Goal: Task Accomplishment & Management: Manage account settings

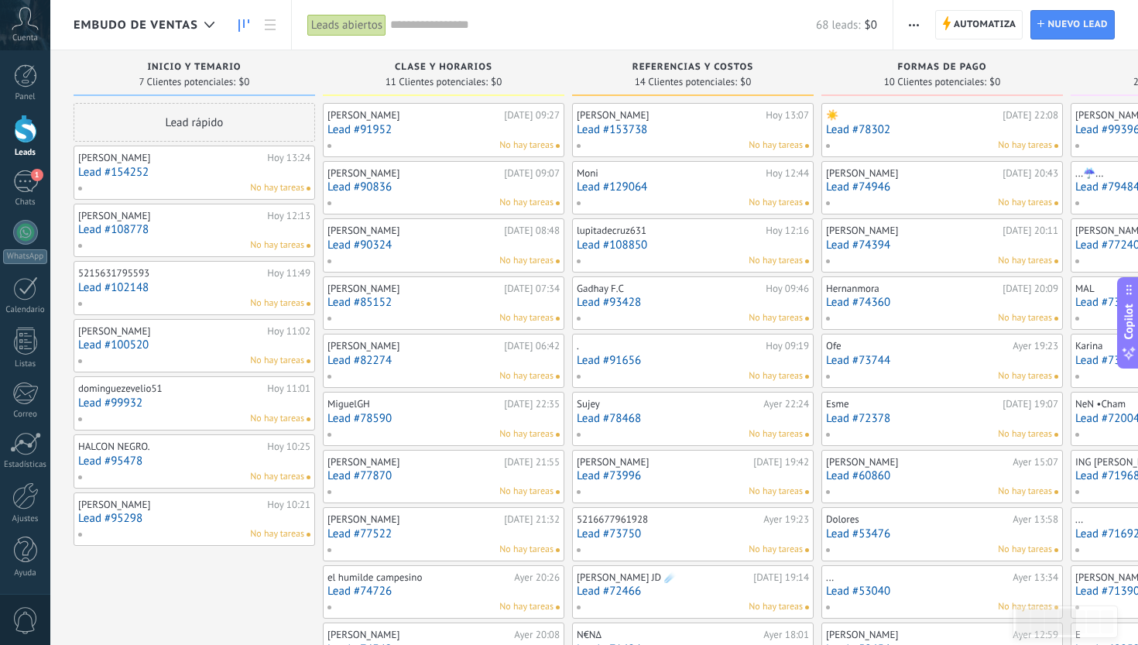
scroll to position [23, 0]
click at [18, 178] on div "1" at bounding box center [25, 181] width 25 height 22
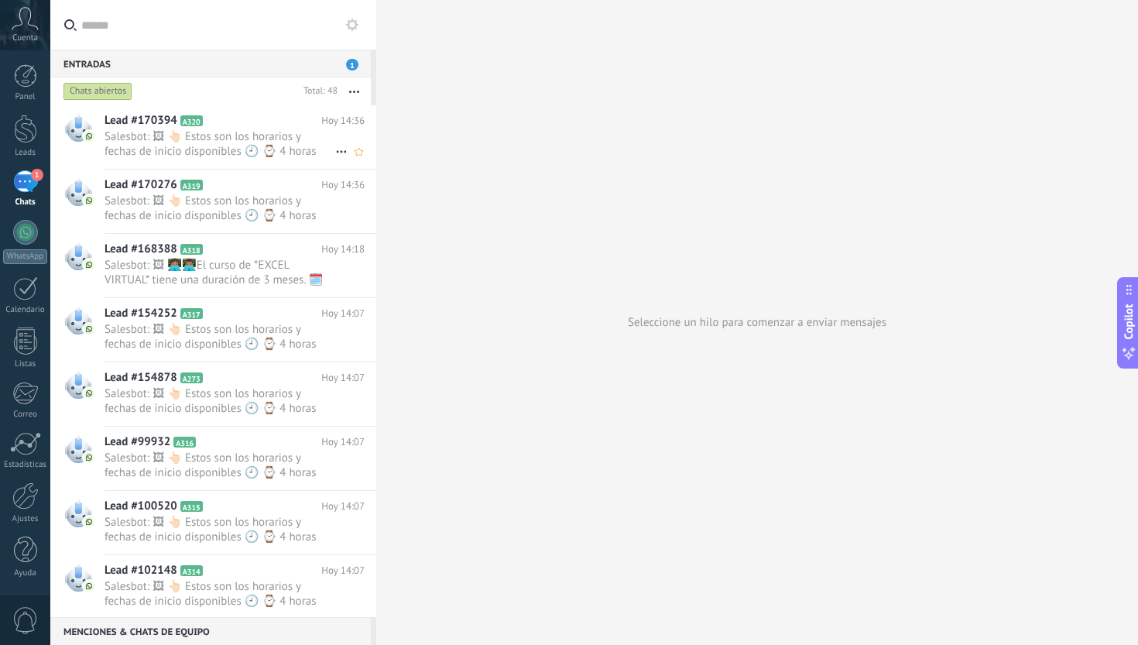
click at [214, 154] on span "Salesbot: 🖼 👆🏻 Estos son los horarios y fechas de inicio disponibles 🕘 ⌚ 4 hora…" at bounding box center [220, 143] width 231 height 29
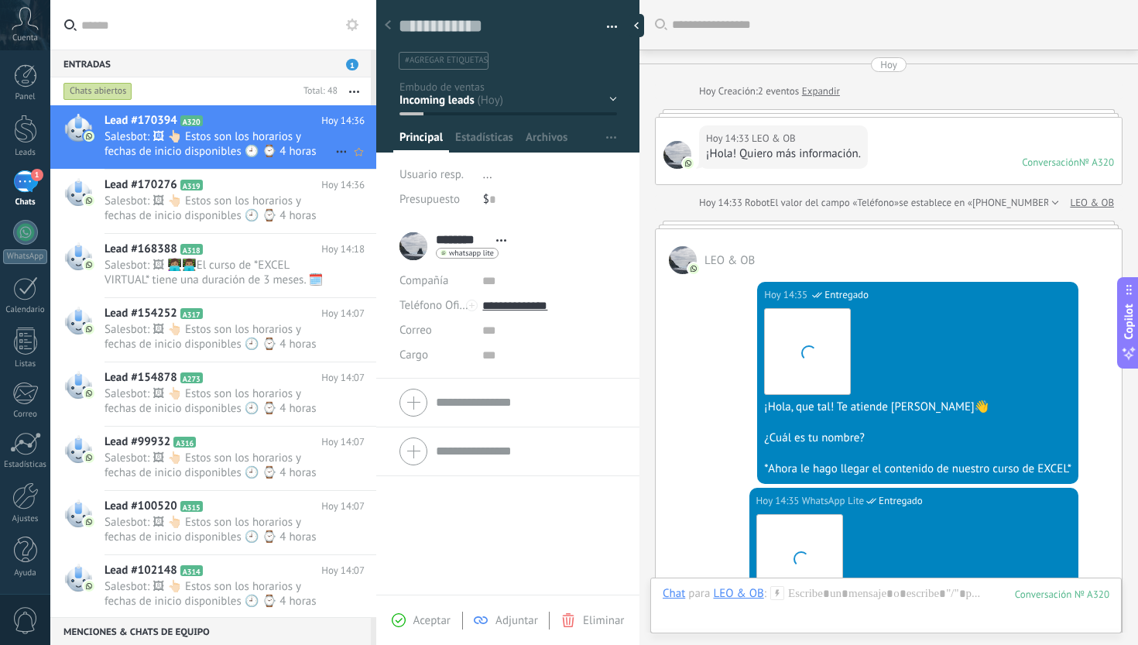
scroll to position [1289, 0]
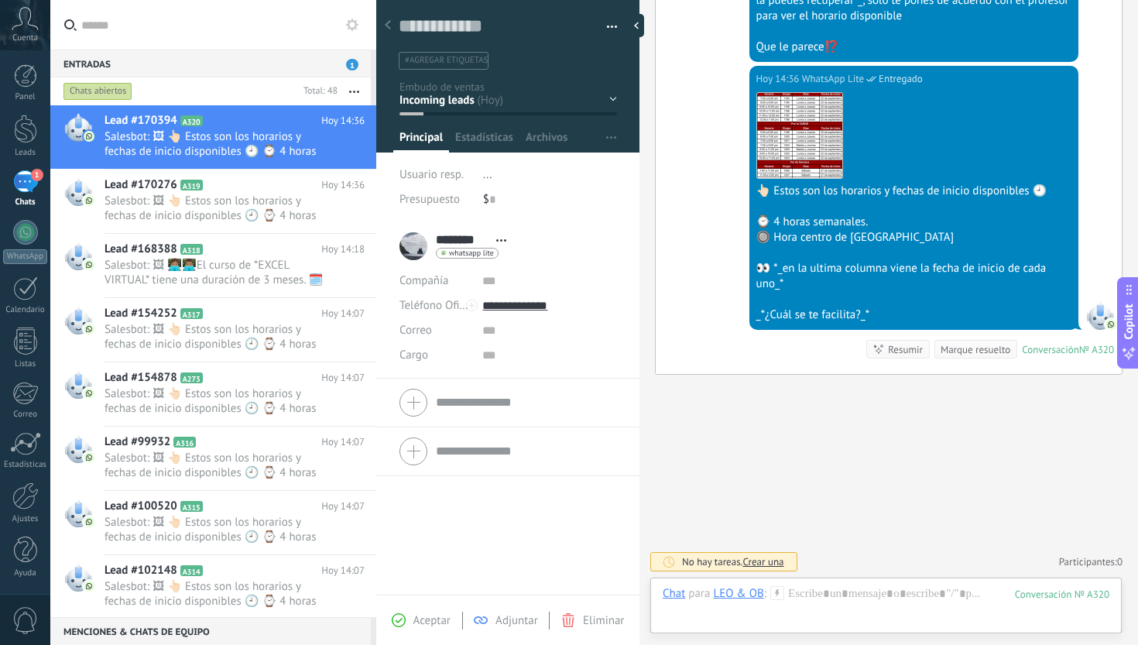
click at [612, 100] on div at bounding box center [508, 71] width 264 height 163
click at [0, 0] on div "Inicio y temario clase y horarios referencias y costos Formas de pago Rec Diario" at bounding box center [0, 0] width 0 height 0
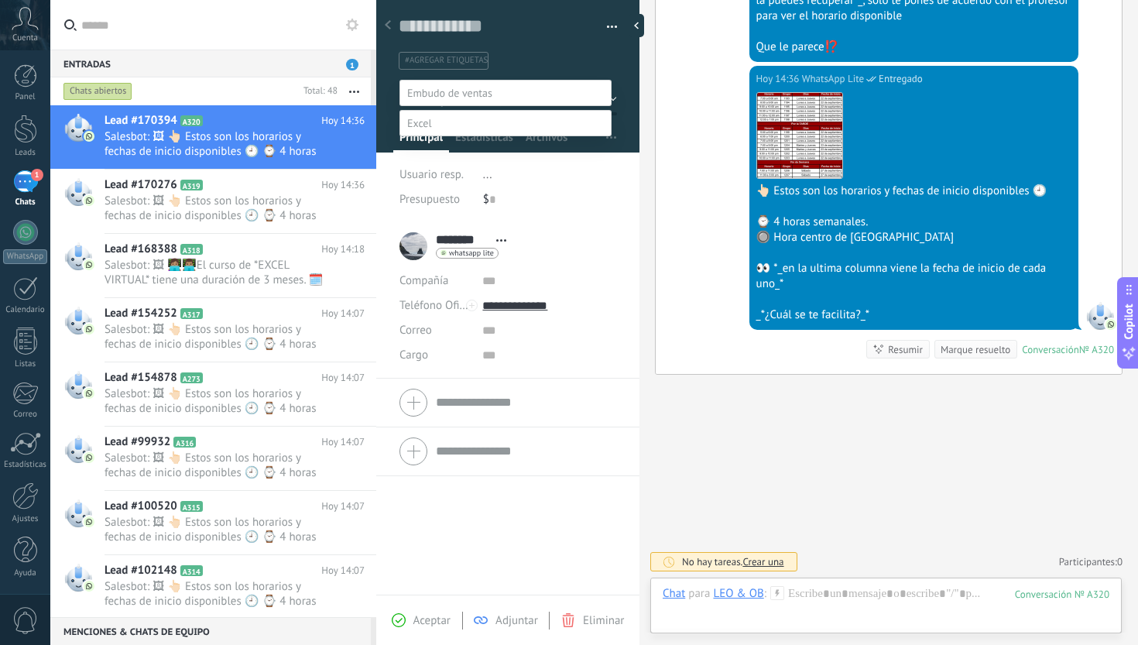
click at [0, 0] on label "clase y horarios" at bounding box center [0, 0] width 0 height 0
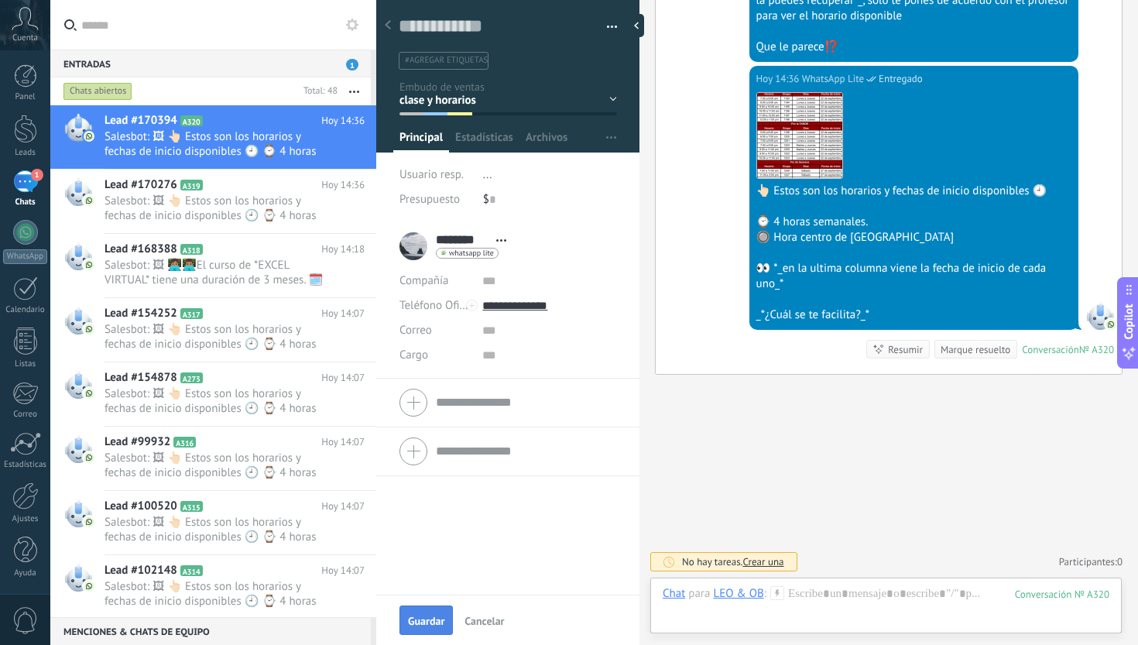
click at [424, 610] on button "Guardar" at bounding box center [426, 619] width 53 height 29
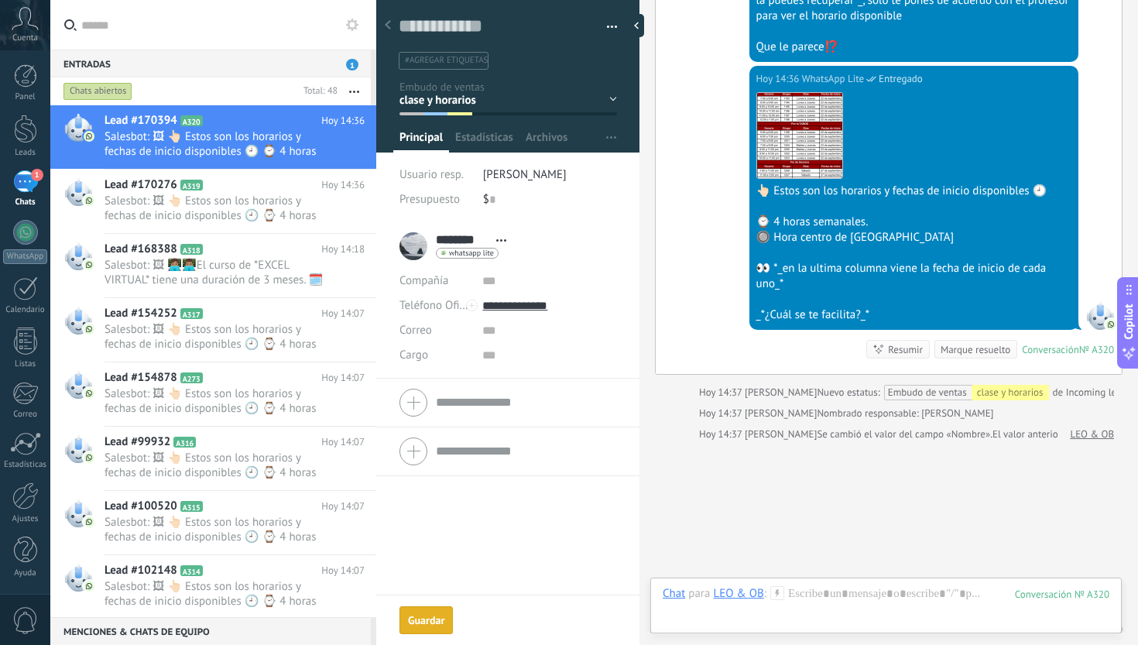
scroll to position [1377, 0]
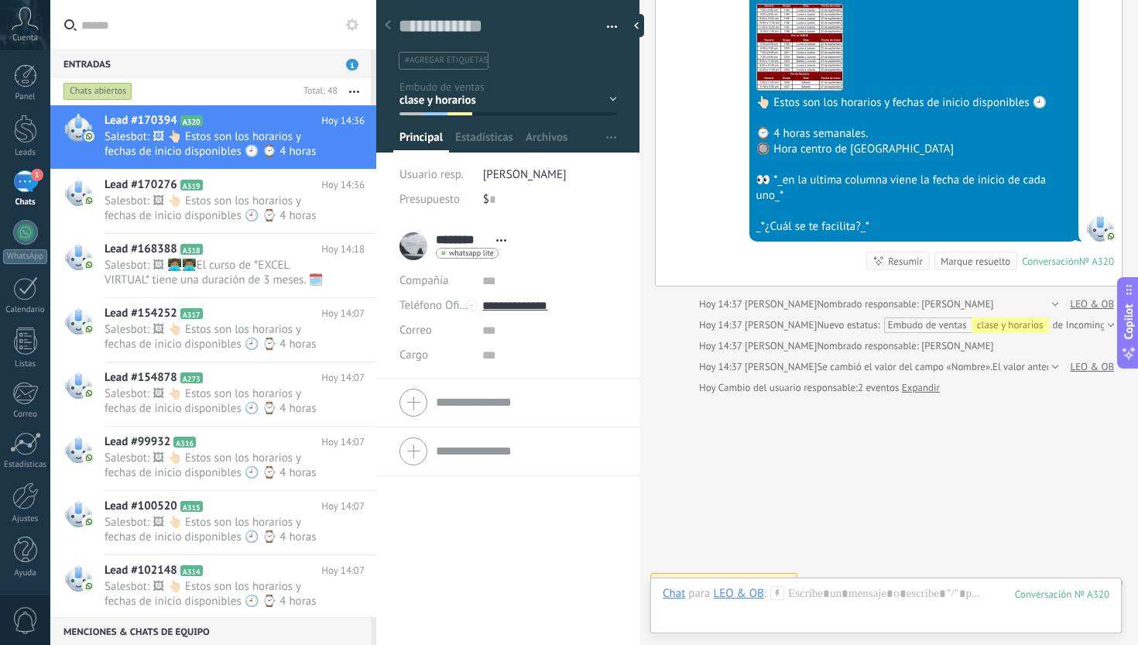
click at [946, 258] on div "Marque resuelto" at bounding box center [976, 261] width 70 height 15
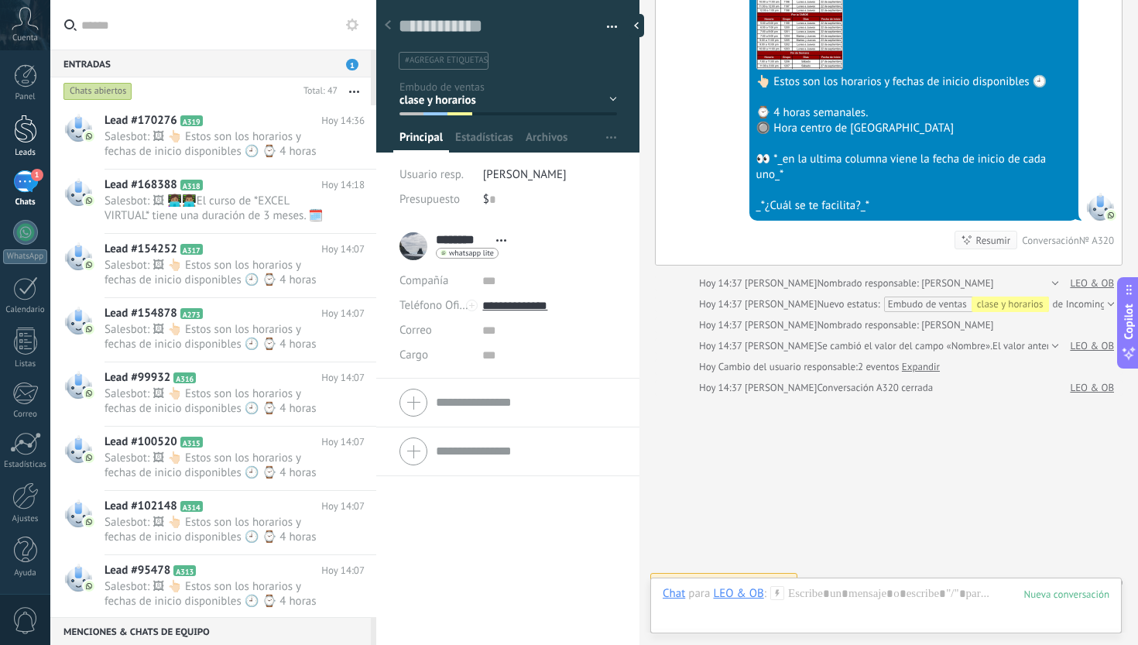
click at [21, 122] on div at bounding box center [25, 129] width 23 height 29
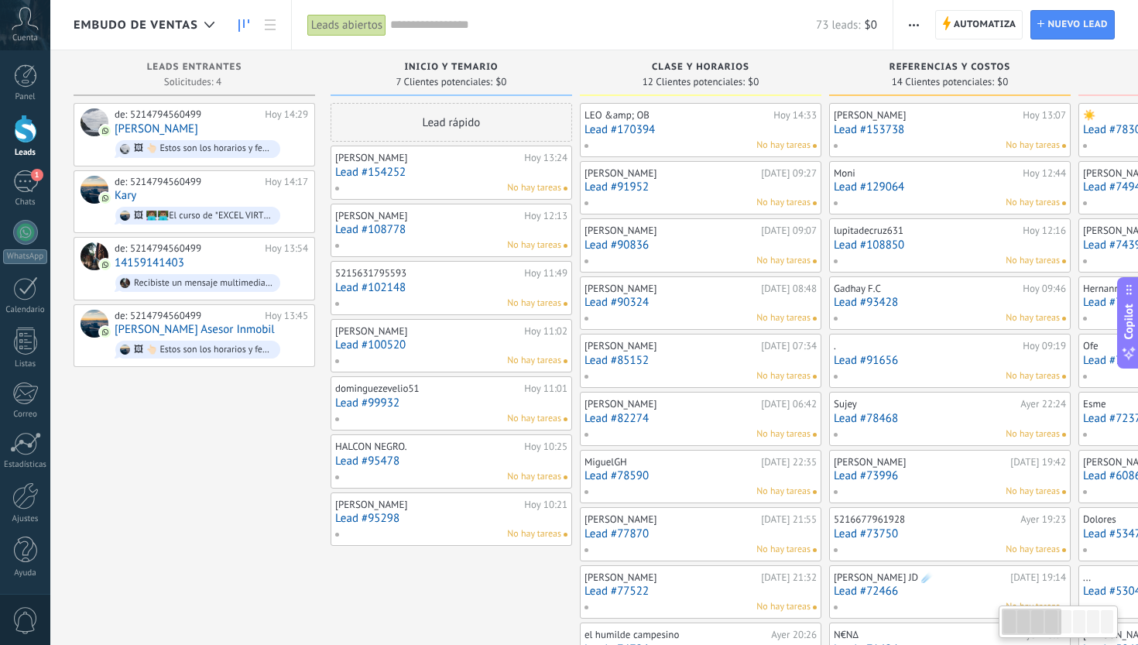
scroll to position [15, 0]
click at [28, 189] on div "1" at bounding box center [25, 181] width 25 height 22
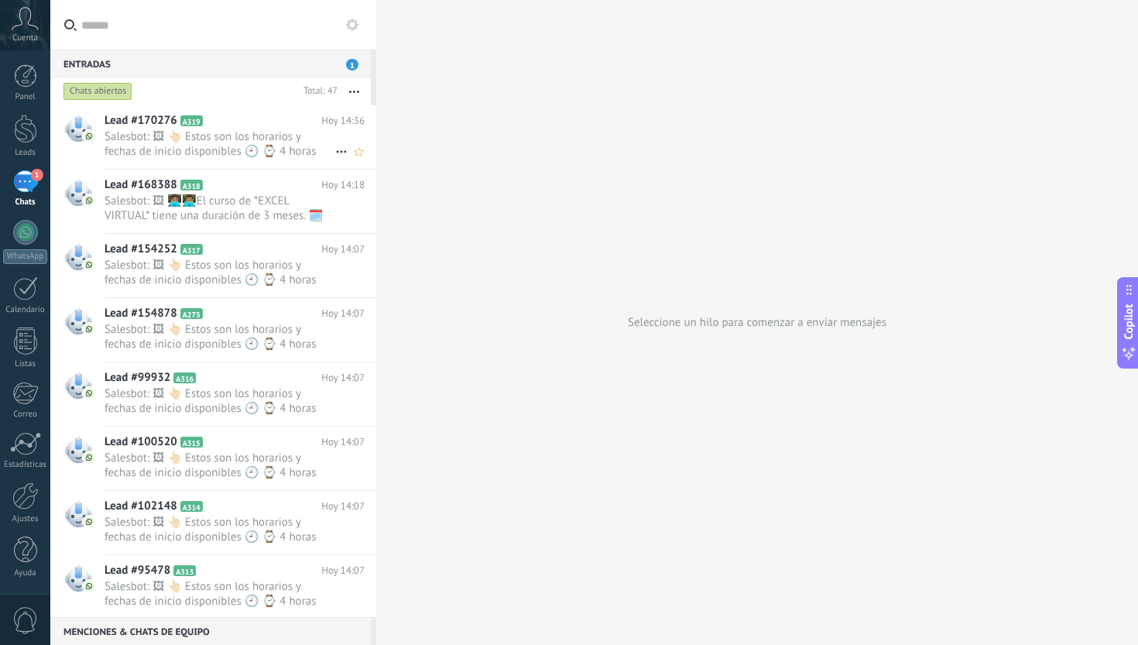
click at [269, 143] on span "Salesbot: 🖼 👆🏻 Estos son los horarios y fechas de inicio disponibles 🕘 ⌚ 4 hora…" at bounding box center [220, 143] width 231 height 29
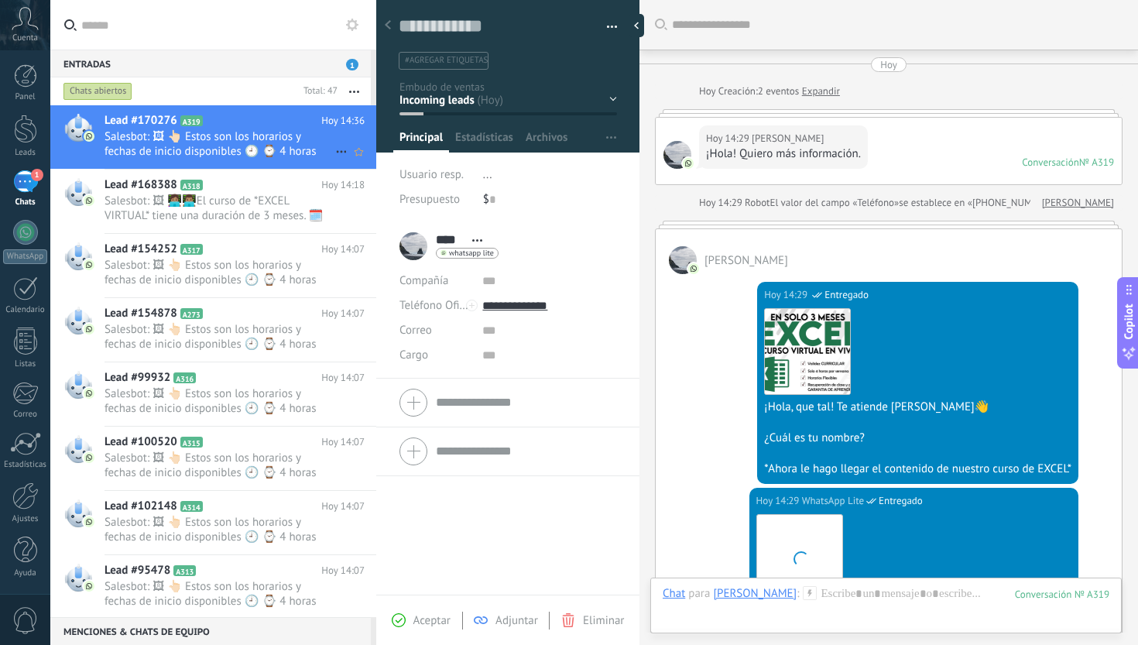
scroll to position [1370, 0]
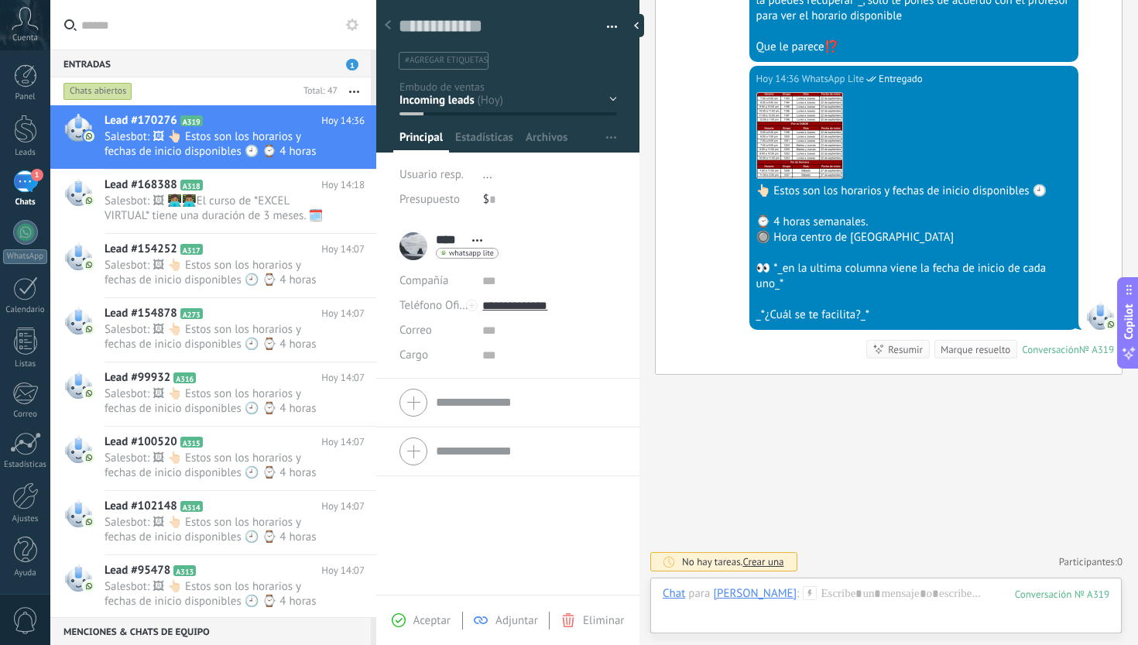
click at [0, 0] on div "Inicio y temario clase y horarios referencias y costos Formas de pago Rec Diario" at bounding box center [0, 0] width 0 height 0
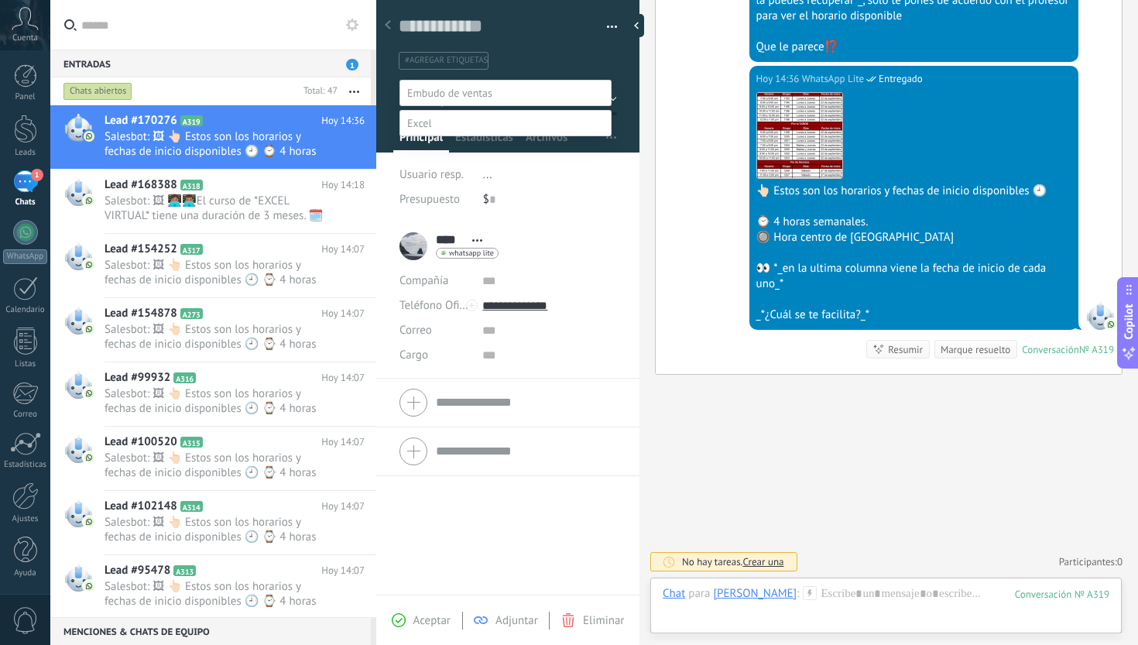
click at [0, 0] on label "clase y horarios" at bounding box center [0, 0] width 0 height 0
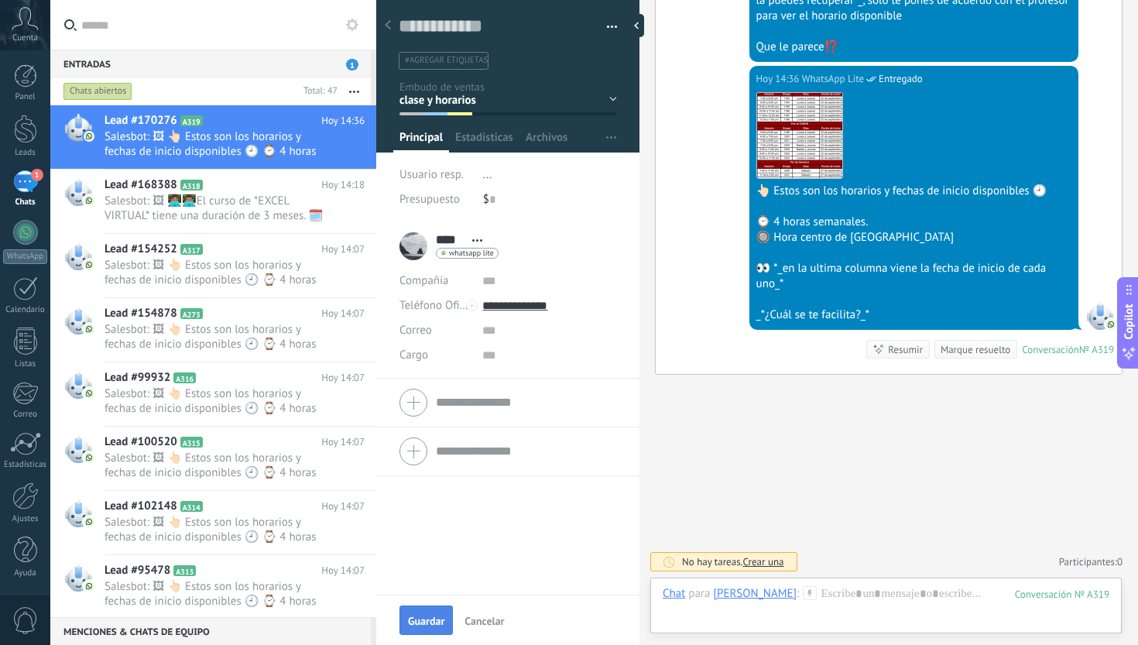
click at [431, 613] on button "Guardar" at bounding box center [426, 619] width 53 height 29
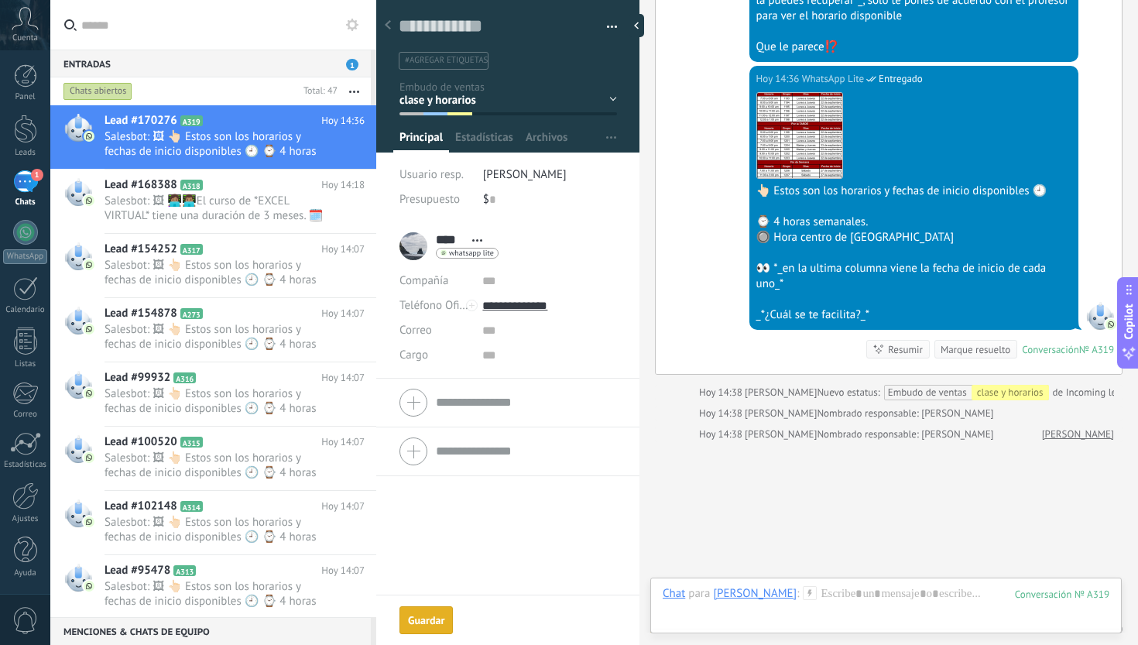
scroll to position [1438, 0]
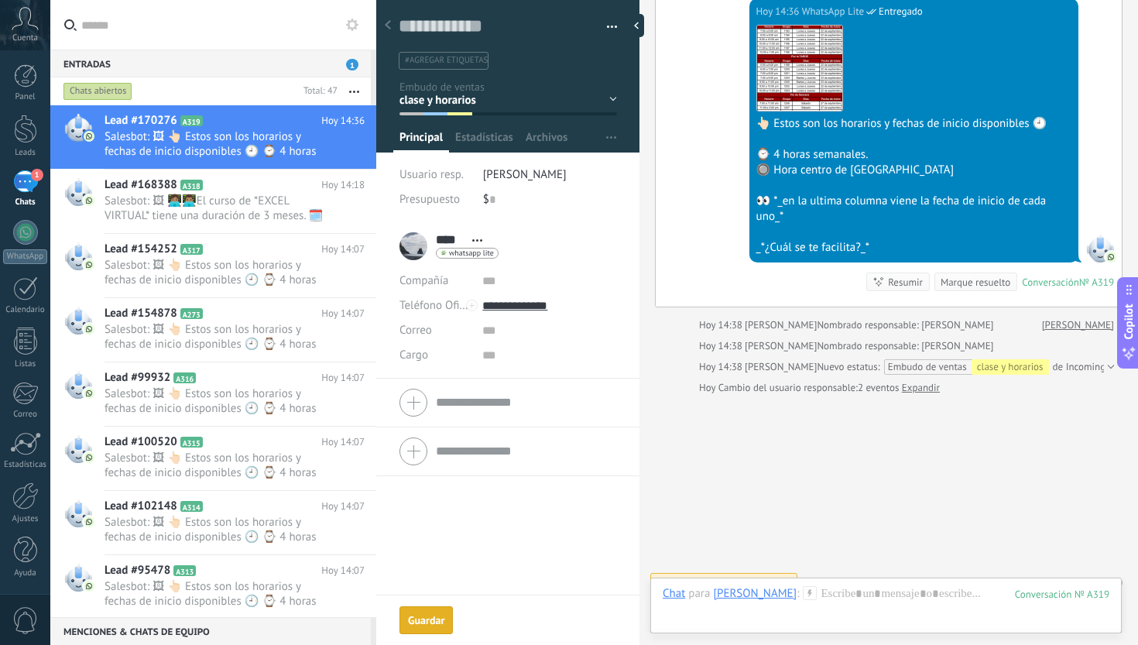
click at [974, 281] on div "Marque resuelto" at bounding box center [976, 282] width 70 height 15
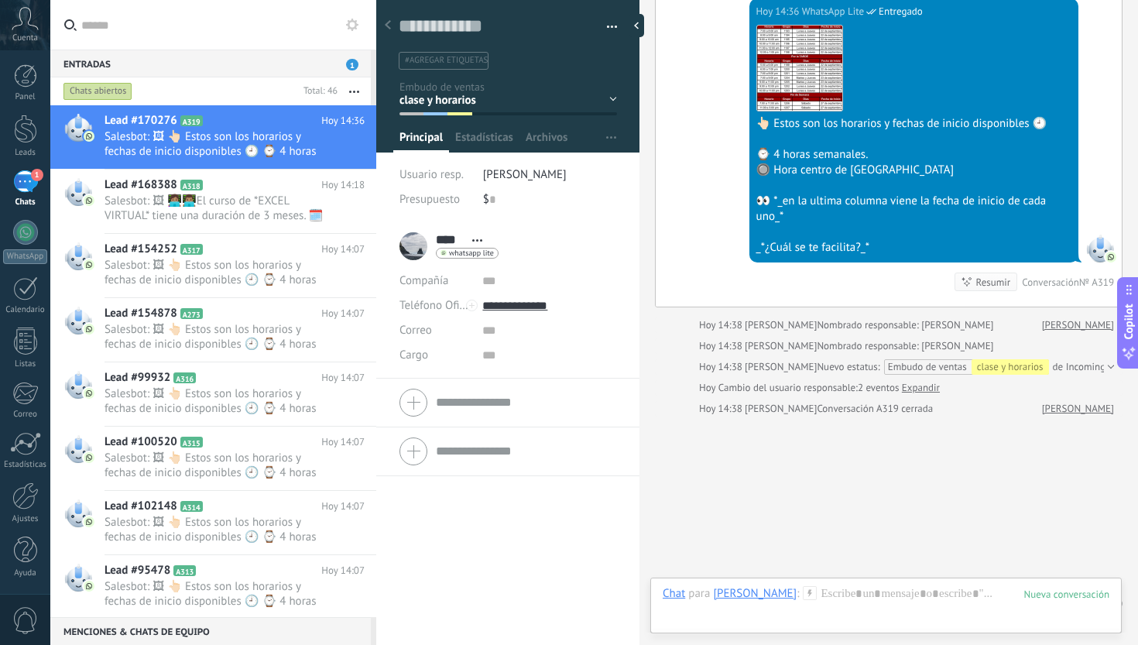
scroll to position [1459, 0]
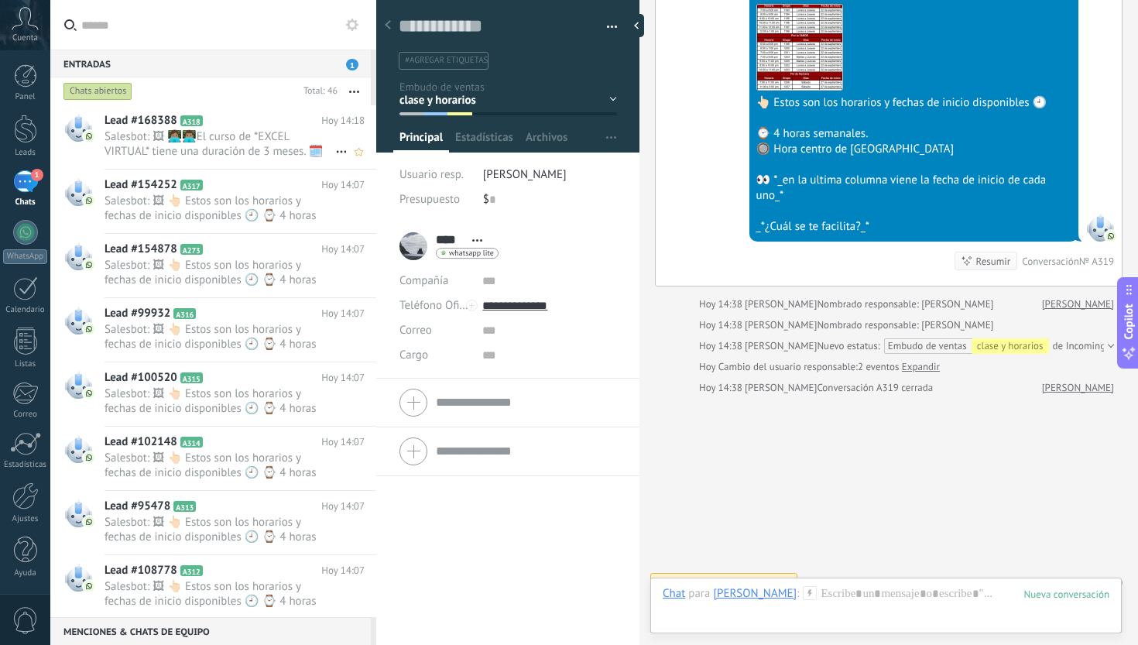
click at [262, 149] on span "Salesbot: 🖼 👩🏽‍💻👨🏽‍💻El curso de *EXCEL VIRTUAL* tiene una duración de 3 meses. …" at bounding box center [220, 143] width 231 height 29
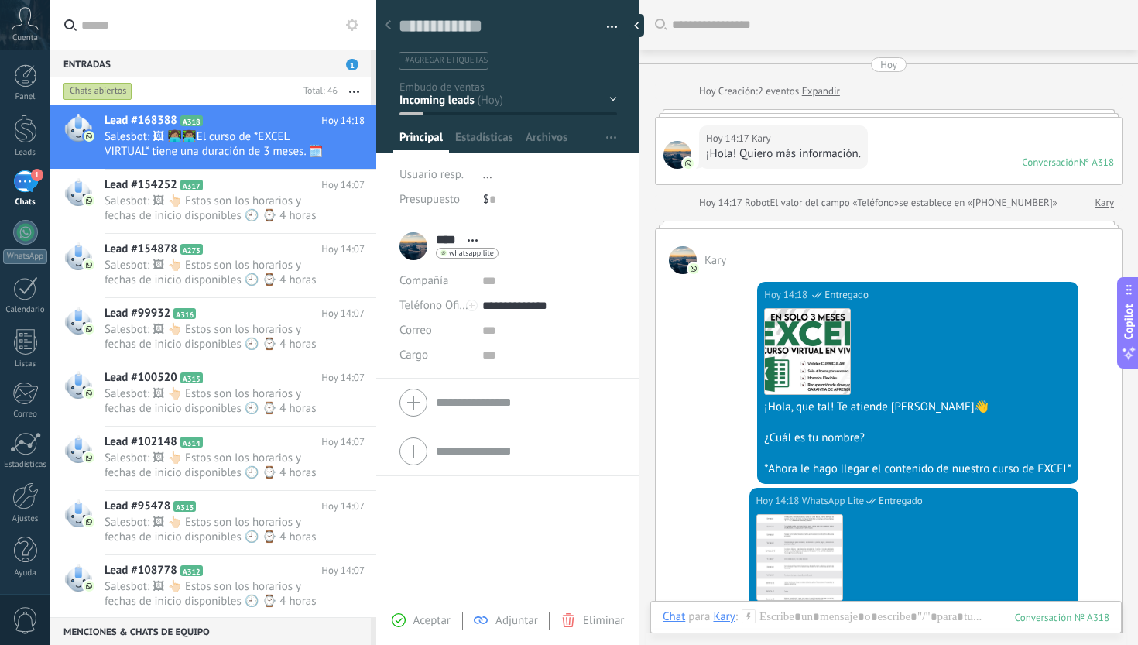
scroll to position [334, 0]
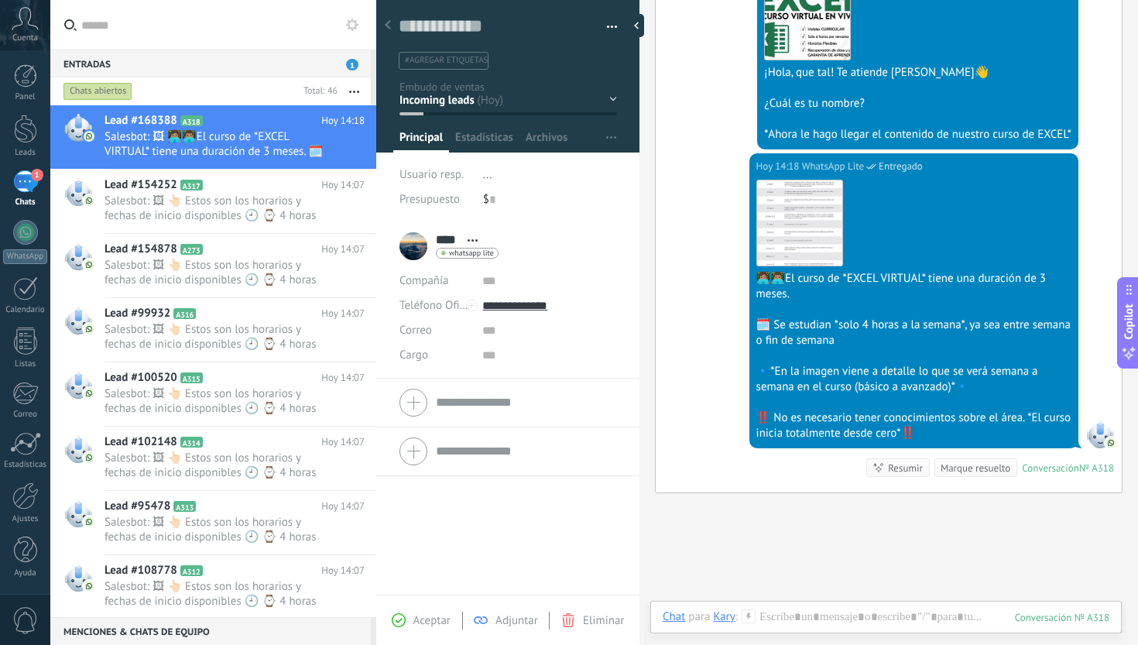
click at [0, 0] on div "Inicio y temario clase y horarios referencias y costos Formas de pago Rec Diario" at bounding box center [0, 0] width 0 height 0
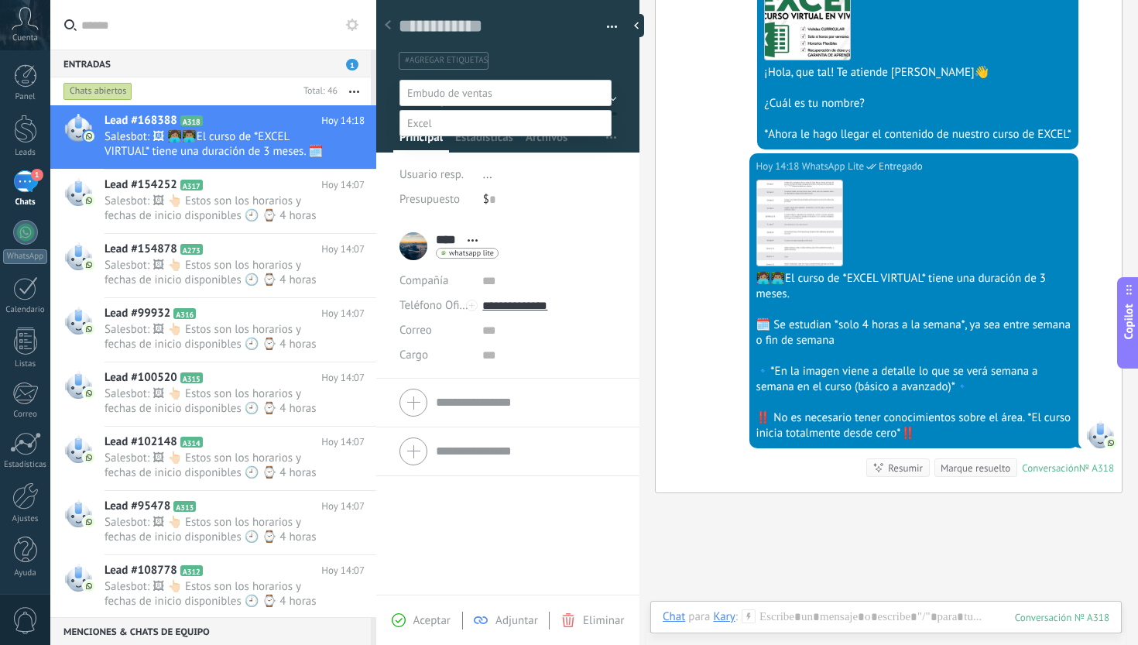
click at [0, 0] on label "Inicio y temario" at bounding box center [0, 0] width 0 height 0
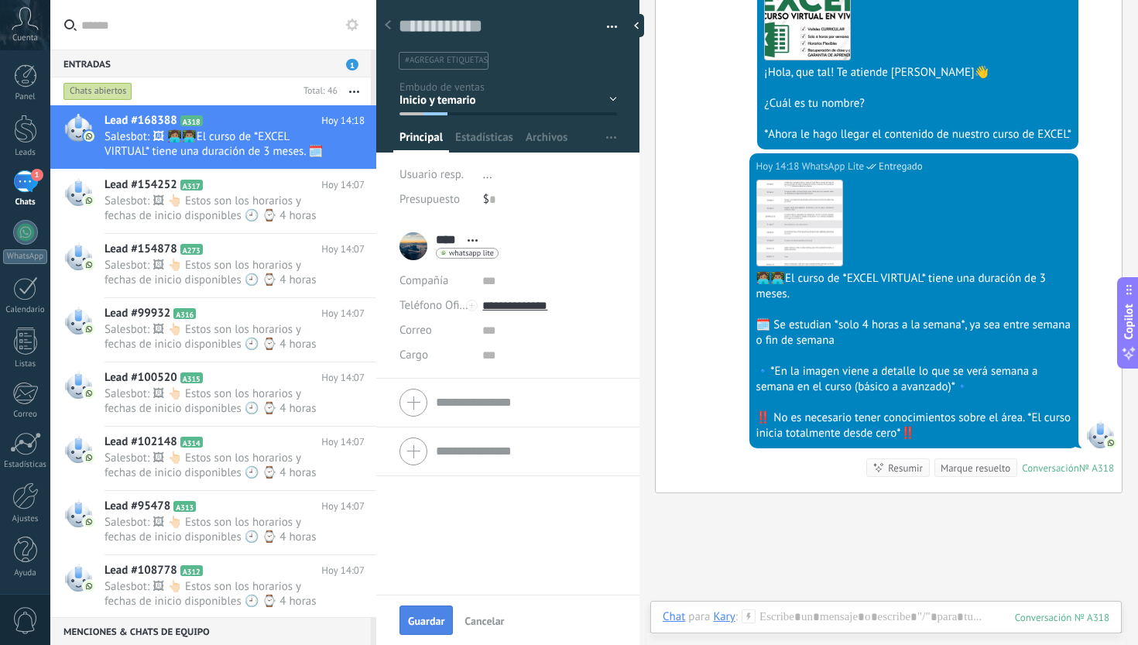
click at [433, 622] on span "Guardar" at bounding box center [426, 621] width 36 height 11
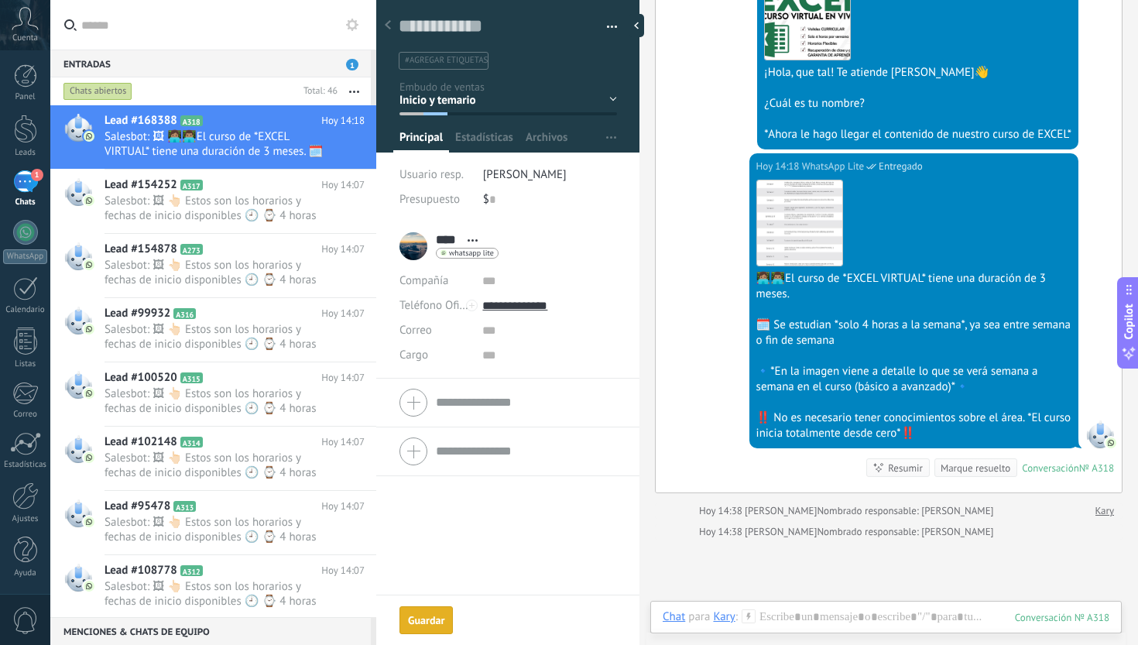
scroll to position [402, 0]
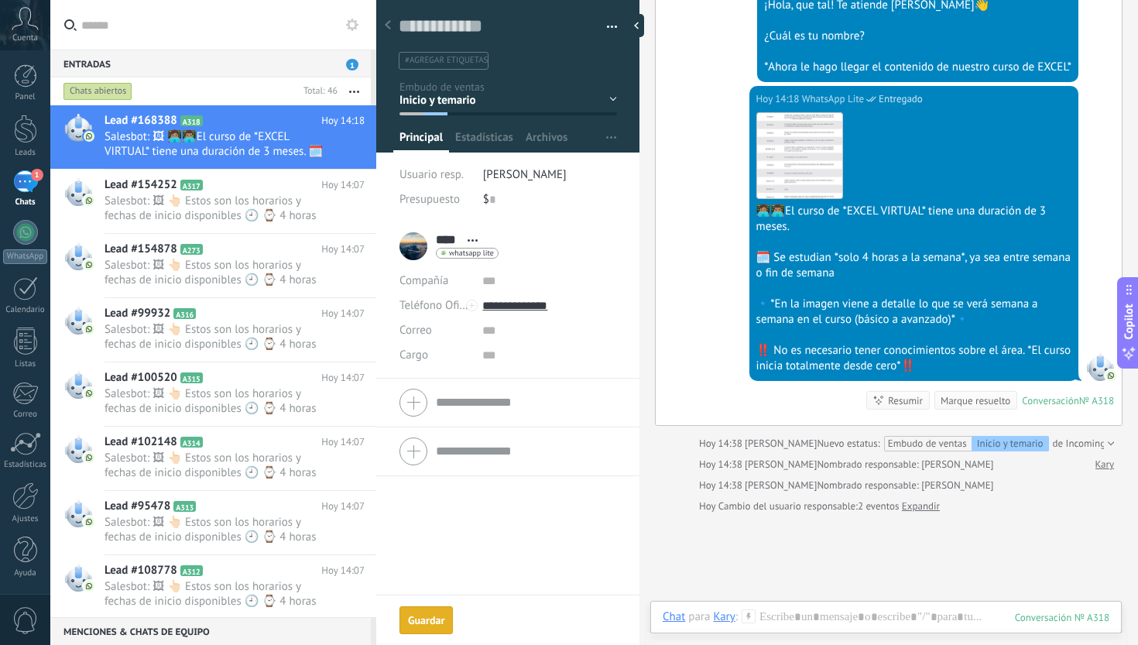
click at [970, 399] on div "Marque resuelto" at bounding box center [976, 400] width 70 height 15
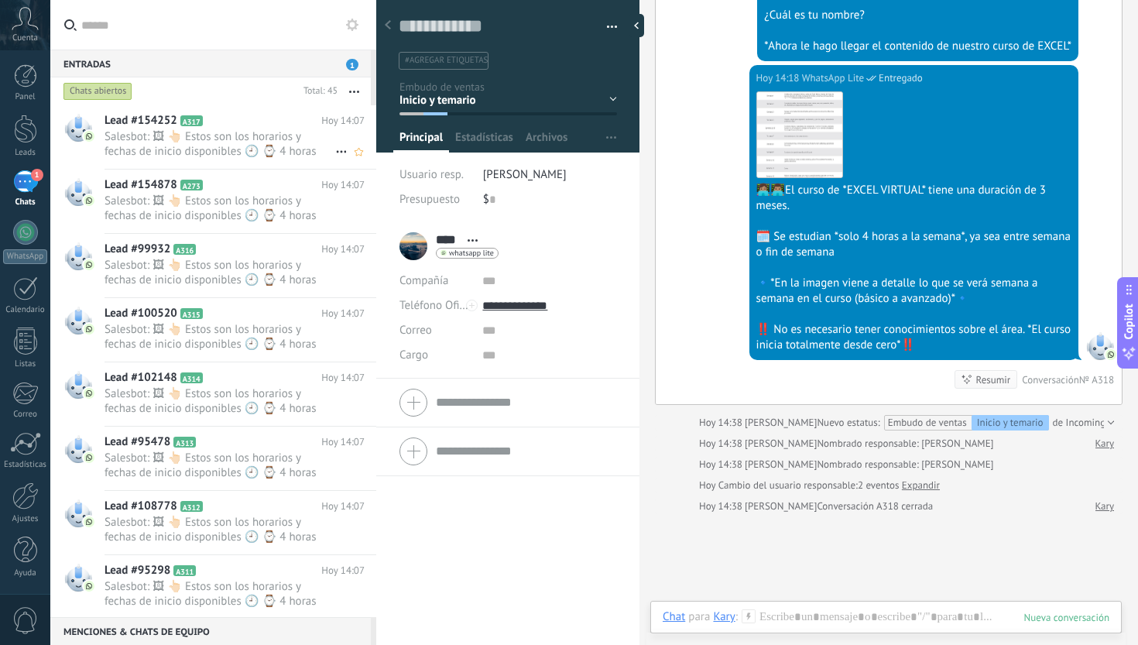
click at [231, 138] on span "Salesbot: 🖼 👆🏻 Estos son los horarios y fechas de inicio disponibles 🕘 ⌚ 4 hora…" at bounding box center [220, 143] width 231 height 29
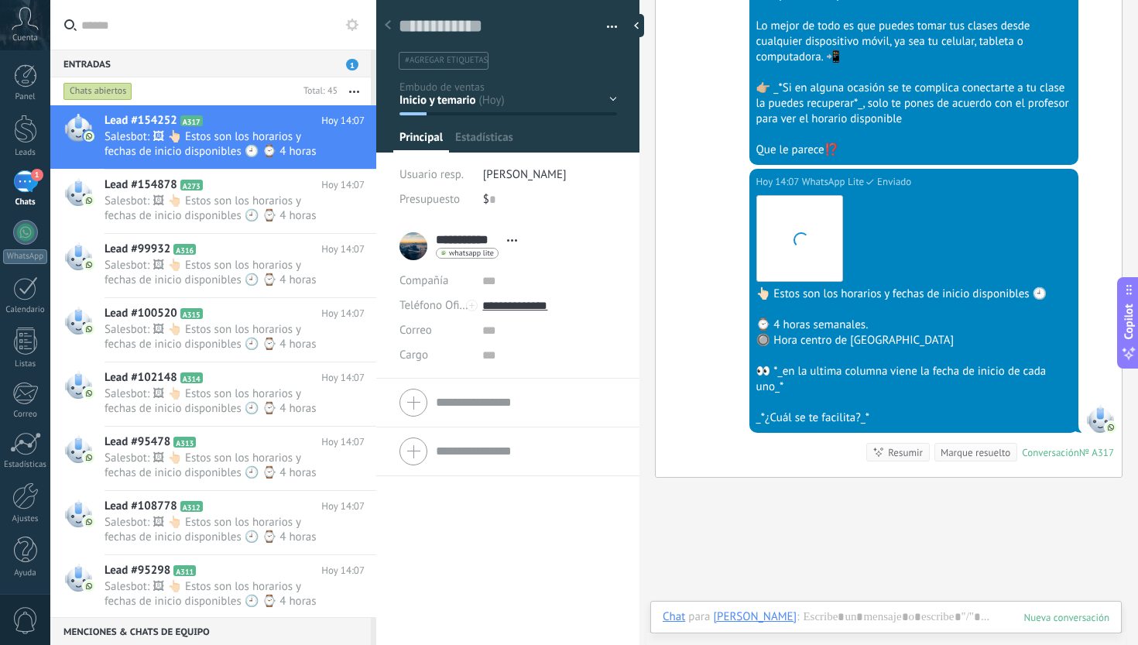
scroll to position [23, 0]
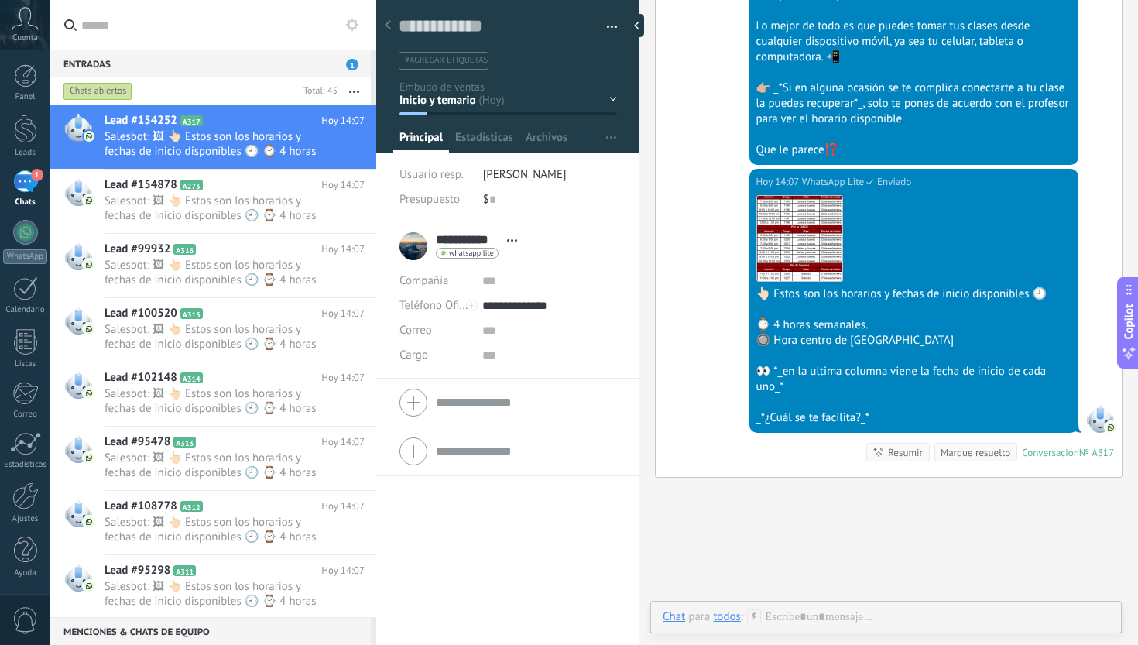
click at [0, 0] on div "Inicio y temario clase y horarios referencias y costos Formas de pago Rec Diari…" at bounding box center [0, 0] width 0 height 0
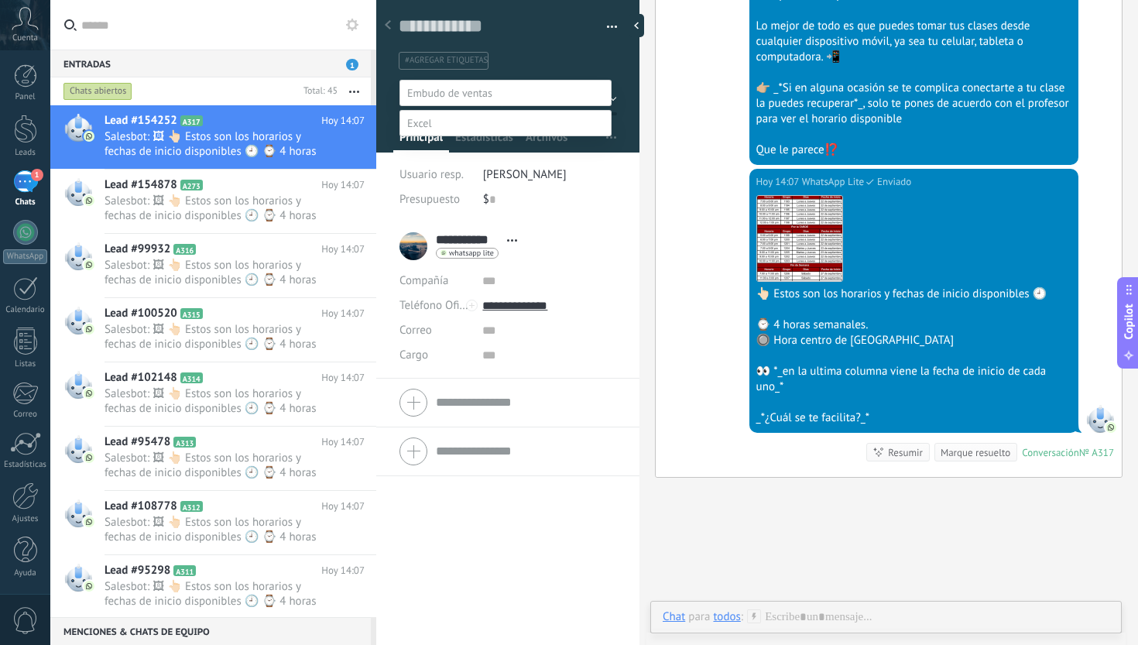
click at [0, 0] on label "clase y horarios" at bounding box center [0, 0] width 0 height 0
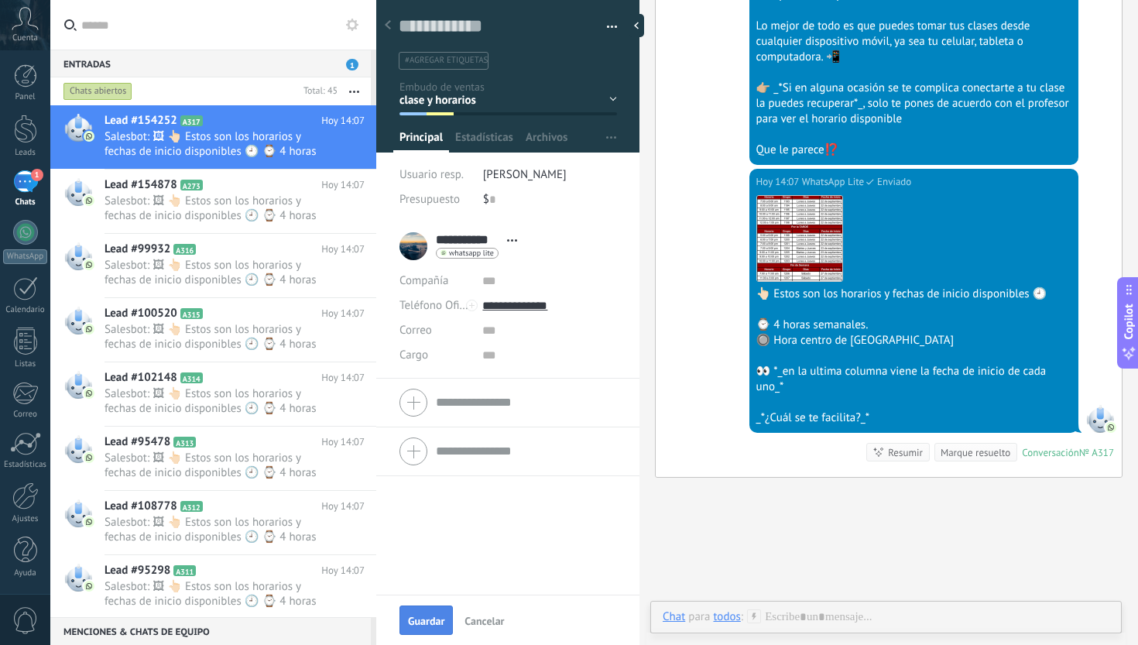
click at [430, 620] on span "Guardar" at bounding box center [426, 621] width 36 height 11
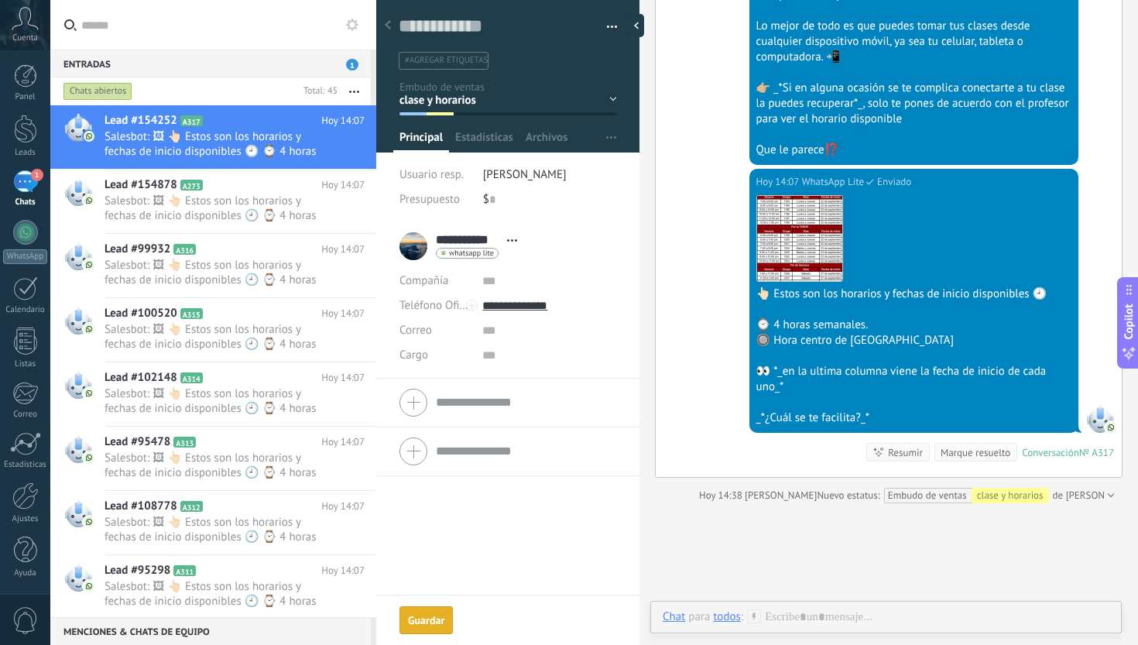
scroll to position [1180, 0]
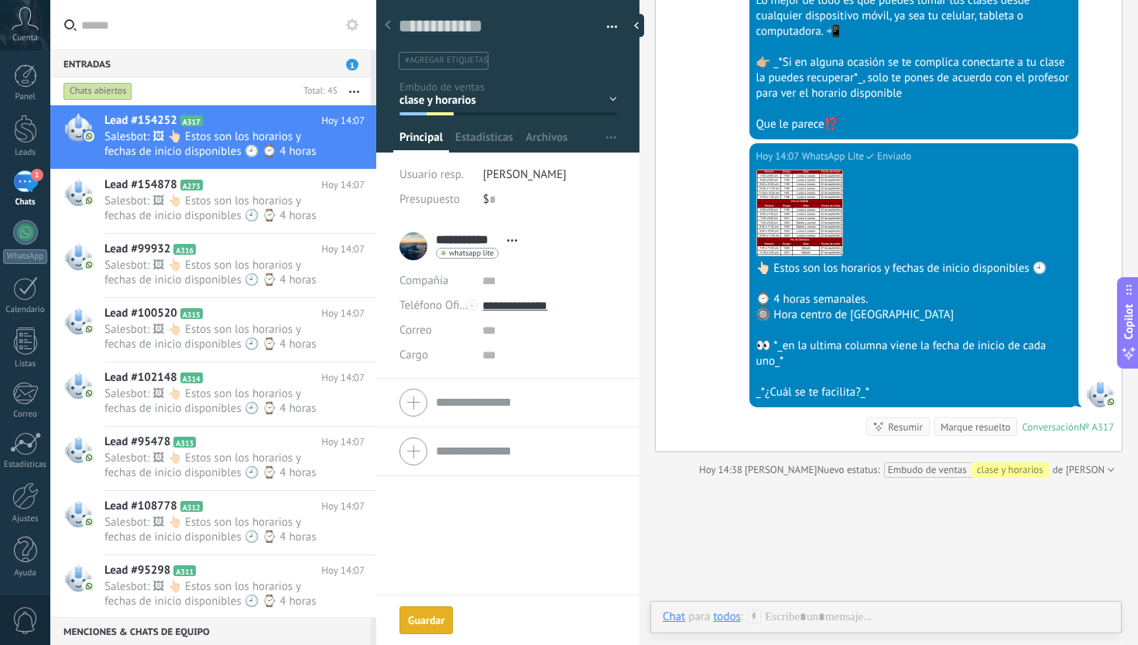
click at [974, 428] on div "Marque resuelto" at bounding box center [976, 427] width 70 height 15
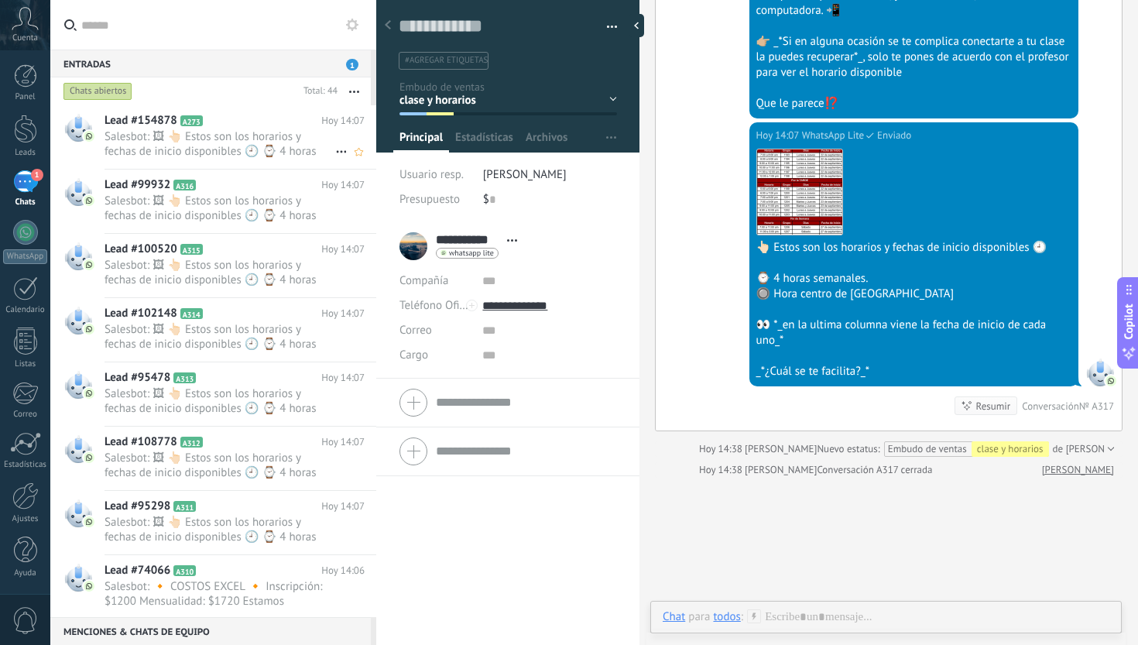
click at [259, 143] on span "Salesbot: 🖼 👆🏻 Estos son los horarios y fechas de inicio disponibles 🕘 ⌚ 4 hora…" at bounding box center [220, 143] width 231 height 29
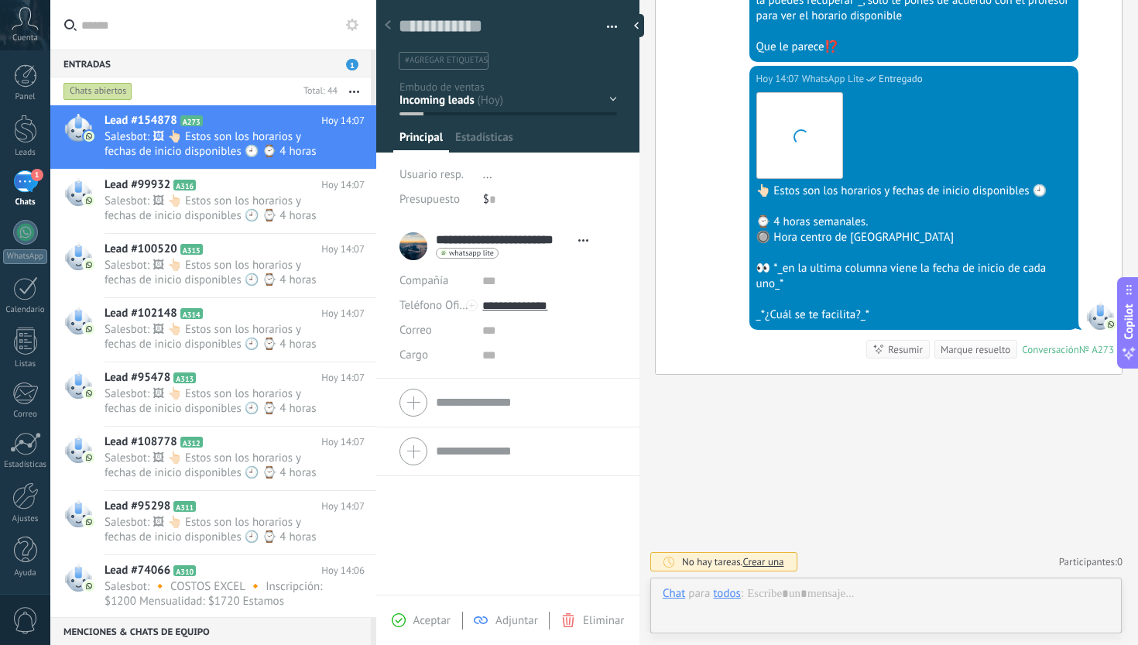
scroll to position [23, 0]
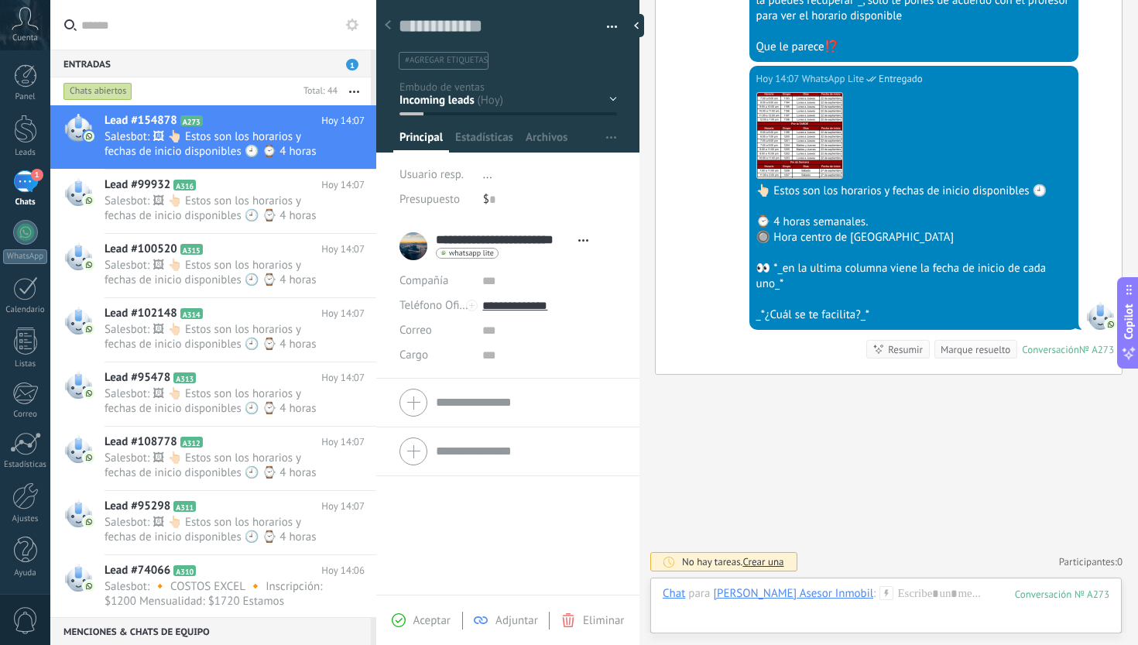
click at [0, 0] on div "Inicio y temario clase y horarios referencias y costos Formas de pago Rec Diario" at bounding box center [0, 0] width 0 height 0
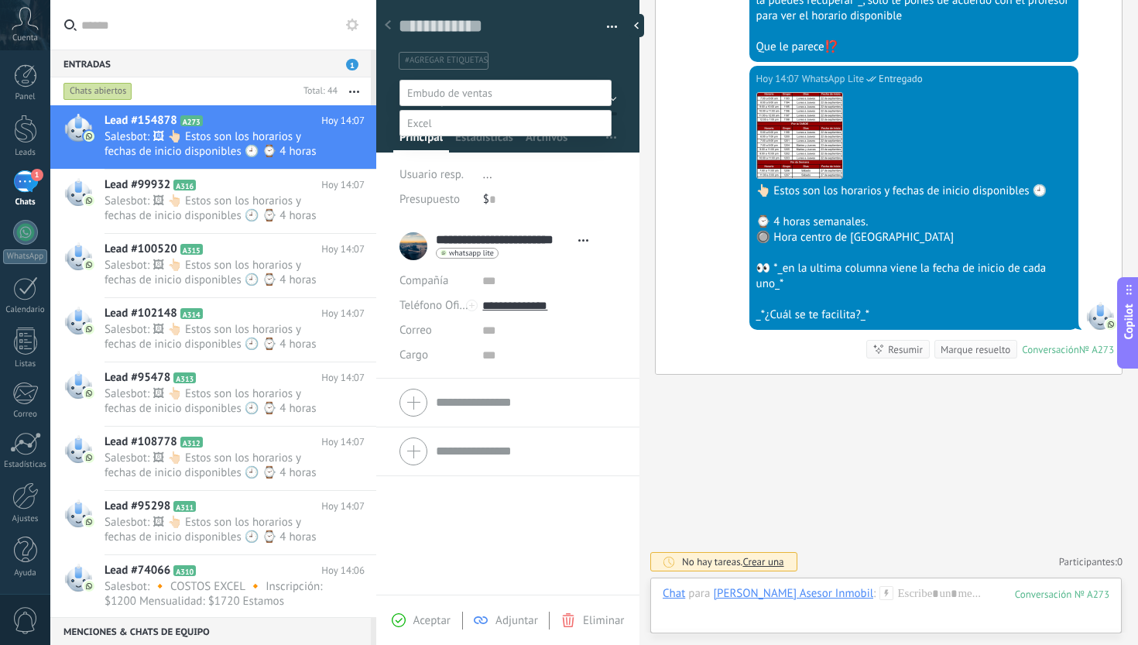
click at [0, 0] on label "clase y horarios" at bounding box center [0, 0] width 0 height 0
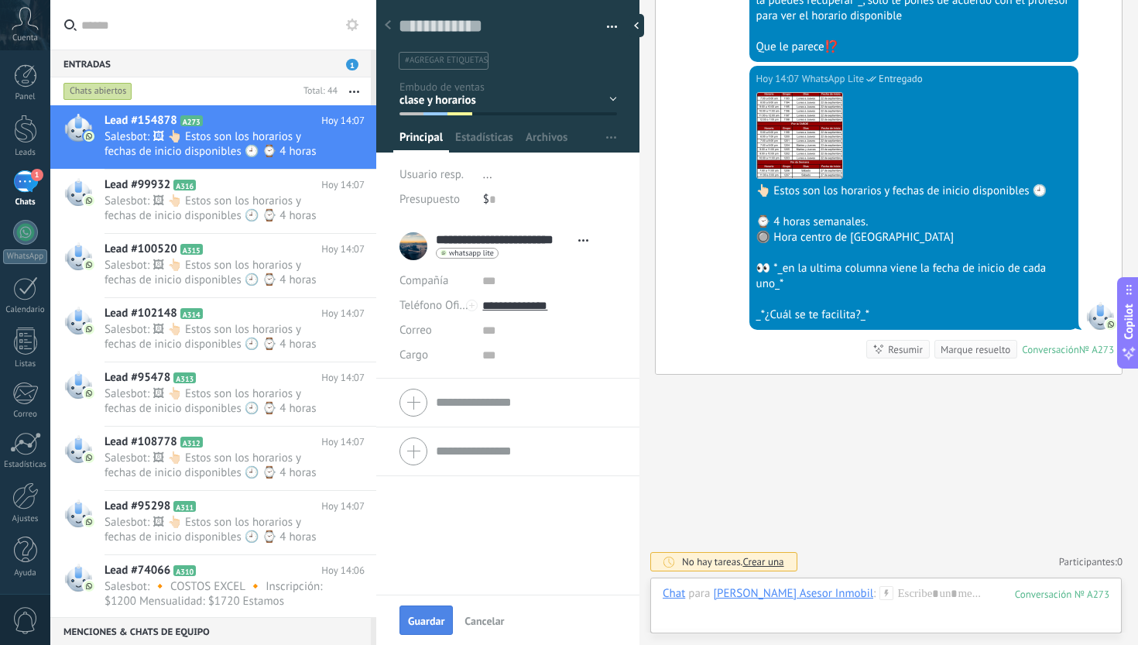
click at [426, 622] on span "Guardar" at bounding box center [426, 621] width 36 height 11
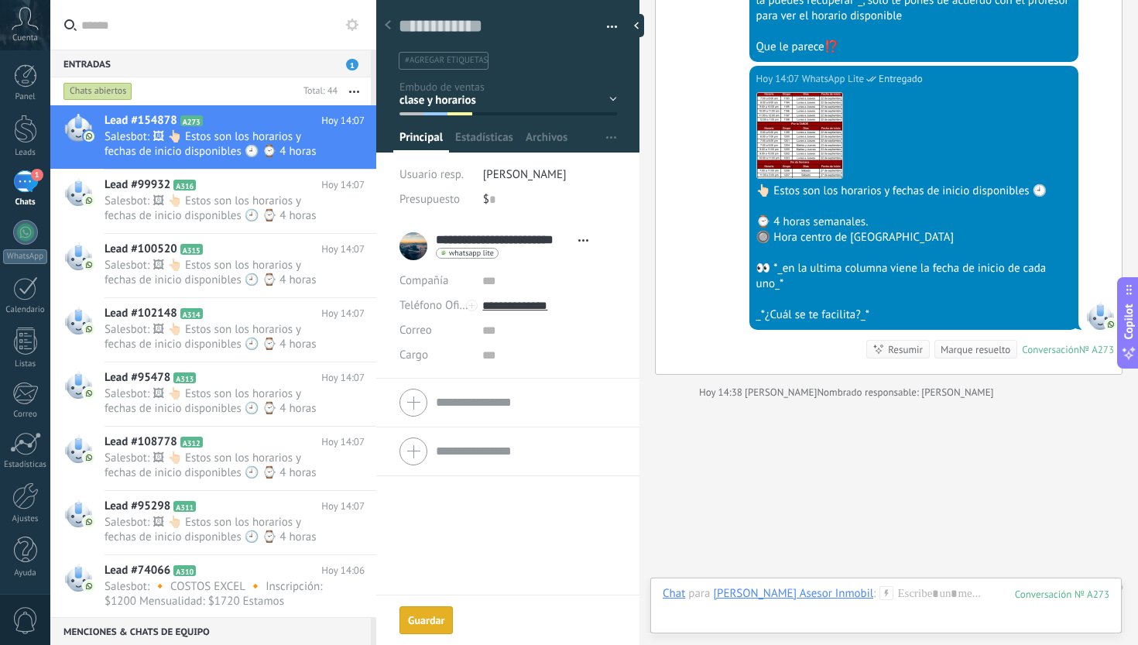
scroll to position [1145, 0]
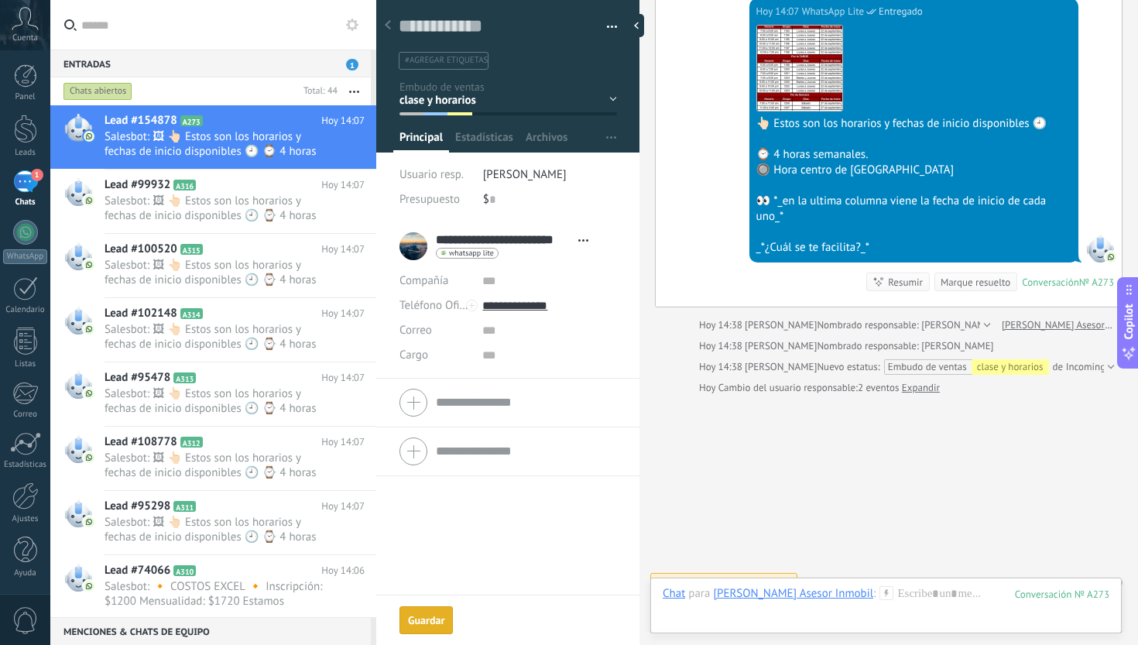
click at [965, 284] on div "Marque resuelto" at bounding box center [976, 282] width 70 height 15
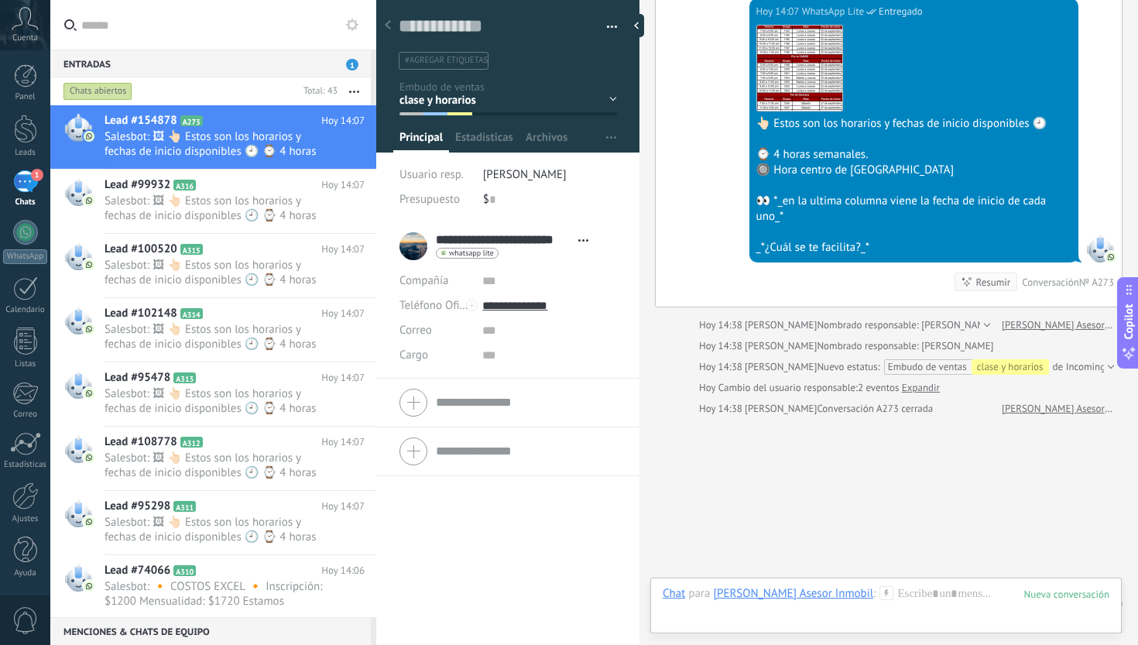
scroll to position [1166, 0]
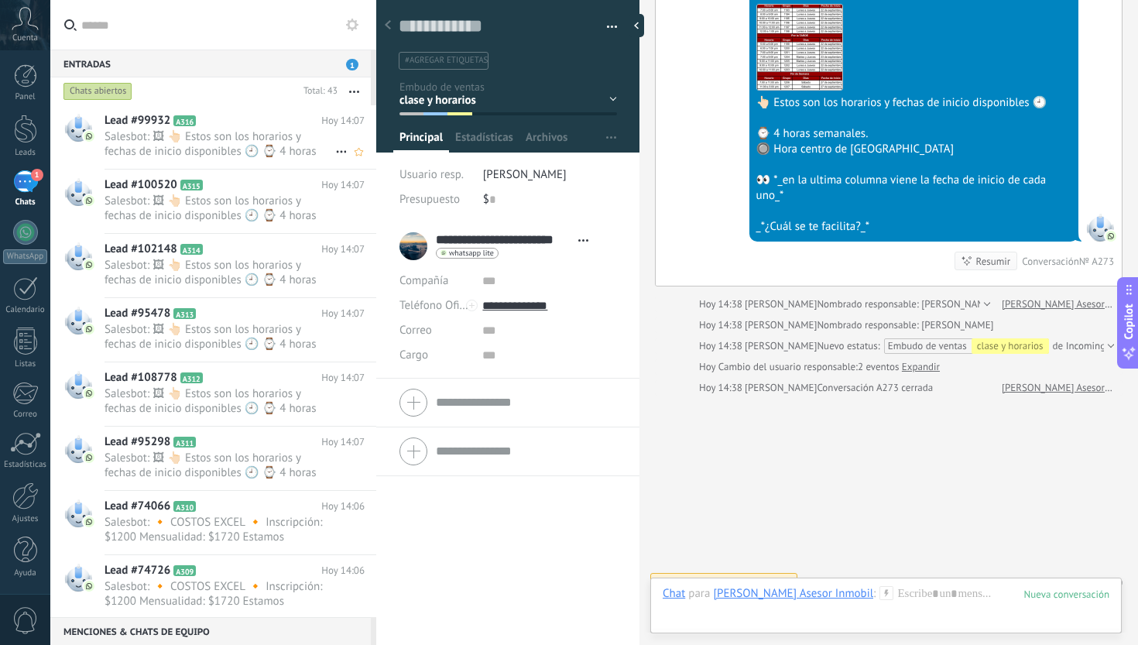
click at [271, 139] on span "Salesbot: 🖼 👆🏻 Estos son los horarios y fechas de inicio disponibles 🕘 ⌚ 4 hora…" at bounding box center [220, 143] width 231 height 29
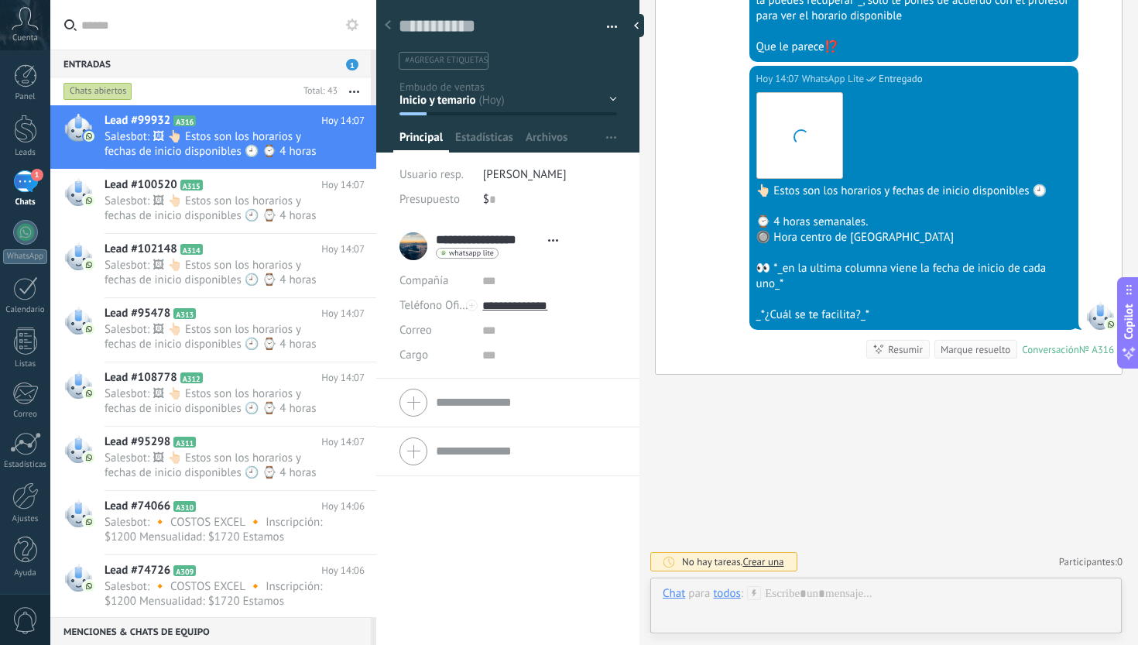
scroll to position [23, 0]
click at [0, 0] on div "Inicio y temario clase y horarios referencias y costos Formas de pago Rec Diari…" at bounding box center [0, 0] width 0 height 0
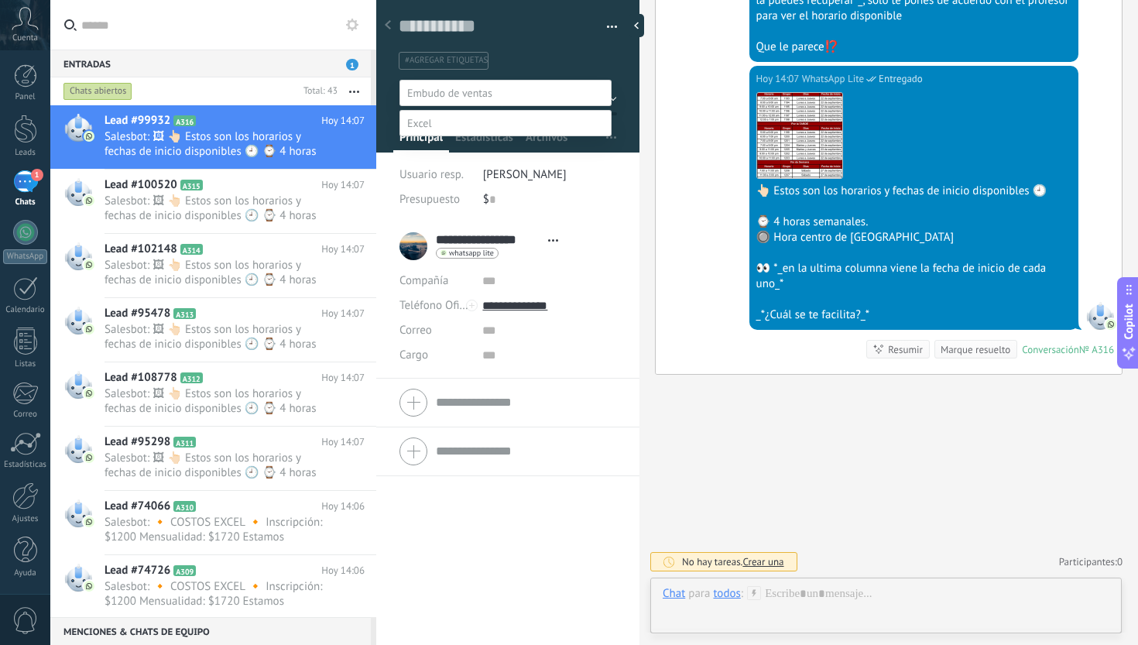
click at [0, 0] on label "clase y horarios" at bounding box center [0, 0] width 0 height 0
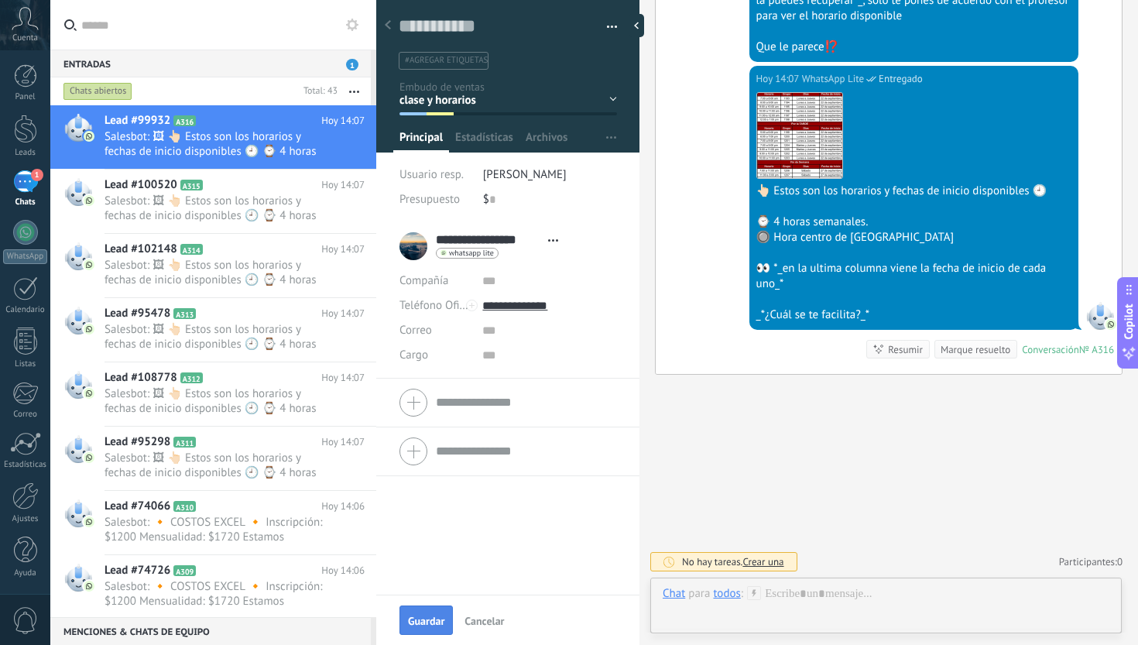
click at [422, 612] on button "Guardar" at bounding box center [426, 619] width 53 height 29
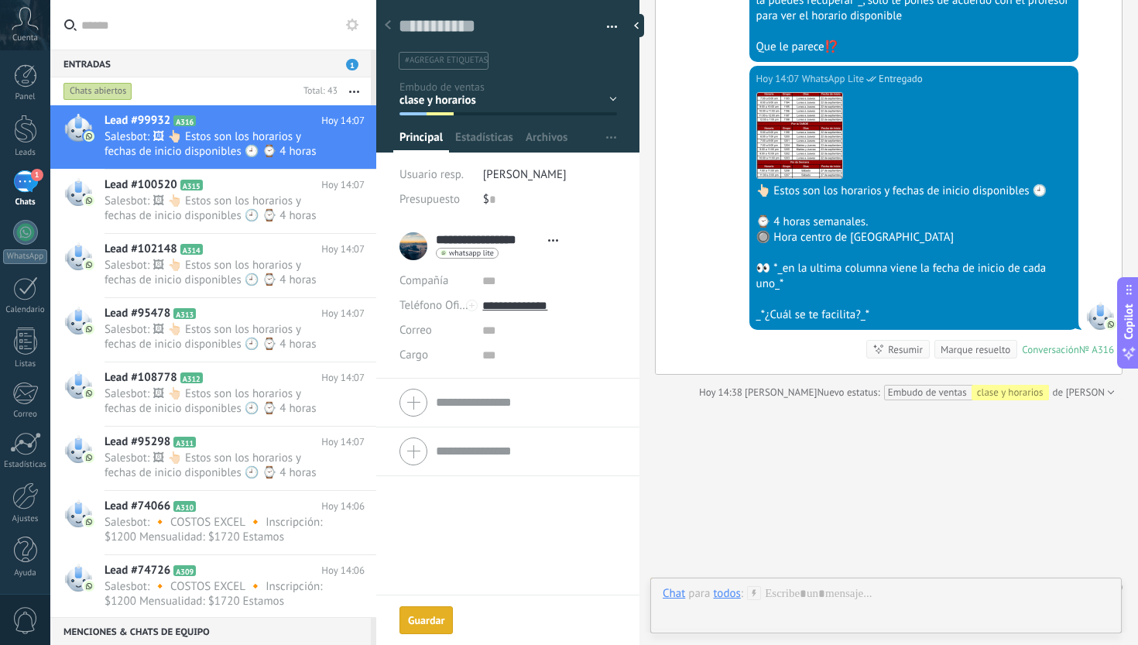
scroll to position [1283, 0]
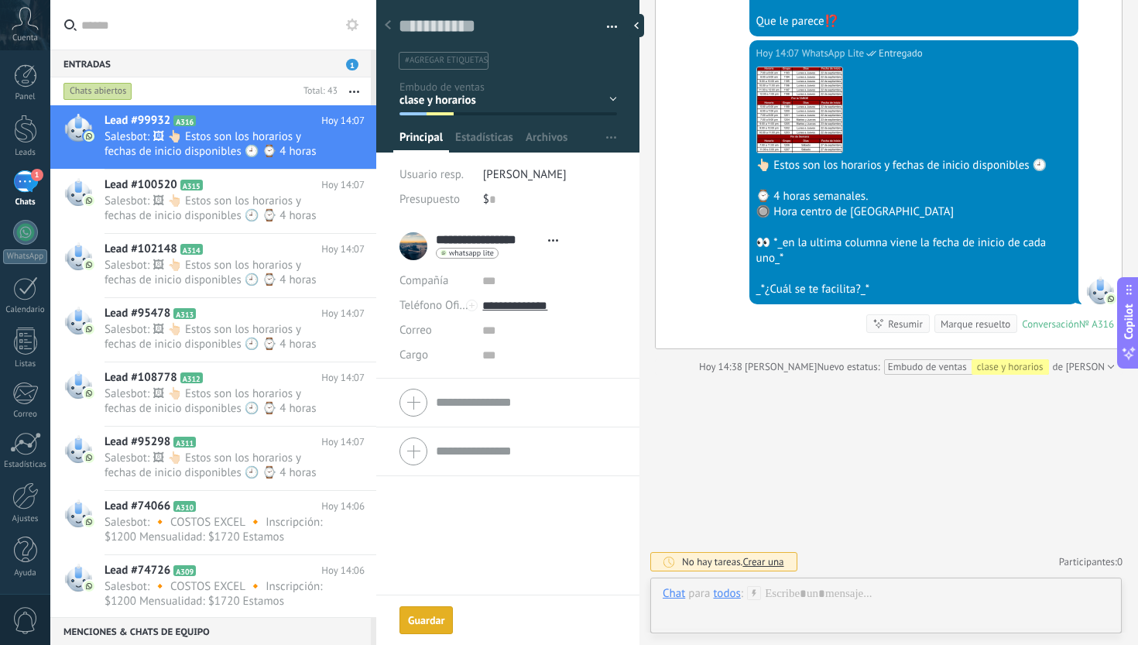
click at [974, 317] on div "Marque resuelto" at bounding box center [976, 324] width 70 height 15
click at [976, 321] on div "Marque resuelto" at bounding box center [976, 324] width 70 height 15
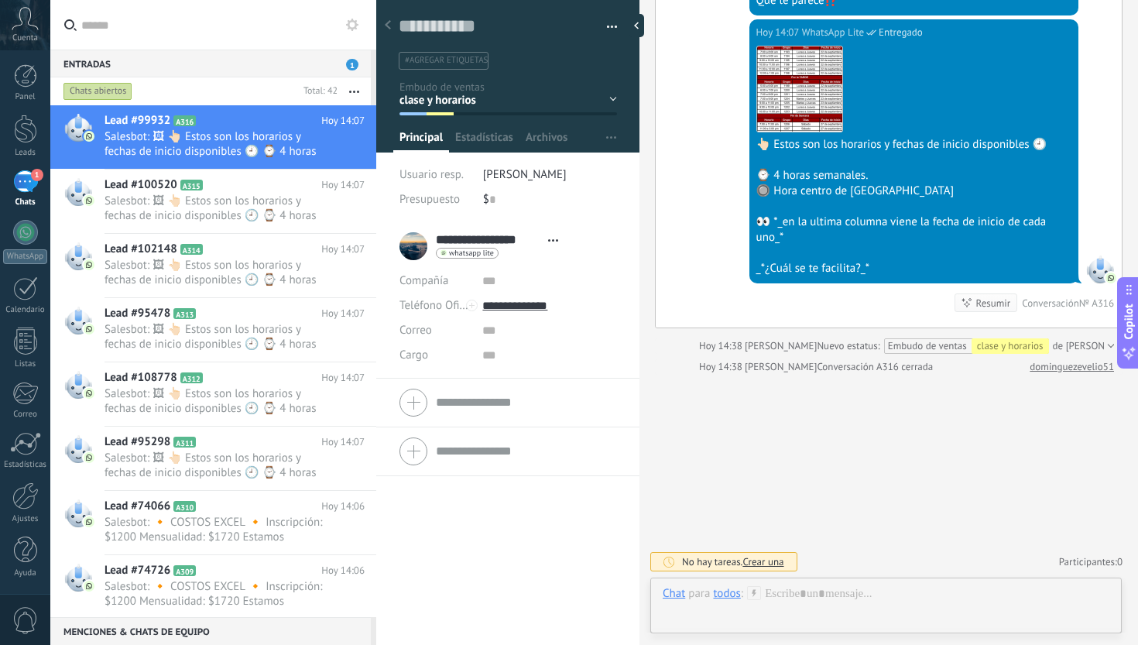
scroll to position [1325, 0]
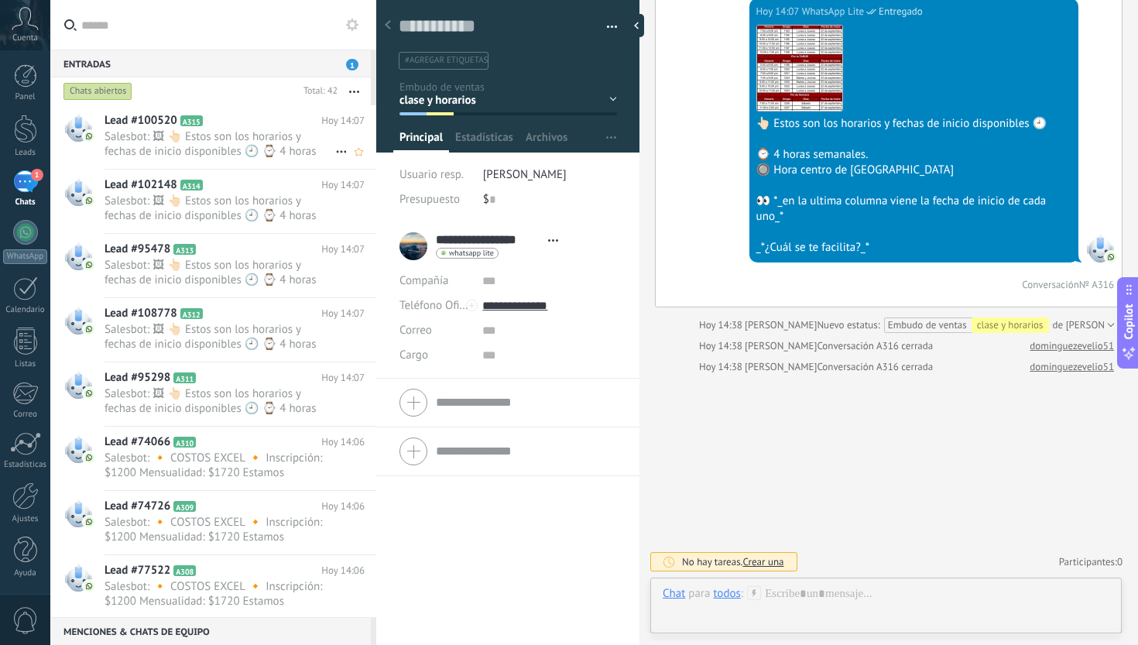
click at [252, 139] on span "Salesbot: 🖼 👆🏻 Estos son los horarios y fechas de inicio disponibles 🕘 ⌚ 4 hora…" at bounding box center [220, 143] width 231 height 29
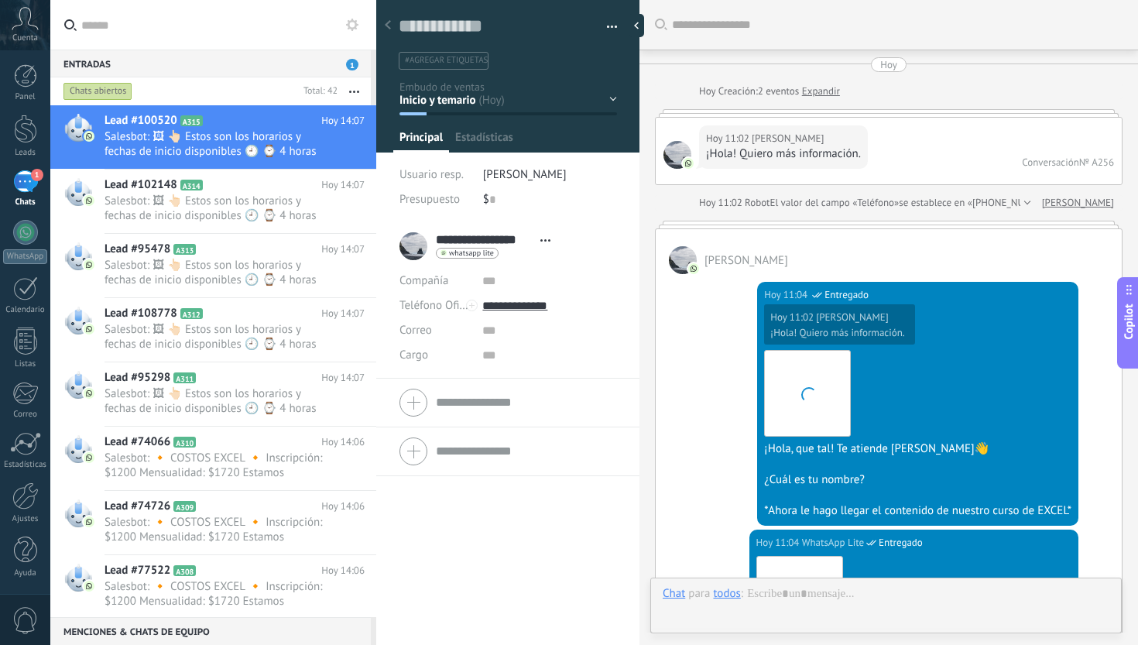
scroll to position [1299, 0]
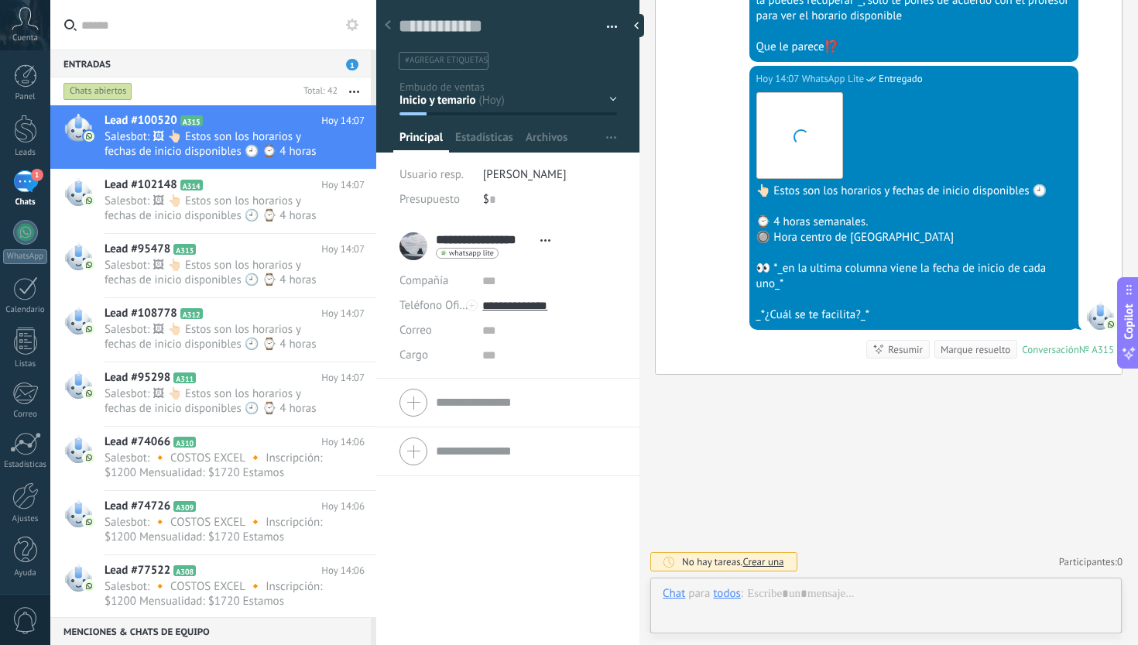
click at [612, 94] on div at bounding box center [508, 71] width 264 height 163
click at [0, 0] on div "Inicio y temario clase y horarios referencias y costos Formas de pago Rec Diari…" at bounding box center [0, 0] width 0 height 0
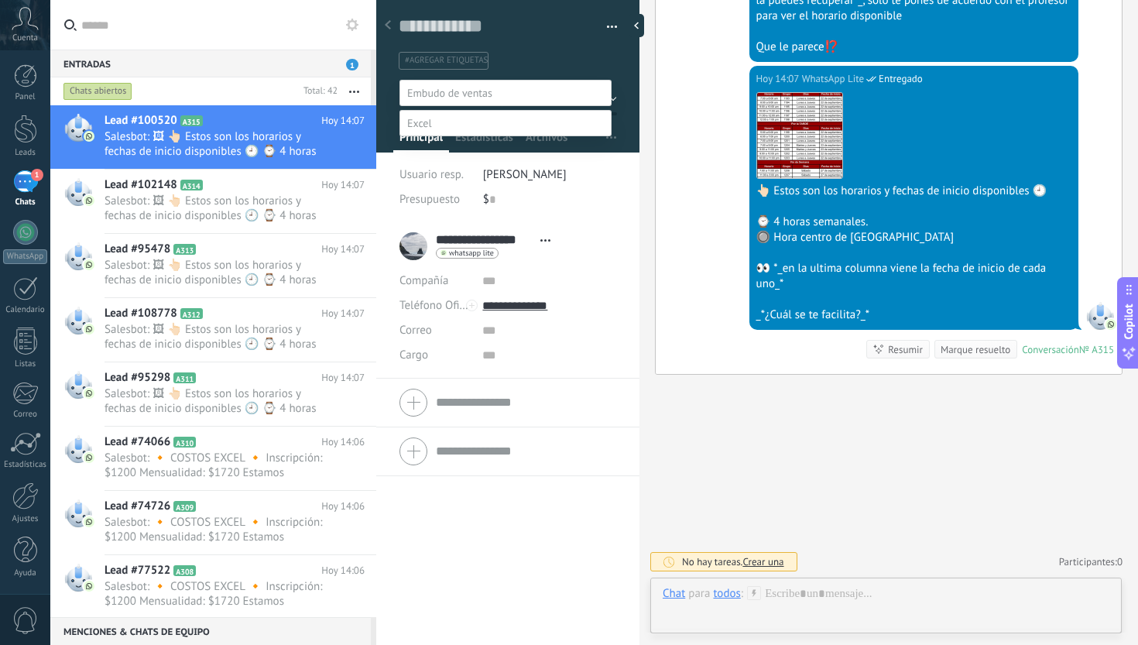
click at [0, 0] on label "clase y horarios" at bounding box center [0, 0] width 0 height 0
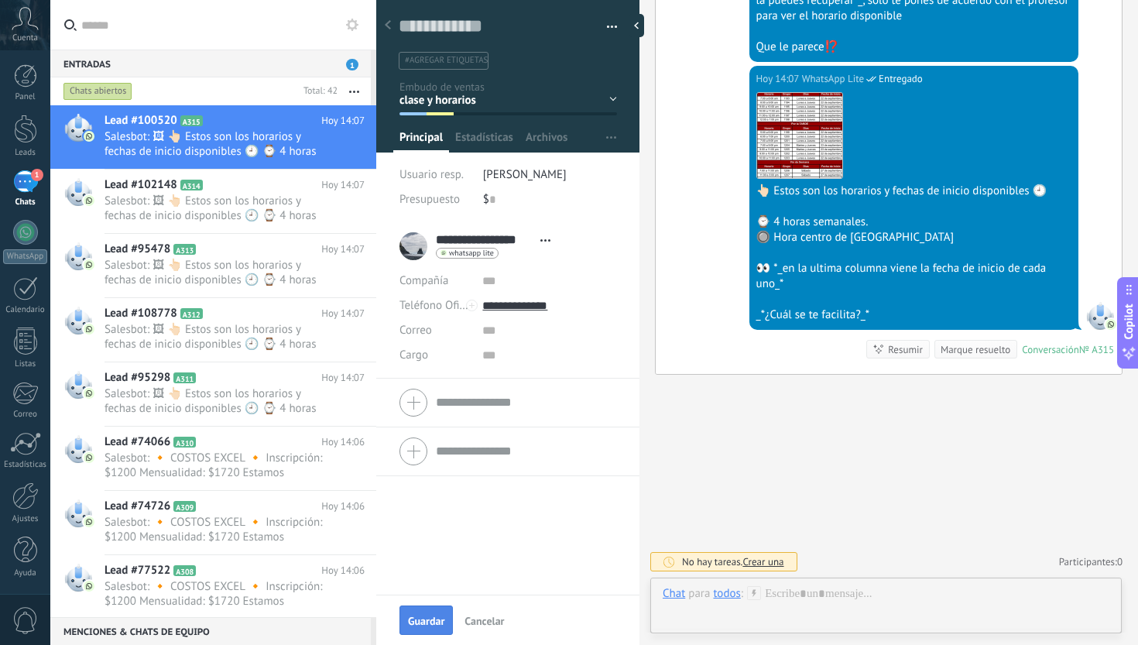
click at [431, 610] on button "Guardar" at bounding box center [426, 619] width 53 height 29
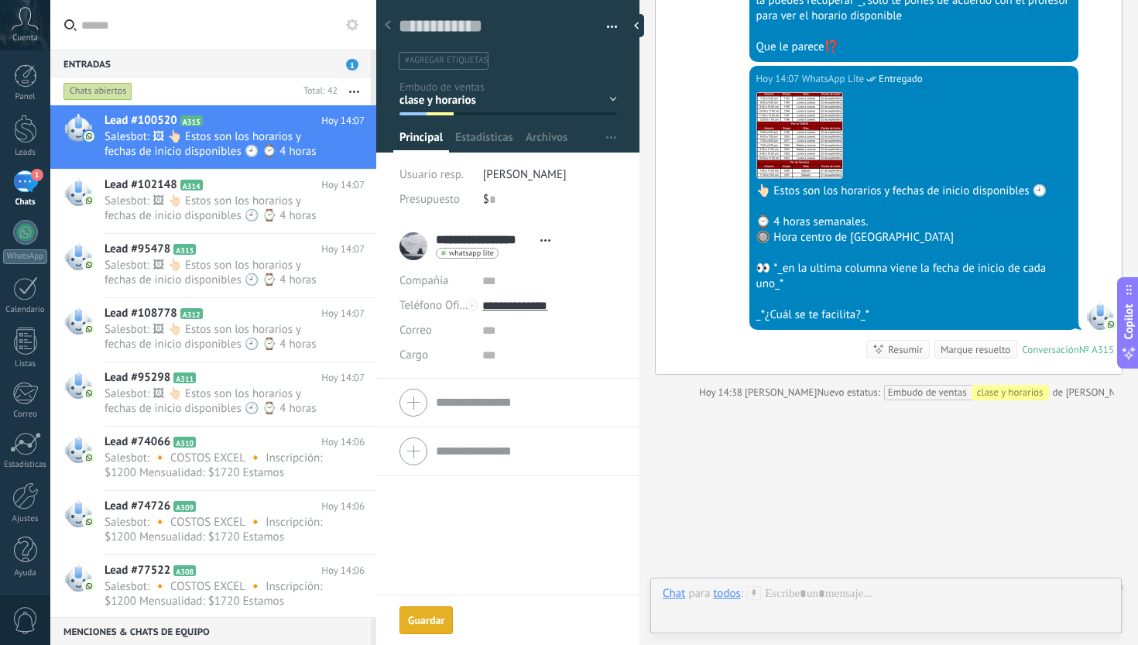
scroll to position [1325, 0]
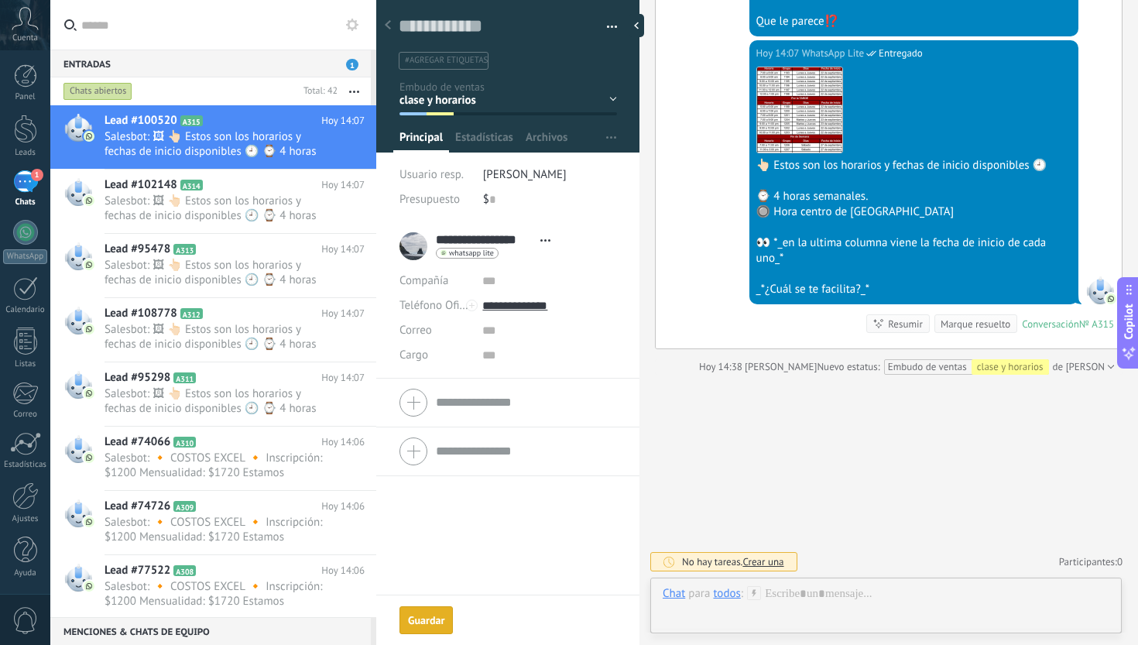
click at [986, 321] on div "Marque resuelto" at bounding box center [976, 324] width 70 height 15
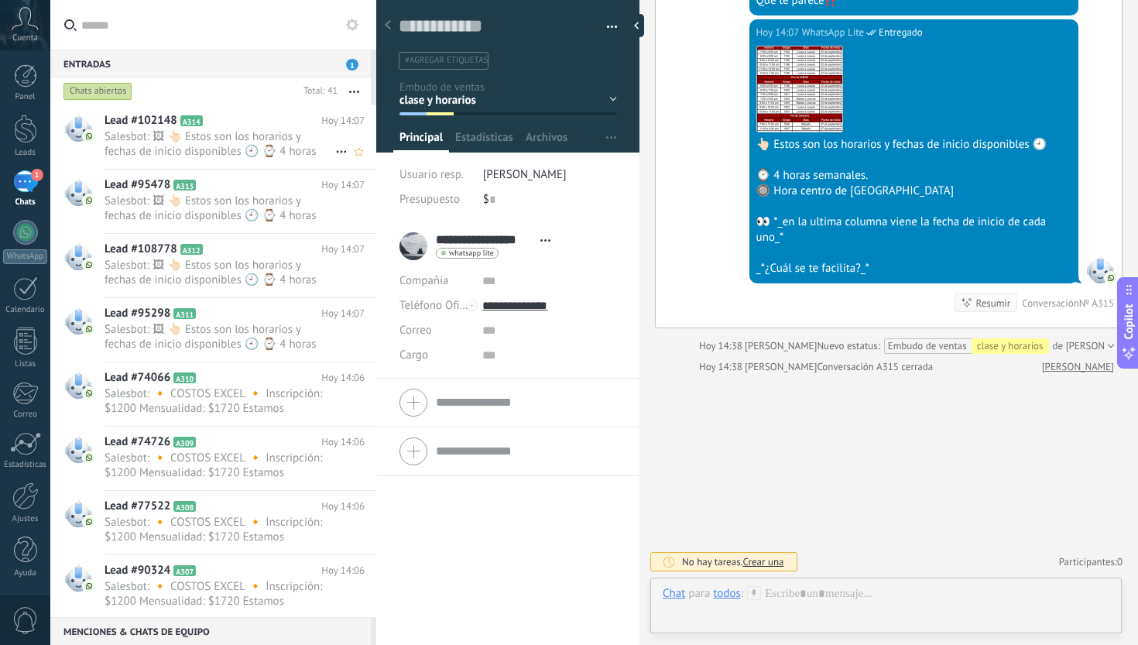
click at [340, 146] on icon at bounding box center [341, 151] width 19 height 19
click at [297, 142] on div at bounding box center [569, 322] width 1138 height 645
click at [297, 142] on span "Salesbot: 🖼 👆🏻 Estos son los horarios y fechas de inicio disponibles 🕘 ⌚ 4 hora…" at bounding box center [220, 143] width 231 height 29
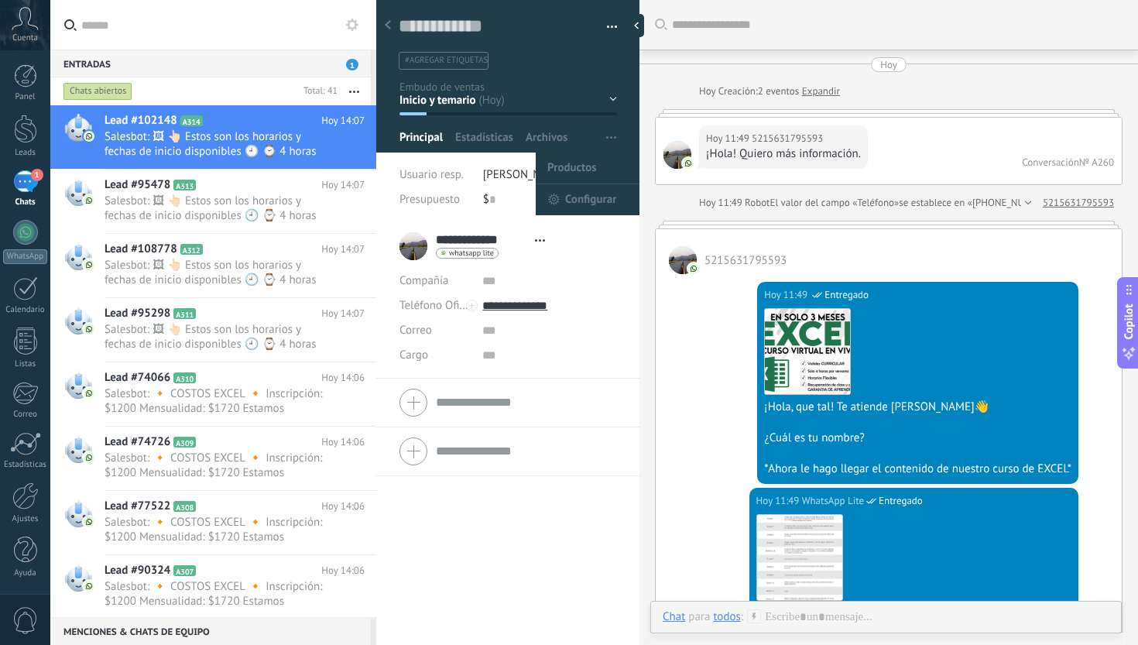
scroll to position [1154, 0]
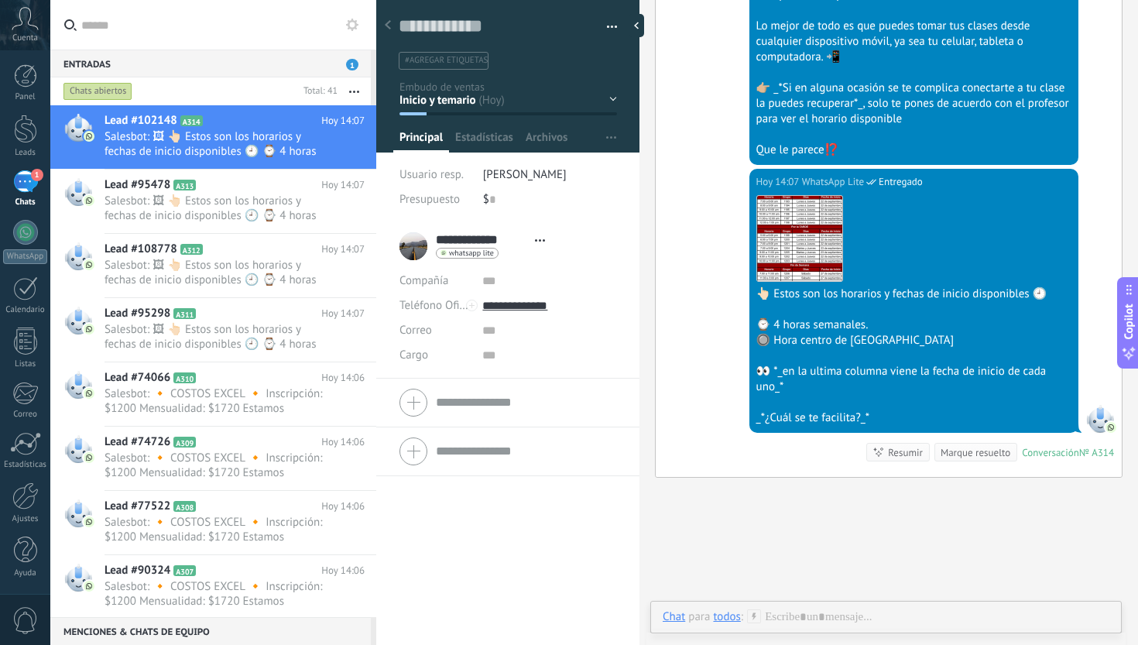
click at [0, 0] on div "Inicio y temario clase y horarios referencias y costos Formas de pago Rec Diari…" at bounding box center [0, 0] width 0 height 0
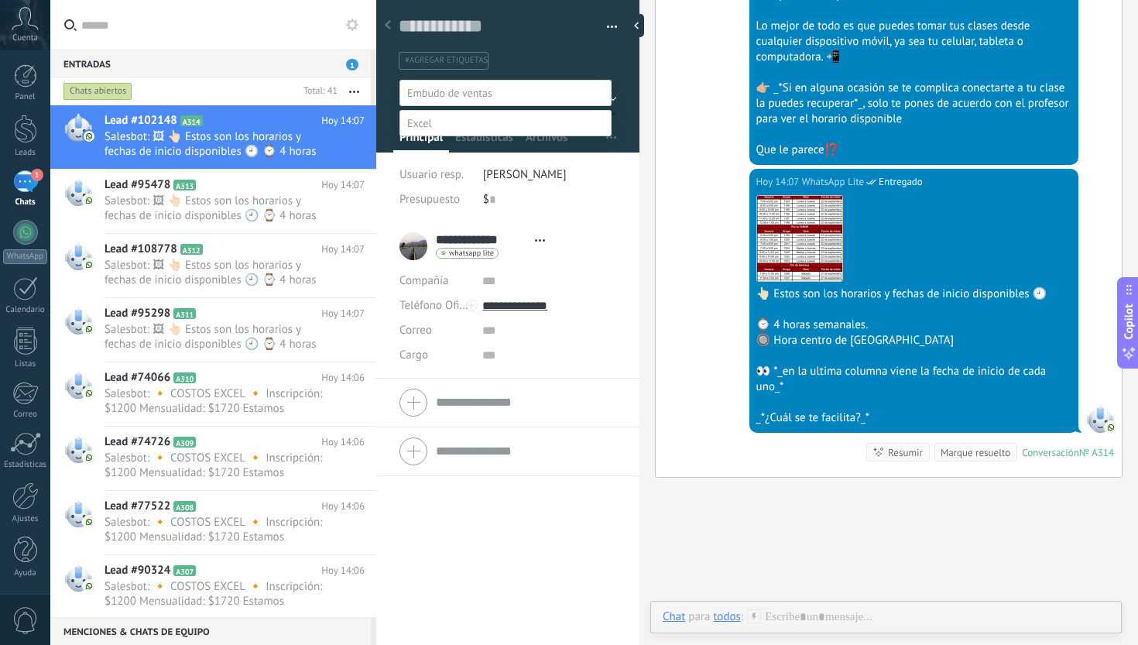
click at [0, 0] on label "clase y horarios" at bounding box center [0, 0] width 0 height 0
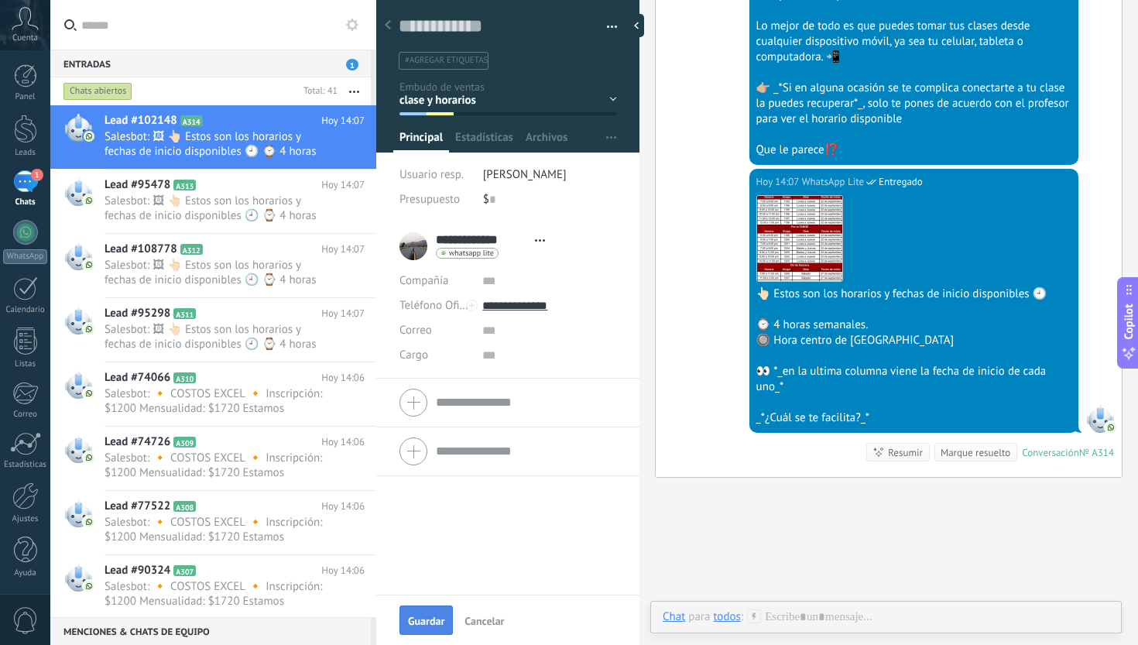
click at [431, 616] on span "Guardar" at bounding box center [426, 621] width 36 height 11
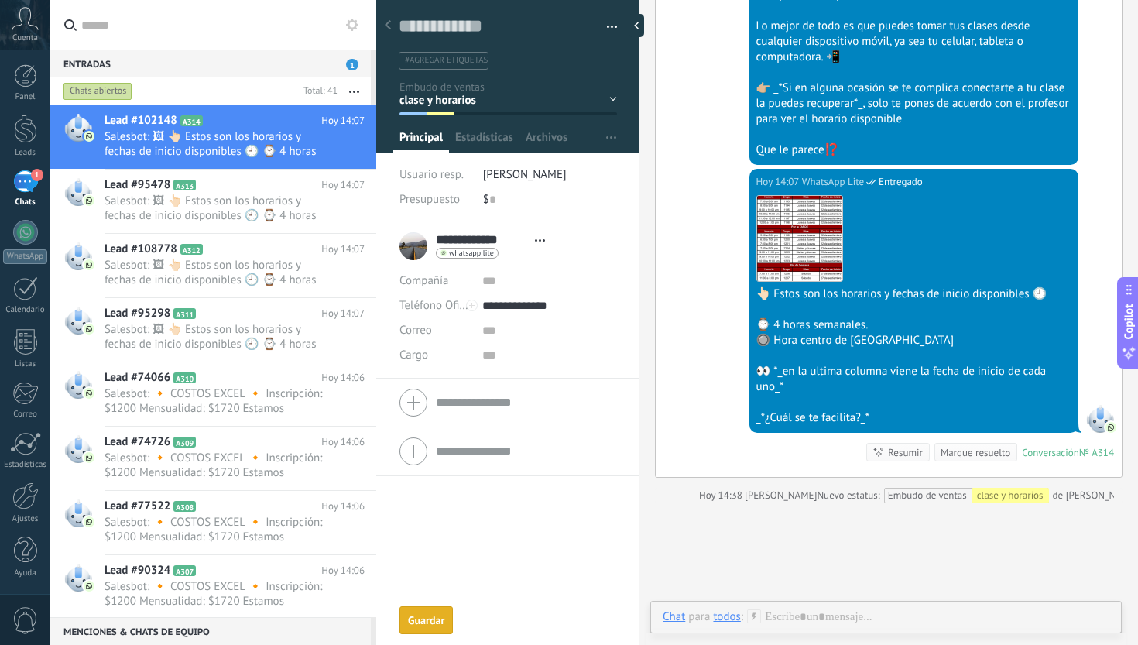
scroll to position [1180, 0]
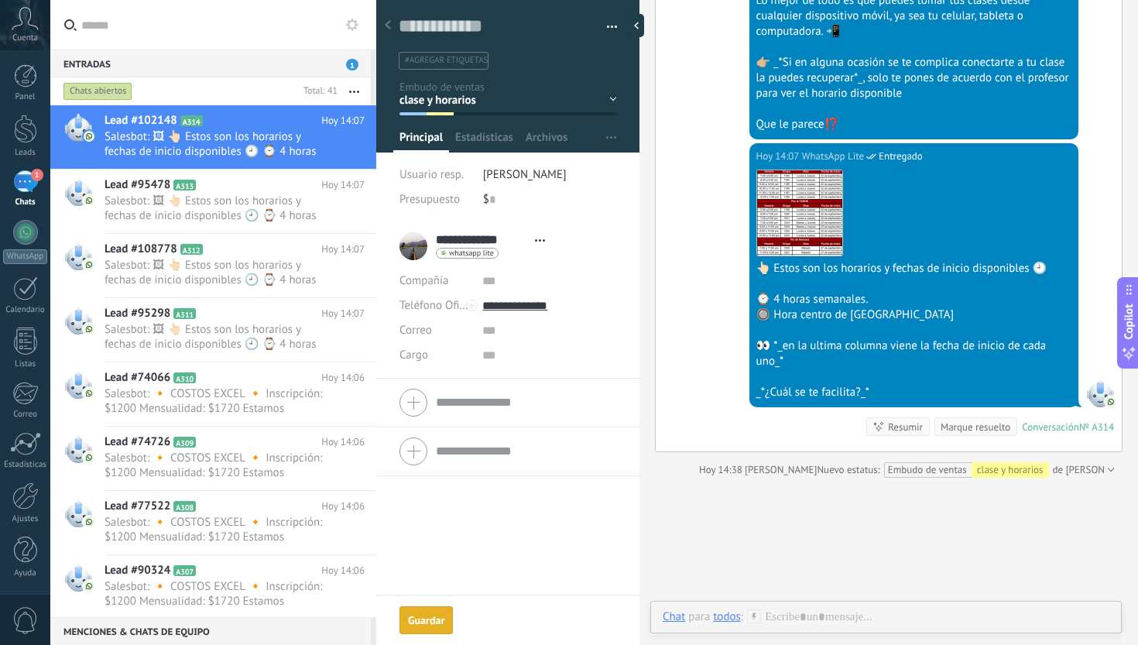
click at [988, 423] on div "Marque resuelto" at bounding box center [976, 427] width 70 height 15
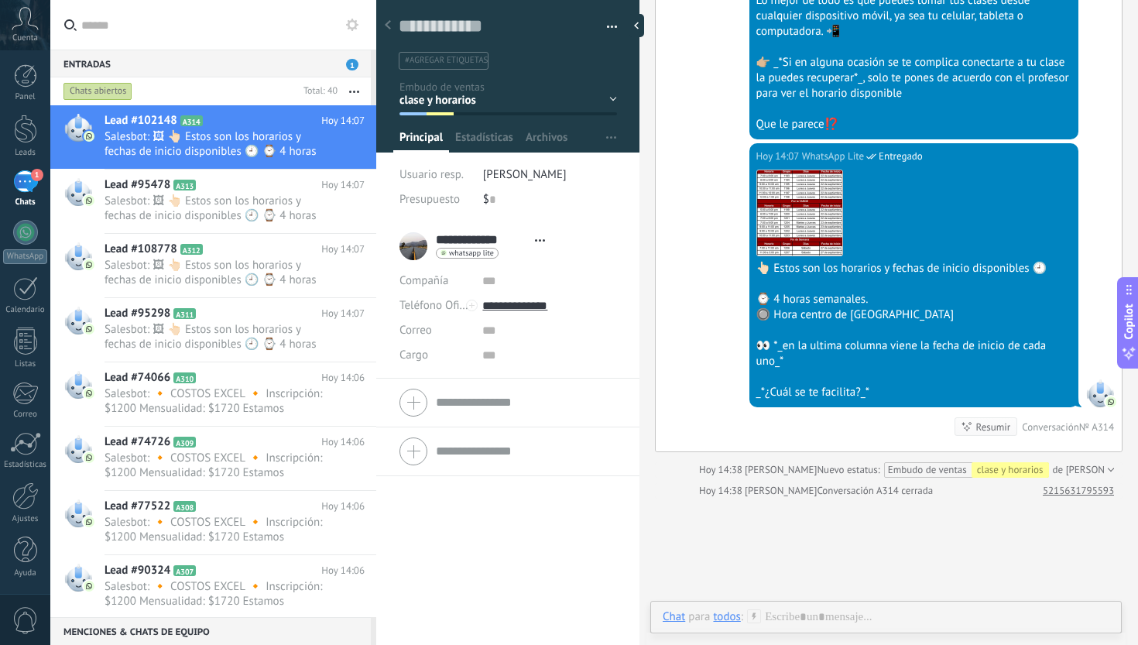
scroll to position [1201, 0]
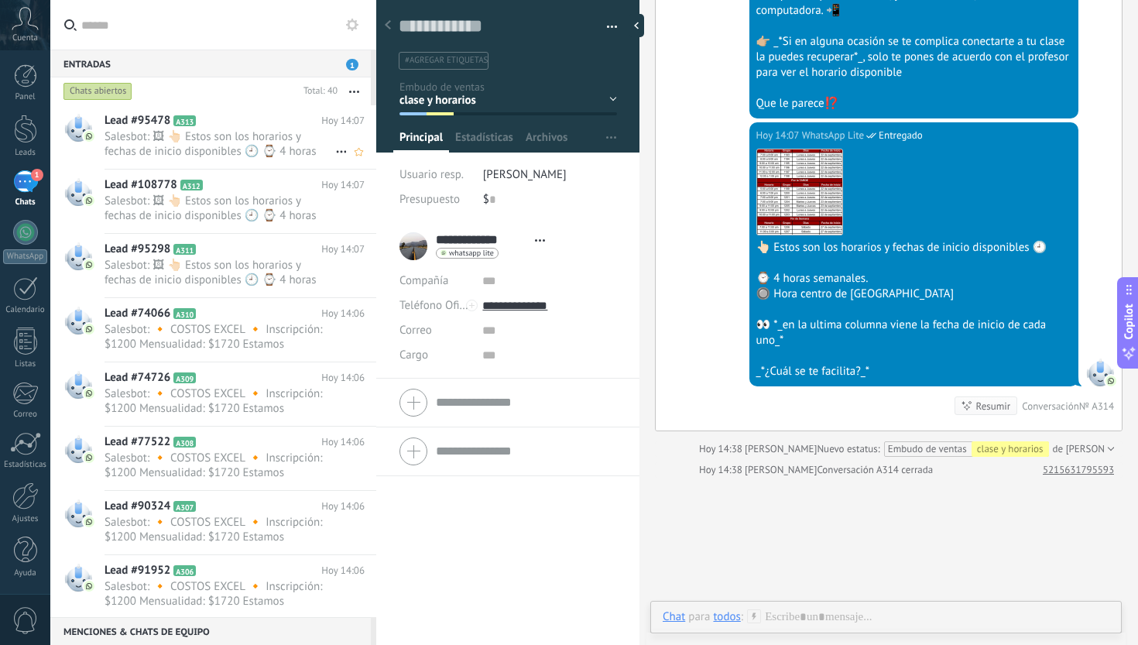
click at [269, 139] on span "Salesbot: 🖼 👆🏻 Estos son los horarios y fechas de inicio disponibles 🕘 ⌚ 4 hora…" at bounding box center [220, 143] width 231 height 29
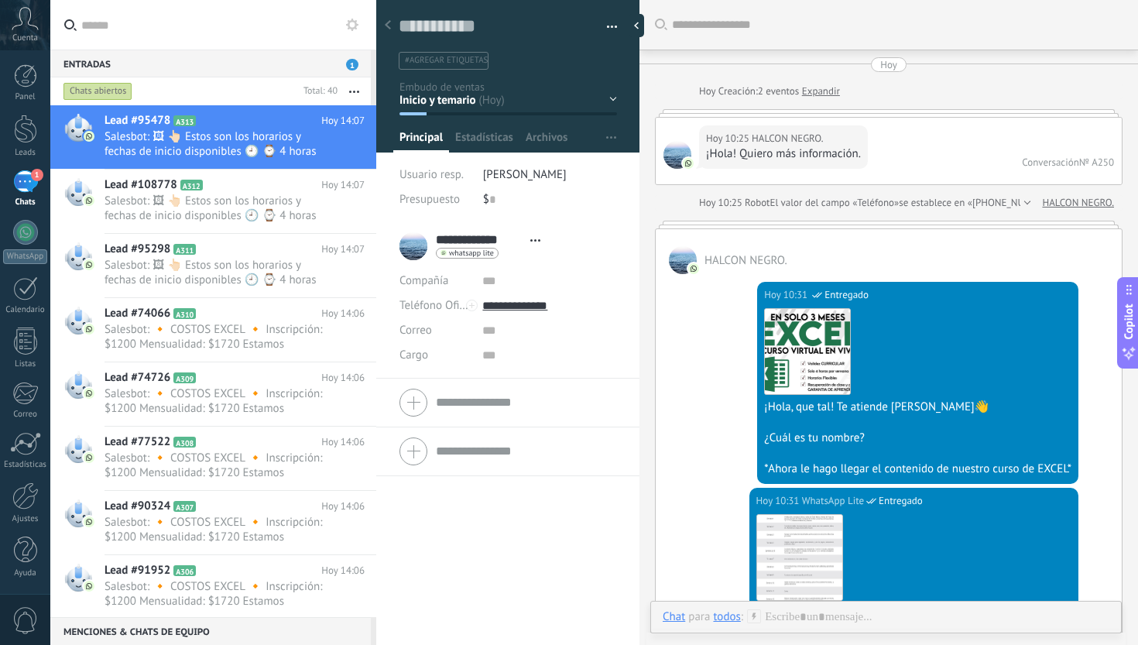
scroll to position [23, 0]
click at [0, 0] on div "Inicio y temario clase y horarios referencias y costos Formas de pago Rec Diari…" at bounding box center [0, 0] width 0 height 0
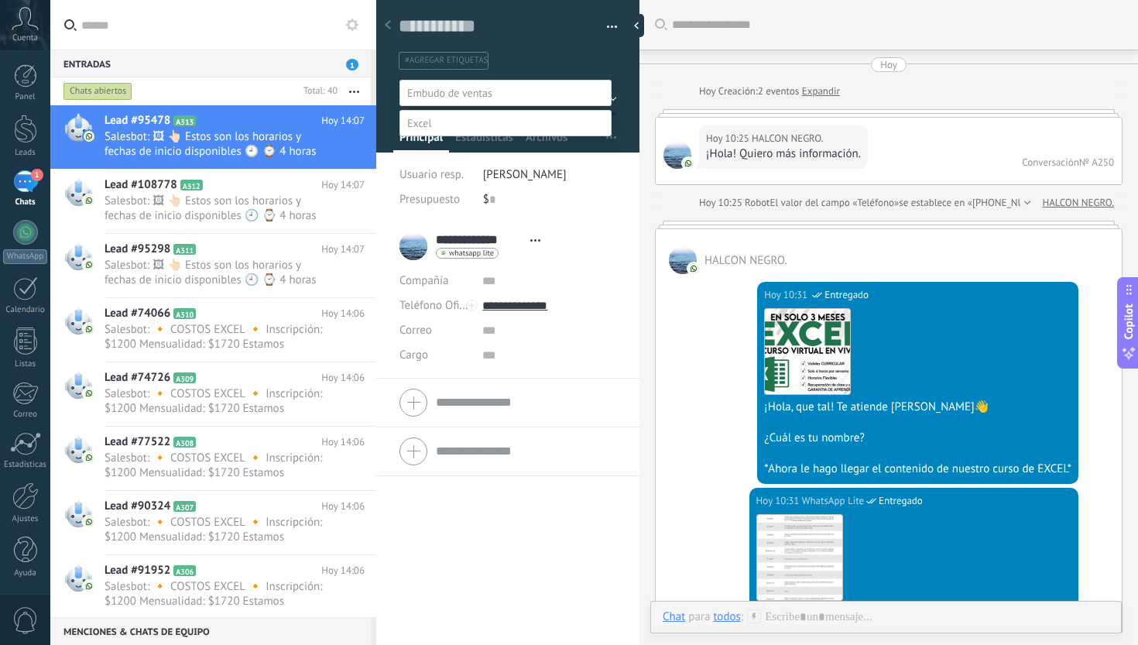
scroll to position [1154, 0]
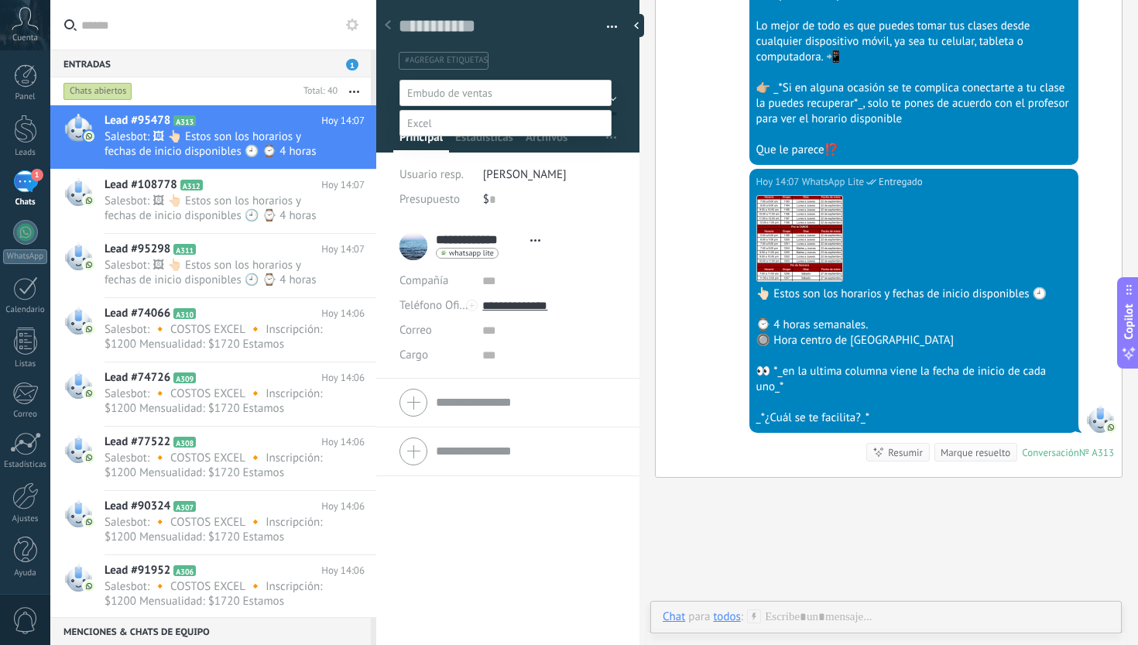
click at [0, 0] on label "clase y horarios" at bounding box center [0, 0] width 0 height 0
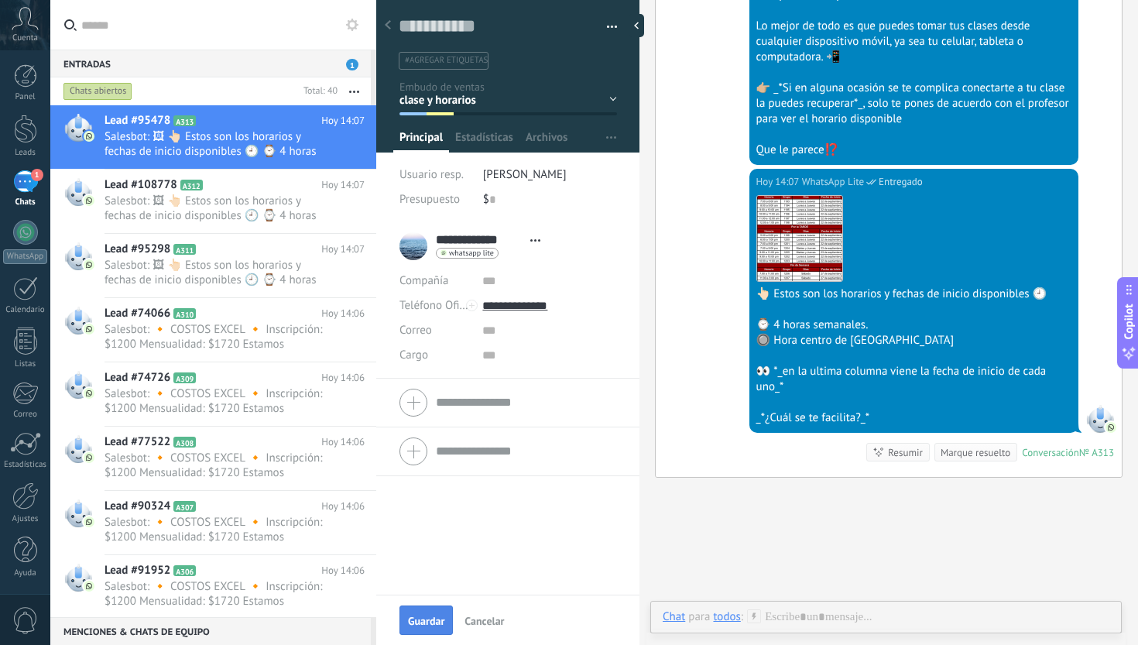
click at [425, 608] on button "Guardar" at bounding box center [426, 619] width 53 height 29
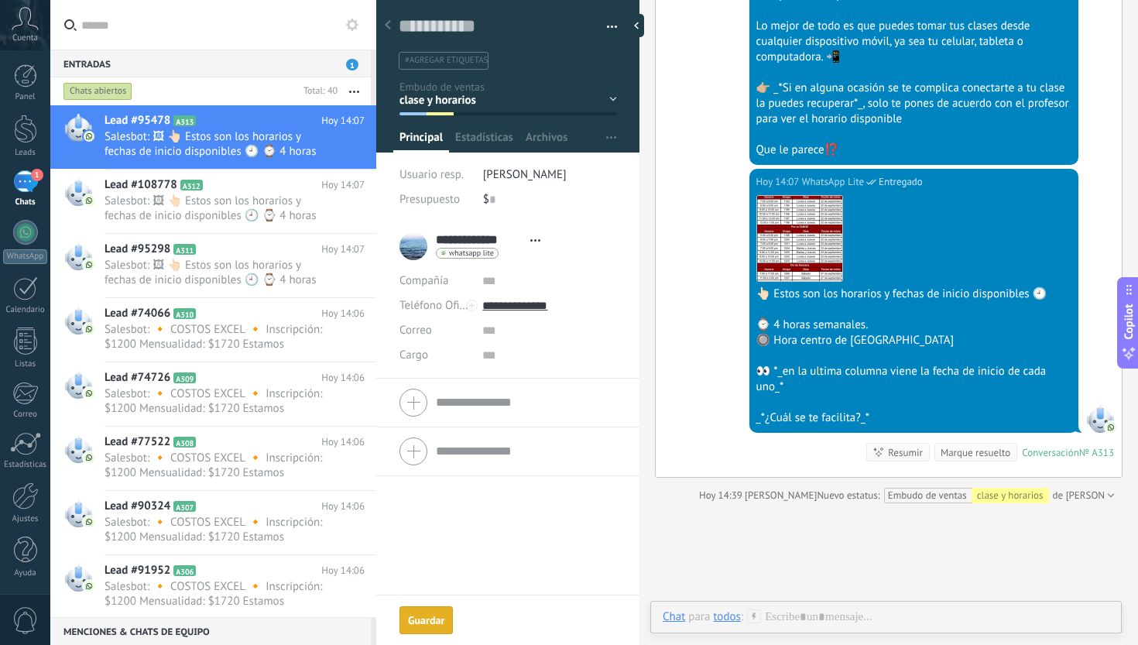
scroll to position [1180, 0]
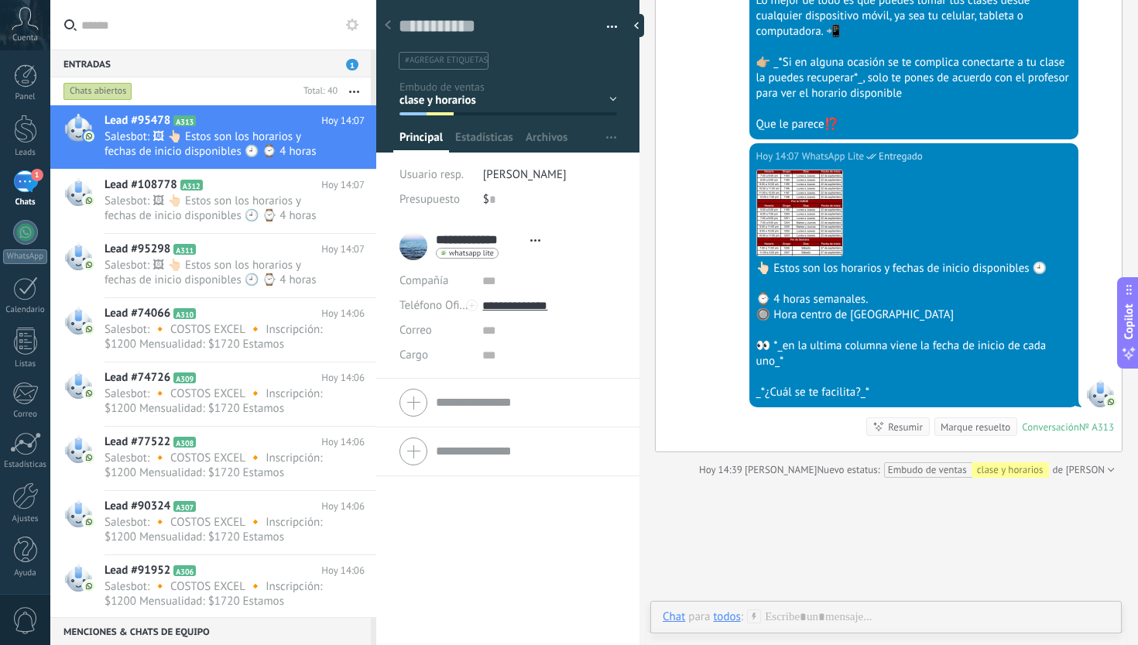
click at [984, 427] on div "Marque resuelto" at bounding box center [976, 427] width 70 height 15
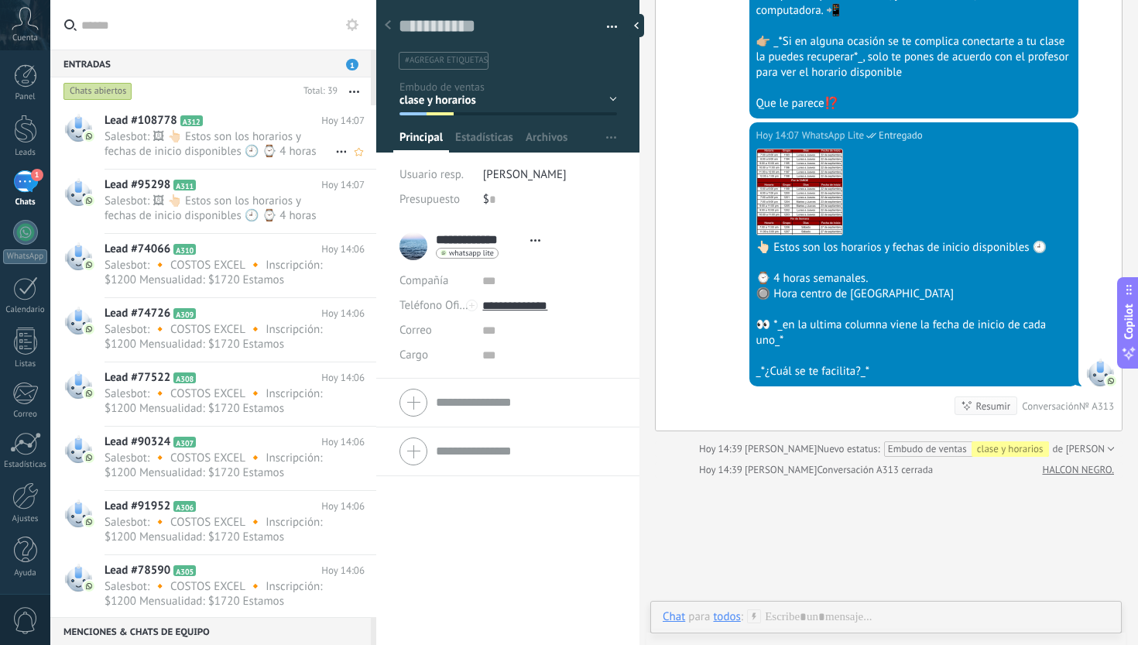
click at [232, 140] on span "Salesbot: 🖼 👆🏻 Estos son los horarios y fechas de inicio disponibles 🕘 ⌚ 4 hora…" at bounding box center [220, 143] width 231 height 29
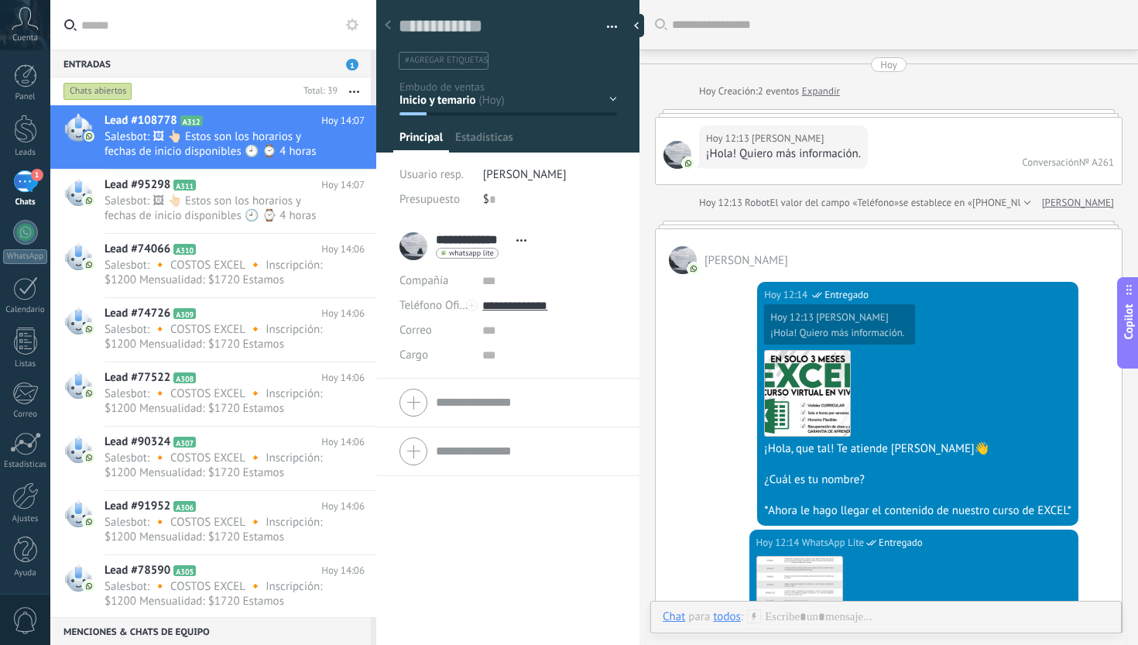
scroll to position [23, 0]
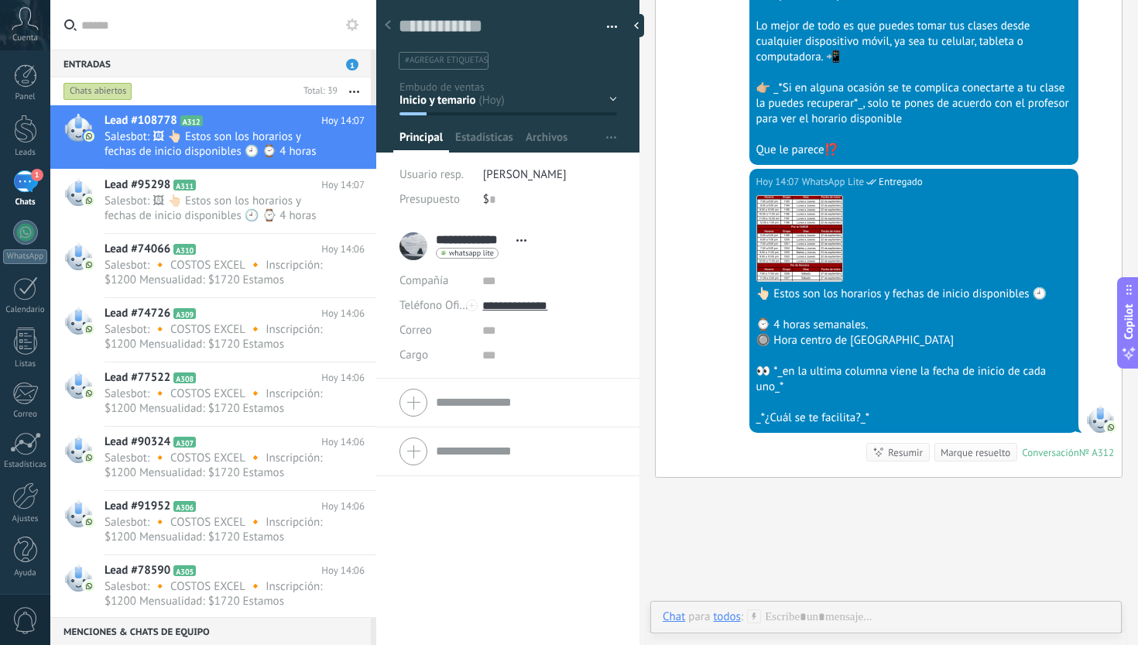
click at [0, 0] on div "Inicio y temario clase y horarios referencias y costos Formas de pago Rec Diari…" at bounding box center [0, 0] width 0 height 0
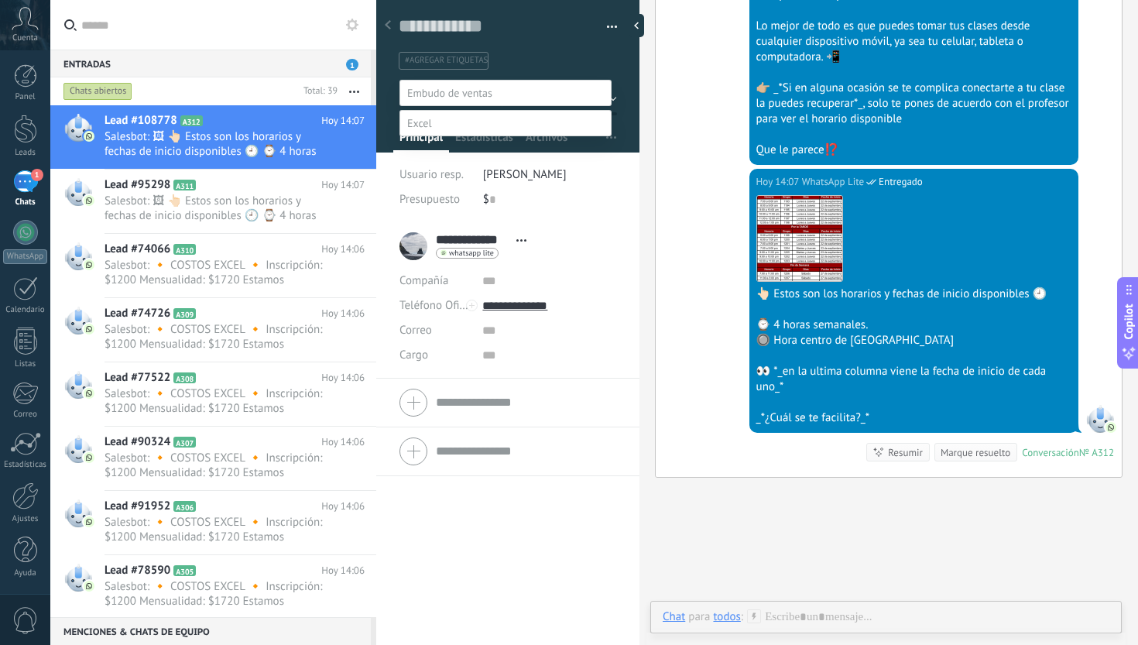
click at [0, 0] on label "clase y horarios" at bounding box center [0, 0] width 0 height 0
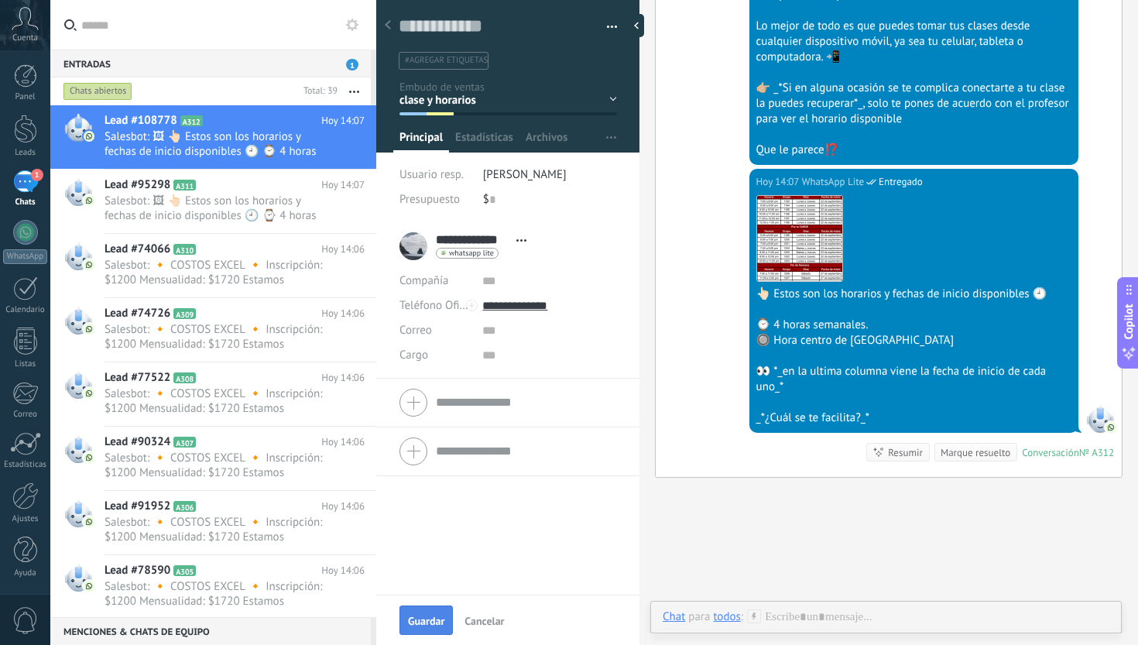
click at [436, 606] on button "Guardar" at bounding box center [426, 619] width 53 height 29
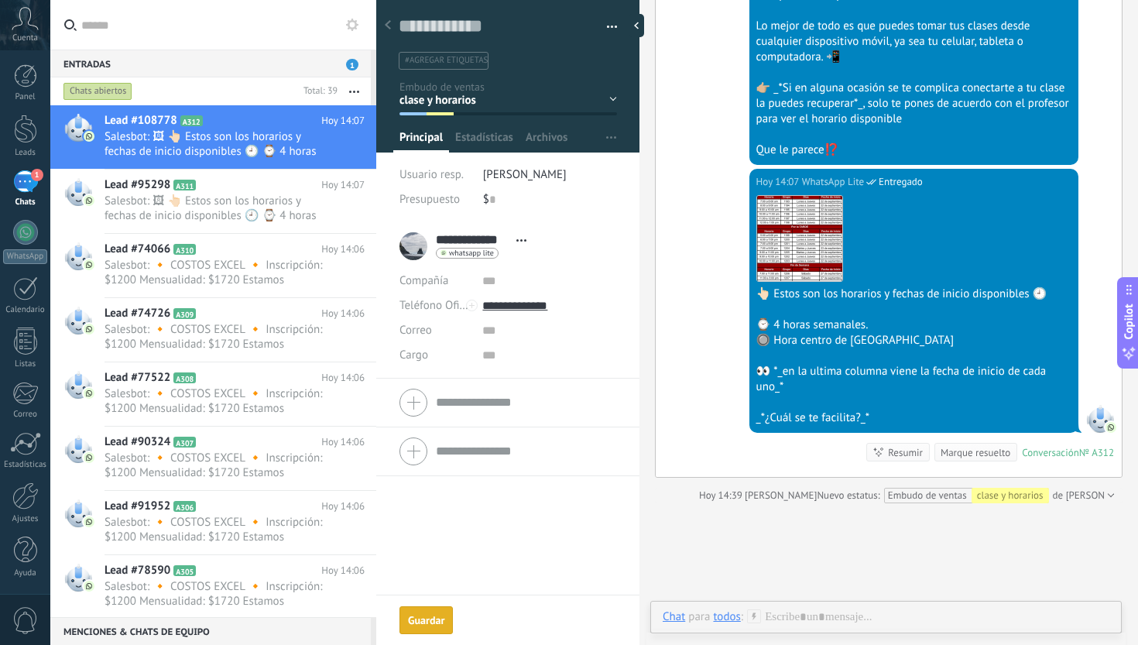
scroll to position [1222, 0]
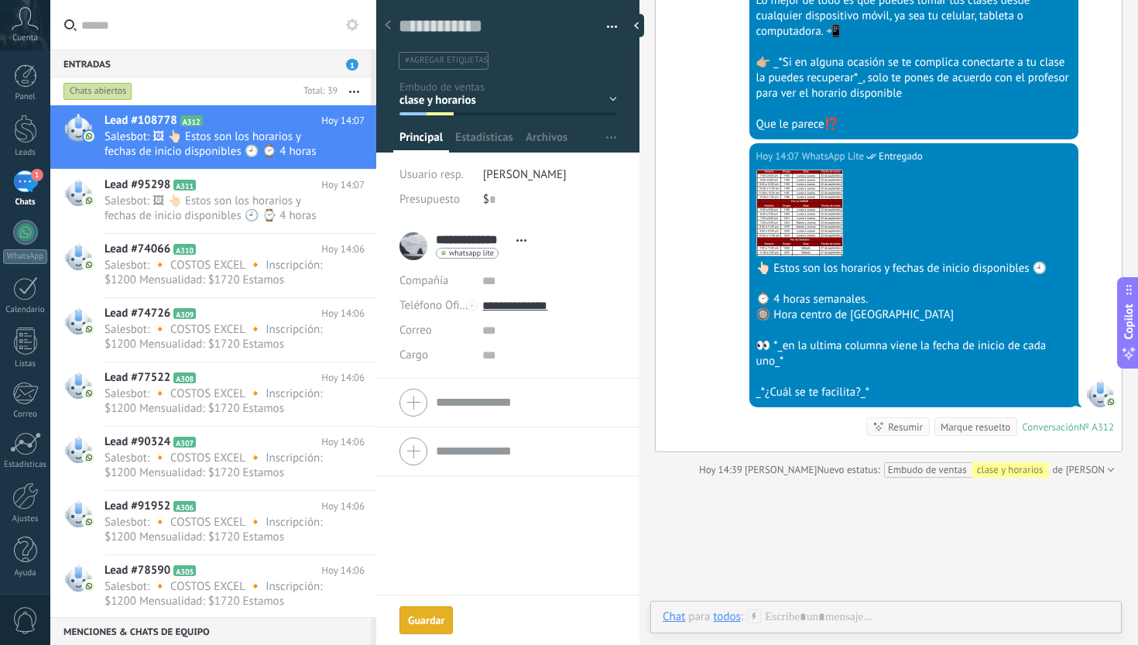
click at [972, 428] on div "Marque resuelto" at bounding box center [976, 427] width 70 height 15
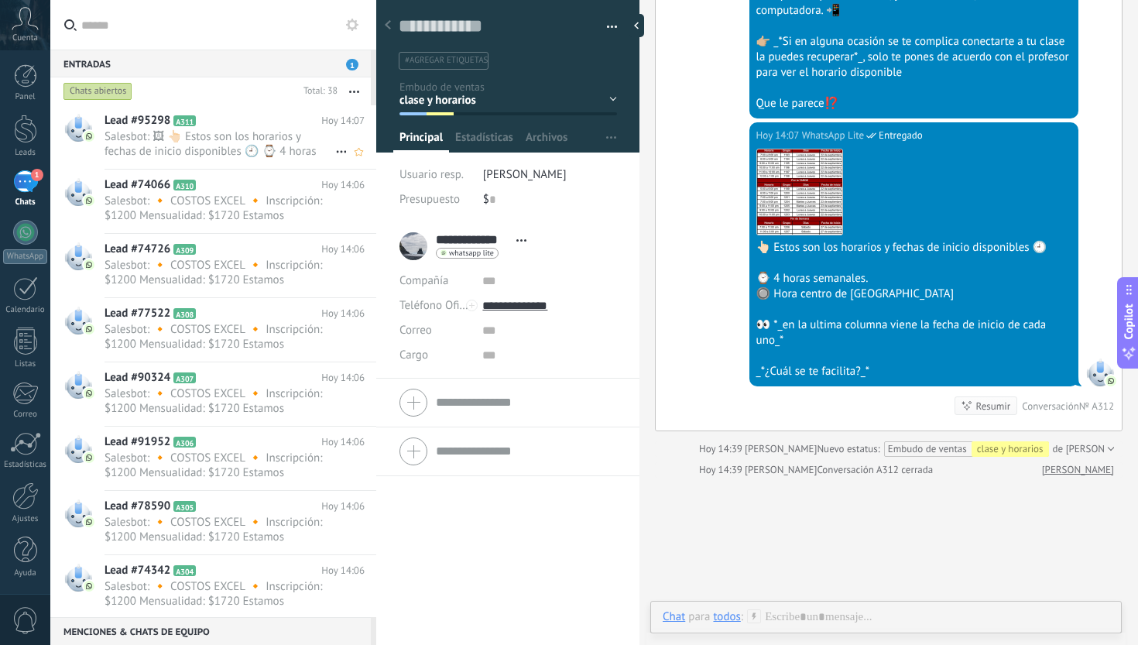
click at [259, 135] on span "Salesbot: 🖼 👆🏻 Estos son los horarios y fechas de inicio disponibles 🕘 ⌚ 4 hora…" at bounding box center [220, 143] width 231 height 29
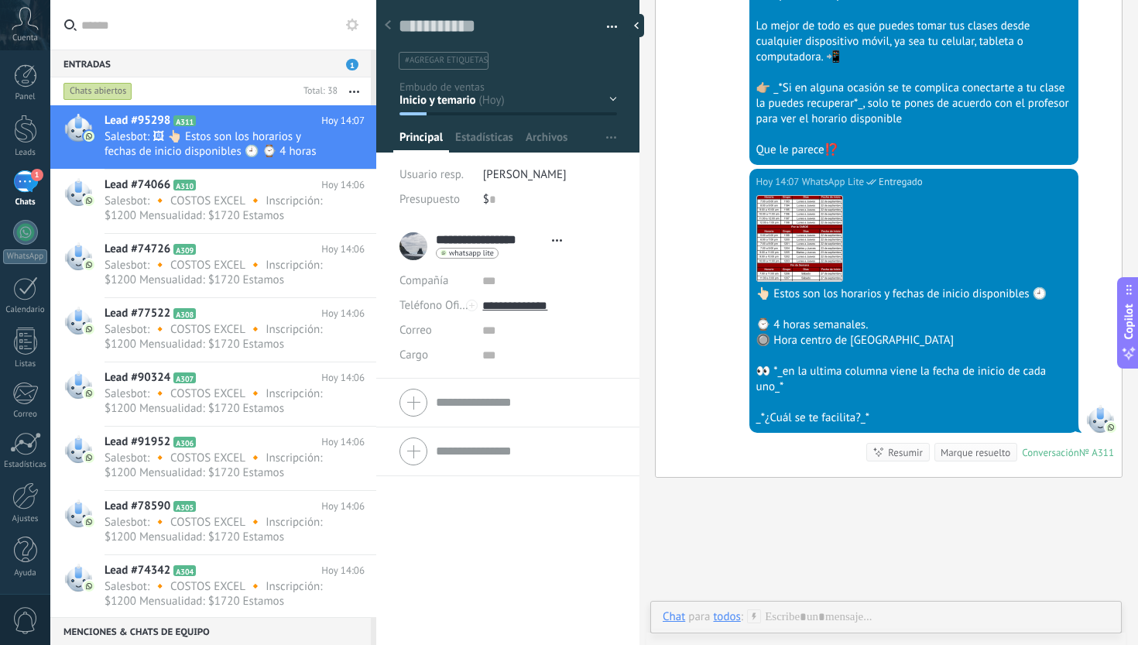
click at [0, 0] on div "Inicio y temario clase y horarios referencias y costos Formas de pago Rec Diari…" at bounding box center [0, 0] width 0 height 0
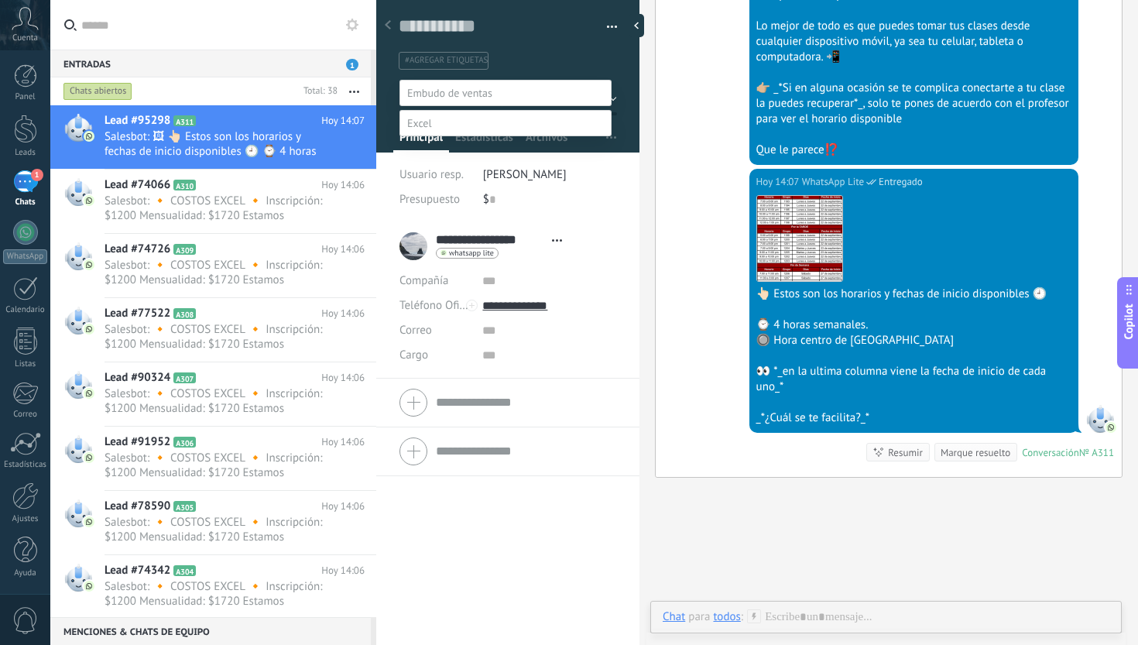
click at [0, 0] on label "clase y horarios" at bounding box center [0, 0] width 0 height 0
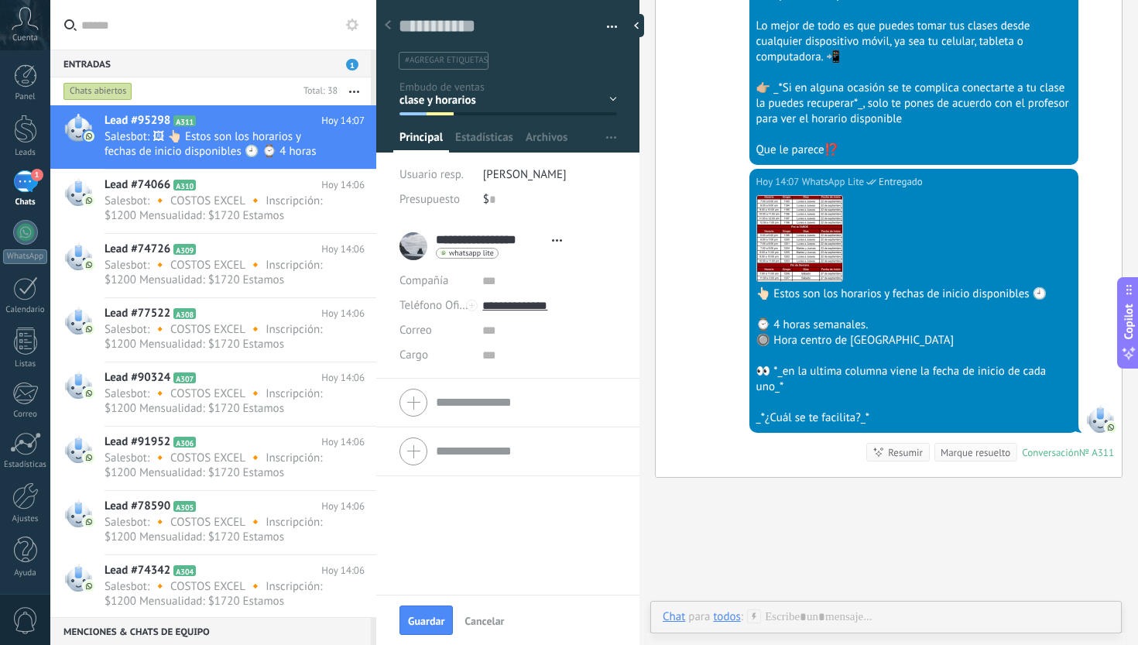
click at [422, 635] on div "Guardar Cancelar" at bounding box center [507, 620] width 263 height 50
click at [423, 626] on span "Guardar" at bounding box center [426, 621] width 36 height 11
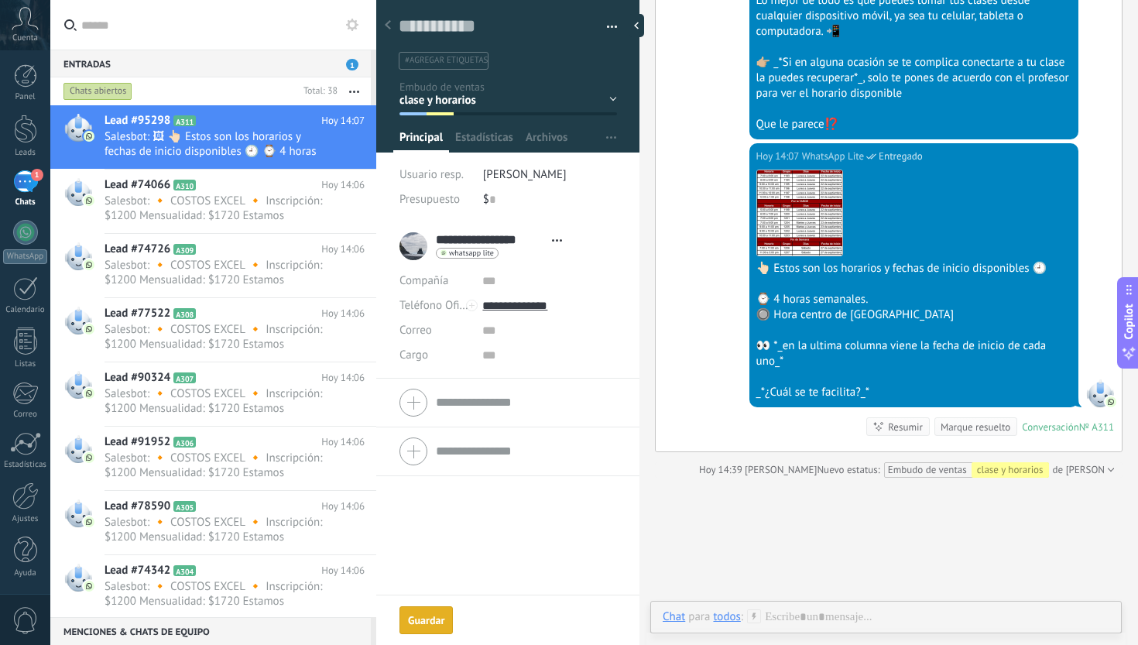
click at [968, 426] on div "Marque resuelto" at bounding box center [976, 427] width 70 height 15
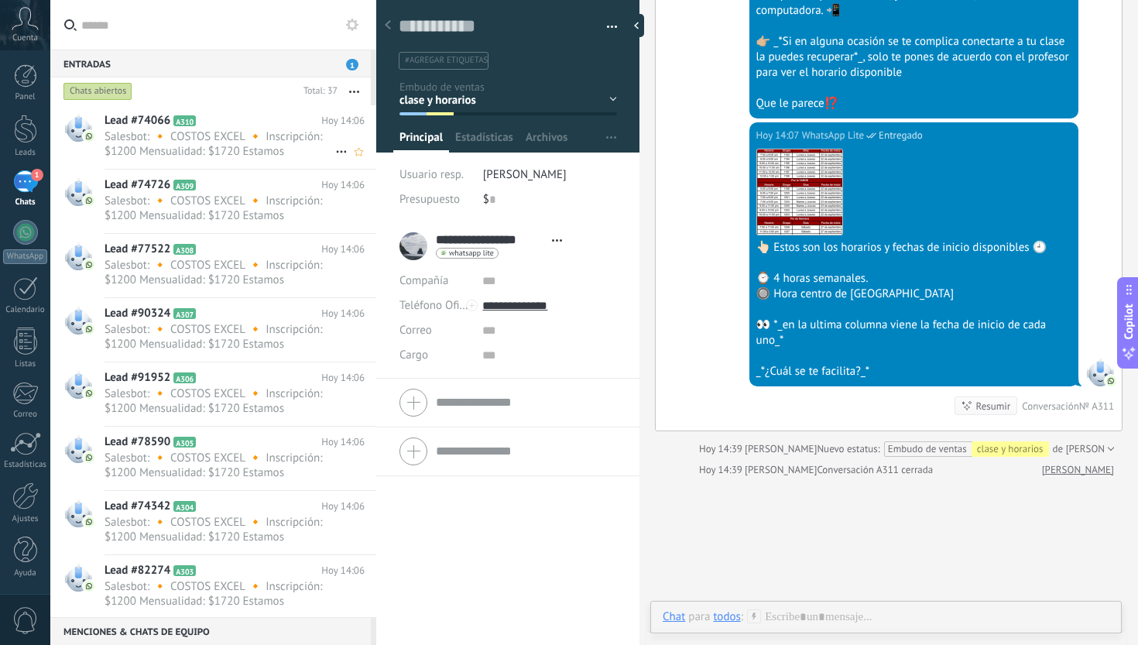
click at [298, 127] on h2 "Lead #74066 A310" at bounding box center [213, 120] width 217 height 15
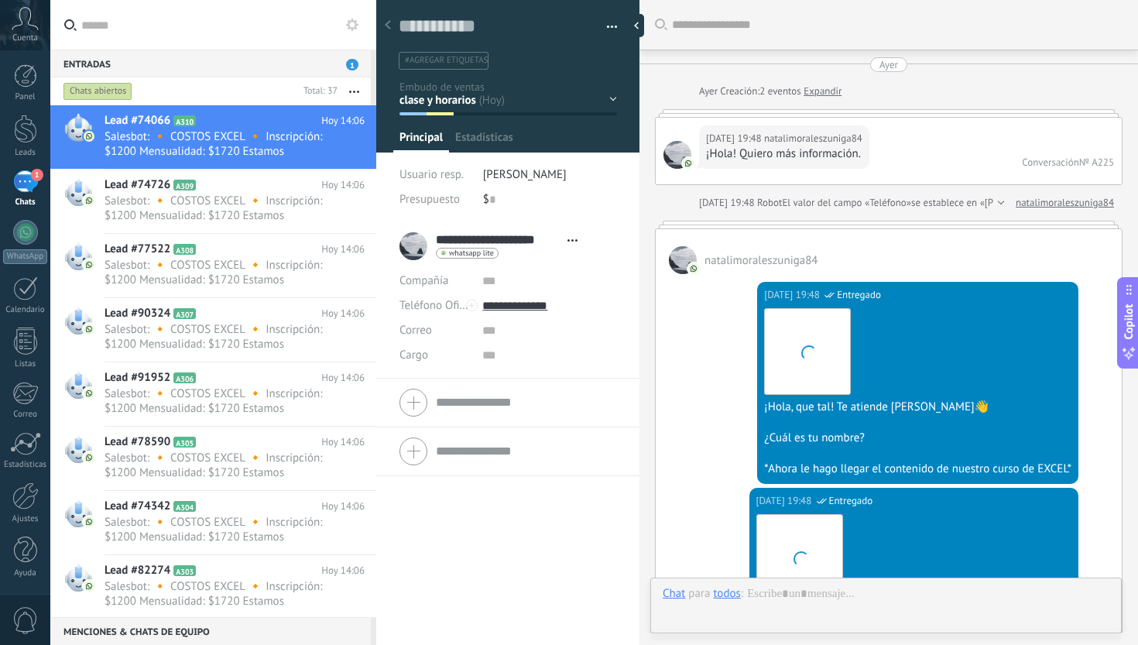
scroll to position [1497, 0]
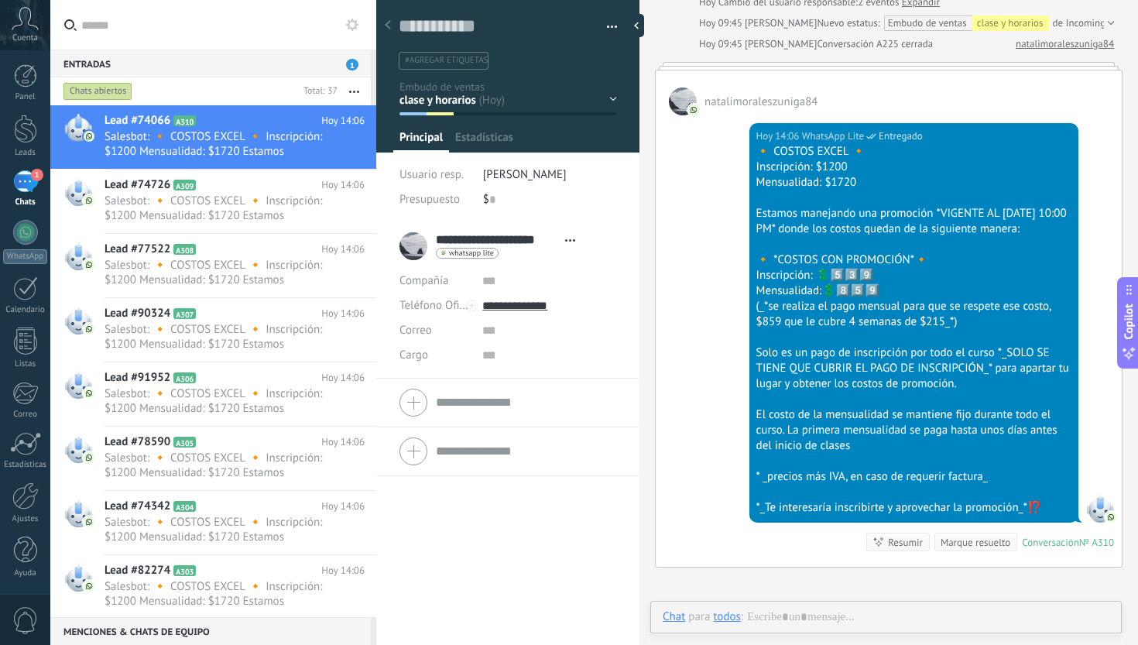
click at [0, 0] on div "Inicio y temario clase y horarios referencias y costos Formas de pago Rec Diari…" at bounding box center [0, 0] width 0 height 0
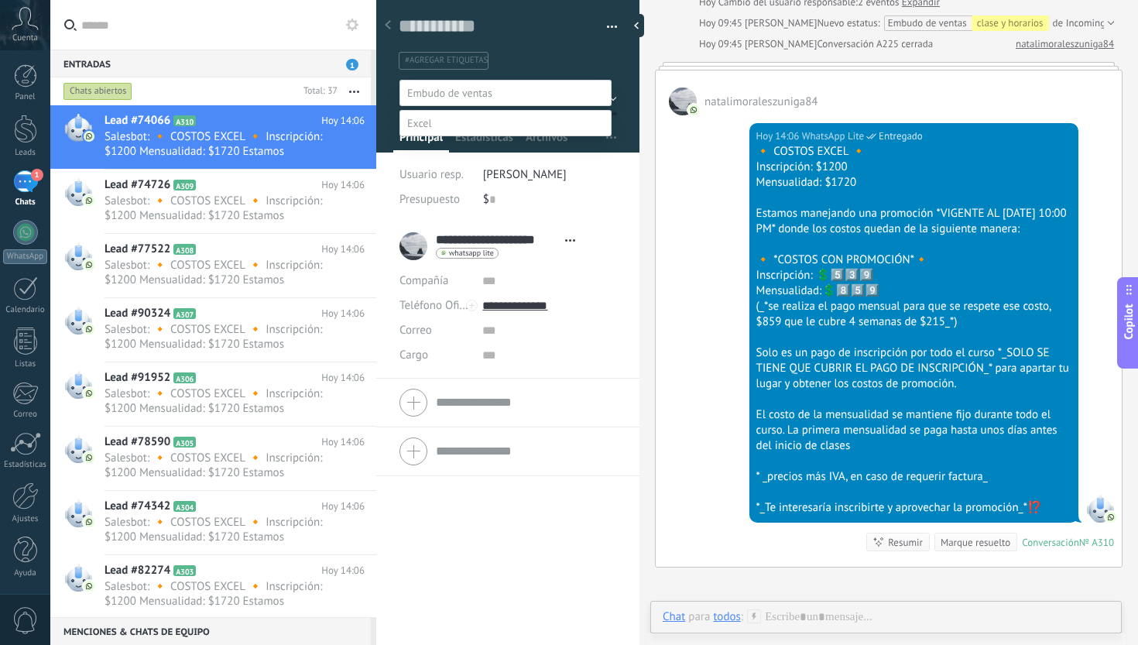
click at [0, 0] on label "referencias y costos" at bounding box center [0, 0] width 0 height 0
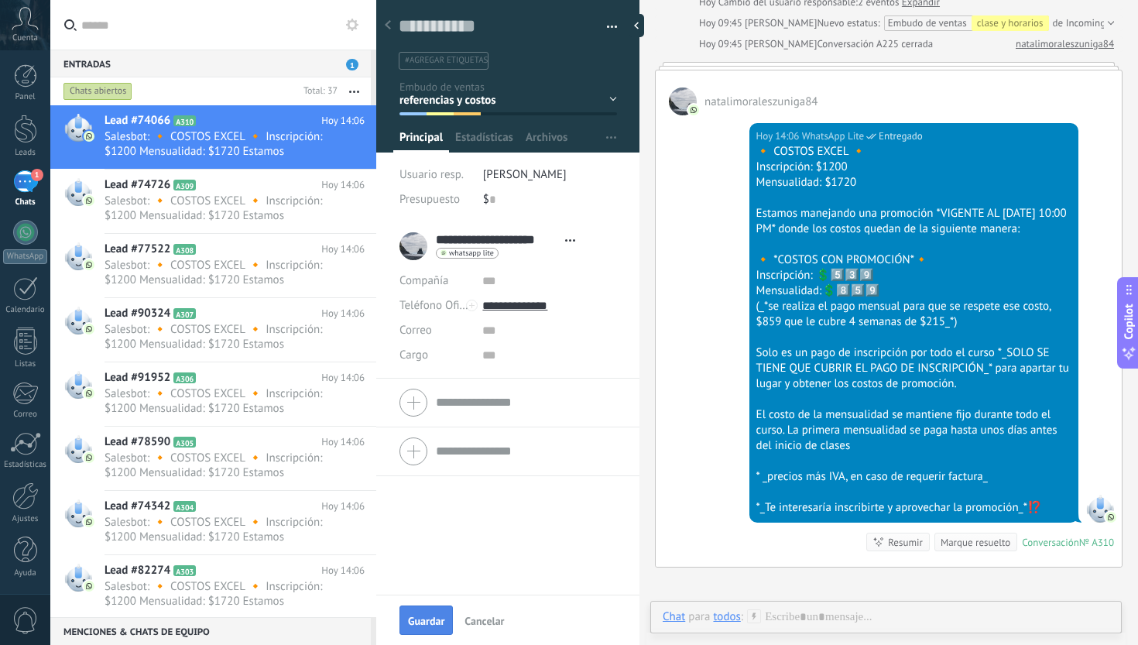
click at [430, 626] on span "Guardar" at bounding box center [426, 621] width 36 height 11
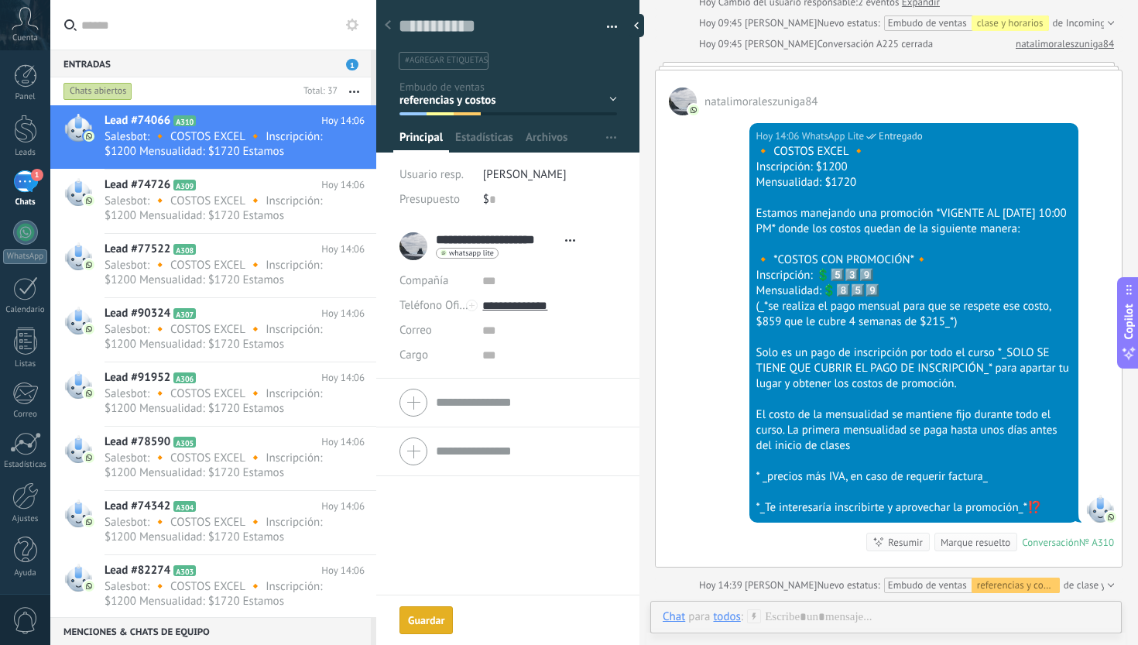
scroll to position [1522, 0]
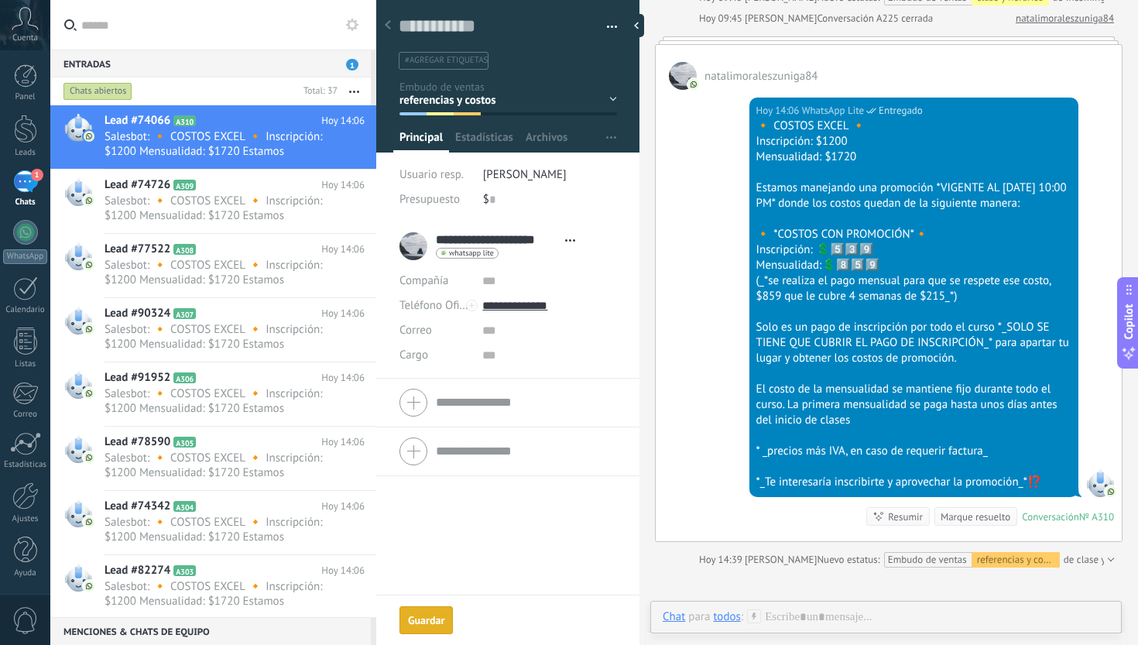
click at [972, 524] on div "Marque resuelto" at bounding box center [976, 516] width 70 height 15
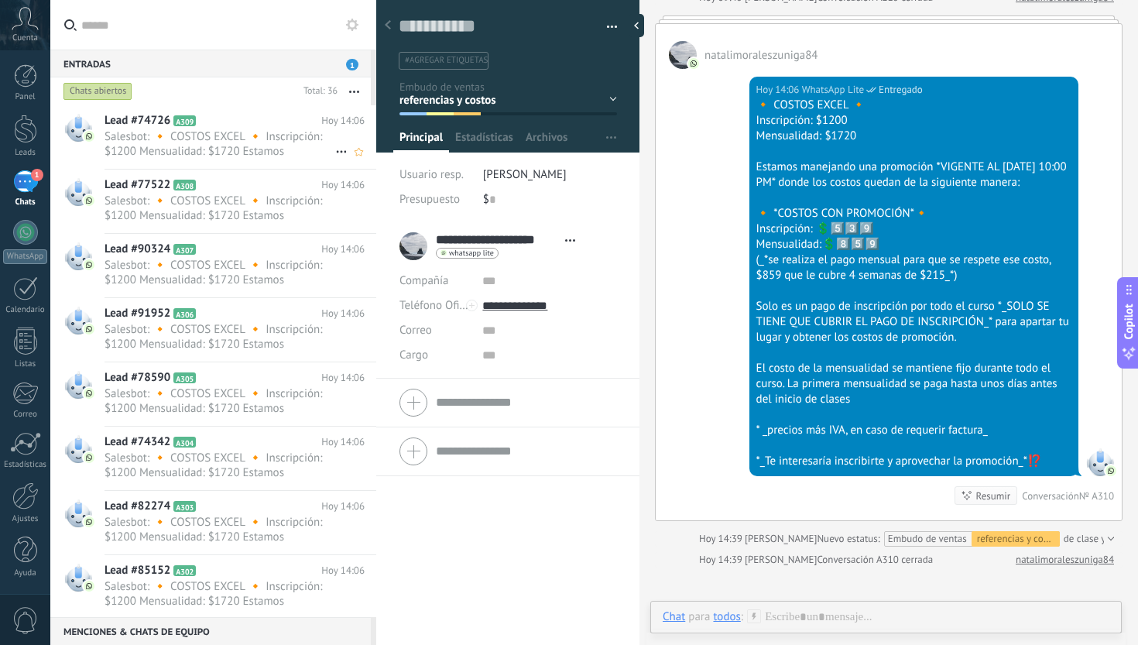
click at [276, 144] on span "Salesbot: 🔸 COSTOS EXCEL 🔸 Inscripción: $1200 Mensualidad: $1720 Estamos maneja…" at bounding box center [220, 143] width 231 height 29
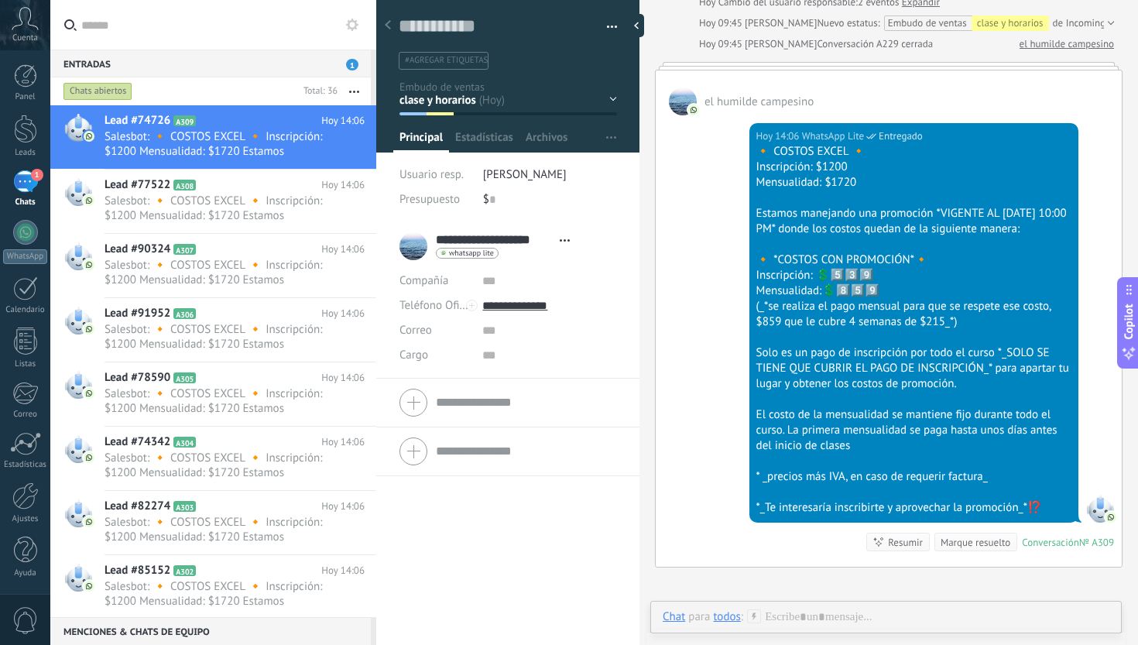
click at [0, 0] on div "Inicio y temario clase y horarios referencias y costos Formas de pago Rec Diari…" at bounding box center [0, 0] width 0 height 0
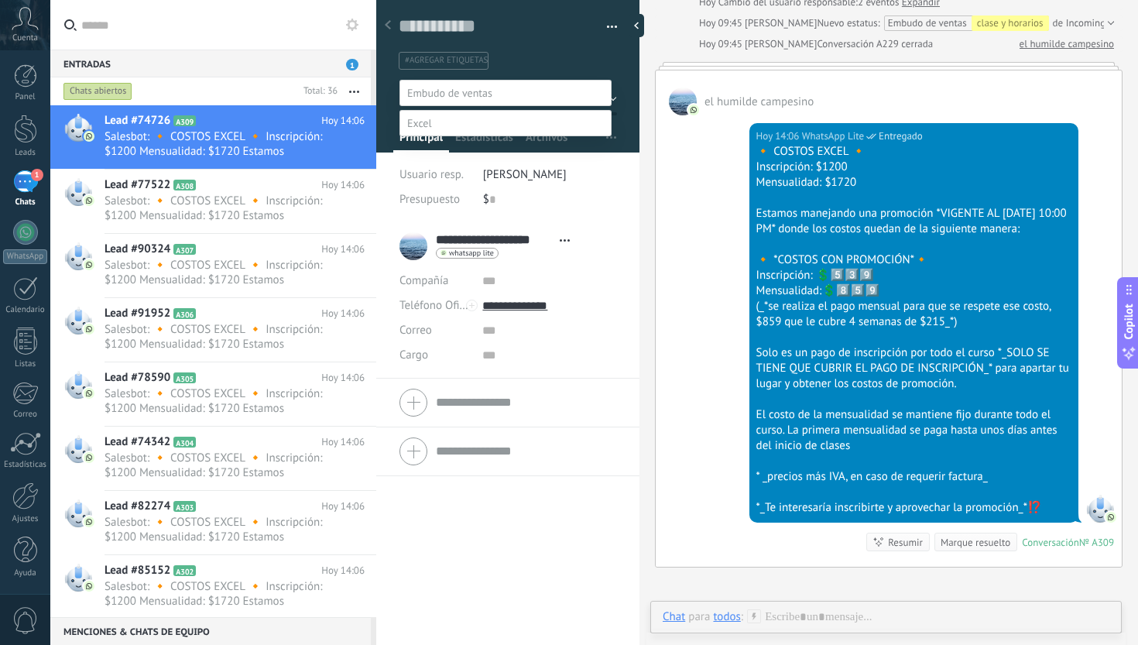
click at [0, 0] on label "referencias y costos" at bounding box center [0, 0] width 0 height 0
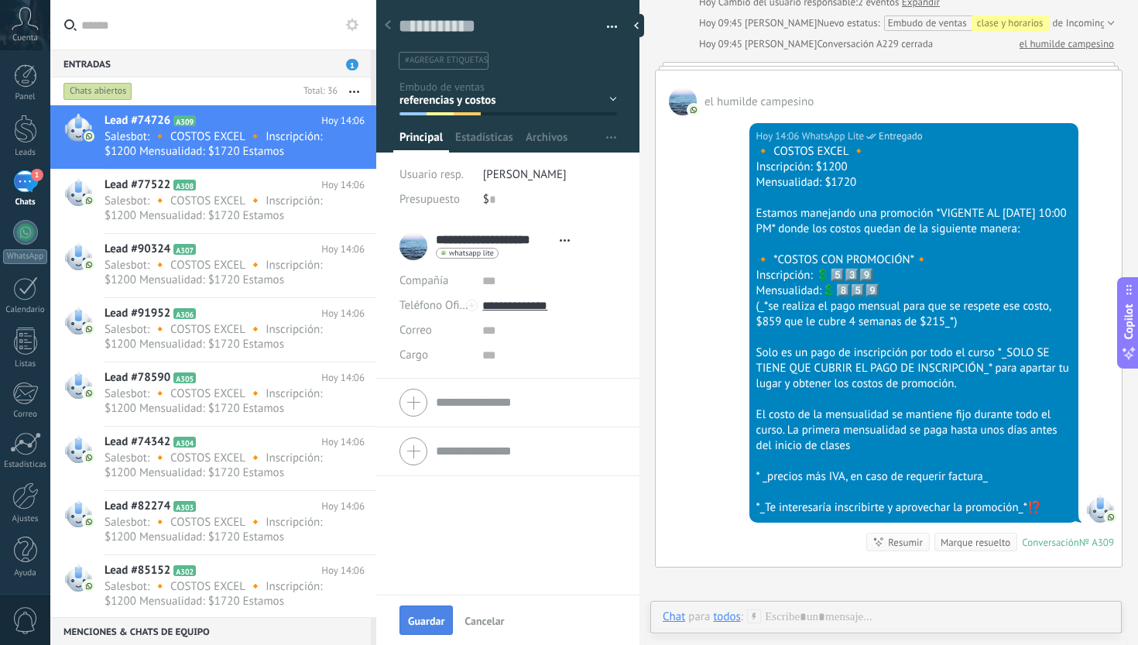
click at [424, 612] on button "Guardar" at bounding box center [426, 619] width 53 height 29
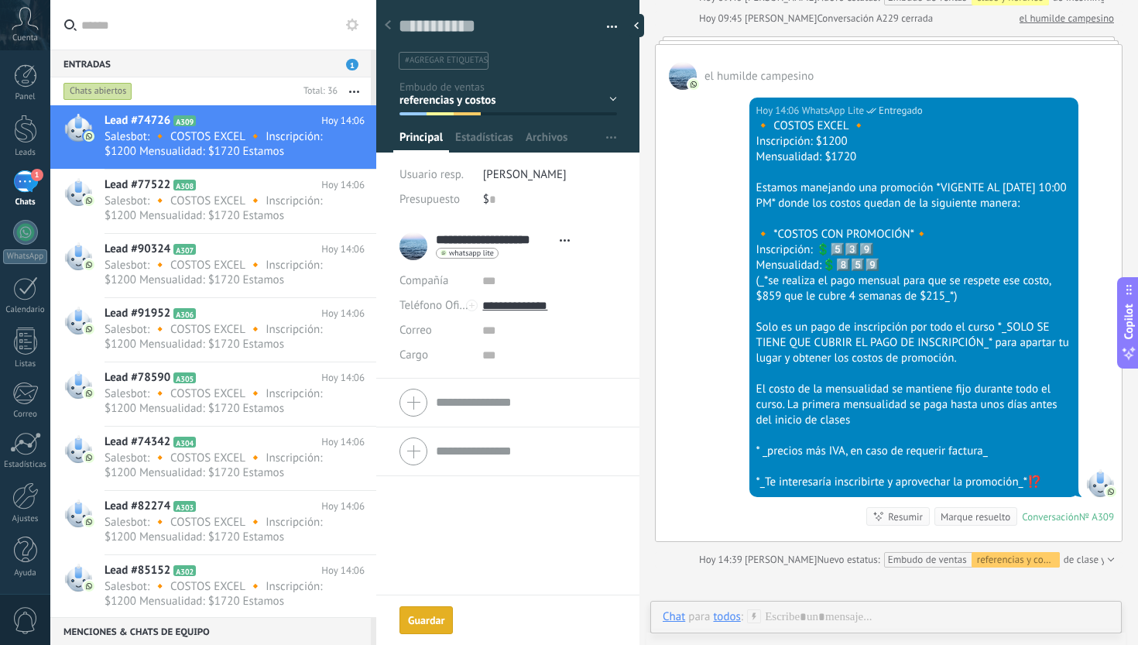
click at [969, 524] on div "Marque resuelto" at bounding box center [976, 516] width 70 height 15
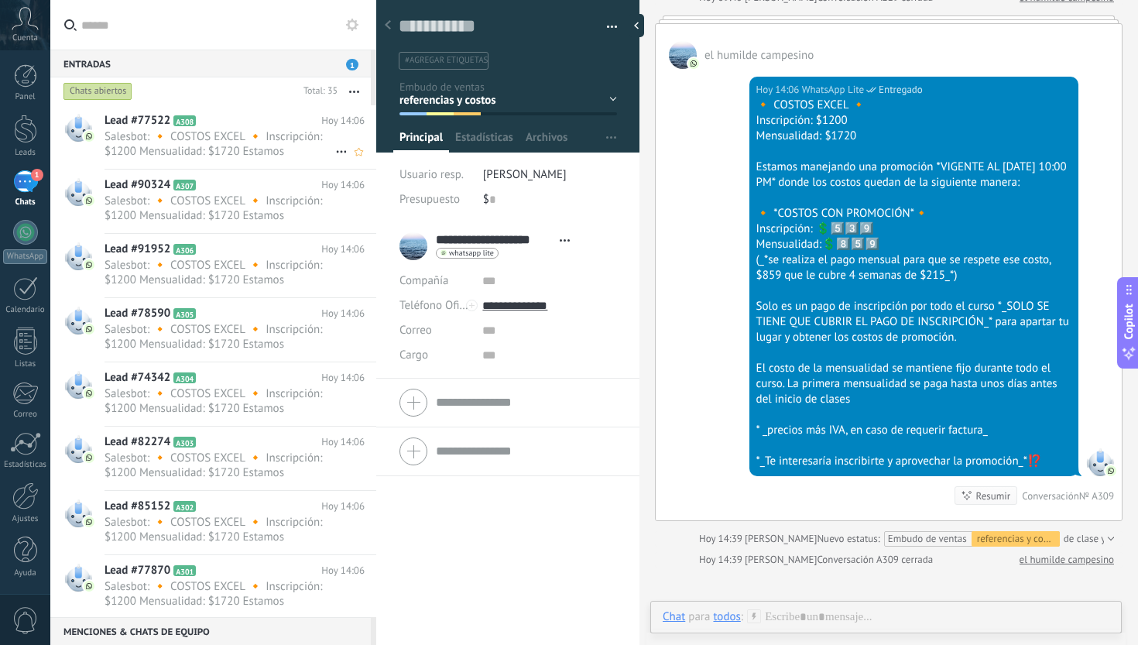
click at [276, 153] on span "Salesbot: 🔸 COSTOS EXCEL 🔸 Inscripción: $1200 Mensualidad: $1720 Estamos maneja…" at bounding box center [220, 143] width 231 height 29
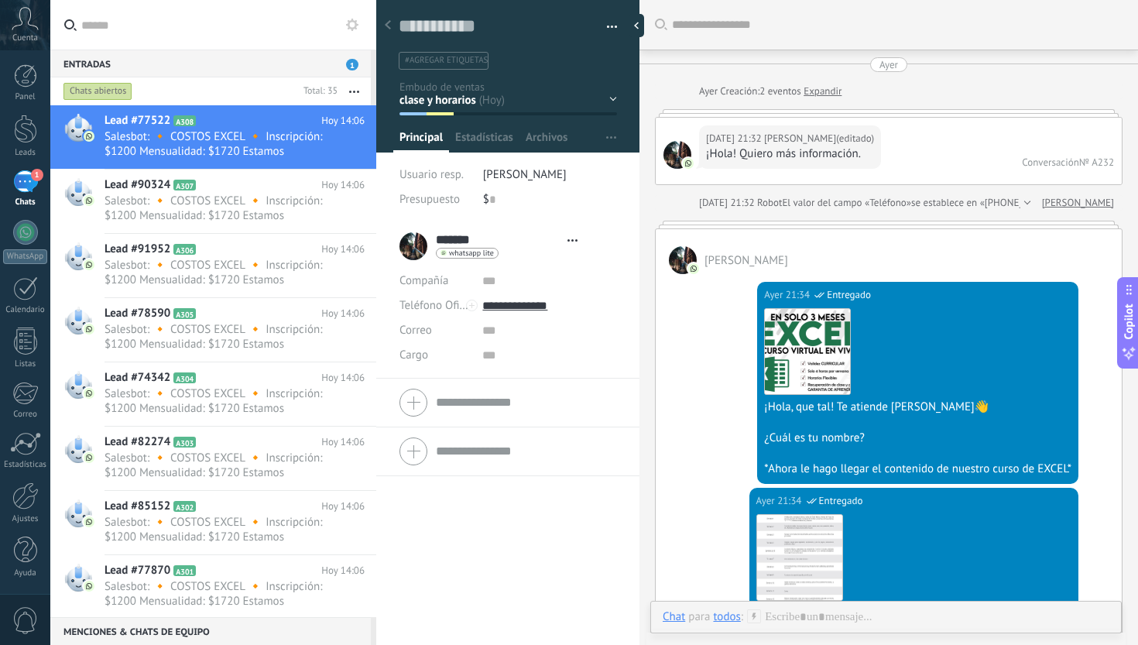
click at [612, 100] on div at bounding box center [508, 71] width 264 height 163
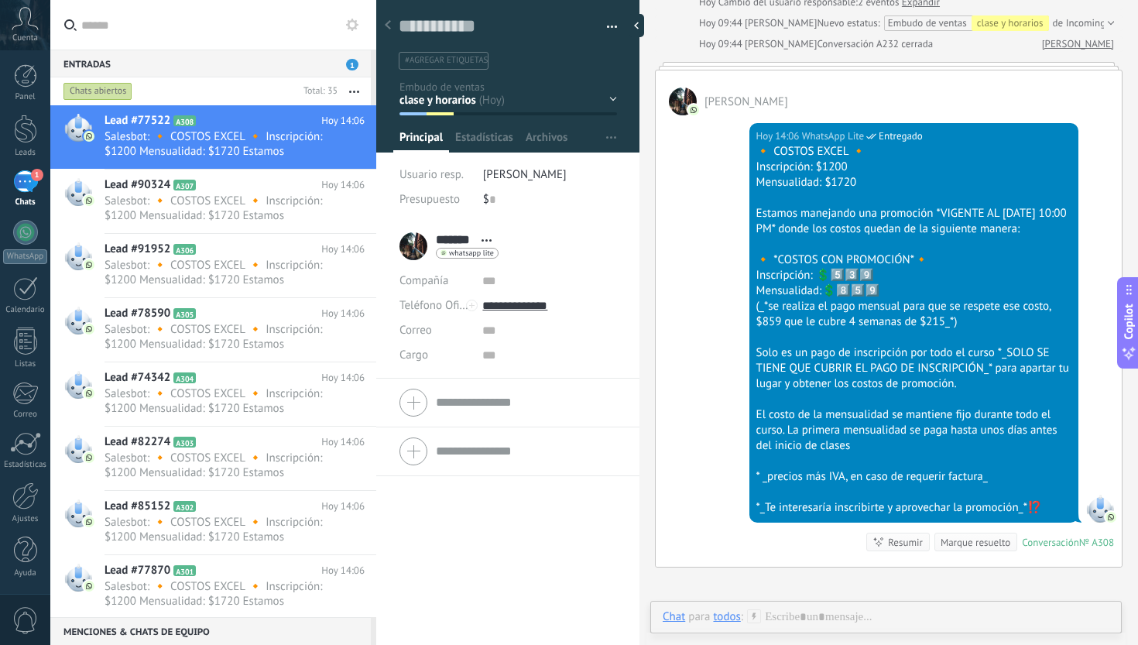
click at [0, 0] on div "Inicio y temario clase y horarios referencias y costos Formas de pago Rec Diari…" at bounding box center [0, 0] width 0 height 0
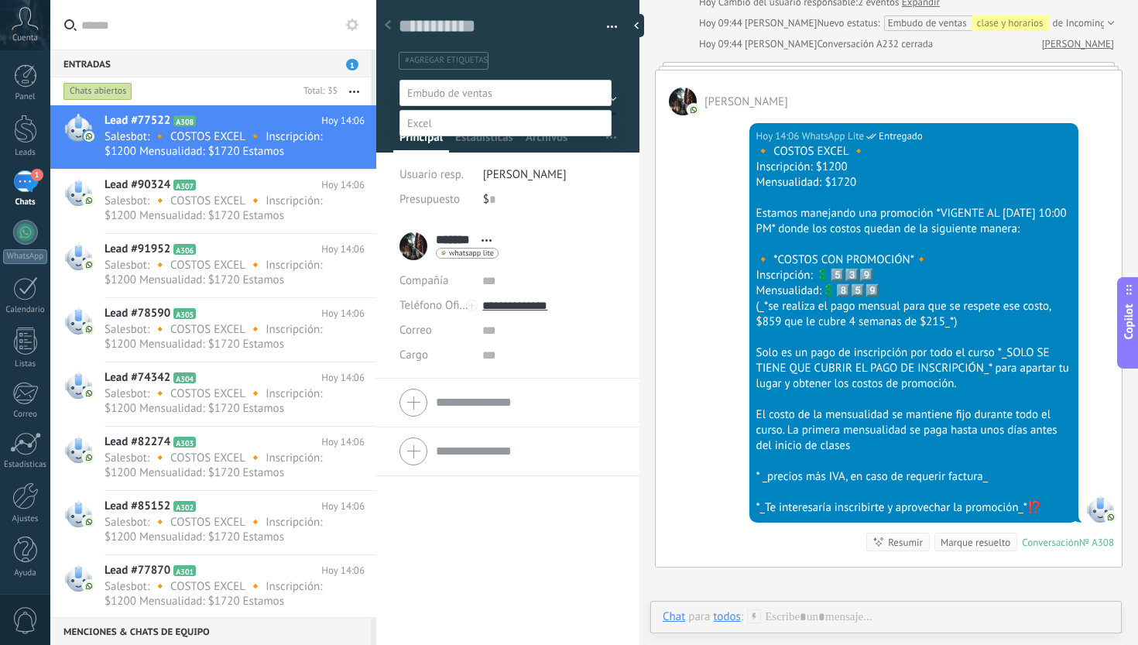
click at [0, 0] on label "referencias y costos" at bounding box center [0, 0] width 0 height 0
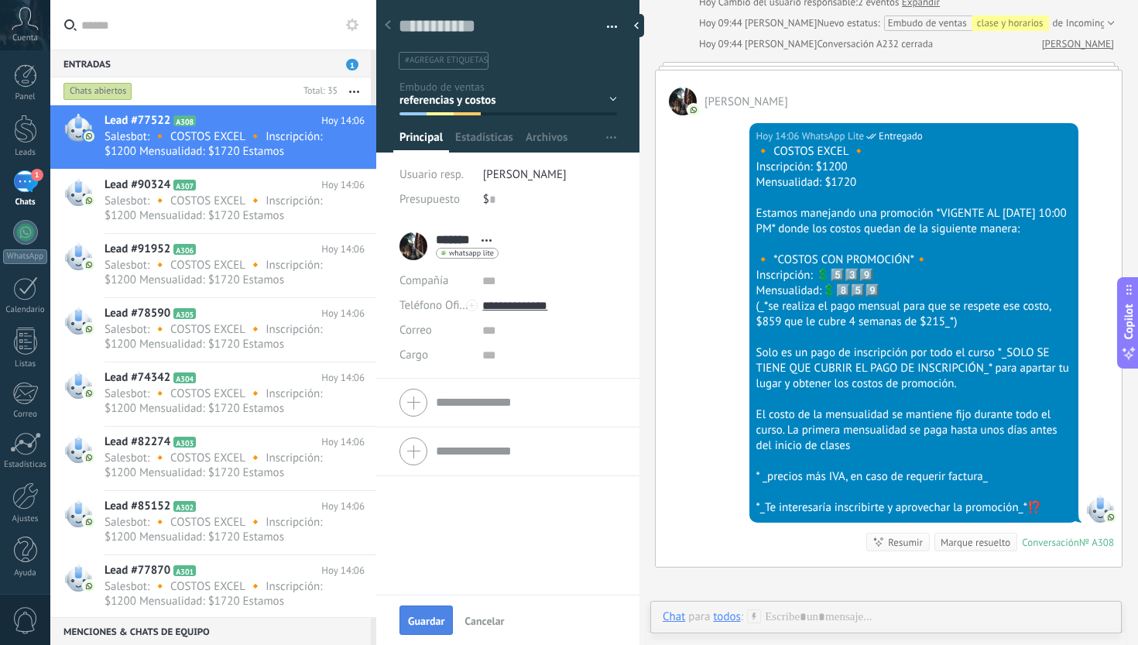
click at [428, 621] on span "Guardar" at bounding box center [426, 621] width 36 height 11
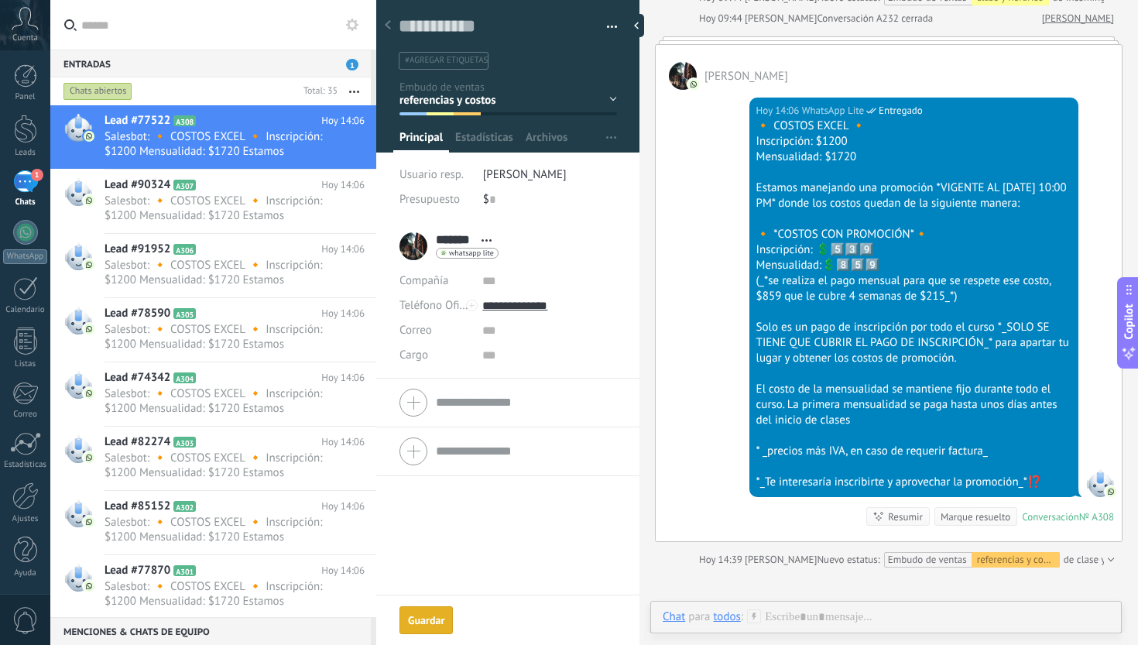
click at [966, 524] on div "Marque resuelto" at bounding box center [976, 516] width 70 height 15
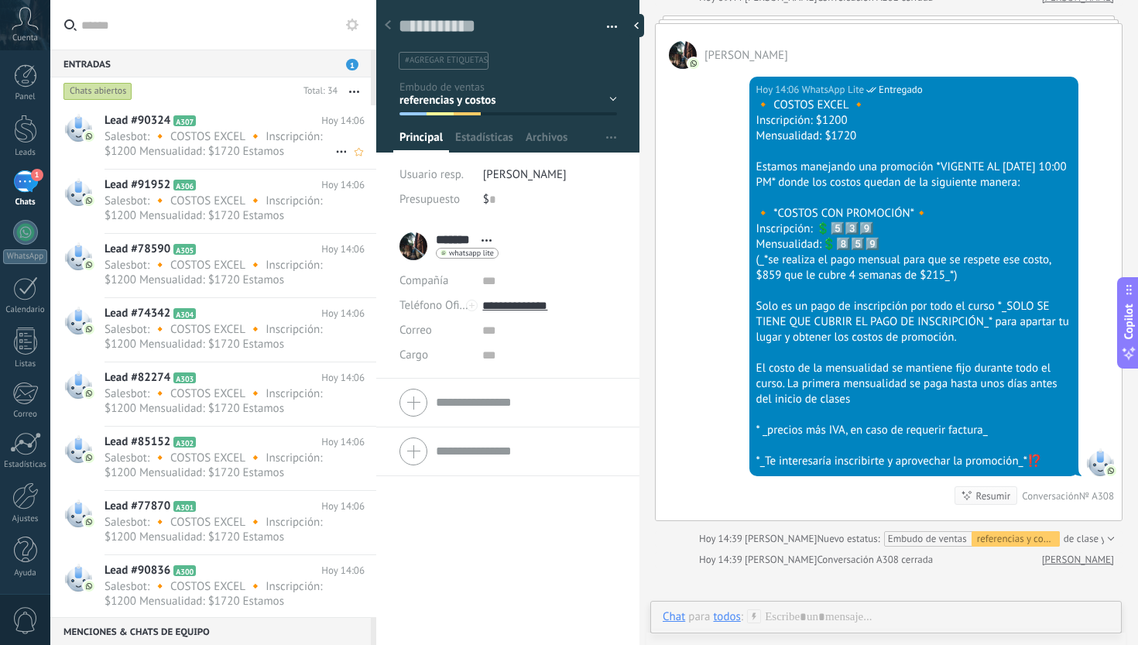
click at [235, 126] on h2 "Lead #90324 A307" at bounding box center [213, 120] width 217 height 15
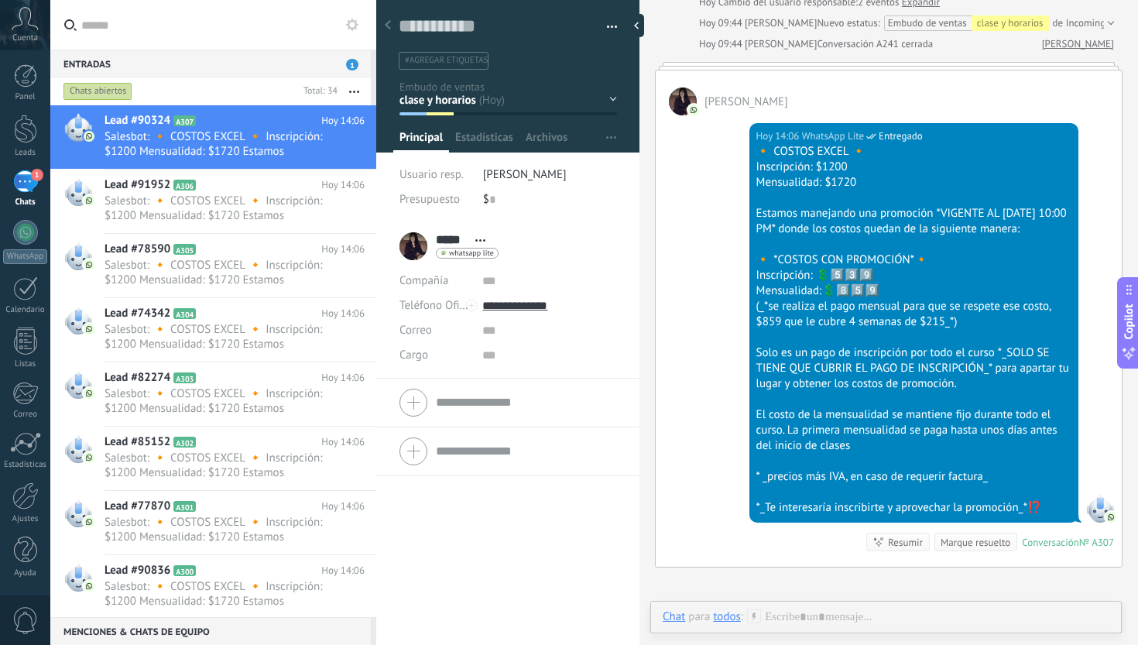
click at [0, 0] on div "Inicio y temario clase y horarios referencias y costos Formas de pago Rec Diari…" at bounding box center [0, 0] width 0 height 0
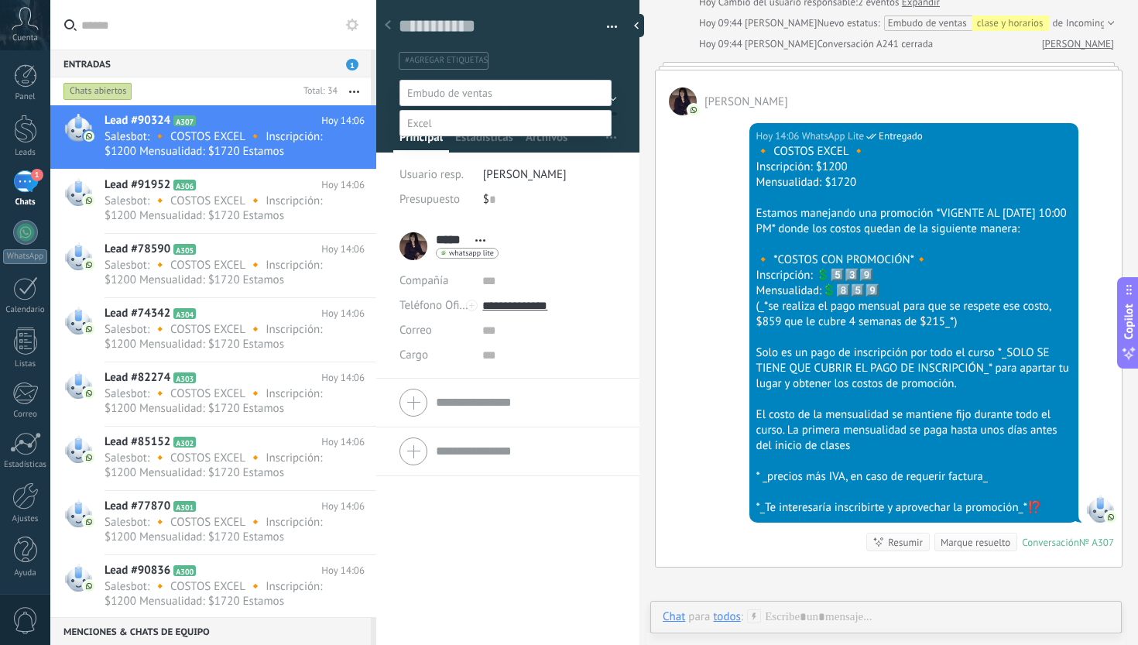
click at [0, 0] on label "referencias y costos" at bounding box center [0, 0] width 0 height 0
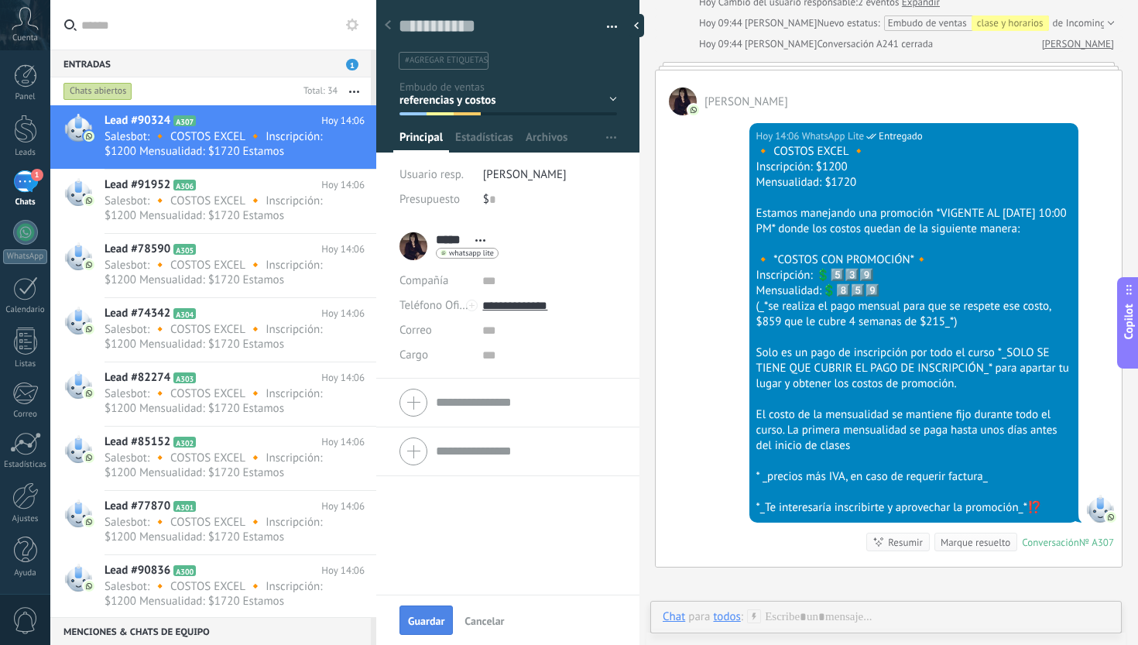
click at [428, 609] on button "Guardar" at bounding box center [426, 619] width 53 height 29
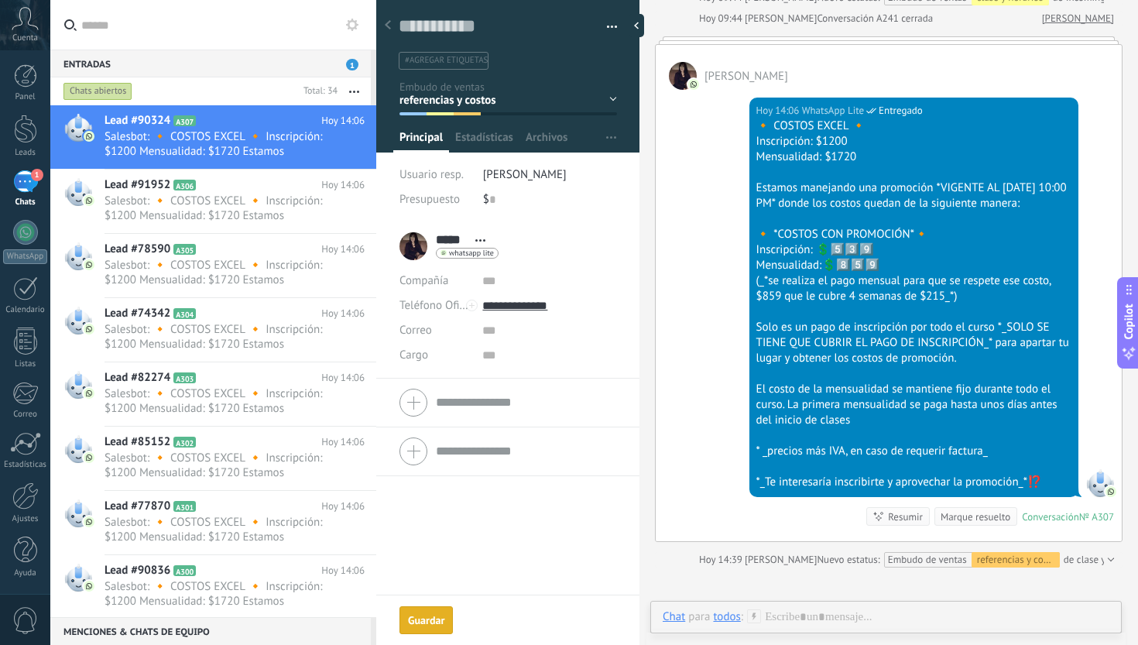
click at [976, 524] on div "Marque resuelto" at bounding box center [976, 516] width 70 height 15
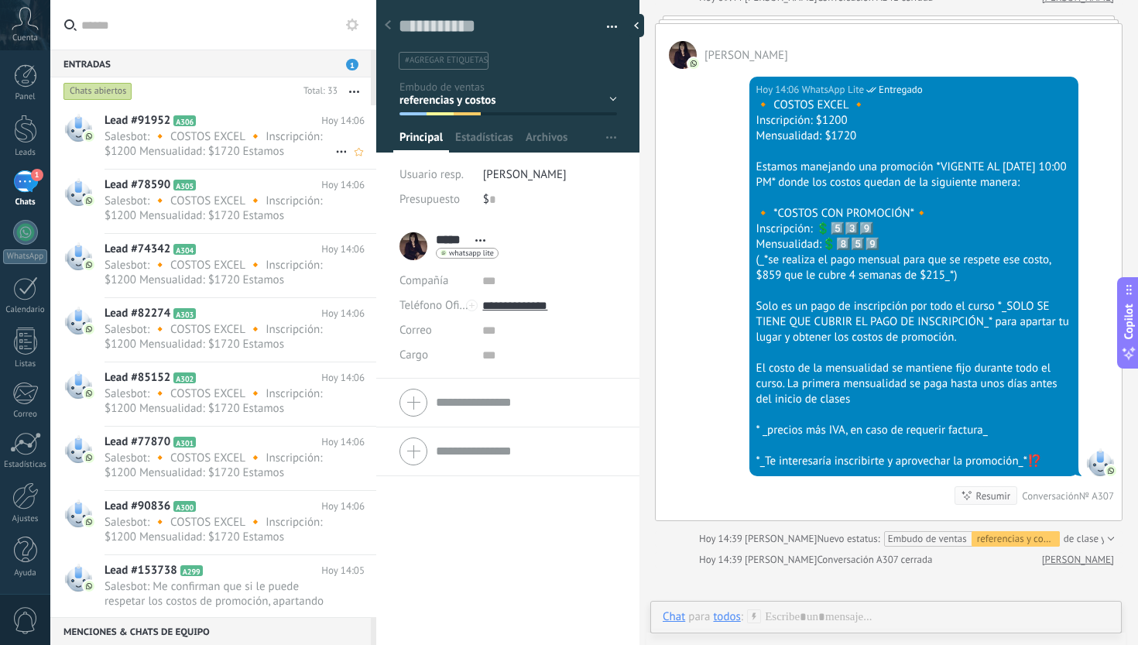
click at [245, 133] on span "Salesbot: 🔸 COSTOS EXCEL 🔸 Inscripción: $1200 Mensualidad: $1720 Estamos maneja…" at bounding box center [220, 143] width 231 height 29
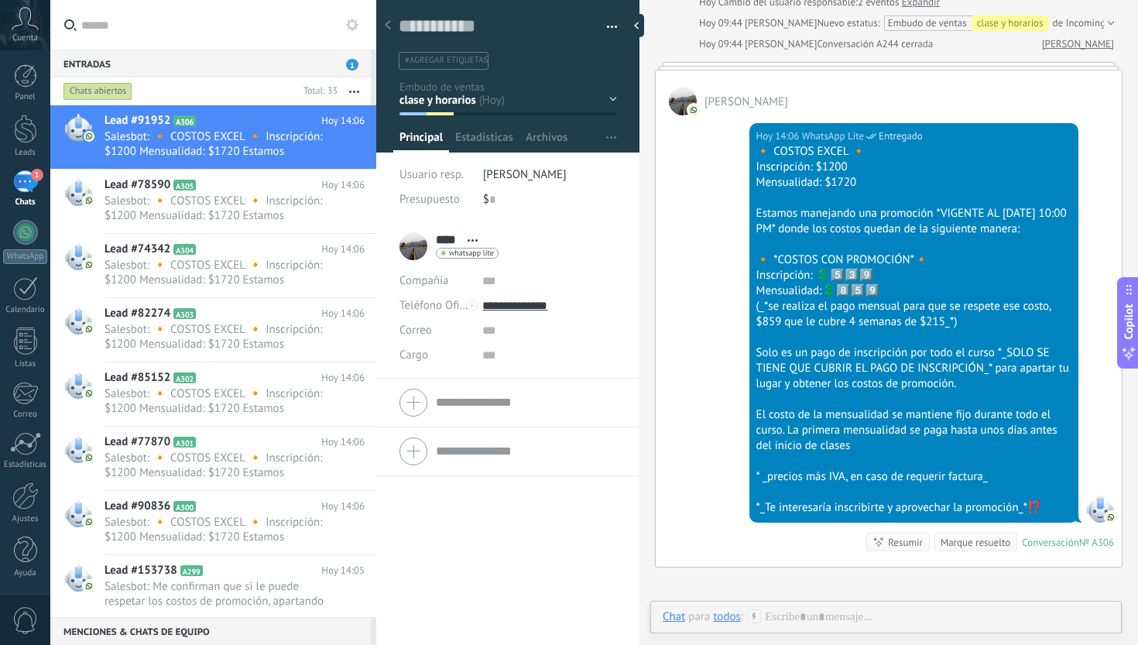
click at [0, 0] on div "Inicio y temario clase y horarios referencias y costos Formas de pago Rec Diari…" at bounding box center [0, 0] width 0 height 0
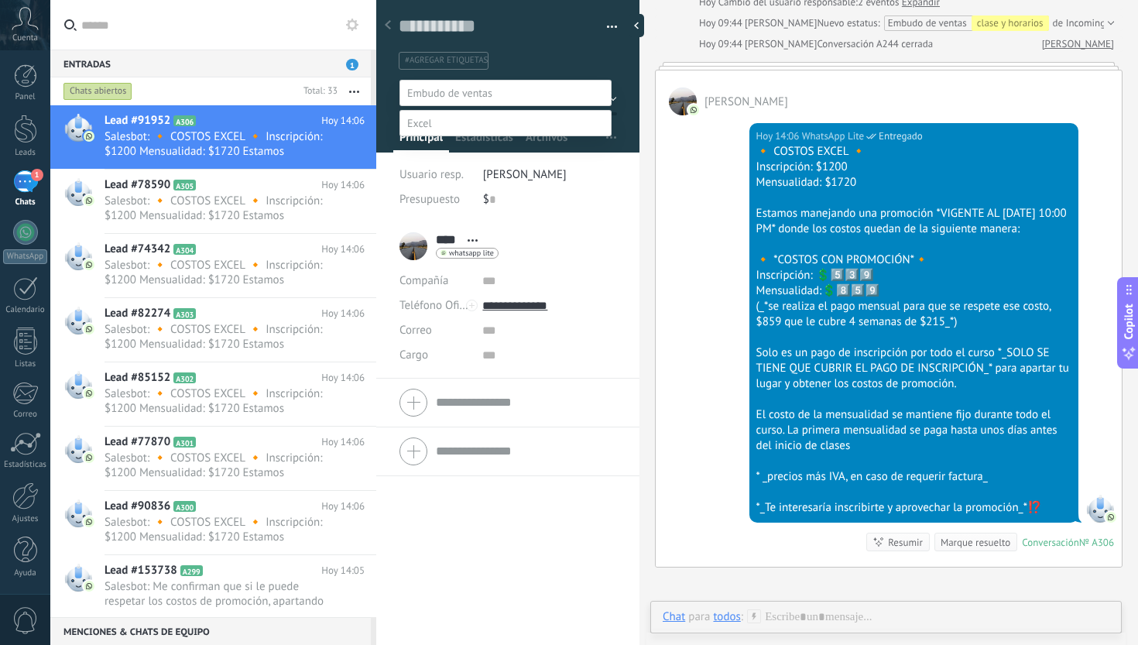
click at [0, 0] on label "referencias y costos" at bounding box center [0, 0] width 0 height 0
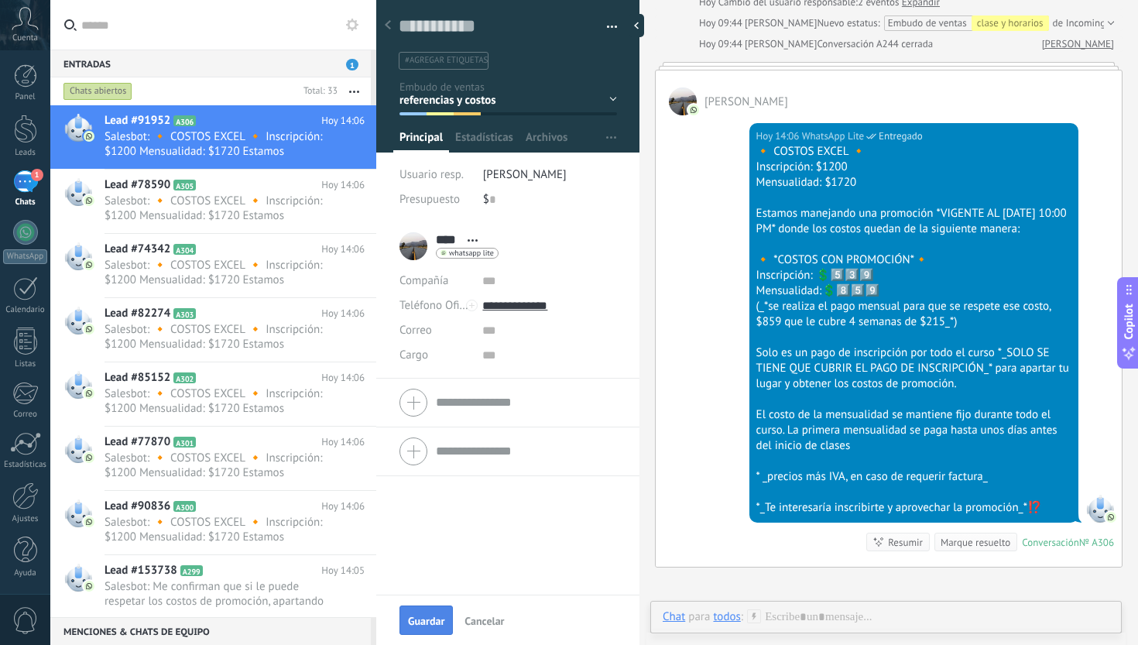
click at [430, 621] on span "Guardar" at bounding box center [426, 621] width 36 height 11
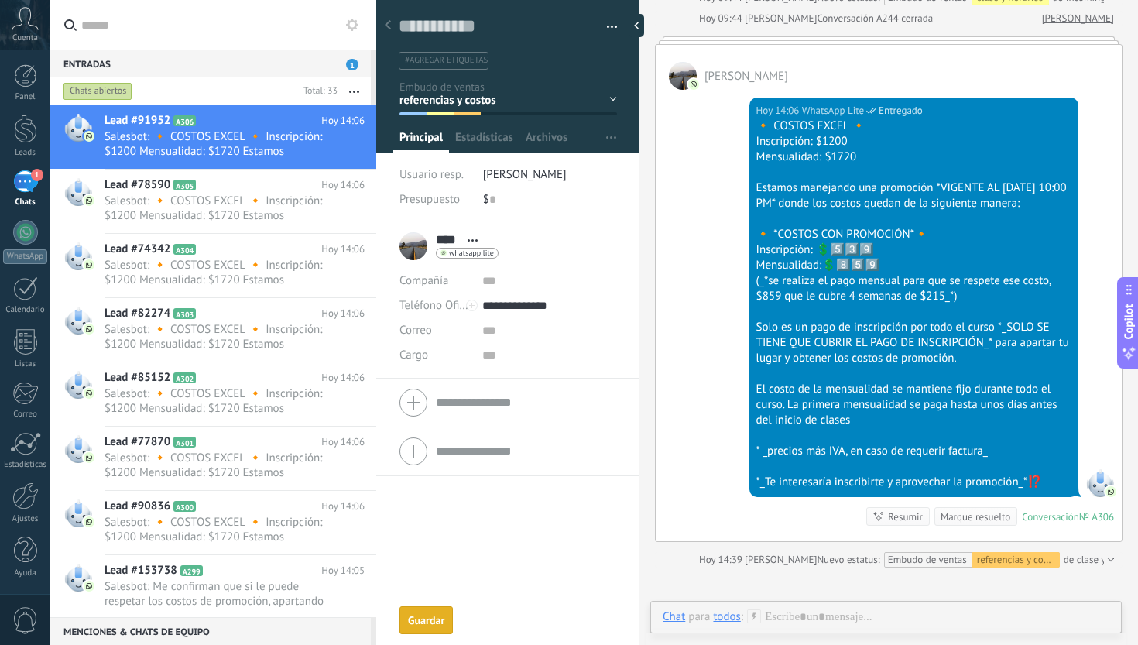
click at [971, 524] on div "Marque resuelto" at bounding box center [976, 516] width 70 height 15
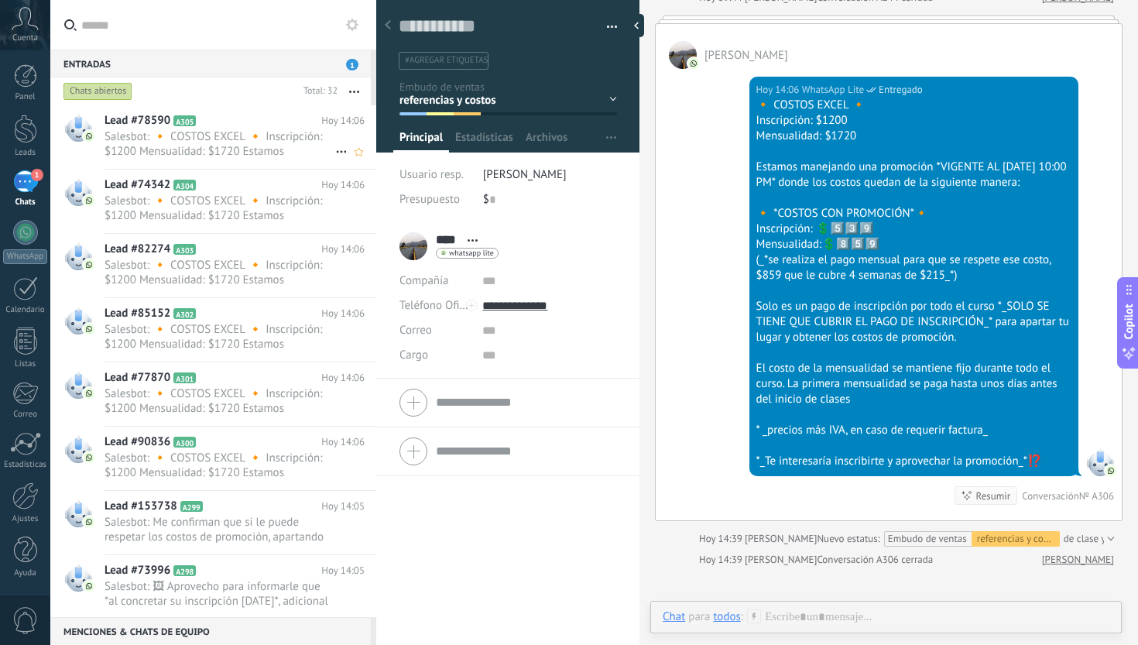
click at [252, 159] on div "Lead #78590 A305 [DATE] 14:06 Salesbot: 🔸 COSTOS EXCEL 🔸 Inscripción: $1200 Men…" at bounding box center [241, 136] width 272 height 63
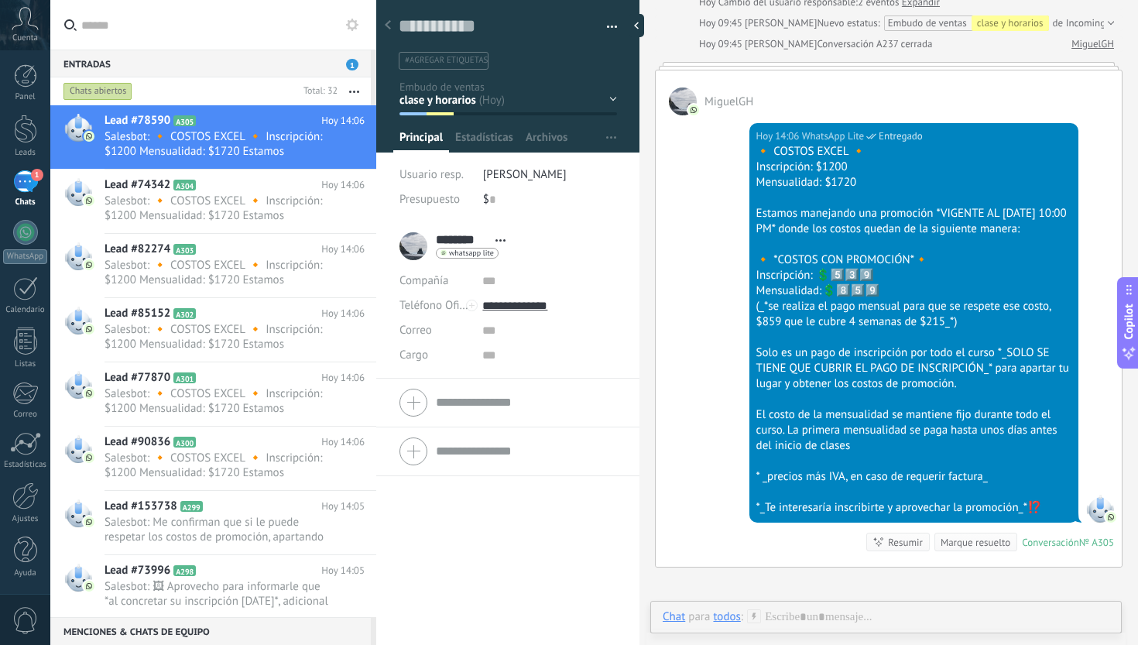
click at [0, 0] on div "Inicio y temario clase y horarios referencias y costos Formas de pago Rec Diari…" at bounding box center [0, 0] width 0 height 0
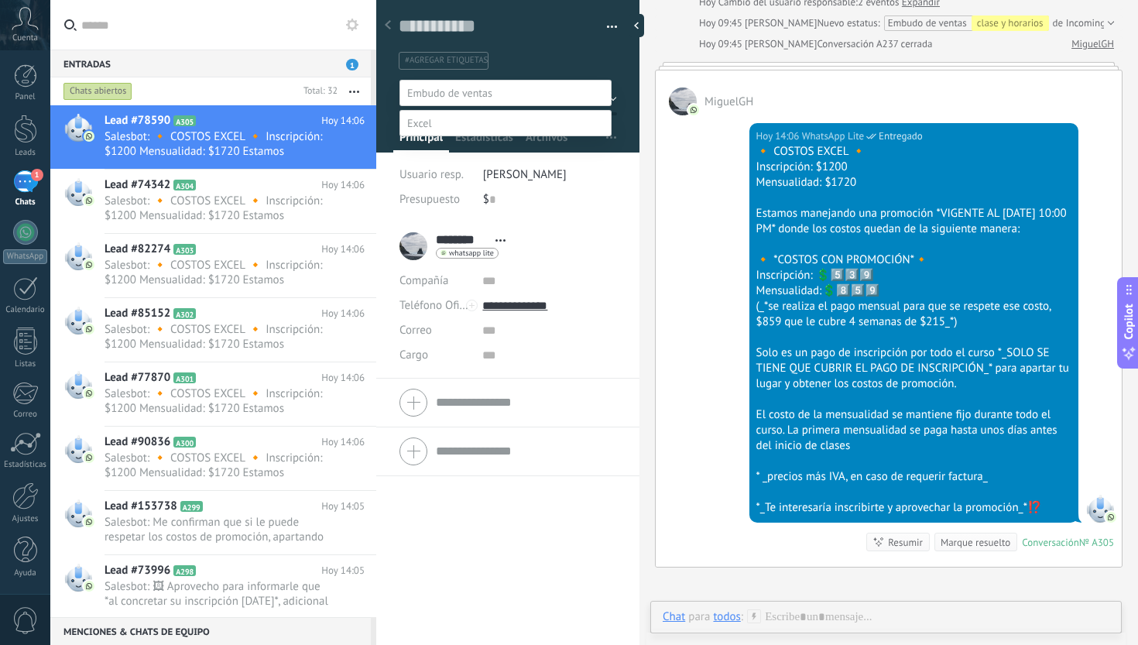
click at [0, 0] on label "referencias y costos" at bounding box center [0, 0] width 0 height 0
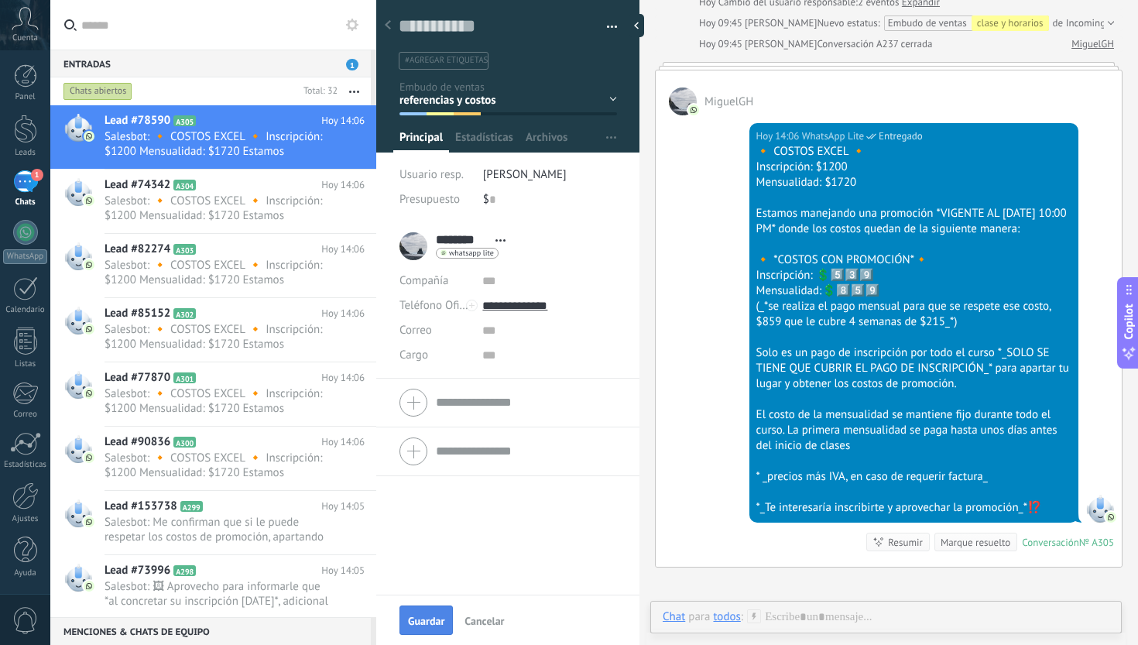
click at [430, 607] on button "Guardar" at bounding box center [426, 619] width 53 height 29
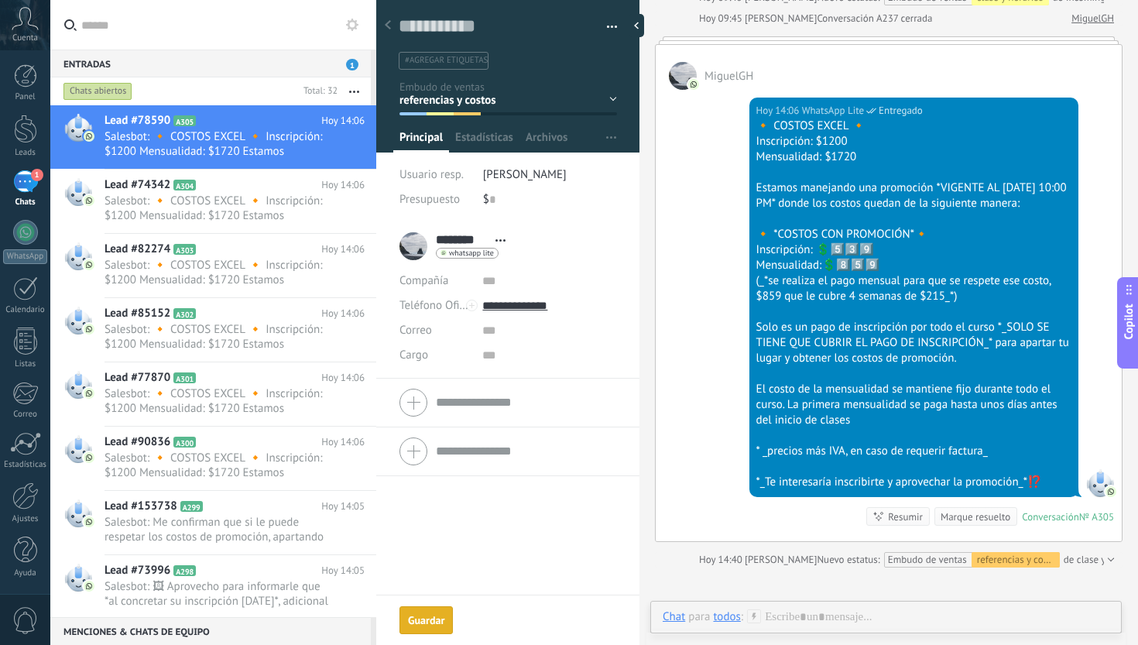
click at [949, 524] on div "Marque resuelto" at bounding box center [976, 516] width 70 height 15
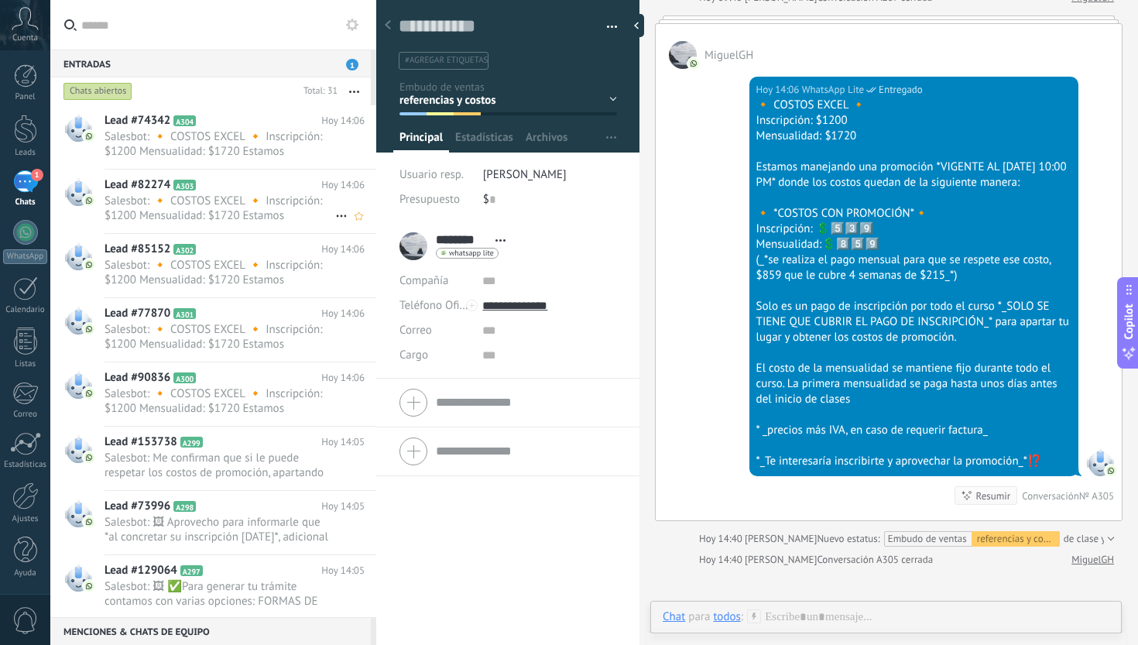
click at [291, 192] on h2 "Lead #82274 A303" at bounding box center [213, 184] width 217 height 15
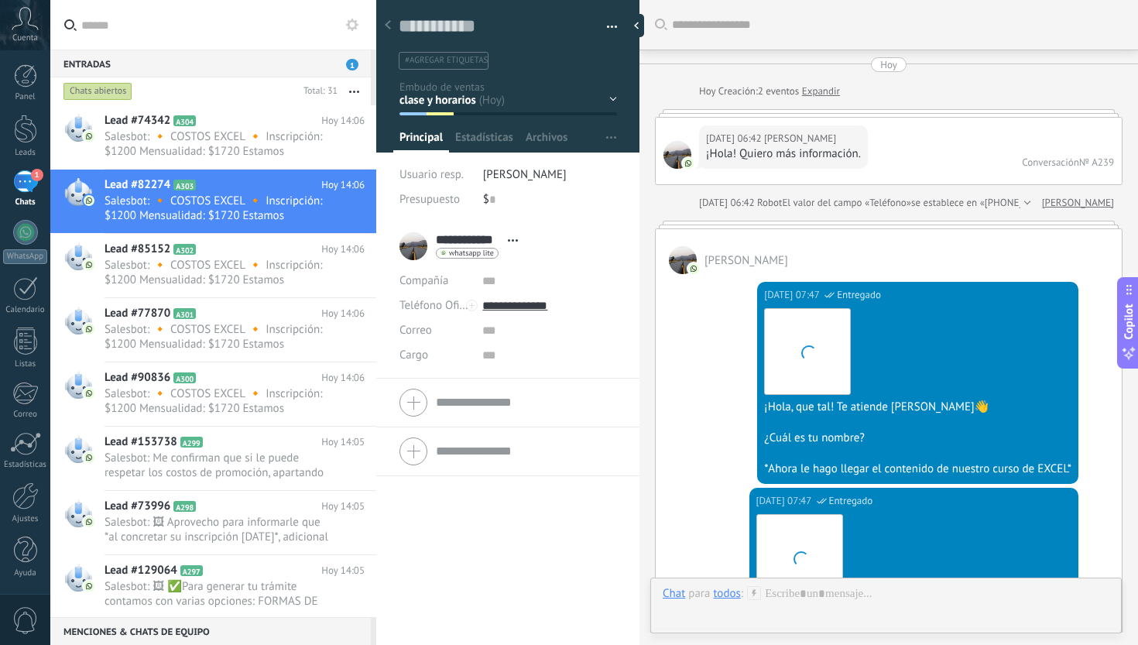
click at [0, 0] on div "Inicio y temario clase y horarios referencias y costos Formas de pago Rec Diari…" at bounding box center [0, 0] width 0 height 0
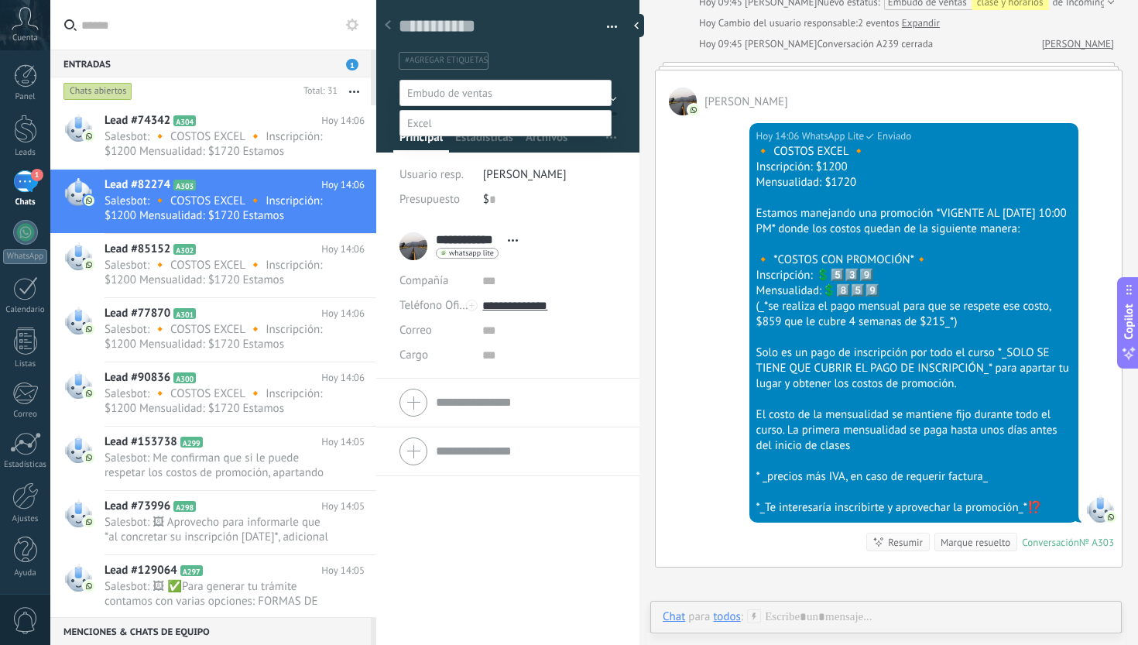
click at [0, 0] on label "referencias y costos" at bounding box center [0, 0] width 0 height 0
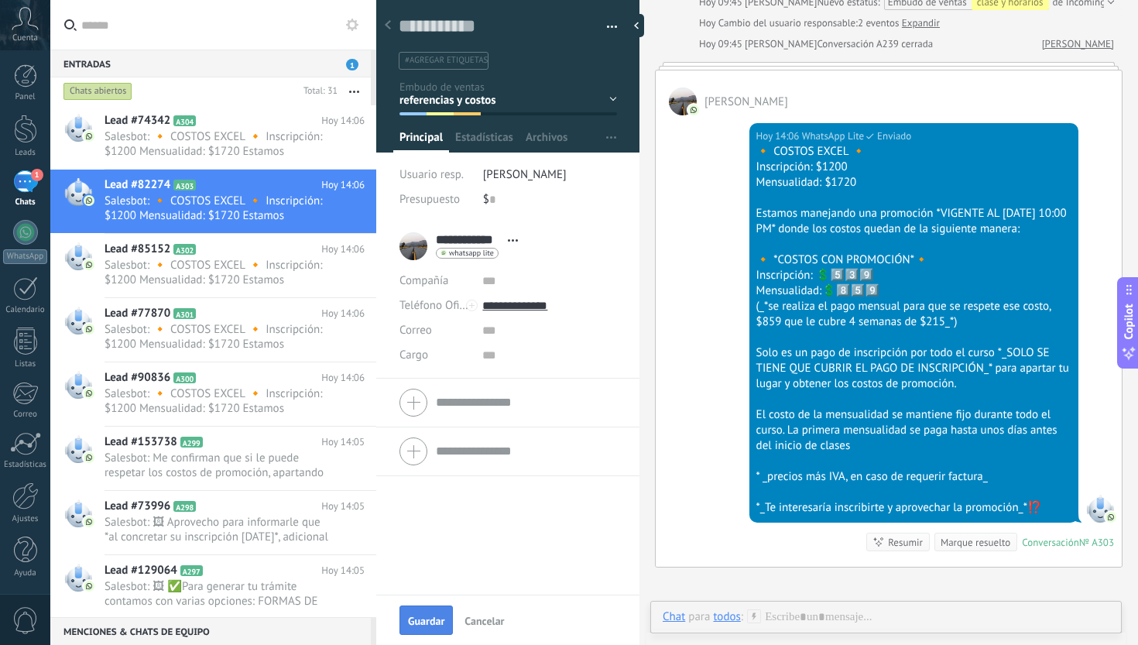
click at [429, 624] on span "Guardar" at bounding box center [426, 621] width 36 height 11
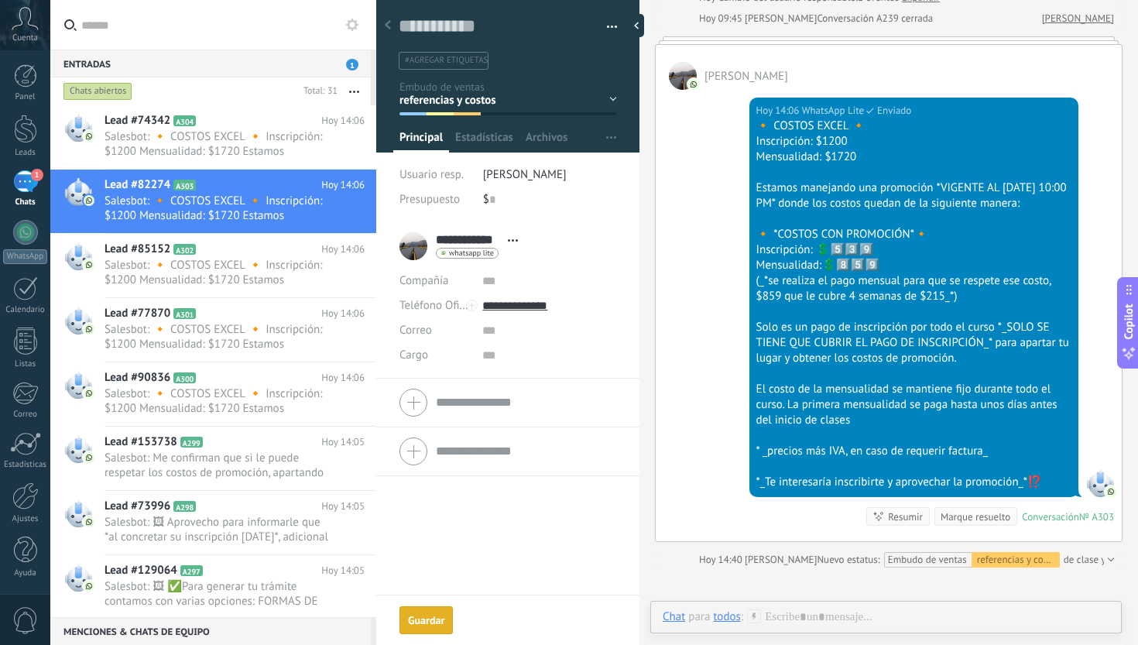
click at [951, 541] on div "[DATE] 14:06 WhatsApp Lite Enviado 🔸 COSTOS EXCEL 🔸 Inscripción: $1200 Mensuali…" at bounding box center [889, 315] width 466 height 451
click at [968, 524] on div "Marque resuelto" at bounding box center [976, 516] width 70 height 15
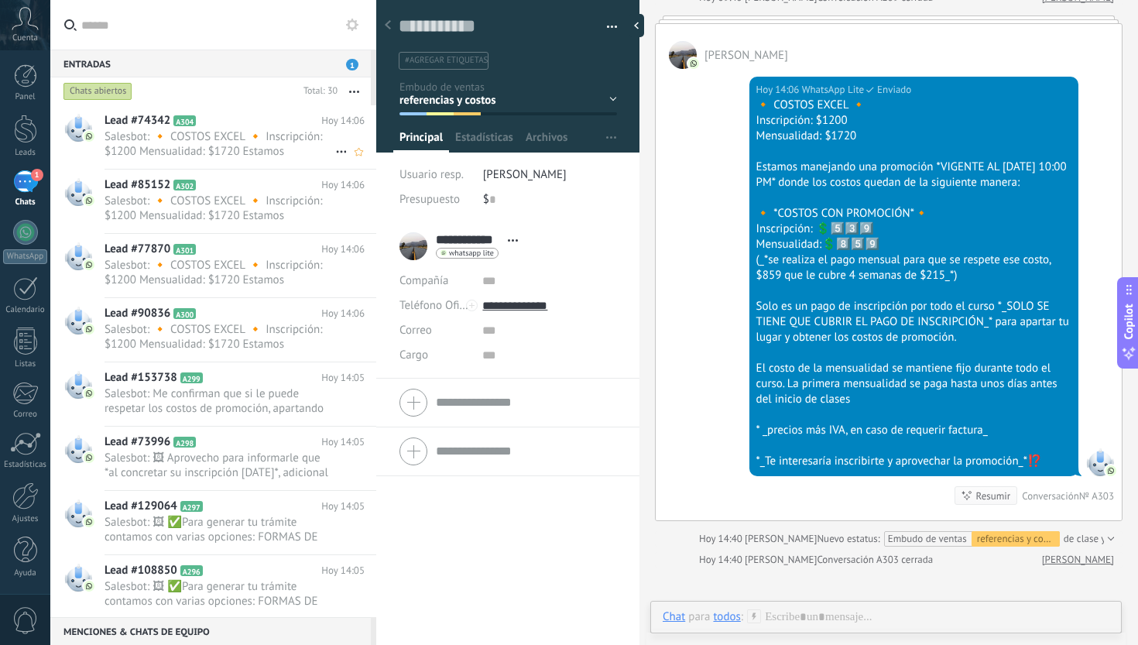
click at [291, 142] on span "Salesbot: 🔸 COSTOS EXCEL 🔸 Inscripción: $1200 Mensualidad: $1720 Estamos maneja…" at bounding box center [220, 143] width 231 height 29
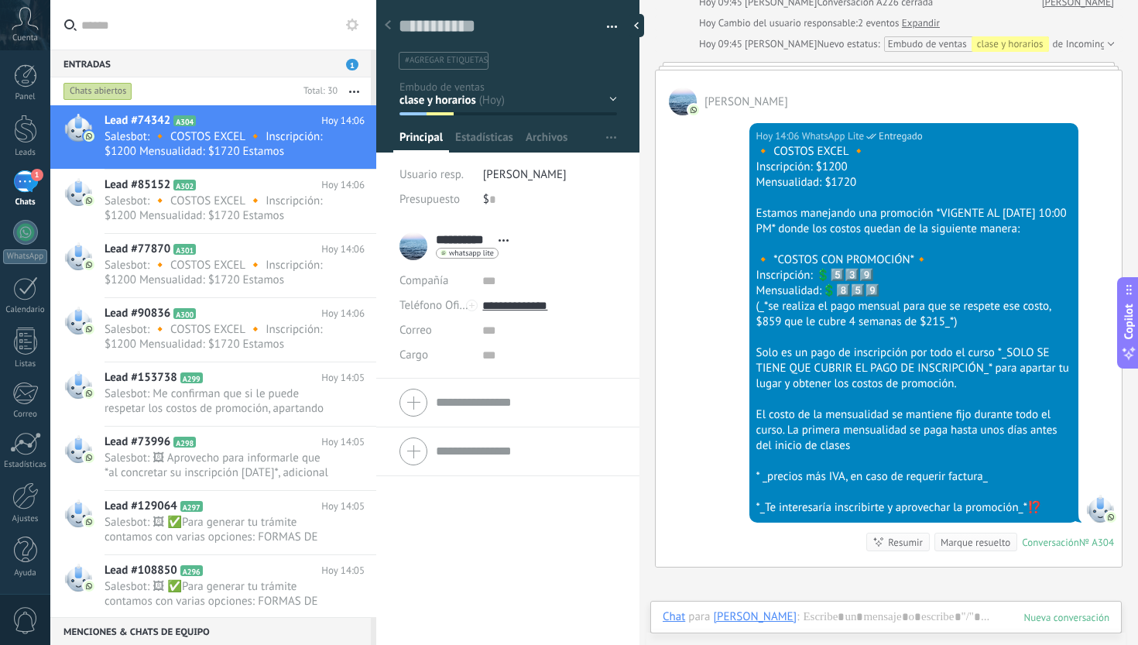
click at [0, 0] on div "Inicio y temario clase y horarios referencias y costos Formas de pago Rec Diari…" at bounding box center [0, 0] width 0 height 0
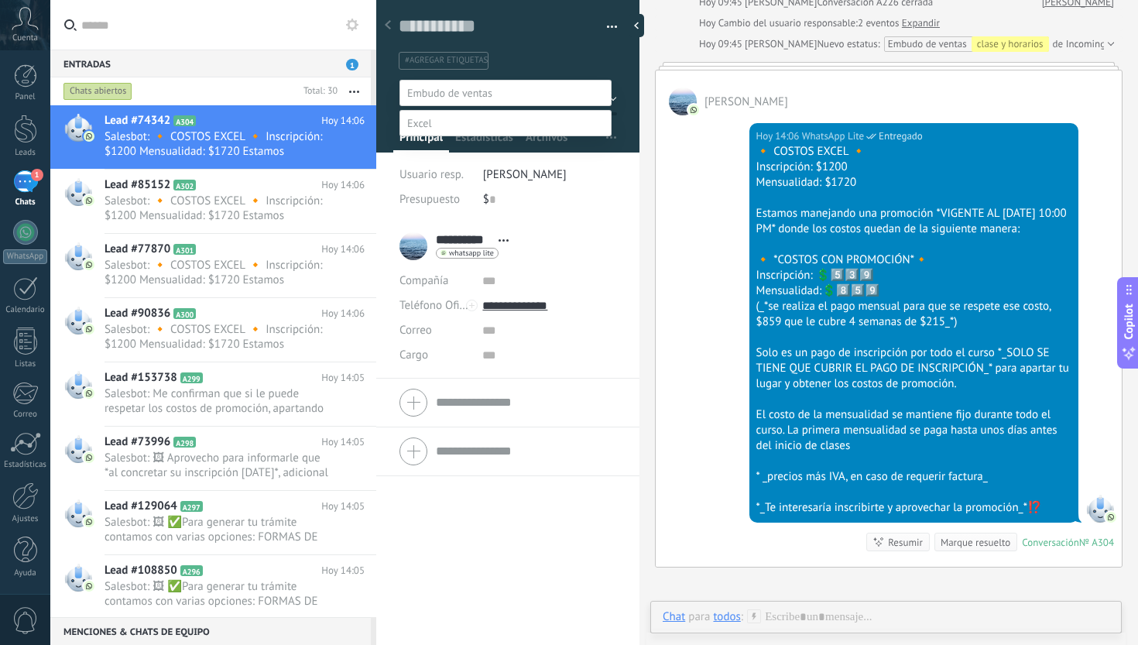
click at [0, 0] on label "referencias y costos" at bounding box center [0, 0] width 0 height 0
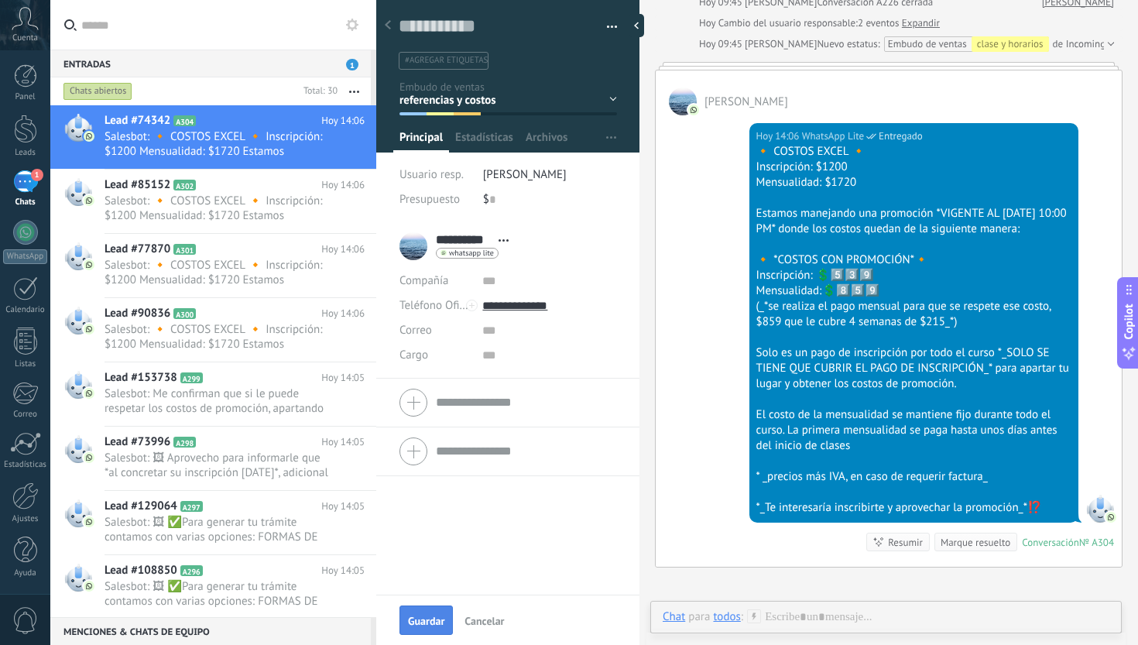
click at [424, 608] on button "Guardar" at bounding box center [426, 619] width 53 height 29
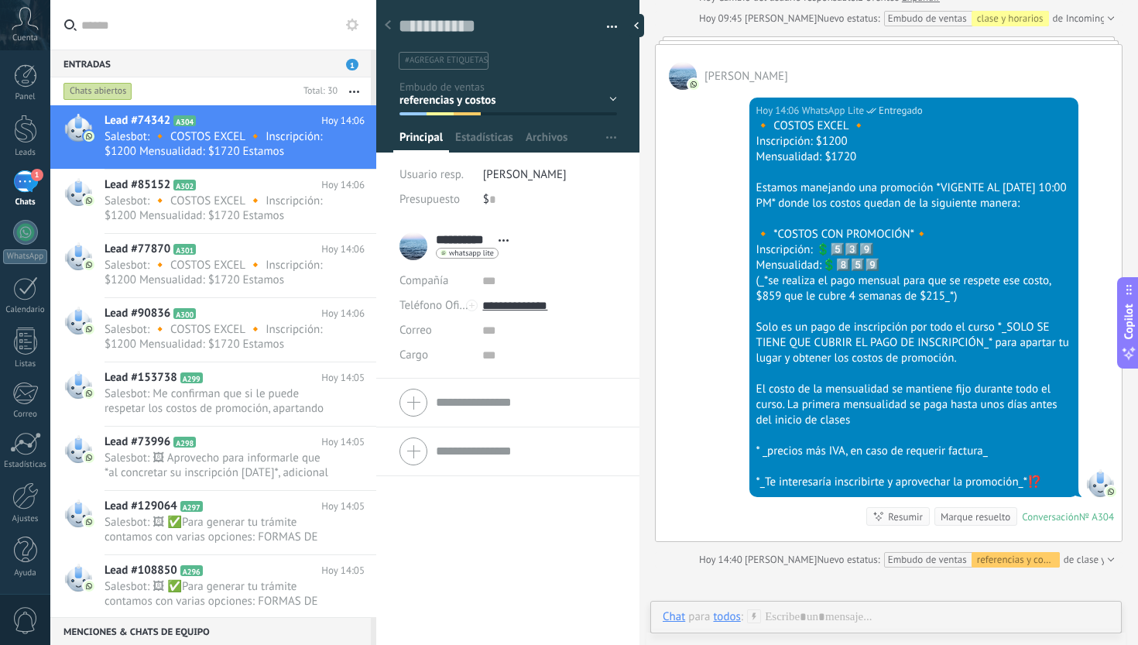
click at [956, 524] on div "Marque resuelto" at bounding box center [976, 516] width 70 height 15
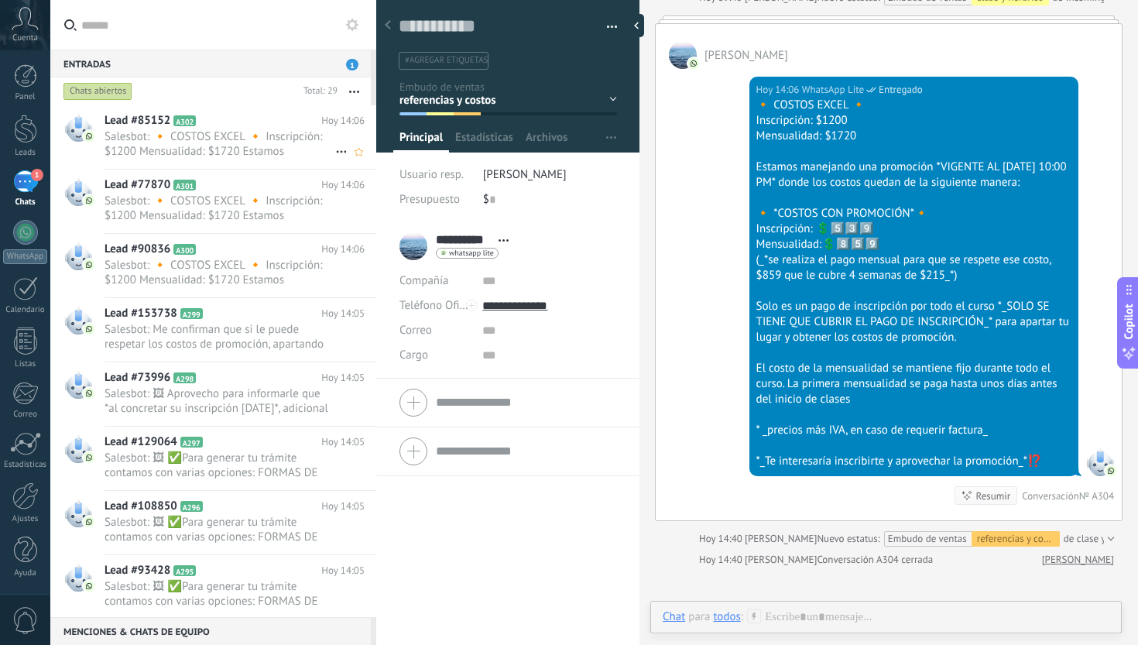
click at [269, 130] on span "Salesbot: 🔸 COSTOS EXCEL 🔸 Inscripción: $1200 Mensualidad: $1720 Estamos maneja…" at bounding box center [220, 143] width 231 height 29
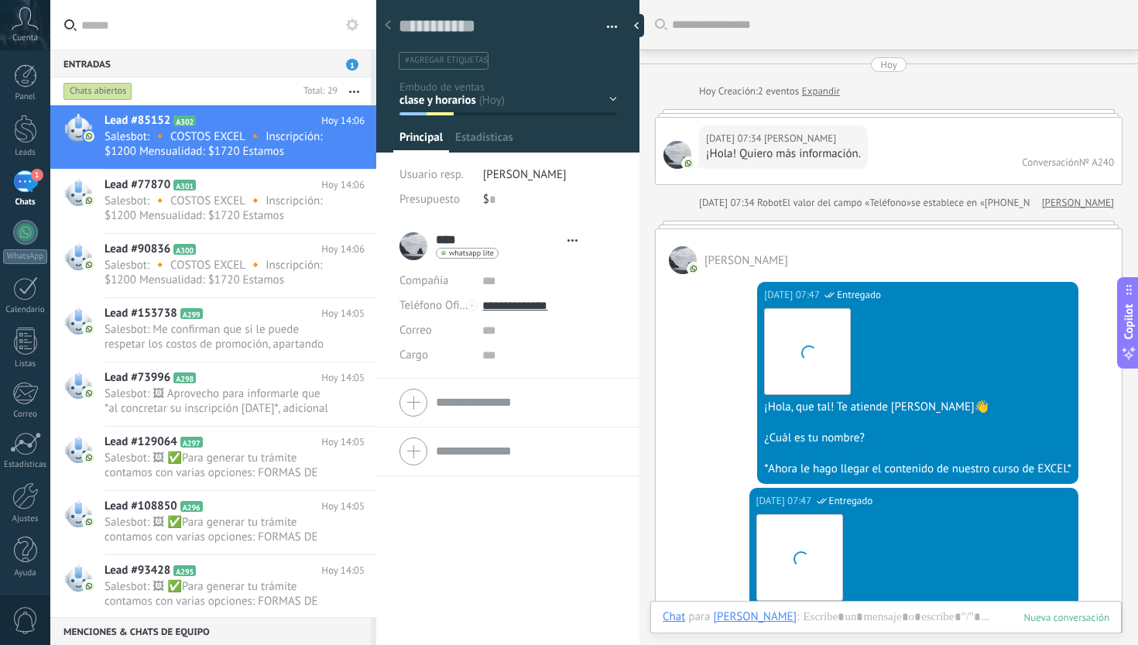
click at [0, 0] on div "Inicio y temario clase y horarios referencias y costos Formas de pago Rec Diari…" at bounding box center [0, 0] width 0 height 0
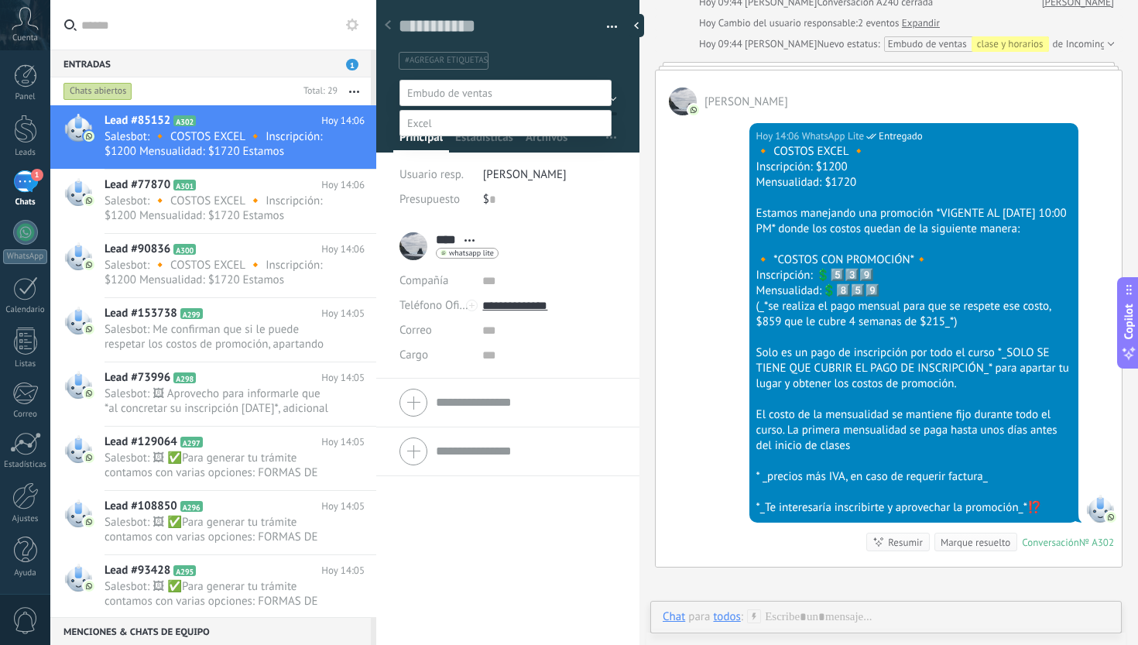
click at [0, 0] on label "referencias y costos" at bounding box center [0, 0] width 0 height 0
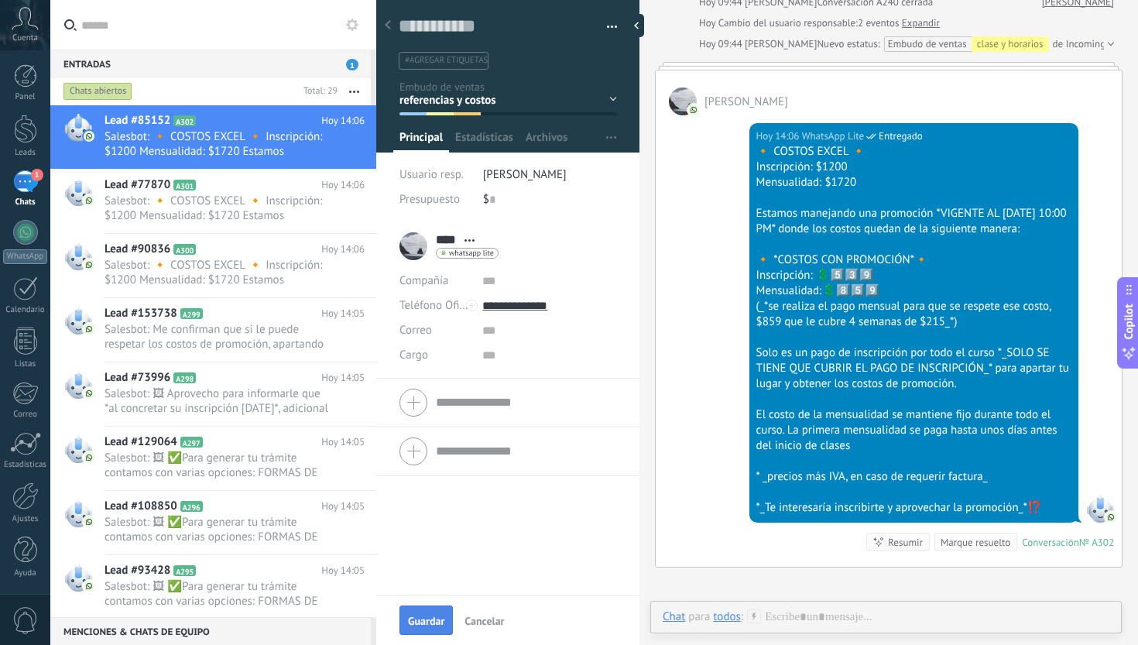
click at [425, 624] on span "Guardar" at bounding box center [426, 621] width 36 height 11
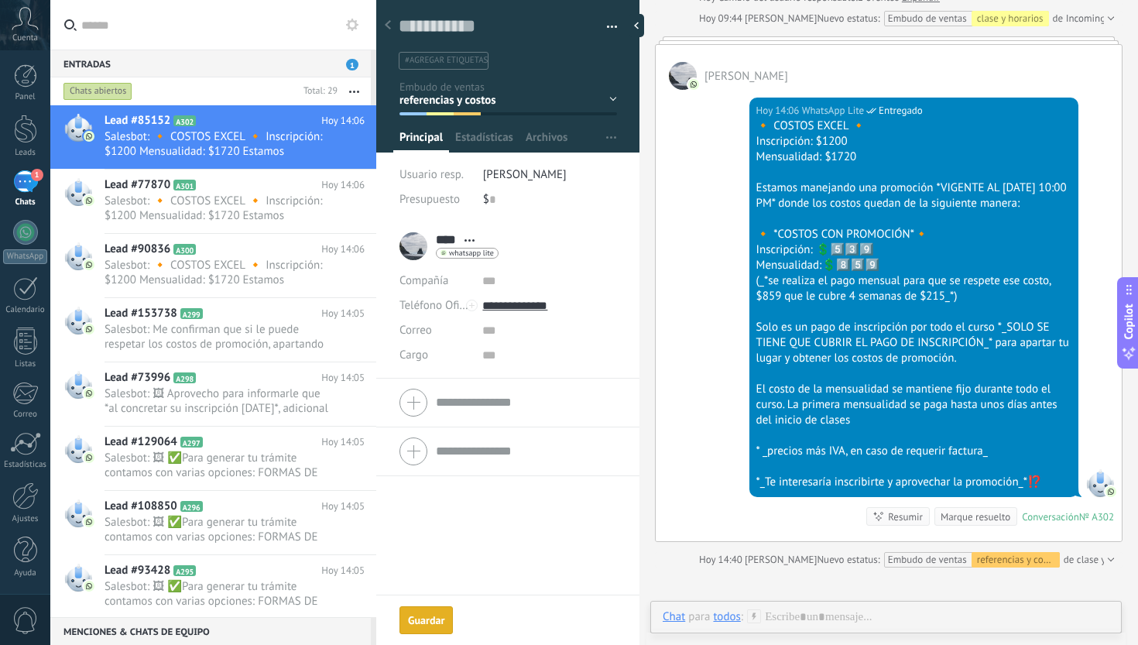
click at [969, 524] on div "Marque resuelto" at bounding box center [976, 516] width 70 height 15
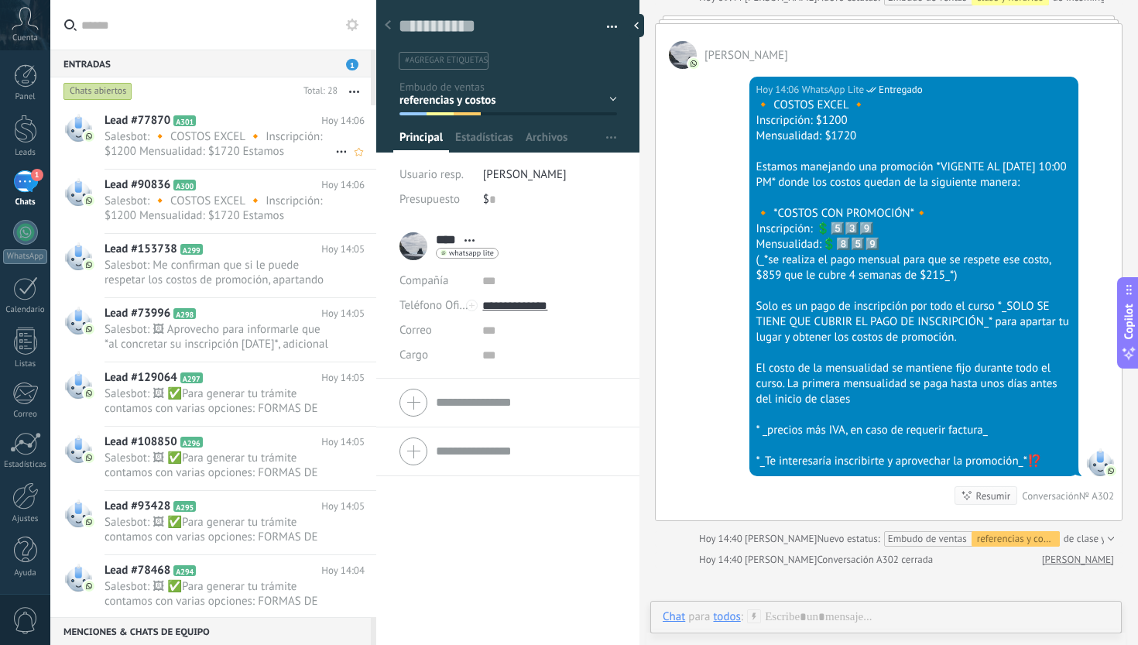
click at [266, 145] on span "Salesbot: 🔸 COSTOS EXCEL 🔸 Inscripción: $1200 Mensualidad: $1720 Estamos maneja…" at bounding box center [220, 143] width 231 height 29
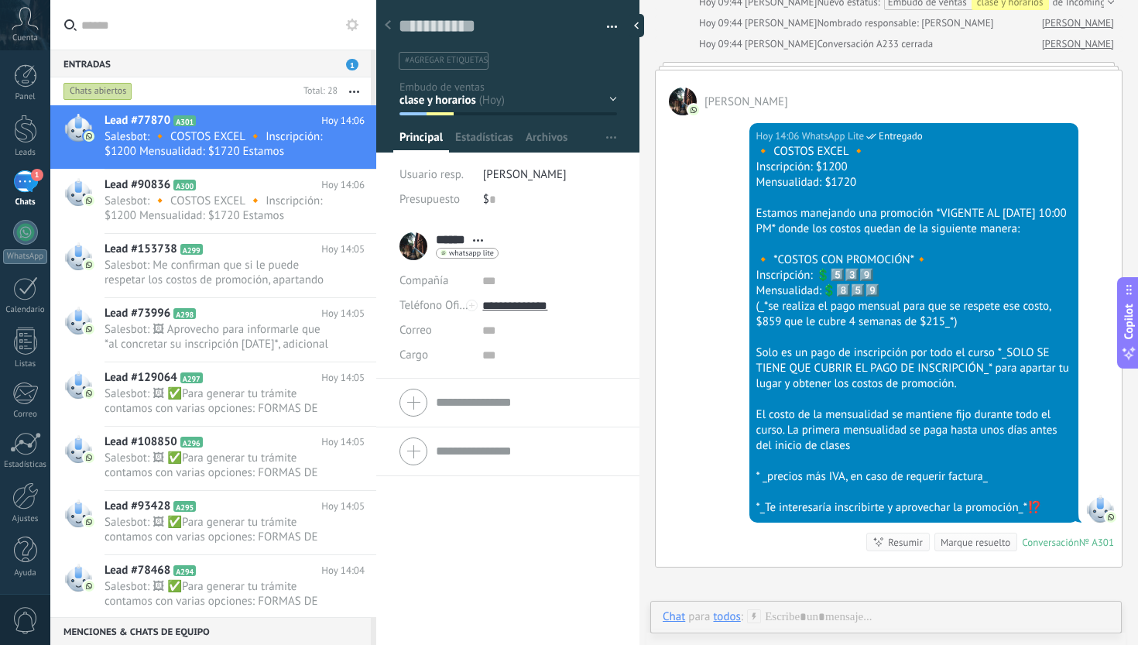
click at [0, 0] on div "Inicio y temario clase y horarios referencias y costos Formas de pago Rec Diari…" at bounding box center [0, 0] width 0 height 0
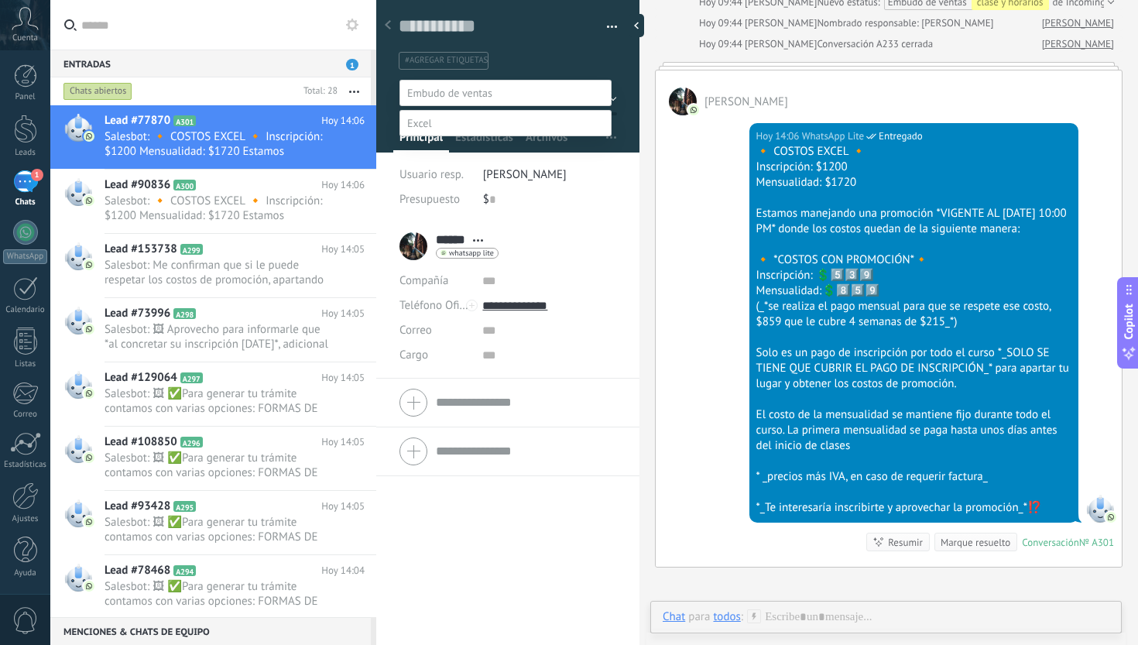
click at [0, 0] on label "referencias y costos" at bounding box center [0, 0] width 0 height 0
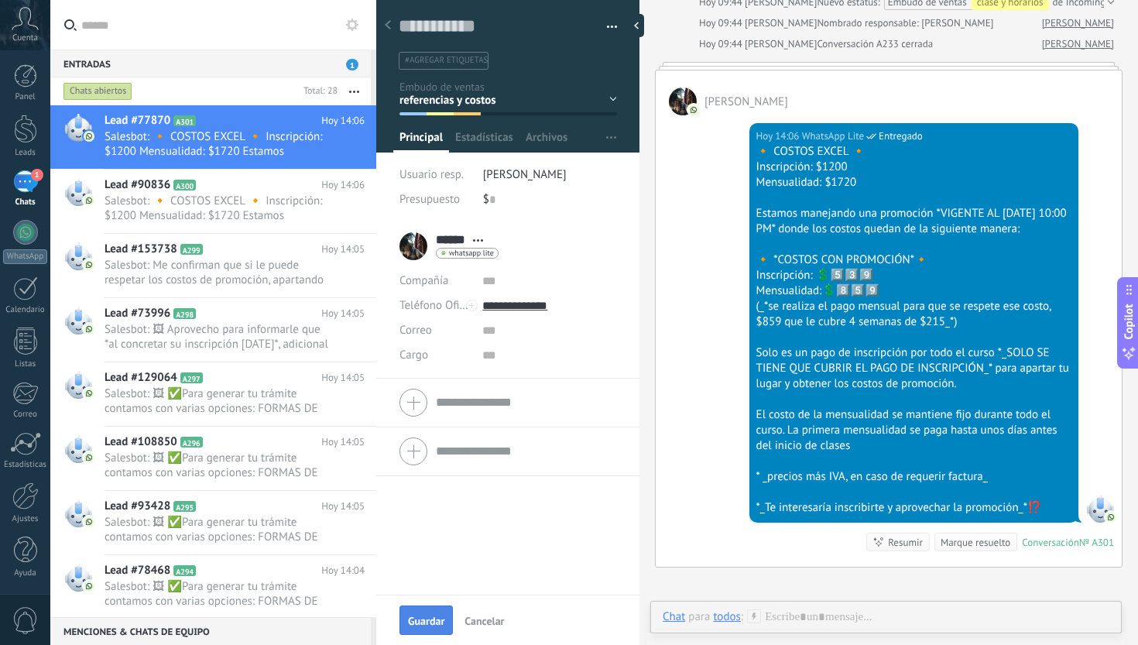
click at [424, 616] on span "Guardar" at bounding box center [426, 621] width 36 height 11
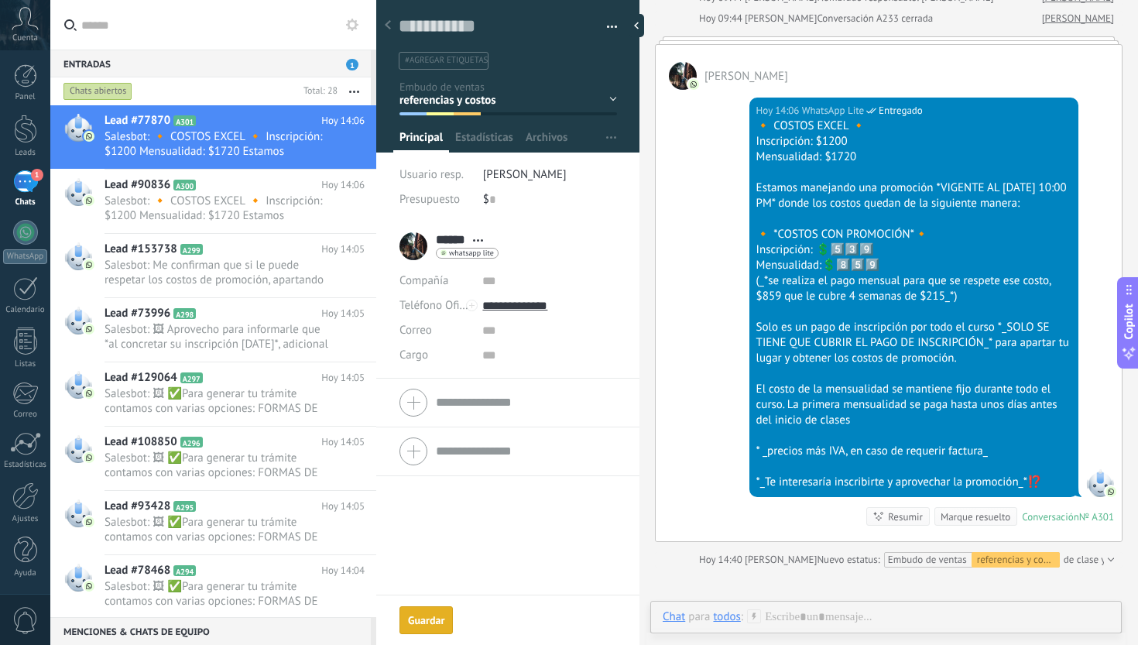
click at [952, 524] on div "Marque resuelto" at bounding box center [976, 516] width 70 height 15
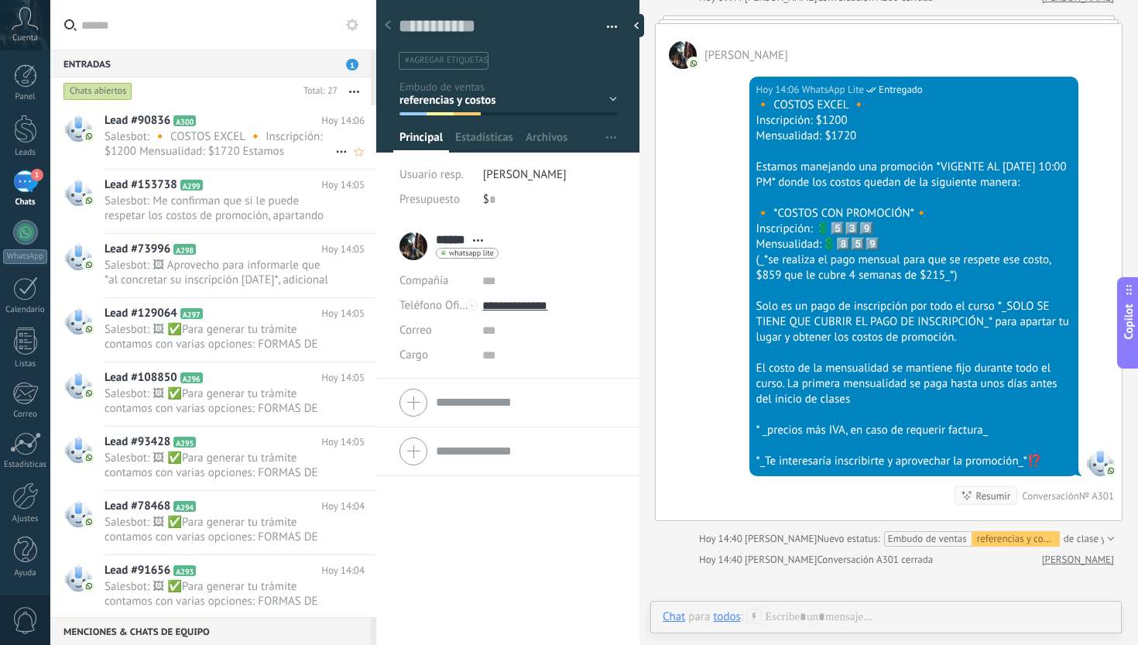
click at [243, 140] on span "Salesbot: 🔸 COSTOS EXCEL 🔸 Inscripción: $1200 Mensualidad: $1720 Estamos maneja…" at bounding box center [220, 143] width 231 height 29
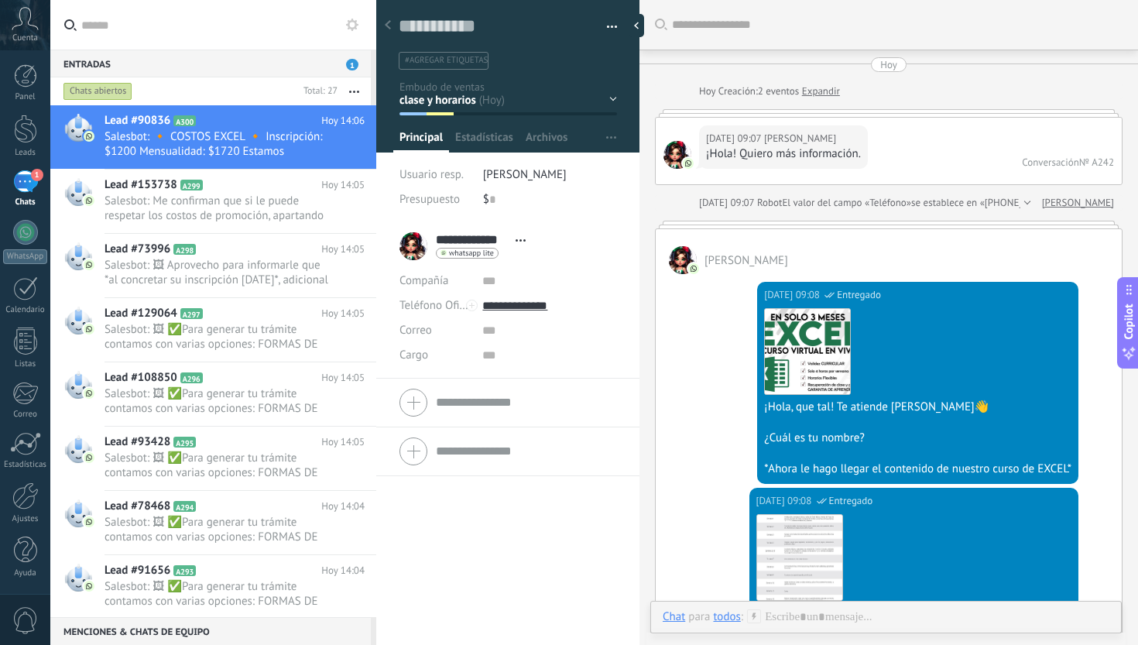
click at [0, 0] on div "Inicio y temario clase y horarios referencias y costos Formas de pago Rec Diari…" at bounding box center [0, 0] width 0 height 0
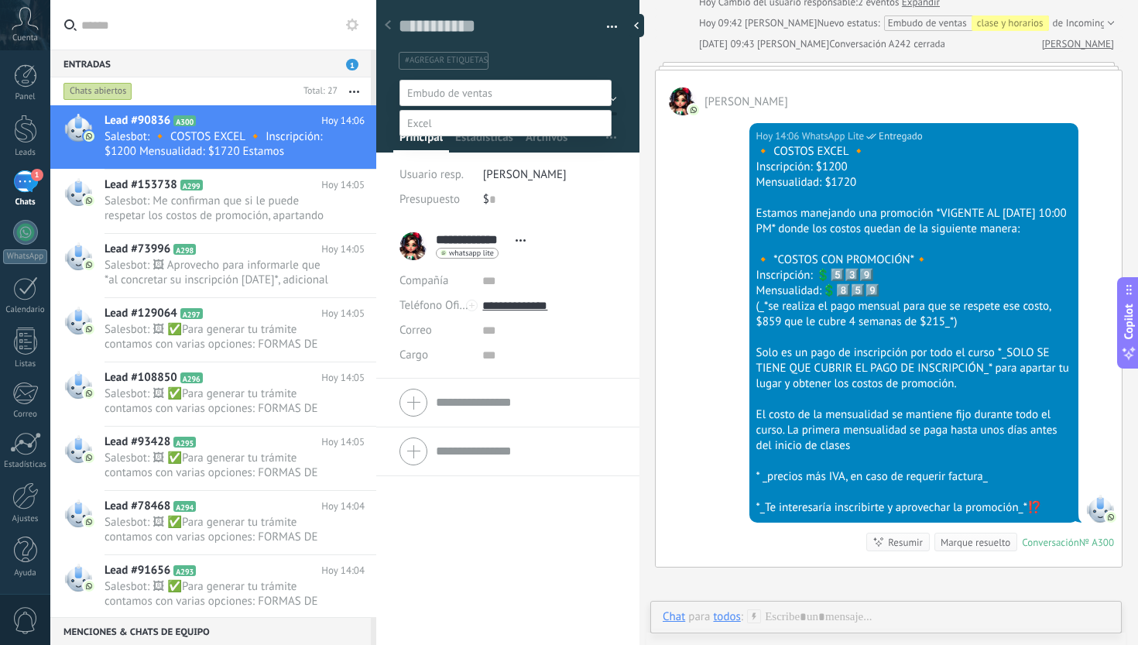
click at [0, 0] on label "referencias y costos" at bounding box center [0, 0] width 0 height 0
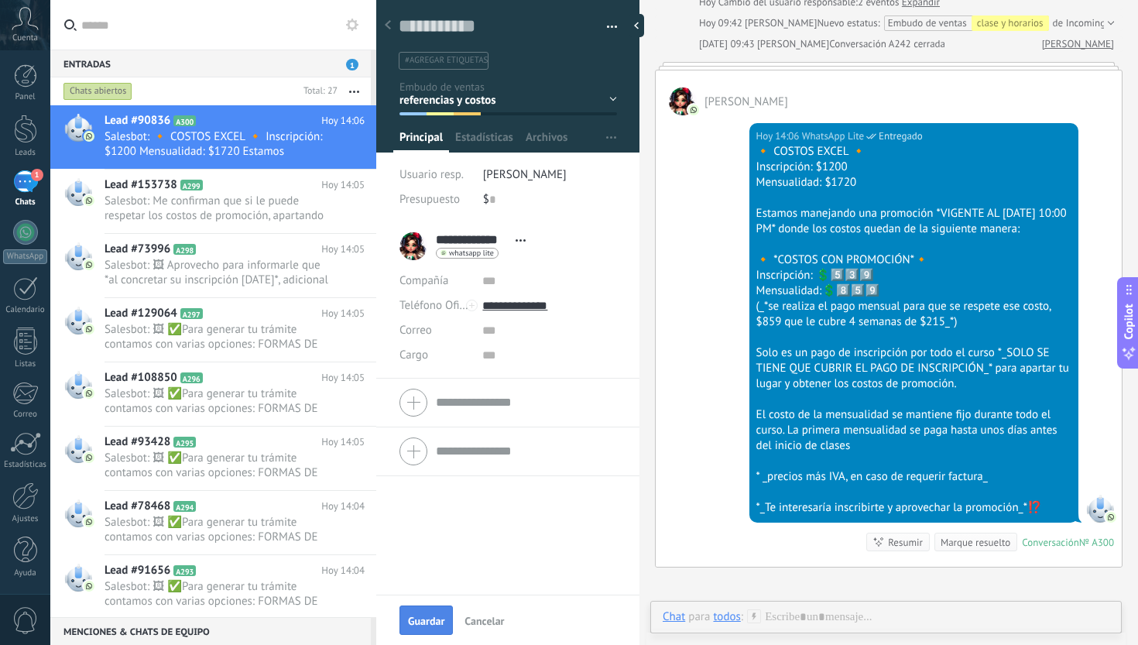
click at [420, 612] on button "Guardar" at bounding box center [426, 619] width 53 height 29
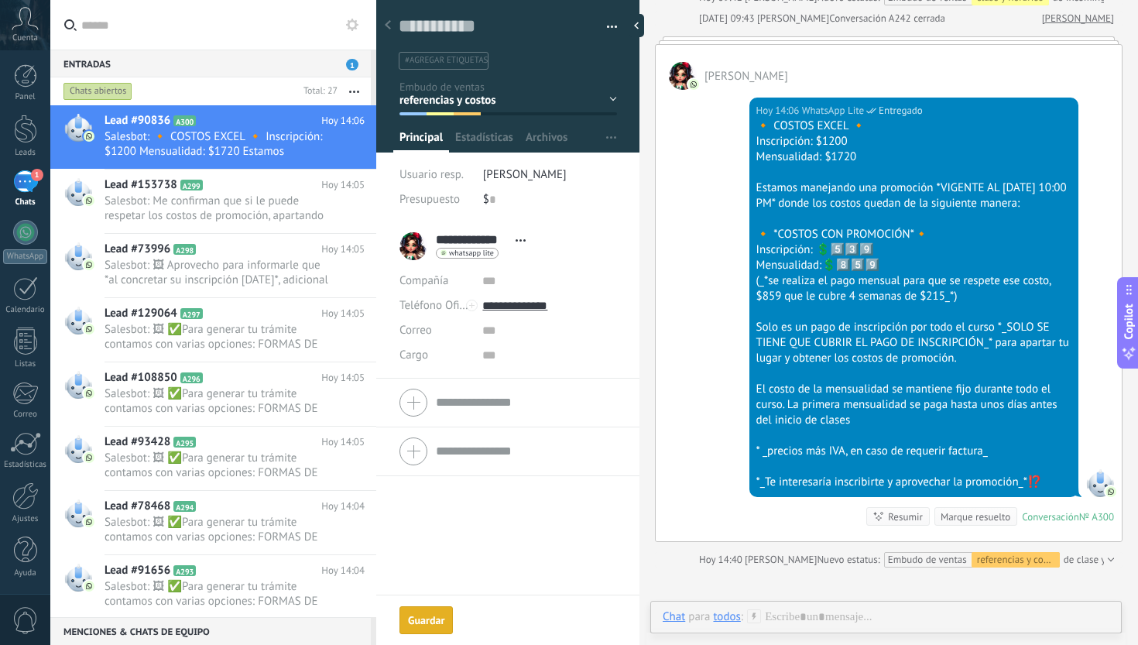
click at [969, 524] on div "Marque resuelto" at bounding box center [976, 516] width 70 height 15
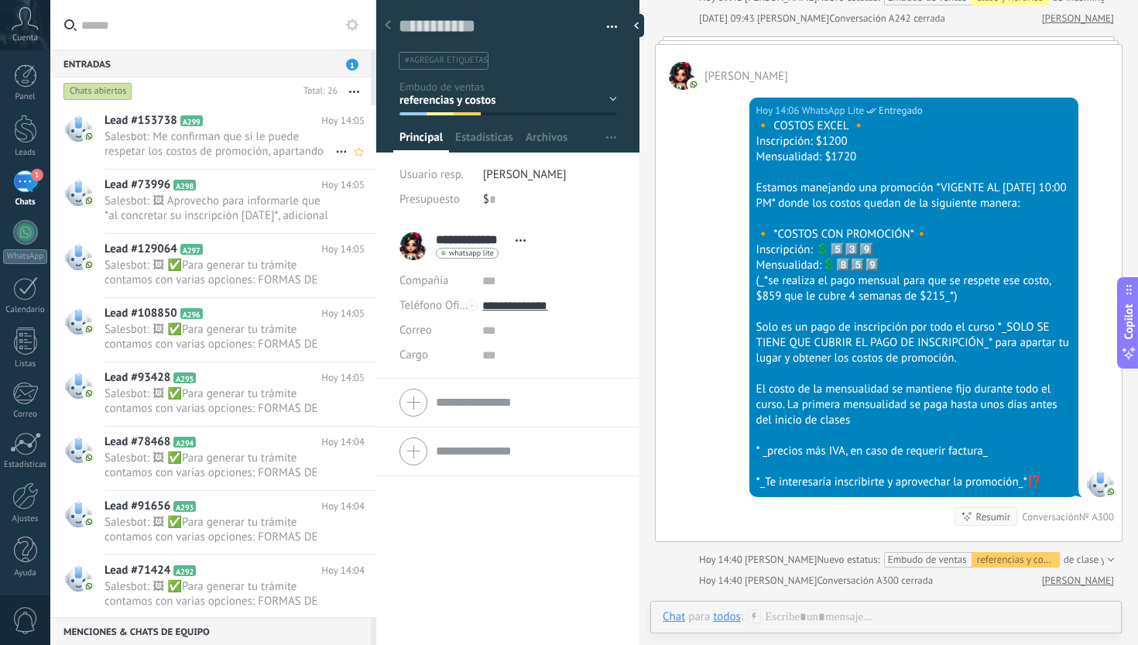
click at [285, 146] on span "Salesbot: Me confirman que si le puede respetar los costos de promoción, aparta…" at bounding box center [220, 143] width 231 height 29
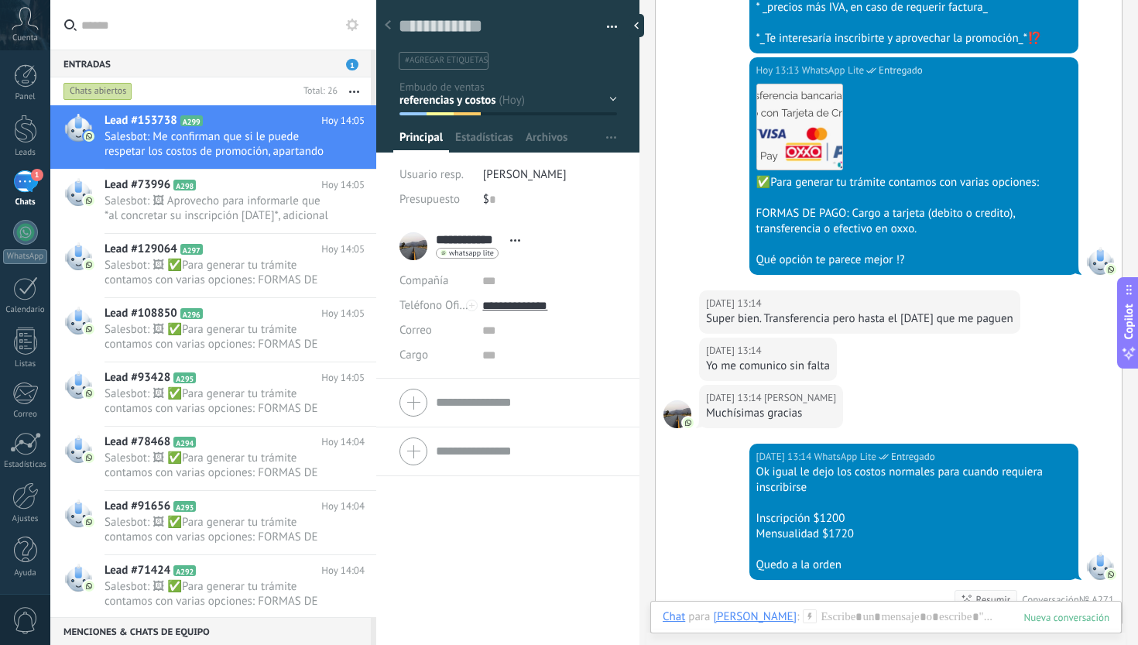
click at [0, 0] on div "Inicio y temario clase y horarios referencias y costos Formas de pago Rec Diari…" at bounding box center [0, 0] width 0 height 0
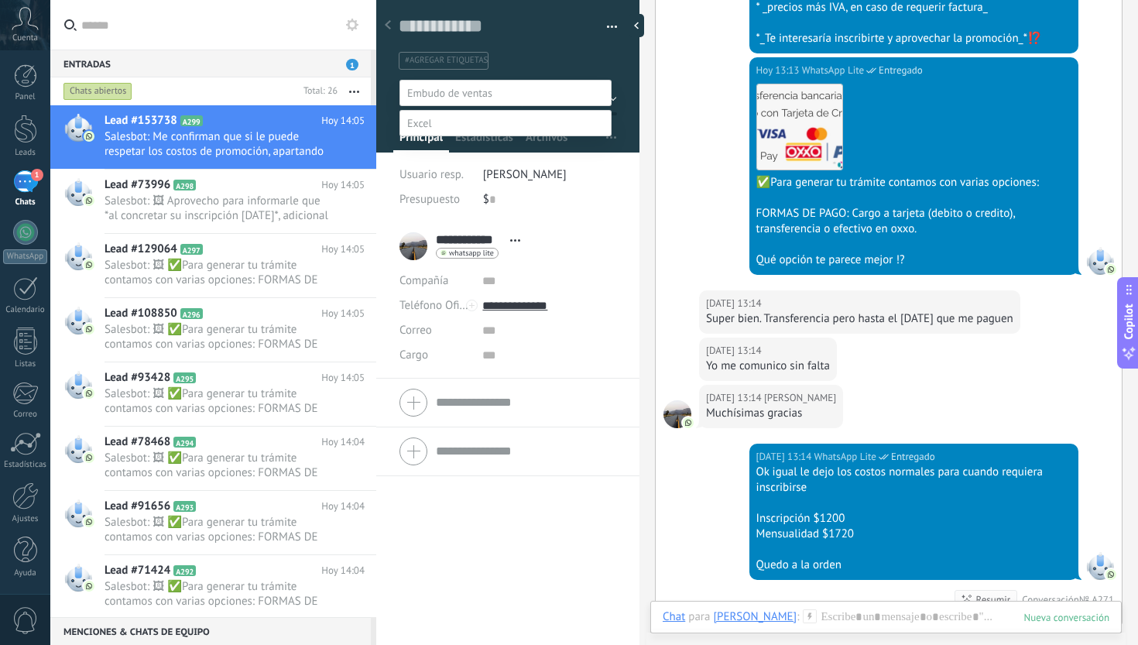
click at [0, 0] on label "Formas de pago" at bounding box center [0, 0] width 0 height 0
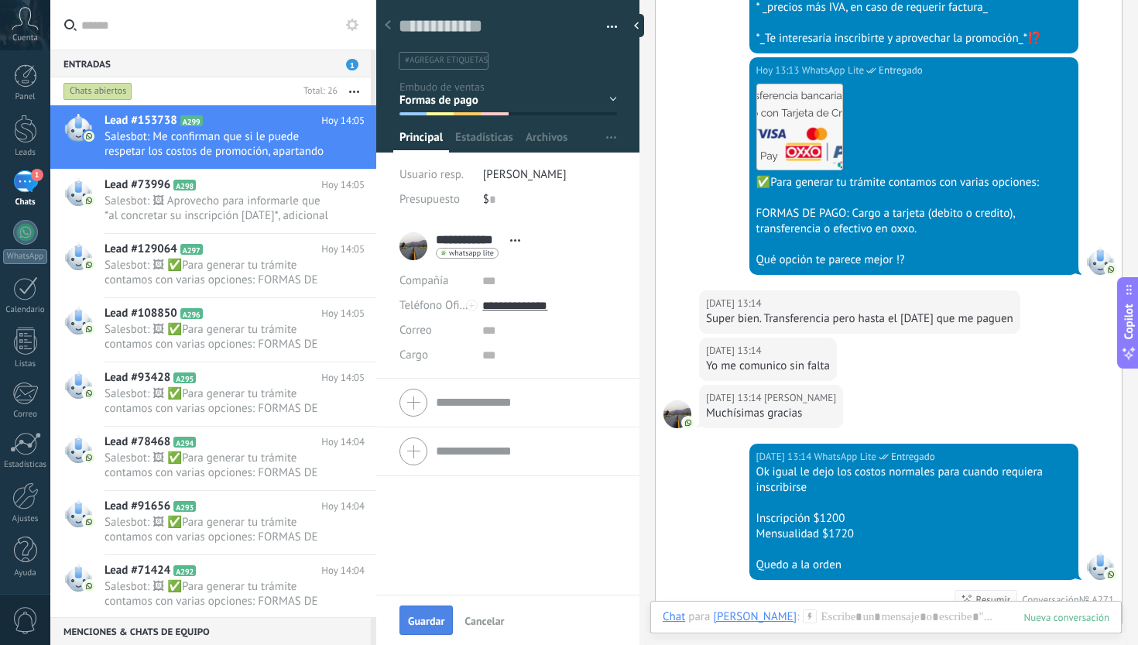
click at [432, 616] on span "Guardar" at bounding box center [426, 621] width 36 height 11
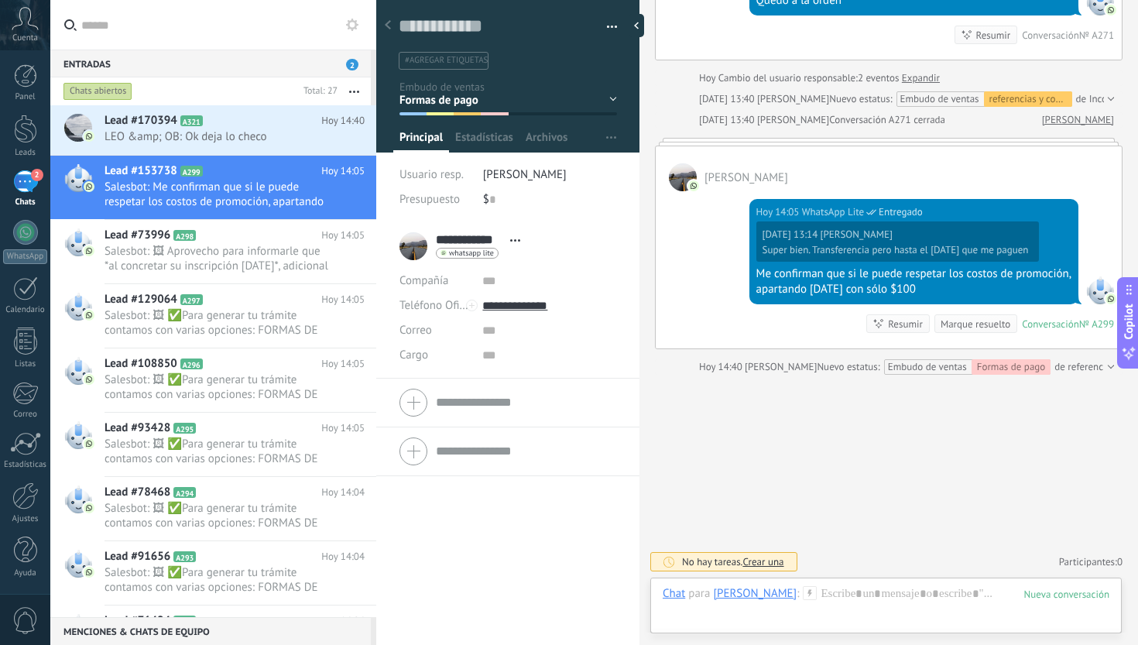
click at [953, 320] on div "Marque resuelto" at bounding box center [976, 324] width 70 height 15
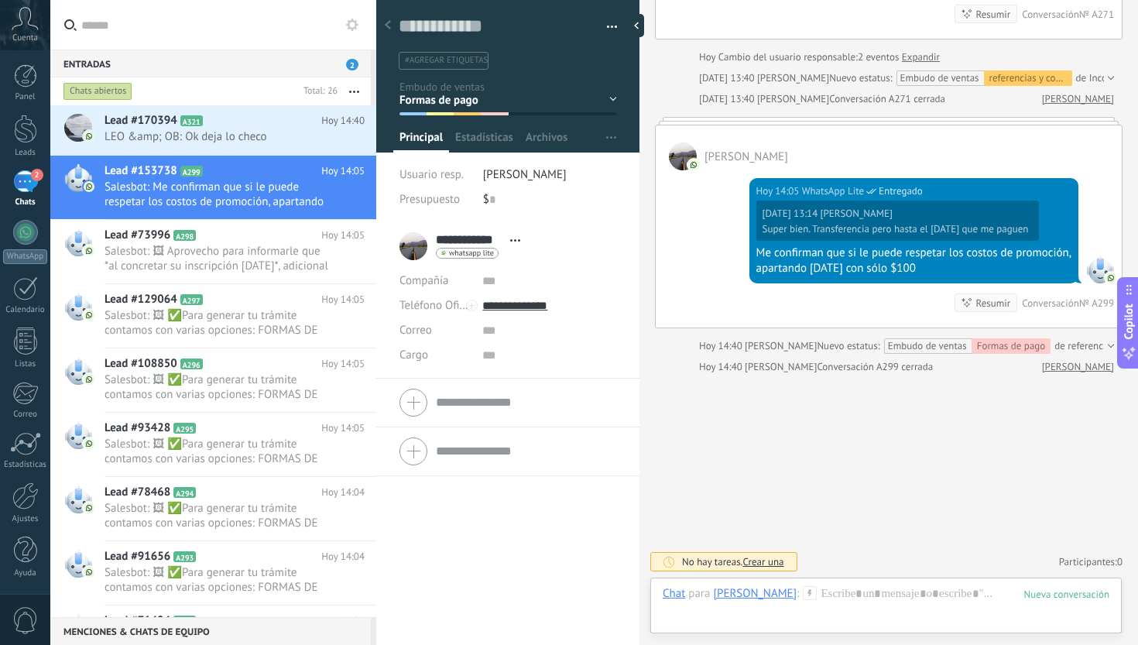
scroll to position [1816, 0]
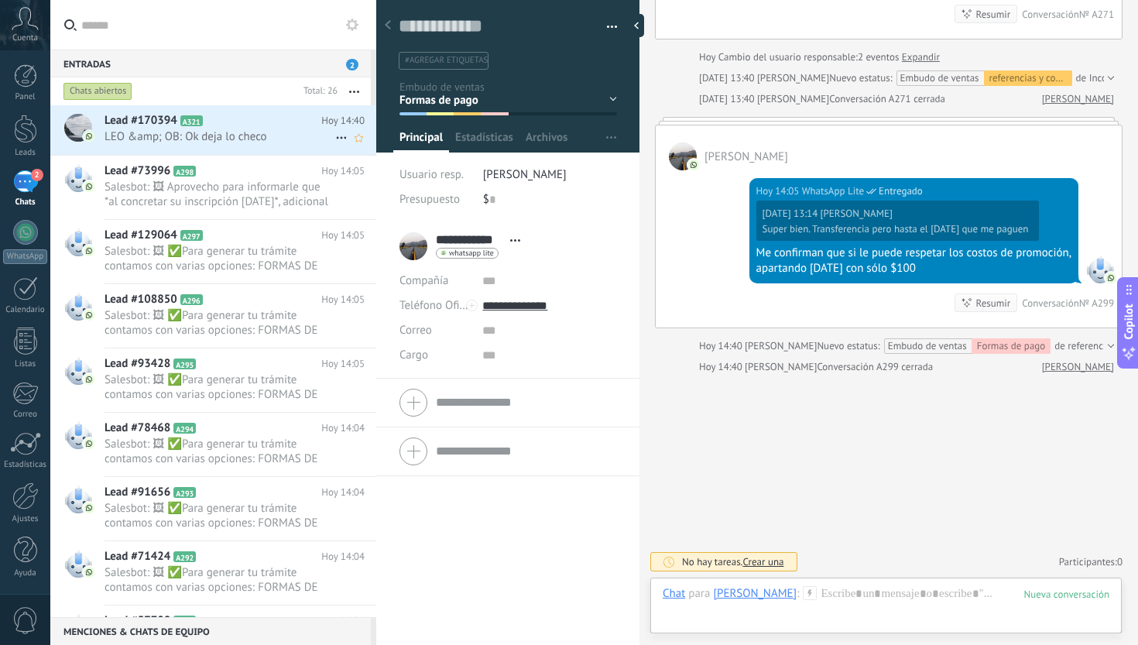
click at [267, 139] on span "LEO &amp; OB: Ok deja lo checo" at bounding box center [220, 136] width 231 height 15
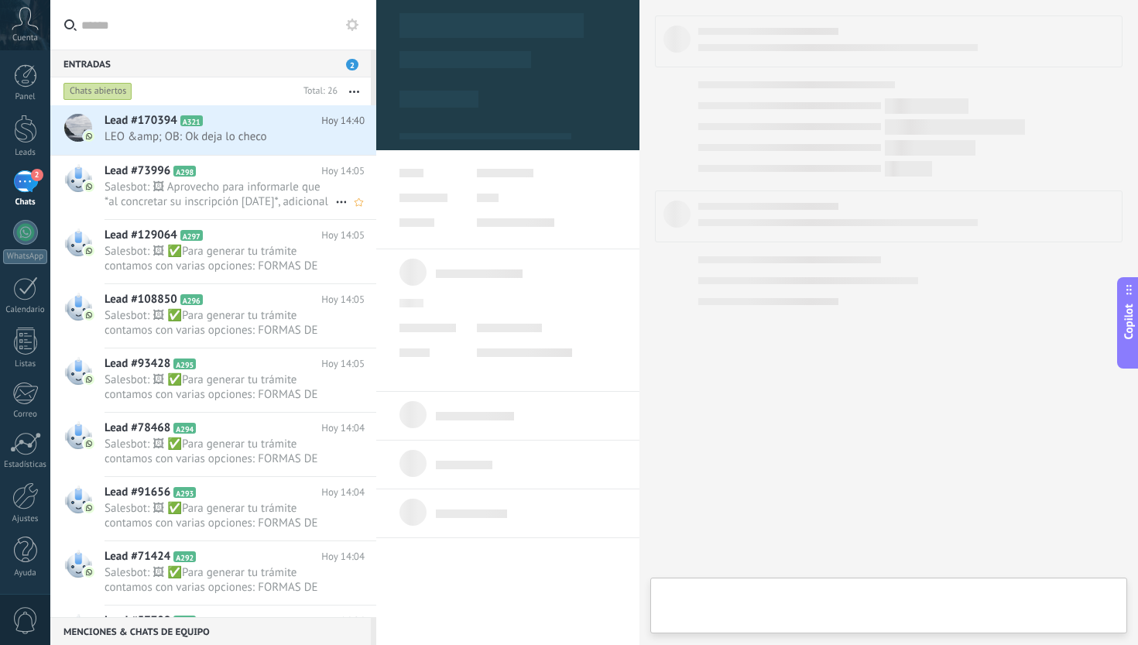
click at [269, 178] on h2 "Lead #73996 A298" at bounding box center [213, 170] width 217 height 15
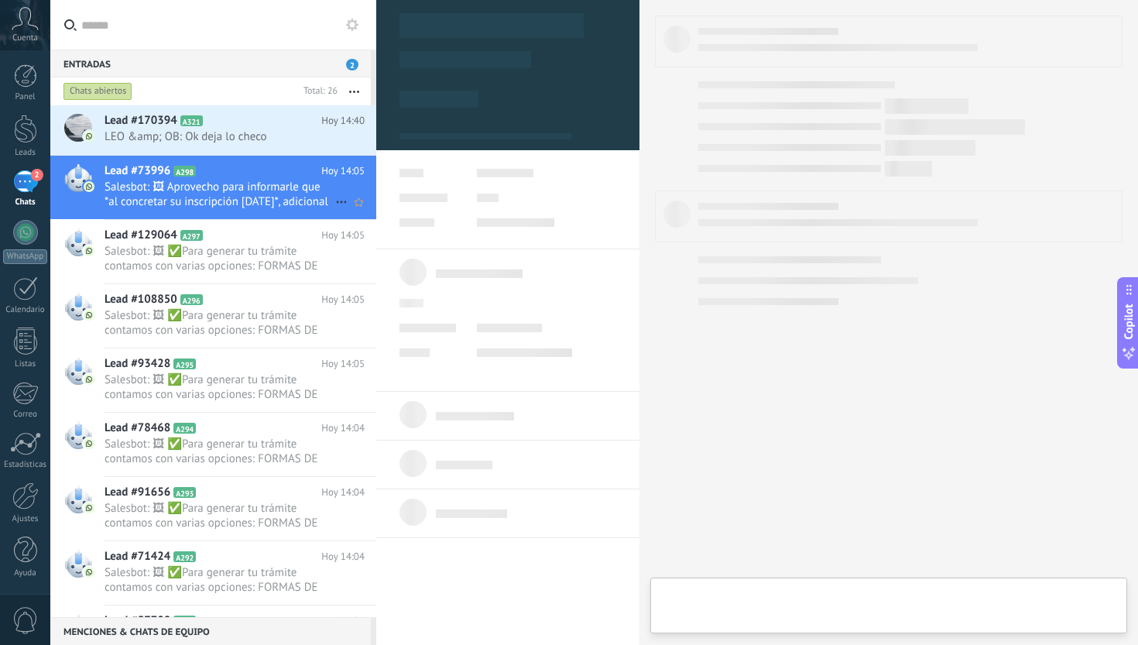
click at [270, 187] on span "Salesbot: 🖼 Aprovecho para informarle que *al concretar su inscripción [DATE]*,…" at bounding box center [220, 194] width 231 height 29
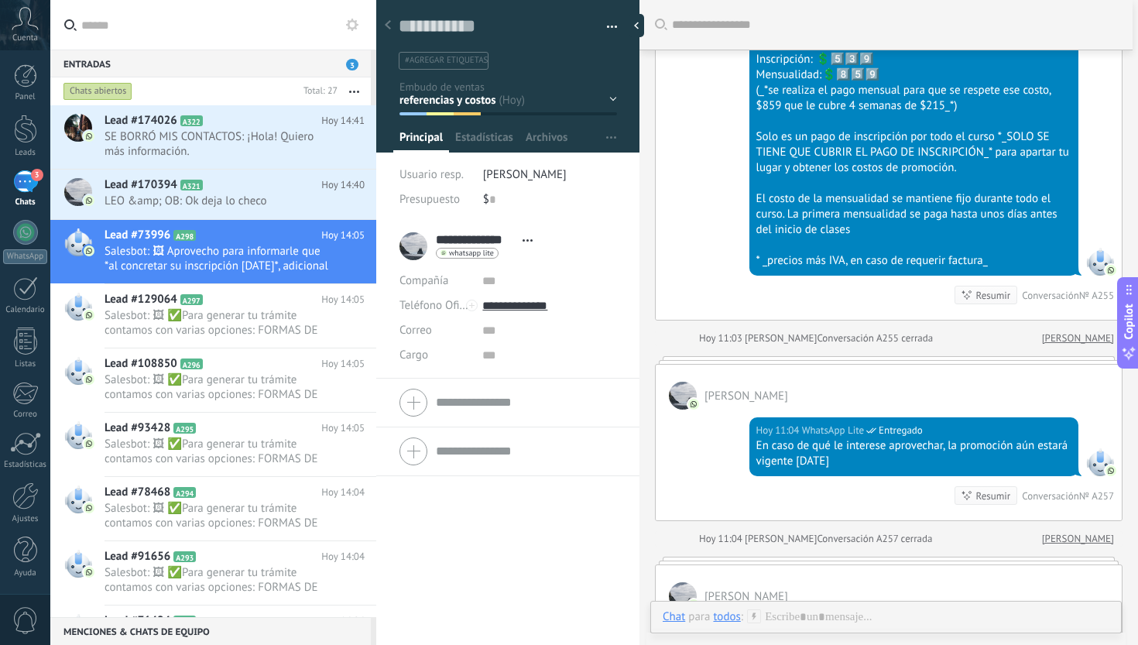
scroll to position [2678, 0]
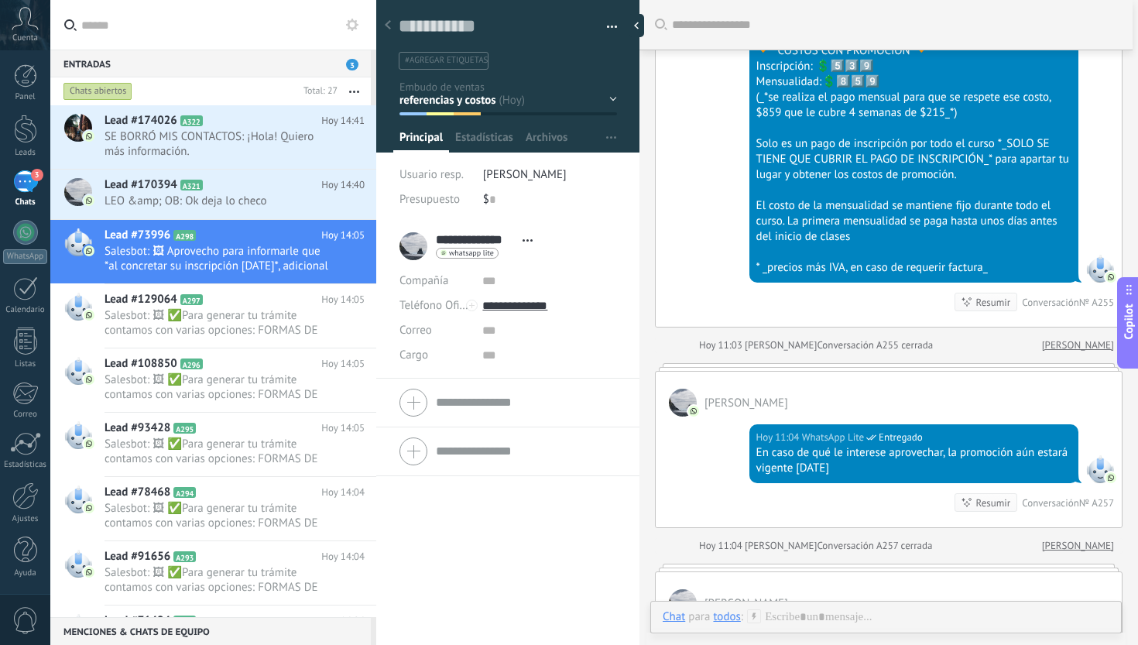
click at [613, 94] on div at bounding box center [508, 71] width 264 height 163
click at [0, 0] on div "Inicio y temario clase y horarios referencias y costos Formas de pago Rec Diari…" at bounding box center [0, 0] width 0 height 0
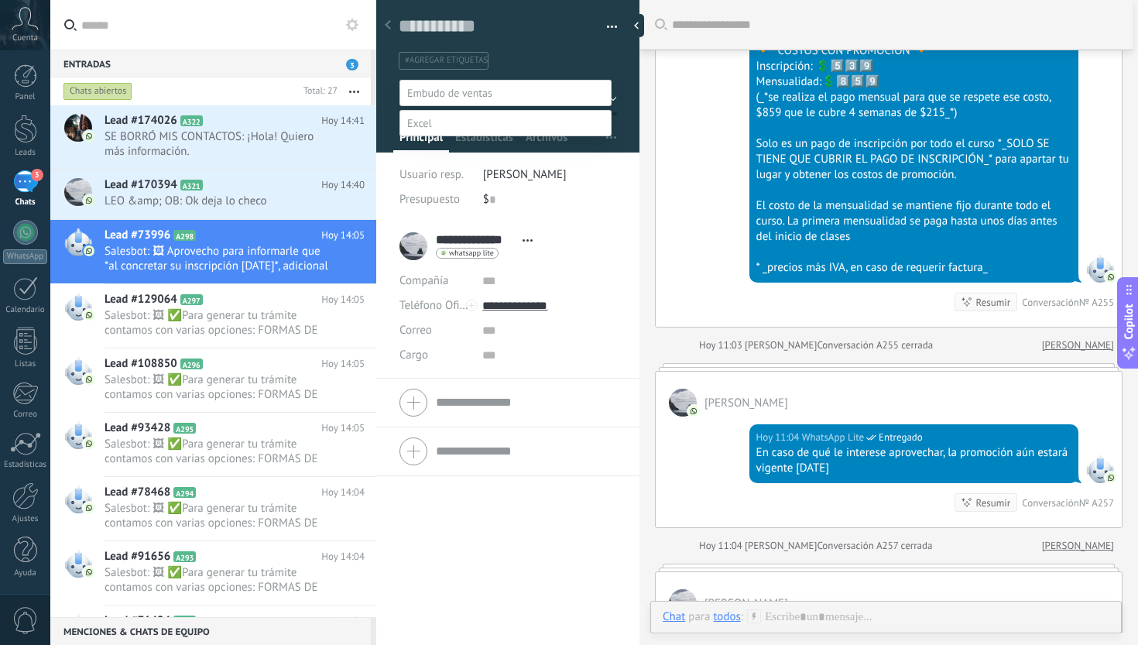
click at [0, 0] on label "Formas de pago" at bounding box center [0, 0] width 0 height 0
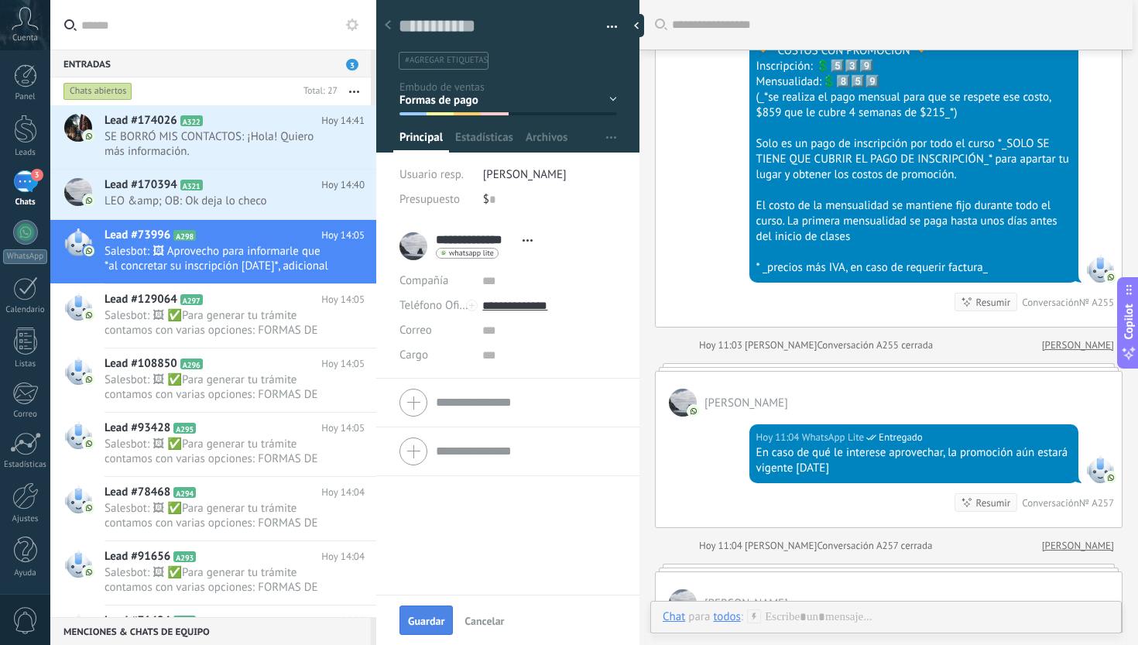
click at [425, 622] on span "Guardar" at bounding box center [426, 621] width 36 height 11
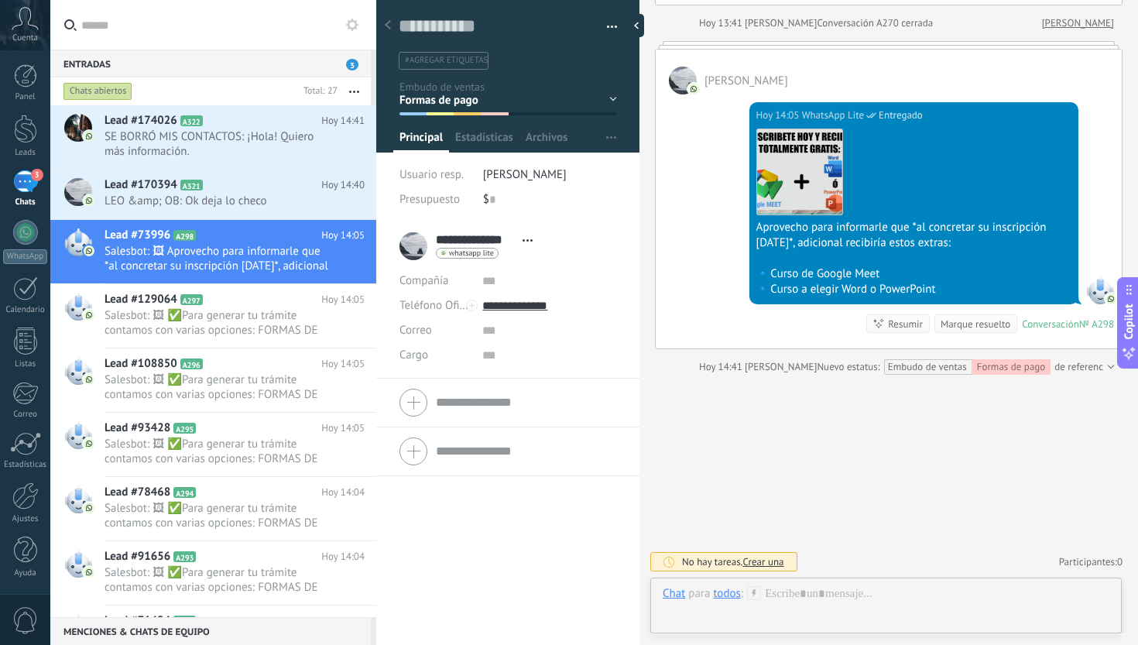
scroll to position [3556, 0]
click at [974, 328] on div "Marque resuelto" at bounding box center [976, 324] width 70 height 15
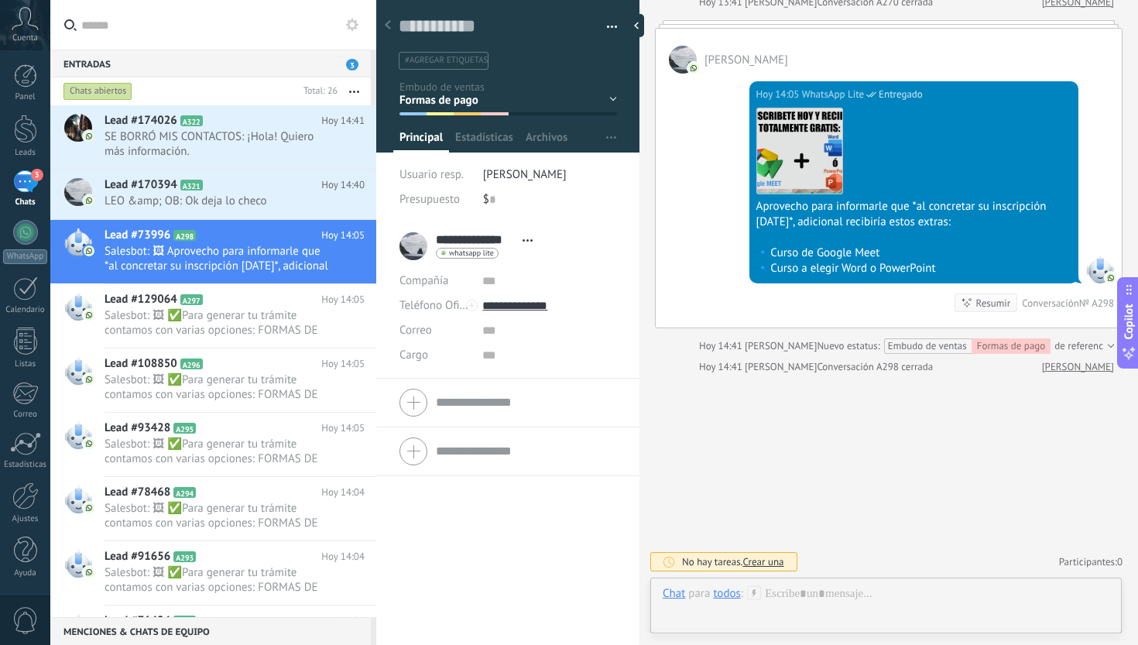
scroll to position [3577, 0]
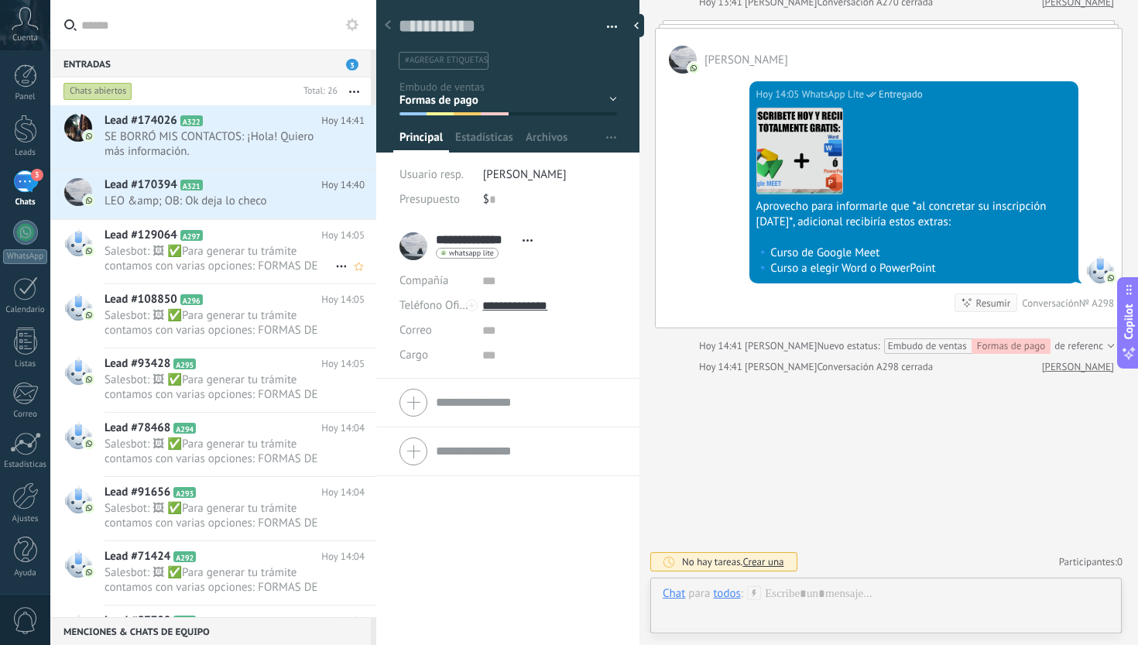
click at [284, 239] on h2 "Lead #129064 A297" at bounding box center [213, 235] width 217 height 15
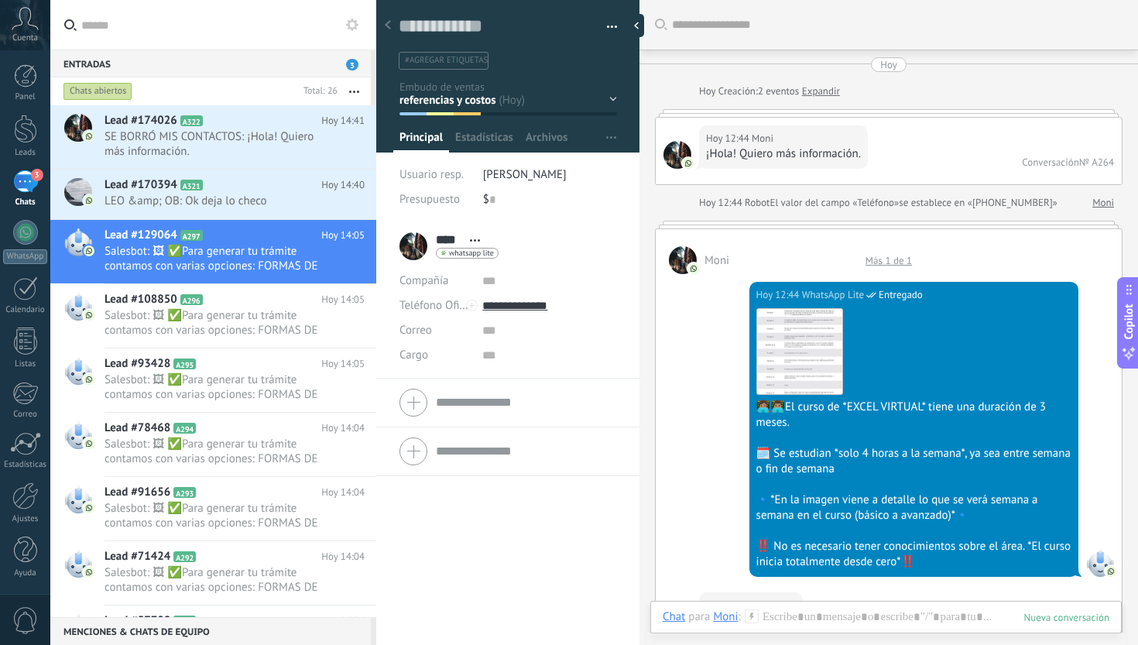
scroll to position [2589, 0]
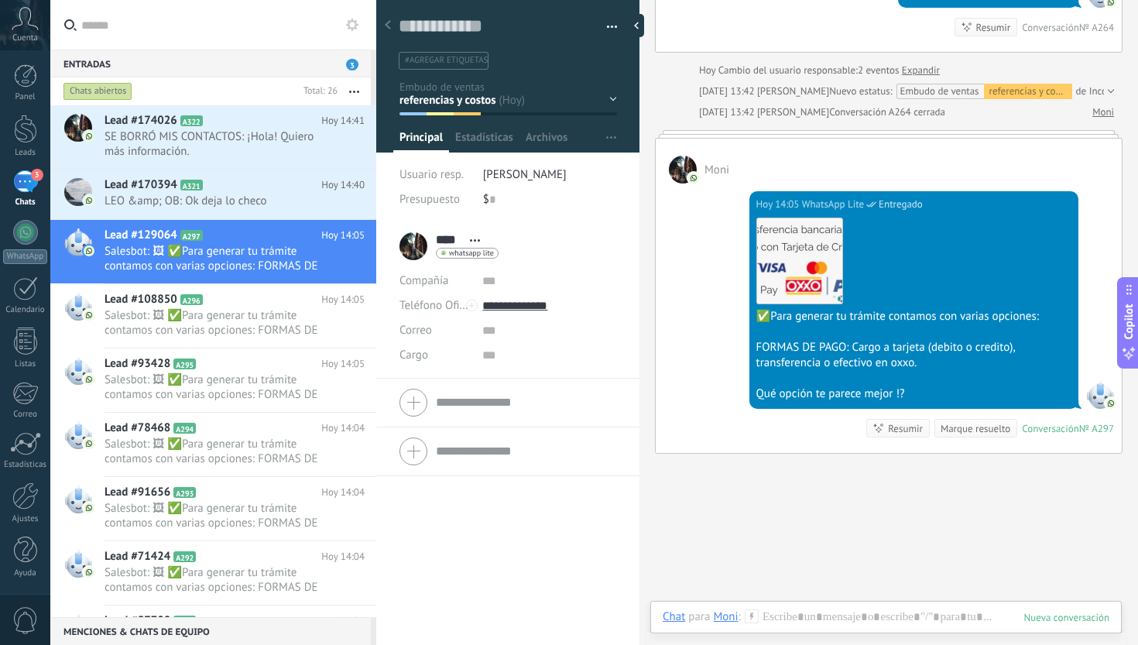
click at [0, 0] on div "Inicio y temario clase y horarios referencias y costos Formas de pago Rec Diari…" at bounding box center [0, 0] width 0 height 0
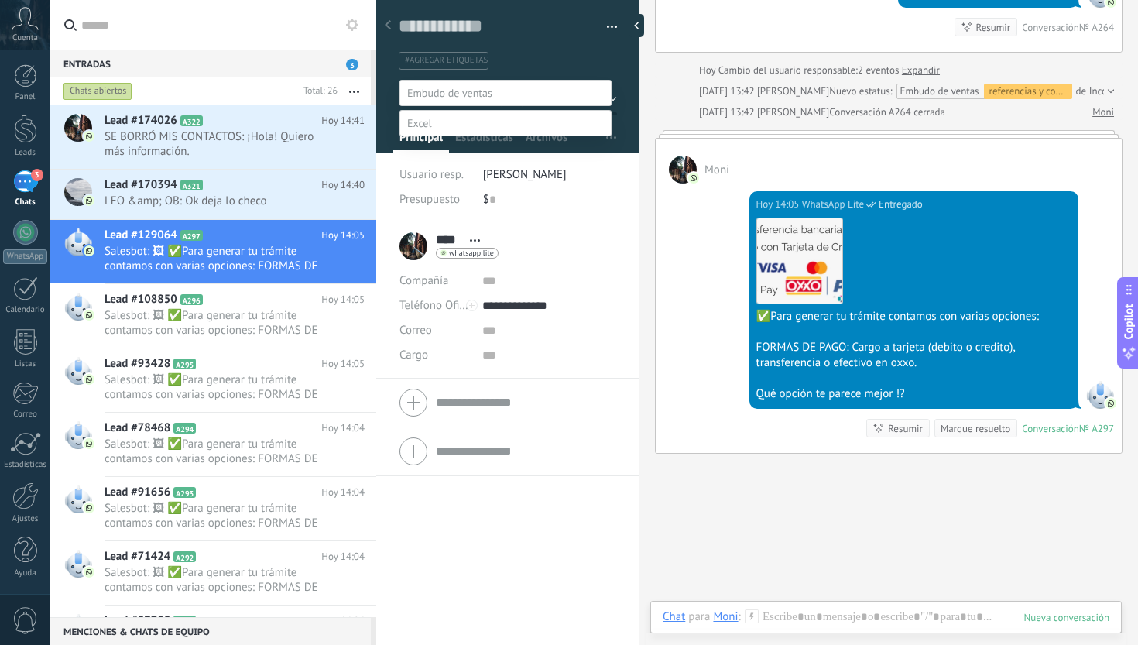
click at [0, 0] on label "Formas de pago" at bounding box center [0, 0] width 0 height 0
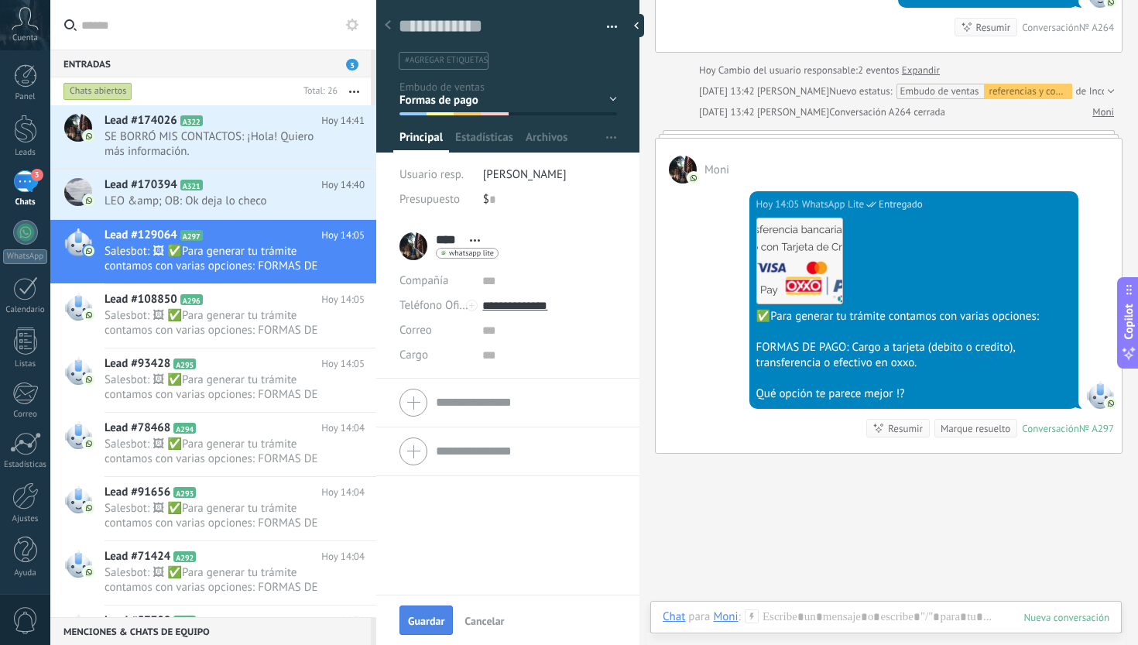
click at [430, 617] on span "Guardar" at bounding box center [426, 621] width 36 height 11
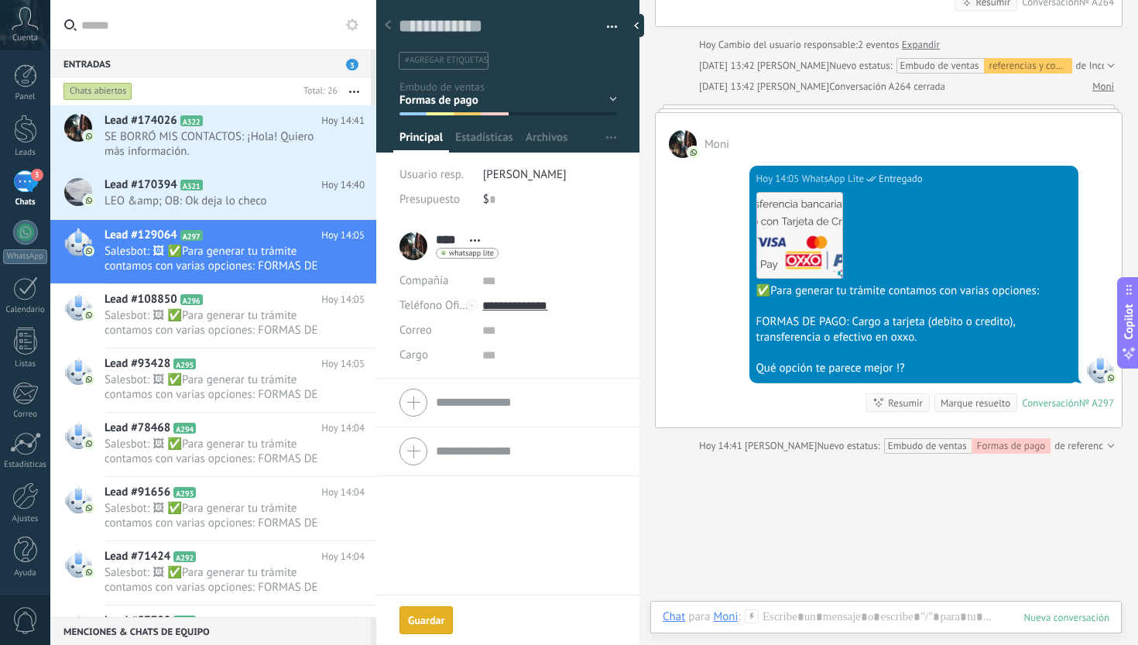
click at [954, 410] on div "Marque resuelto" at bounding box center [976, 403] width 70 height 15
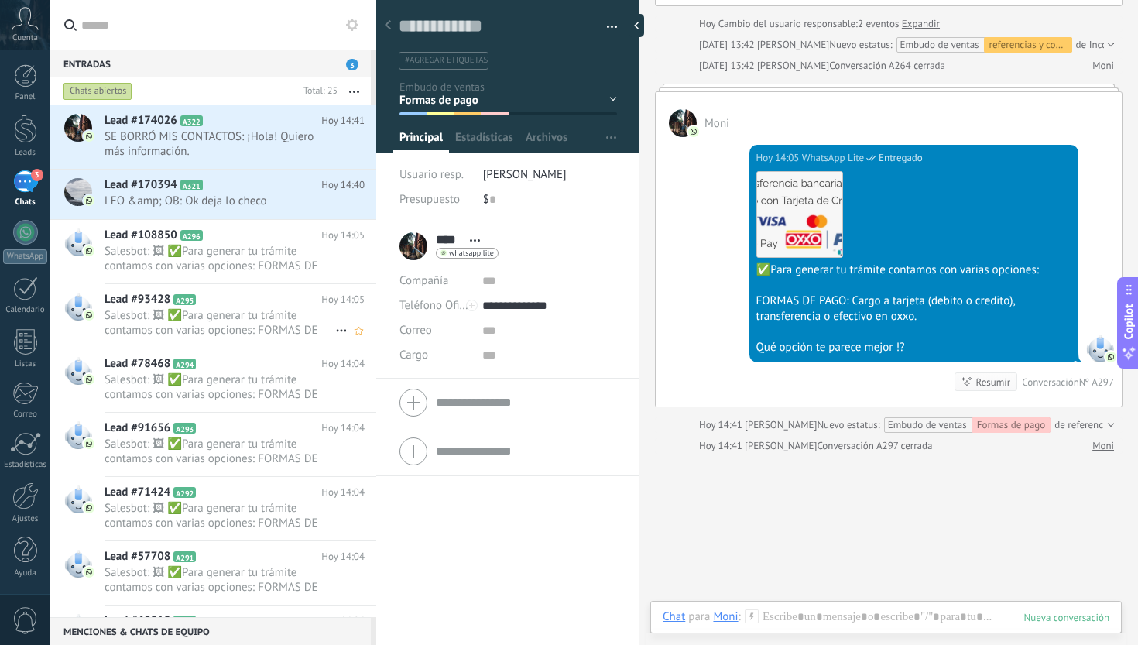
click at [217, 326] on span "Salesbot: 🖼 ✅Para generar tu trámite contamos con varias opciones: FORMAS DE PA…" at bounding box center [220, 322] width 231 height 29
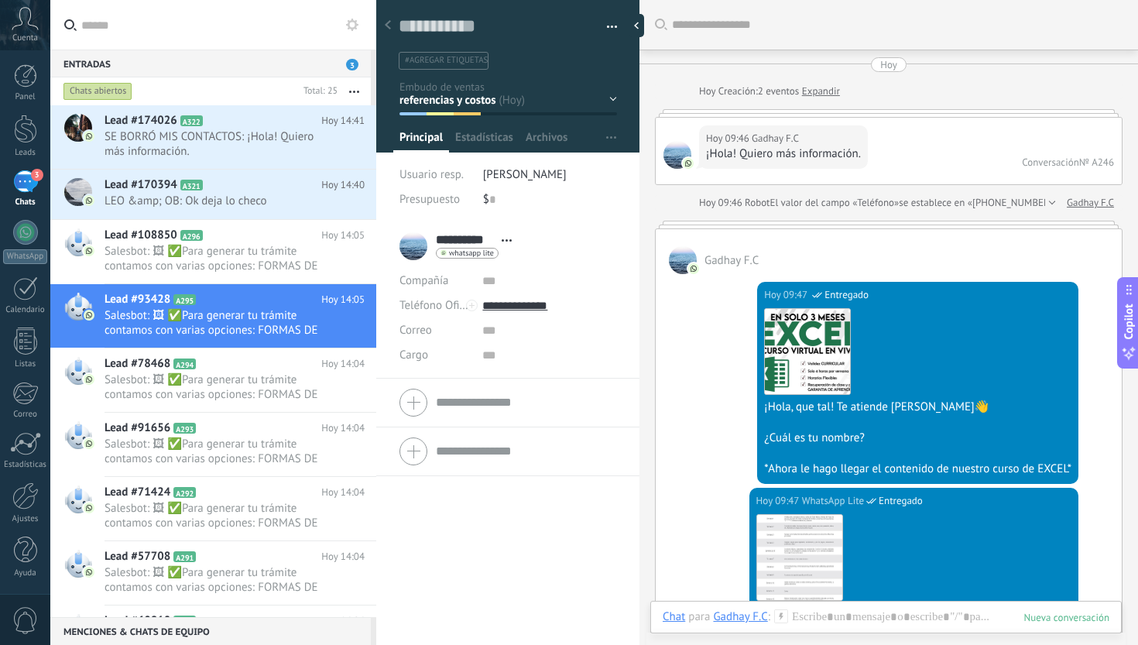
scroll to position [23, 0]
click at [0, 0] on div "Inicio y temario clase y horarios referencias y costos Formas de pago Rec Diari…" at bounding box center [0, 0] width 0 height 0
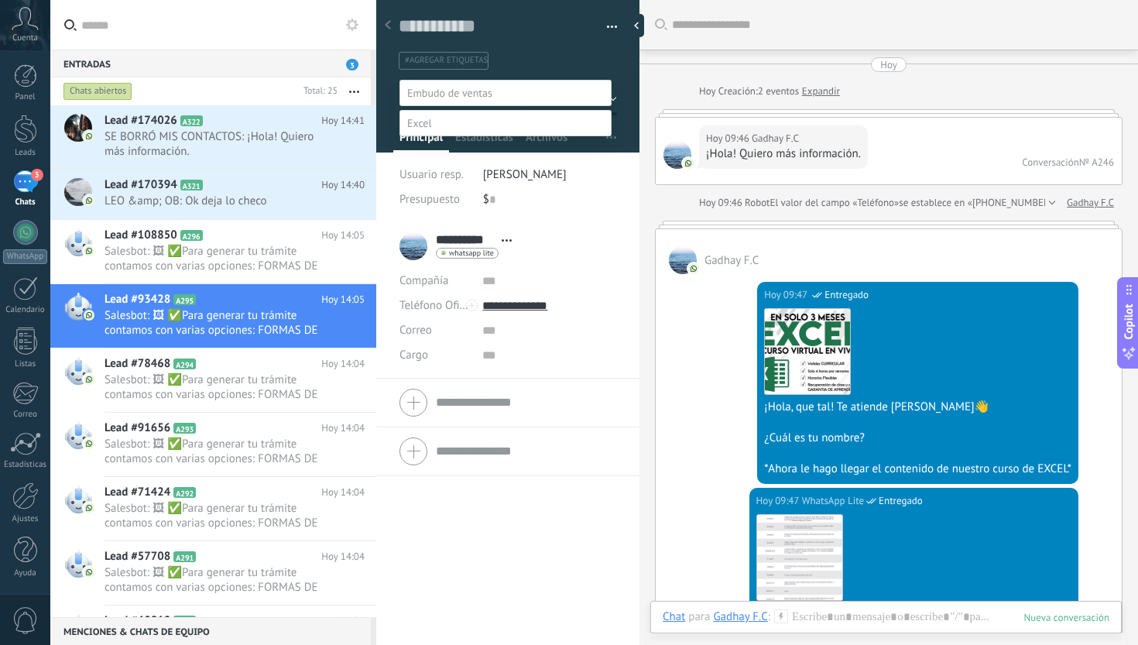
scroll to position [2117, 0]
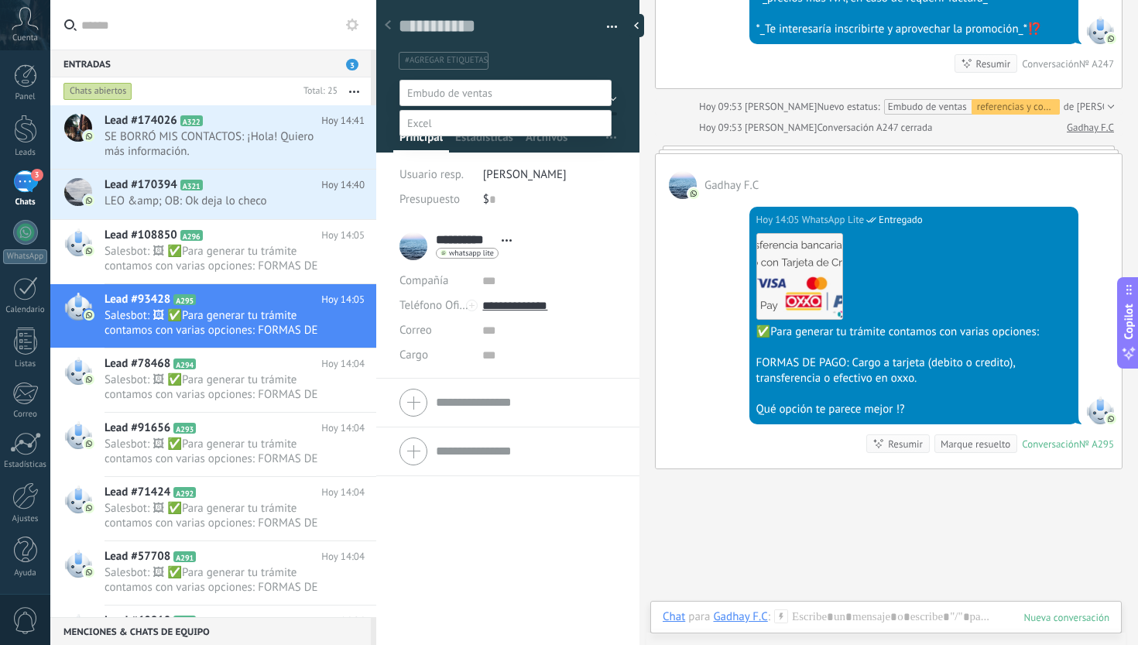
click at [0, 0] on label "Formas de pago" at bounding box center [0, 0] width 0 height 0
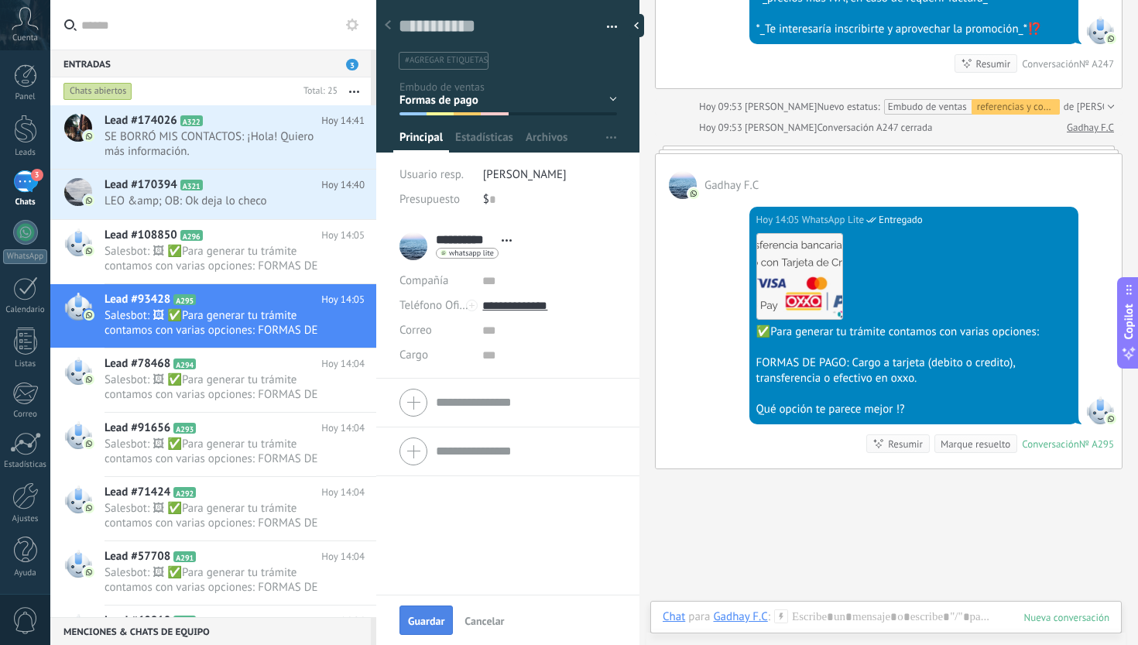
click at [438, 626] on span "Guardar" at bounding box center [426, 621] width 36 height 11
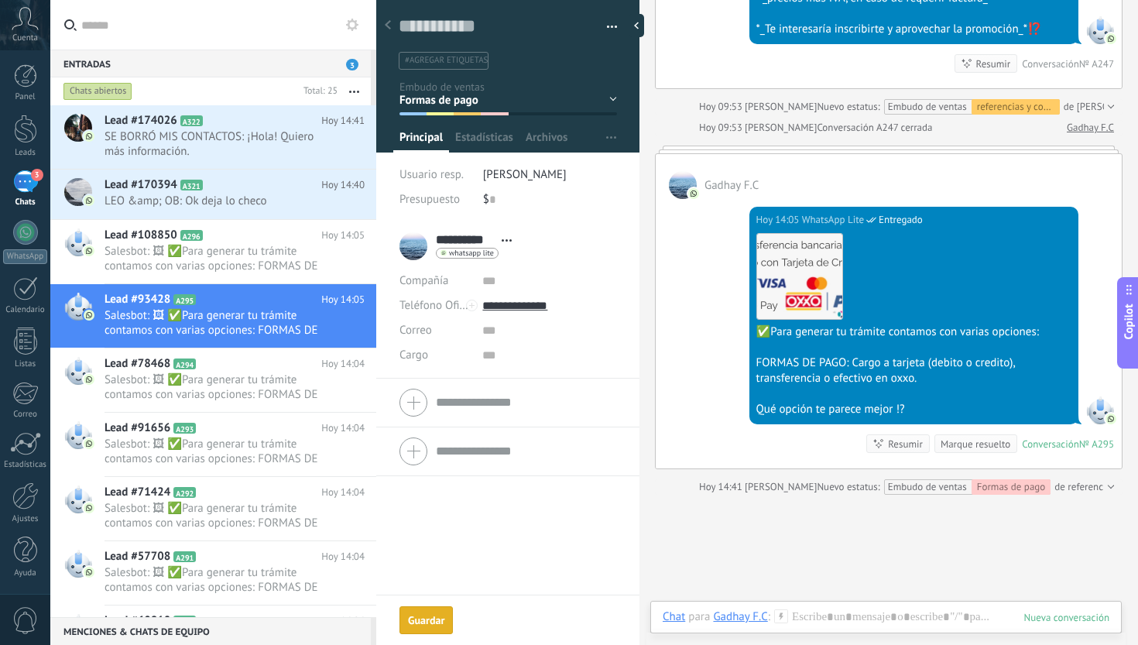
scroll to position [2142, 0]
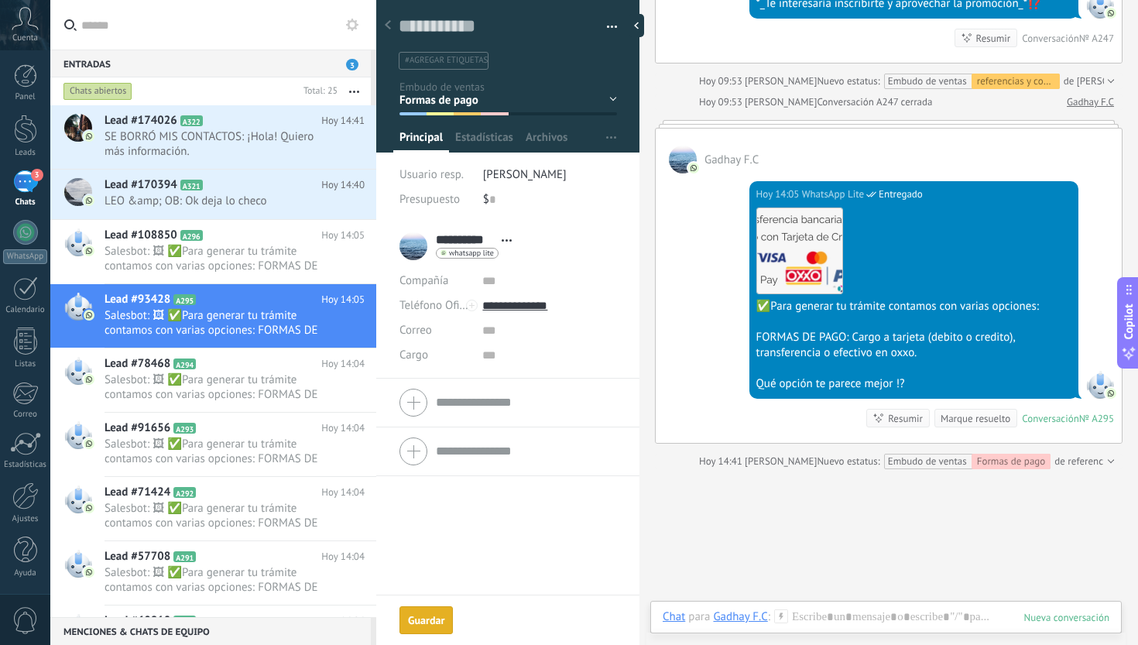
click at [976, 426] on div "Marque resuelto" at bounding box center [976, 418] width 70 height 15
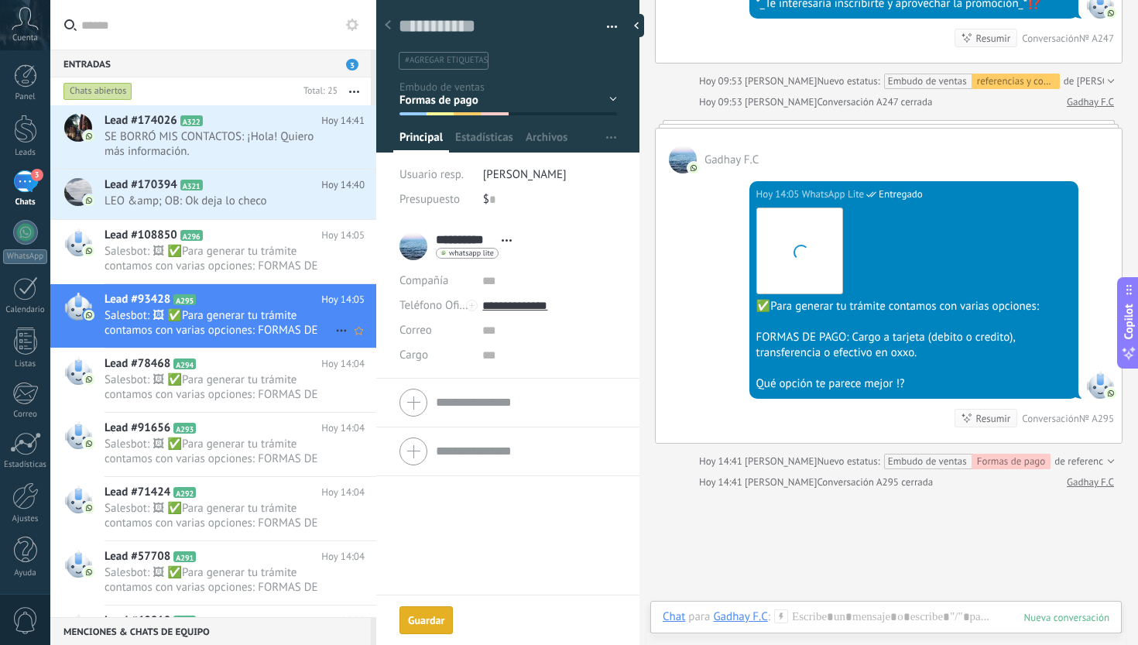
scroll to position [2163, 0]
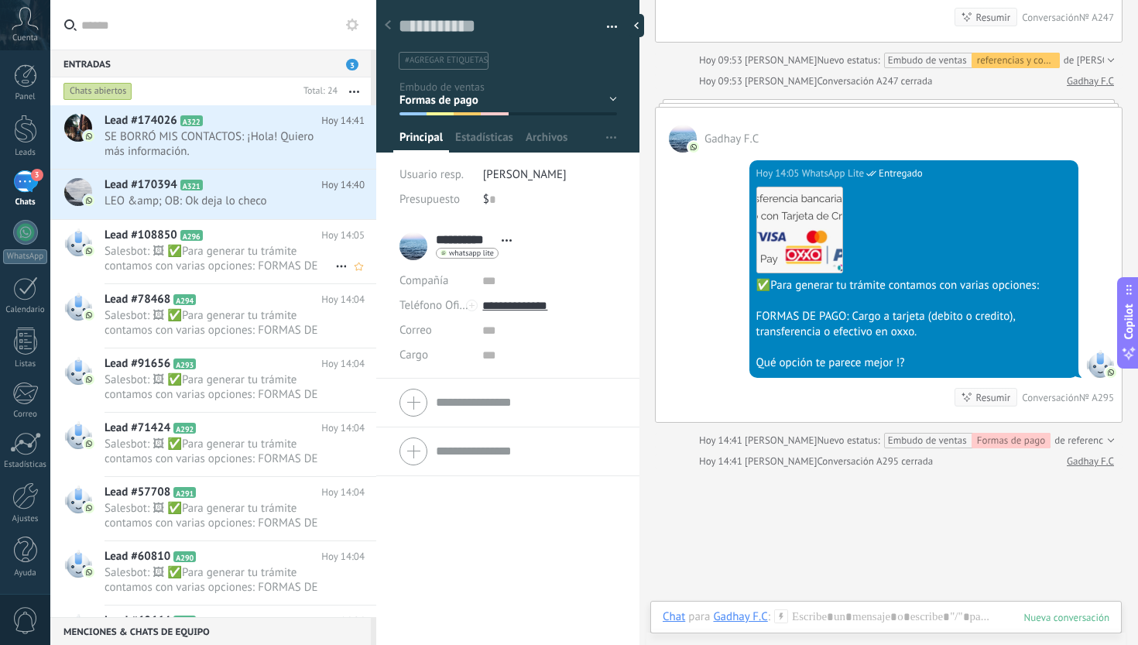
click at [233, 269] on span "Salesbot: 🖼 ✅Para generar tu trámite contamos con varias opciones: FORMAS DE PA…" at bounding box center [220, 258] width 231 height 29
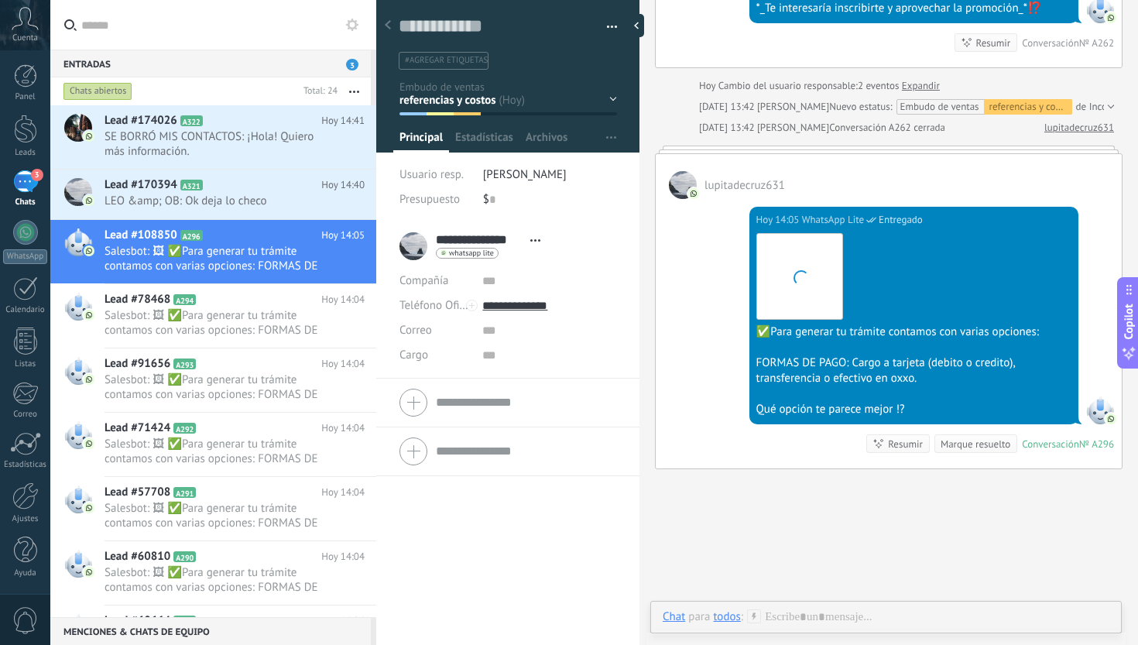
scroll to position [23, 0]
click at [0, 0] on div "Inicio y temario clase y horarios referencias y costos Formas de pago Rec Diari…" at bounding box center [0, 0] width 0 height 0
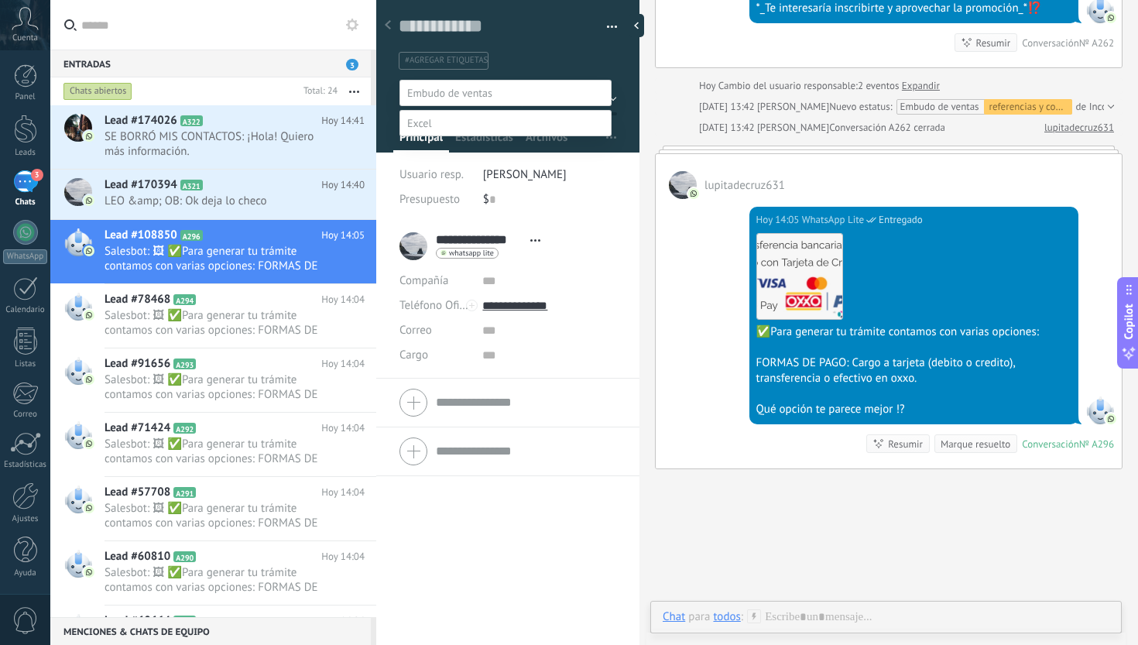
click at [0, 0] on label "Formas de pago" at bounding box center [0, 0] width 0 height 0
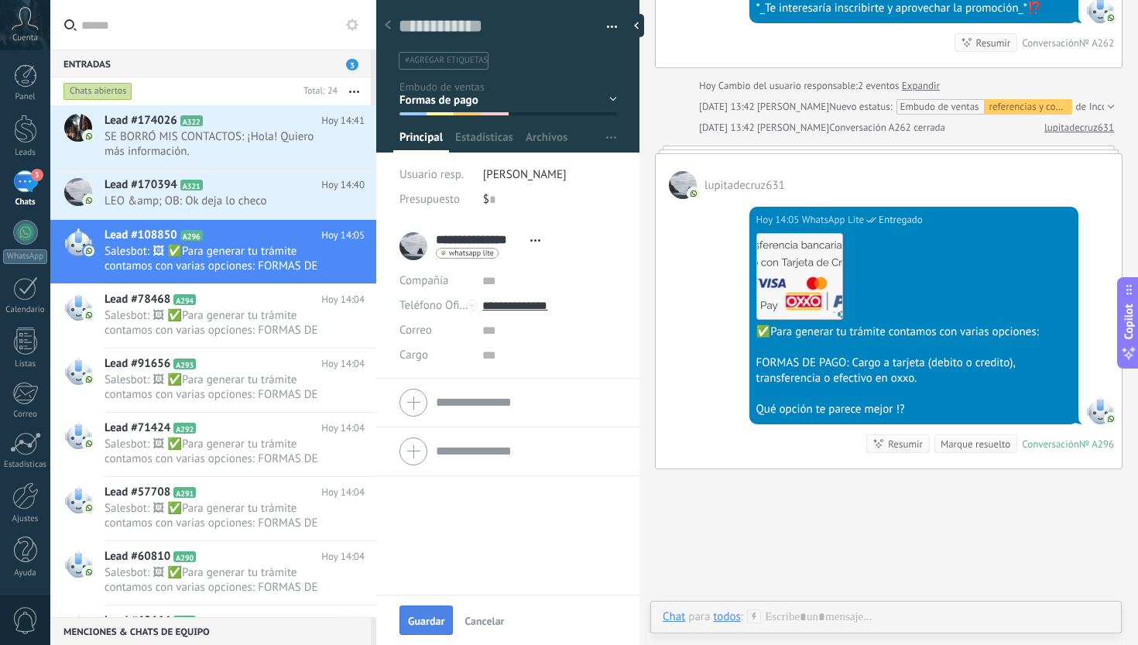
click at [426, 616] on span "Guardar" at bounding box center [426, 621] width 36 height 11
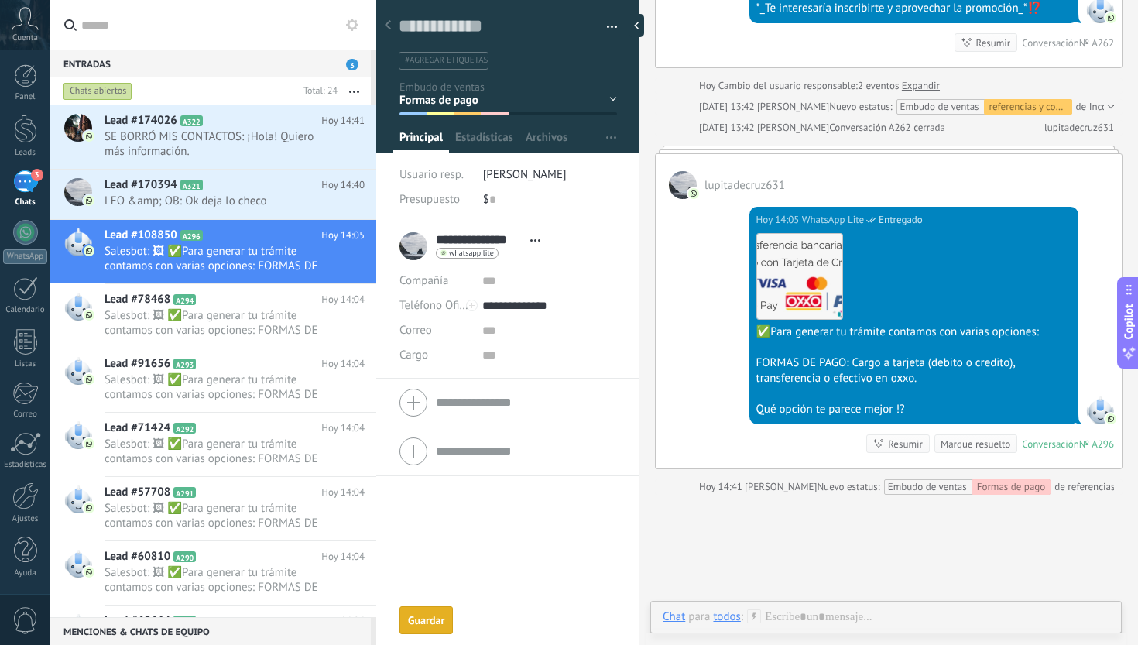
scroll to position [2039, 0]
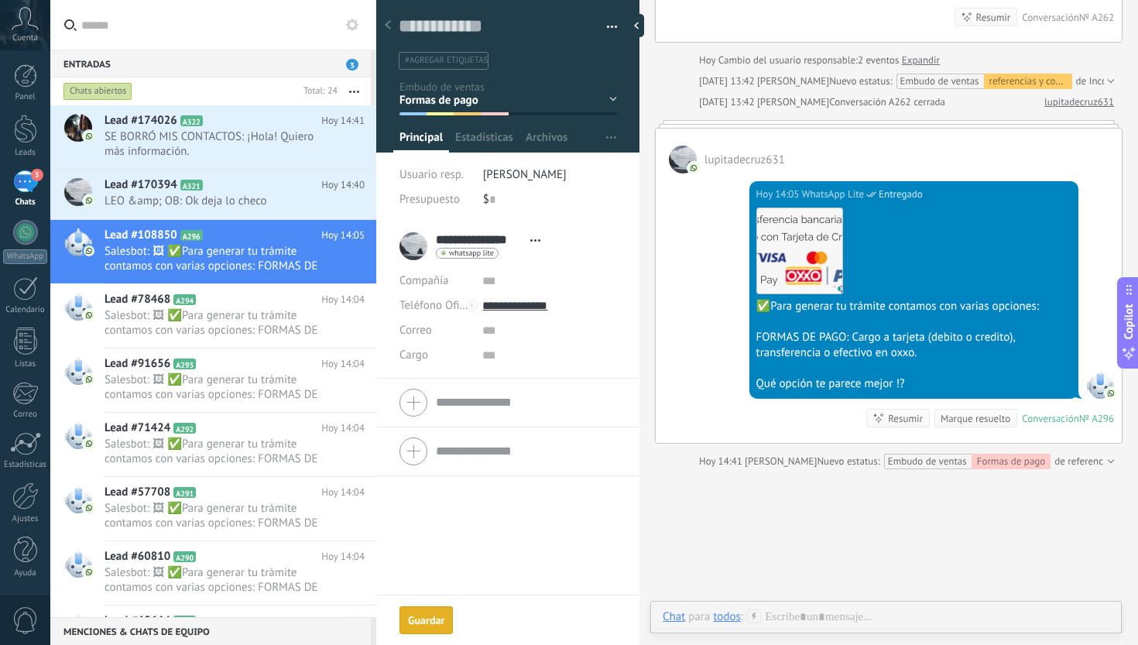
click at [967, 426] on div "Marque resuelto" at bounding box center [976, 418] width 70 height 15
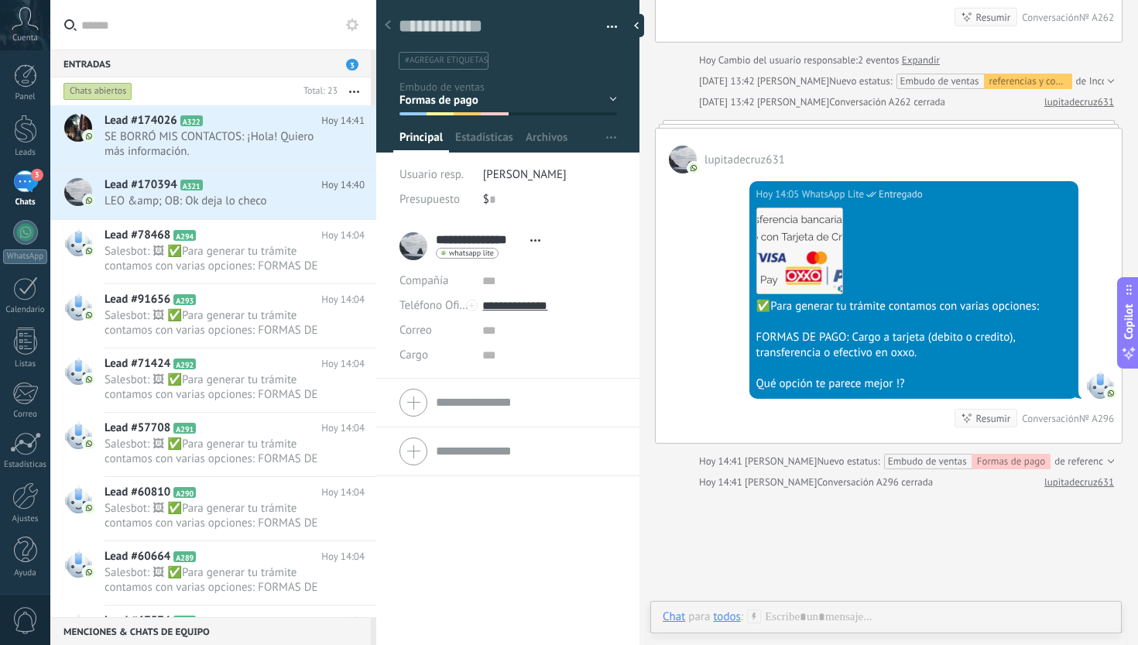
scroll to position [2060, 0]
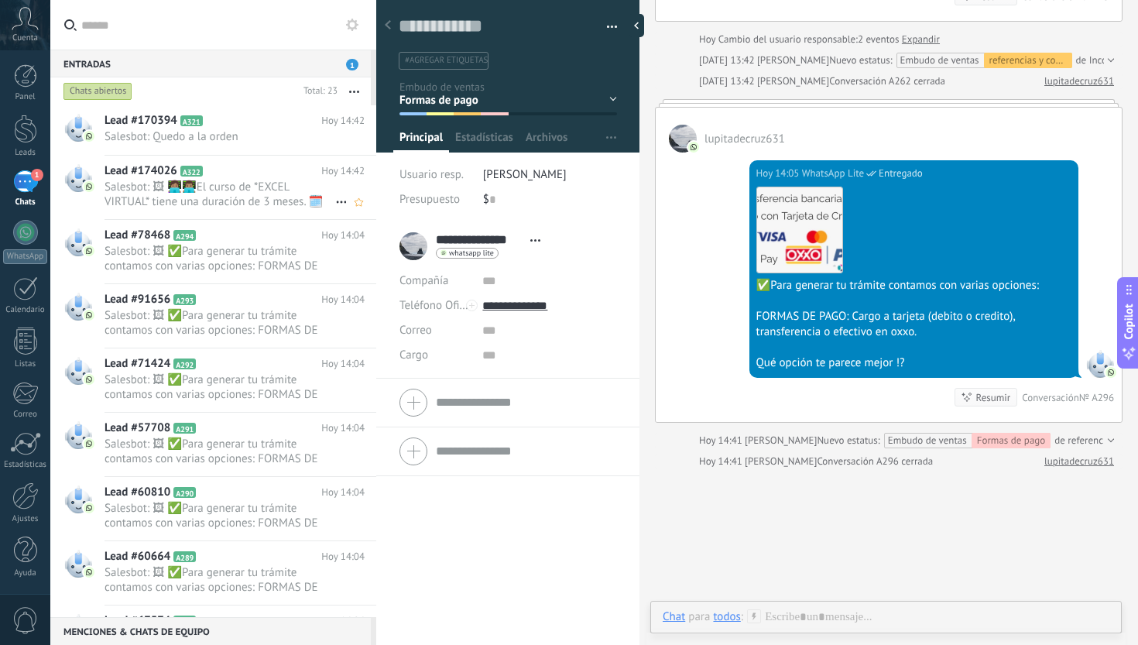
click at [238, 177] on h2 "Lead #174026 A322" at bounding box center [213, 170] width 217 height 15
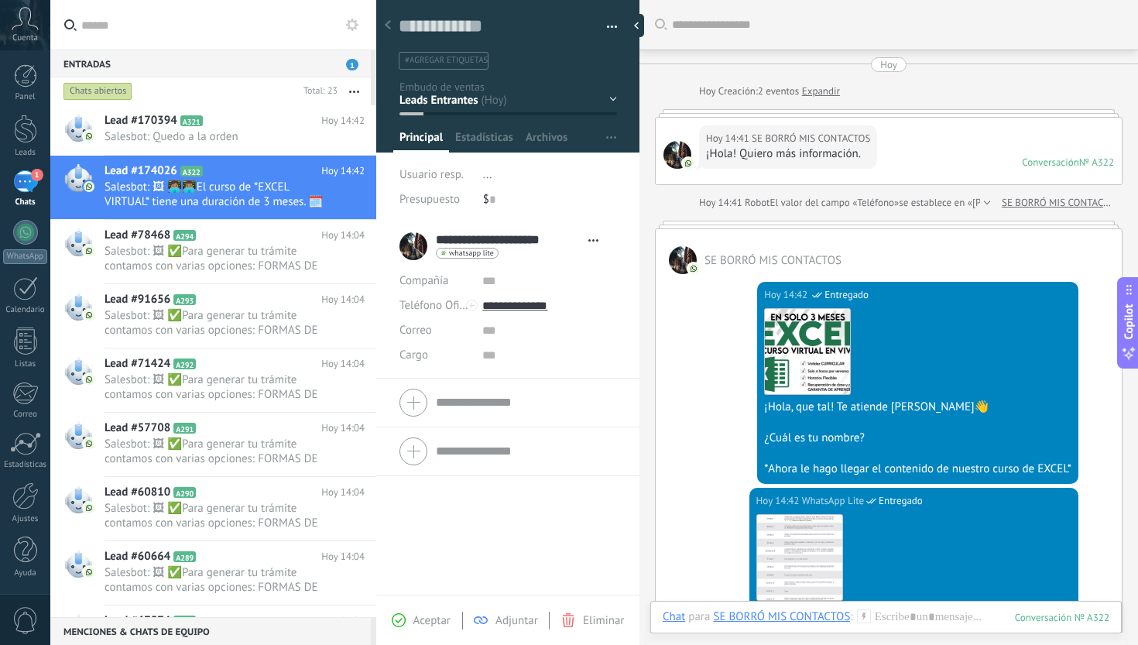
scroll to position [334, 0]
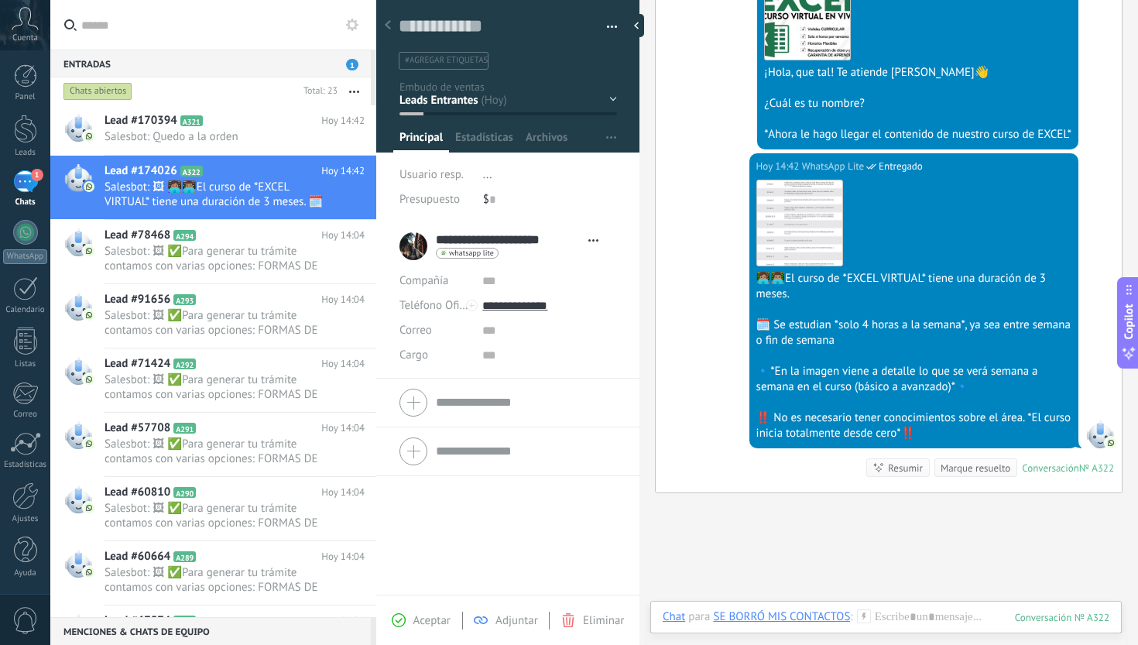
click at [0, 0] on div "Inicio y temario clase y horarios referencias y costos Formas de pago Rec Diario" at bounding box center [0, 0] width 0 height 0
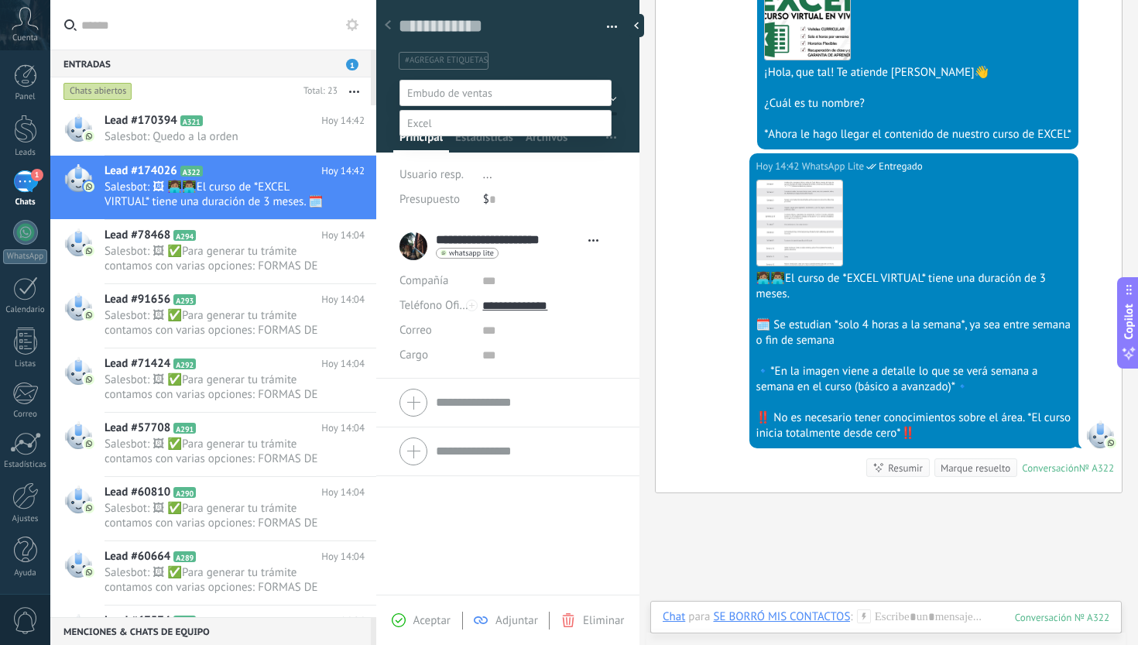
click at [0, 0] on label "Inicio y temario" at bounding box center [0, 0] width 0 height 0
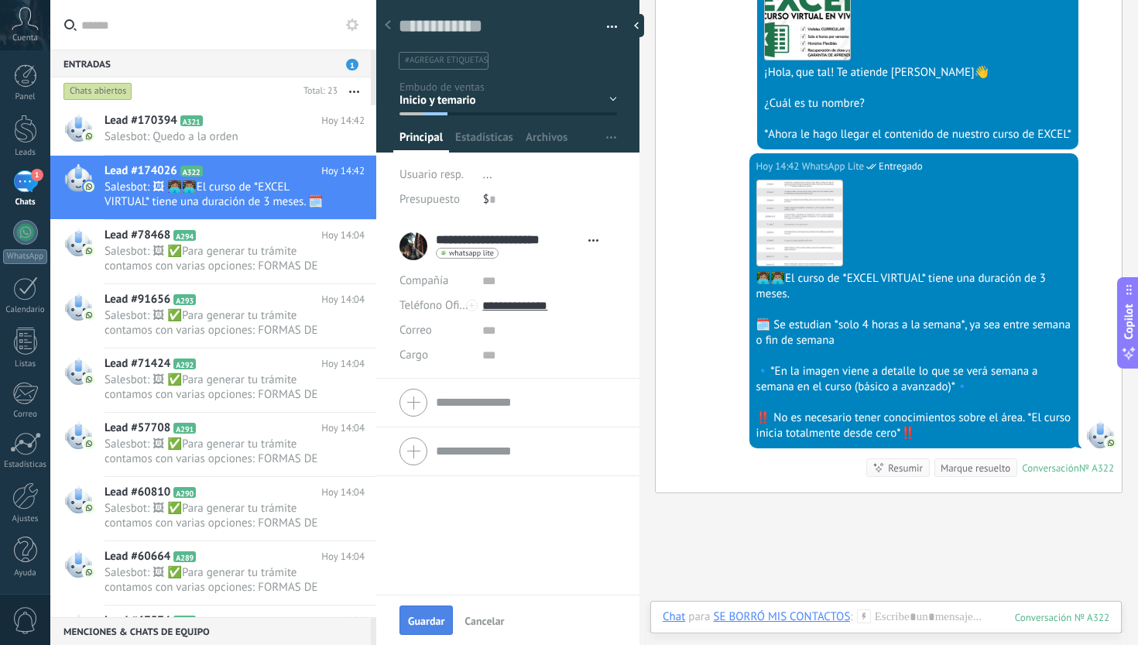
click at [422, 618] on span "Guardar" at bounding box center [426, 621] width 36 height 11
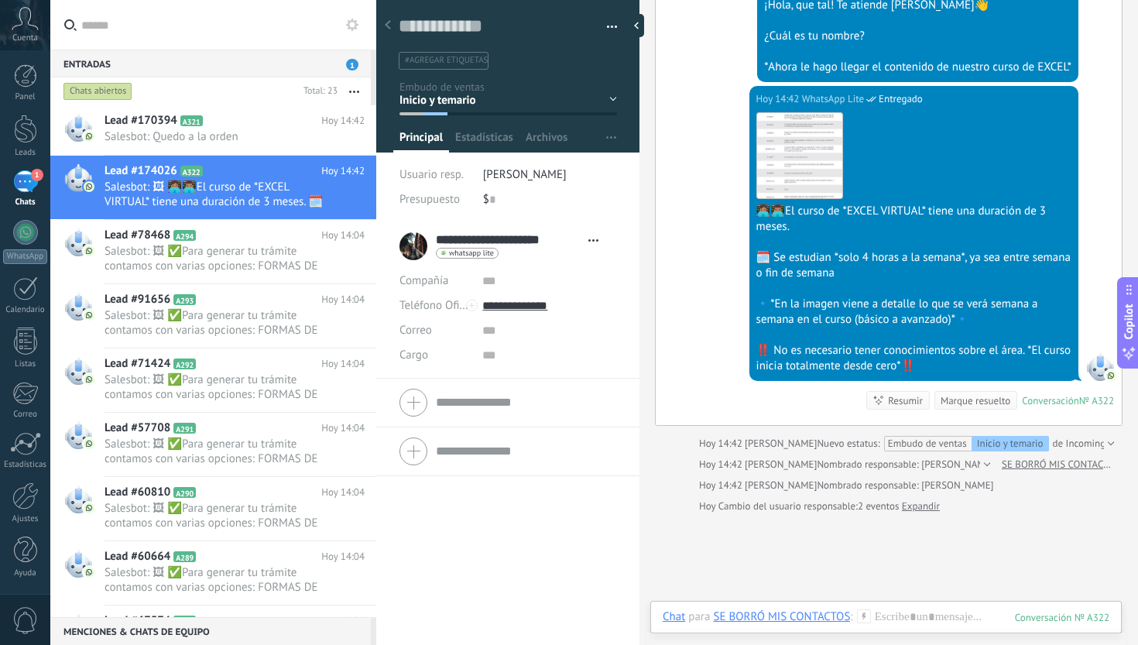
click at [950, 397] on div "Marque resuelto" at bounding box center [976, 400] width 70 height 15
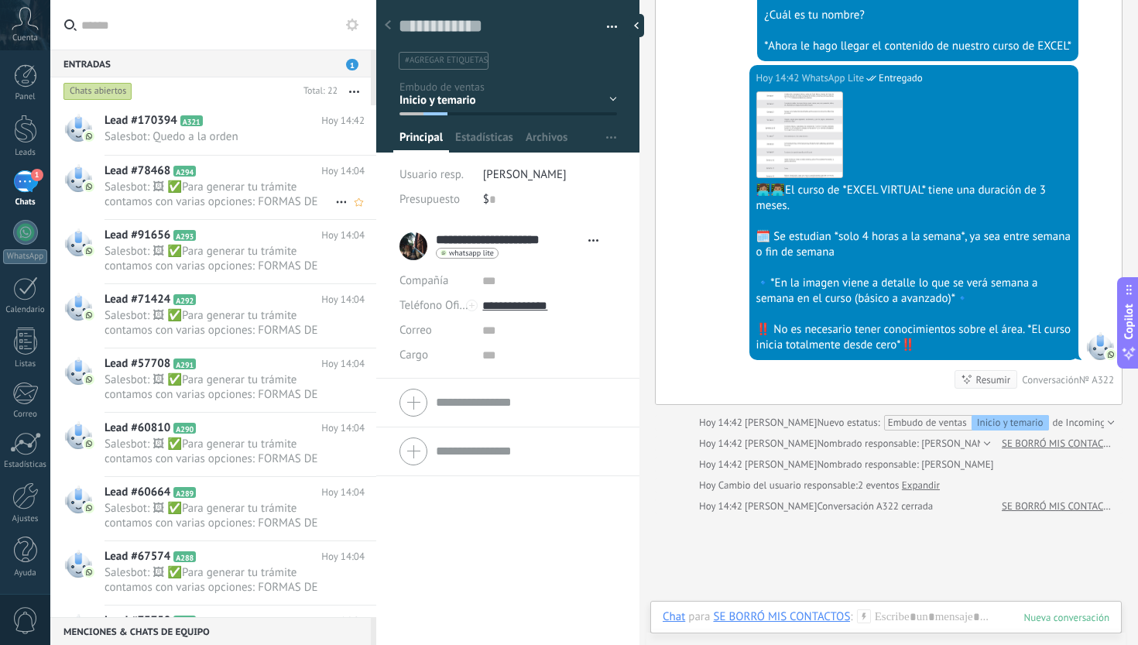
click at [283, 183] on span "Salesbot: 🖼 ✅Para generar tu trámite contamos con varias opciones: FORMAS DE PA…" at bounding box center [220, 194] width 231 height 29
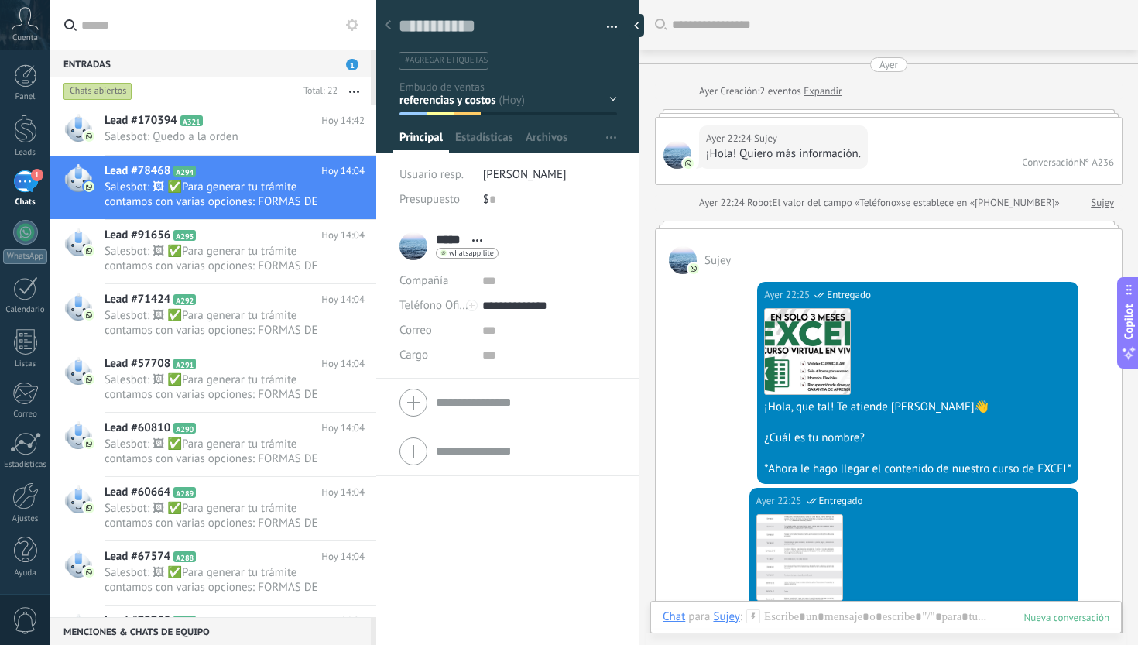
scroll to position [2729, 0]
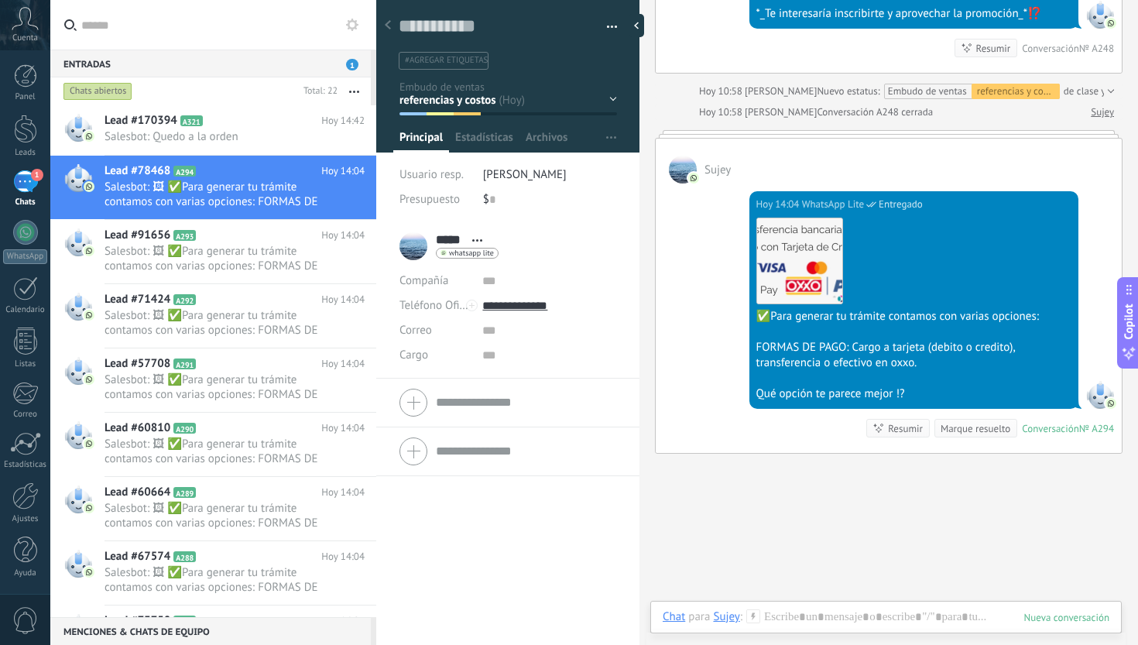
click at [0, 0] on div "Inicio y temario clase y horarios referencias y costos Formas de pago Rec Diari…" at bounding box center [0, 0] width 0 height 0
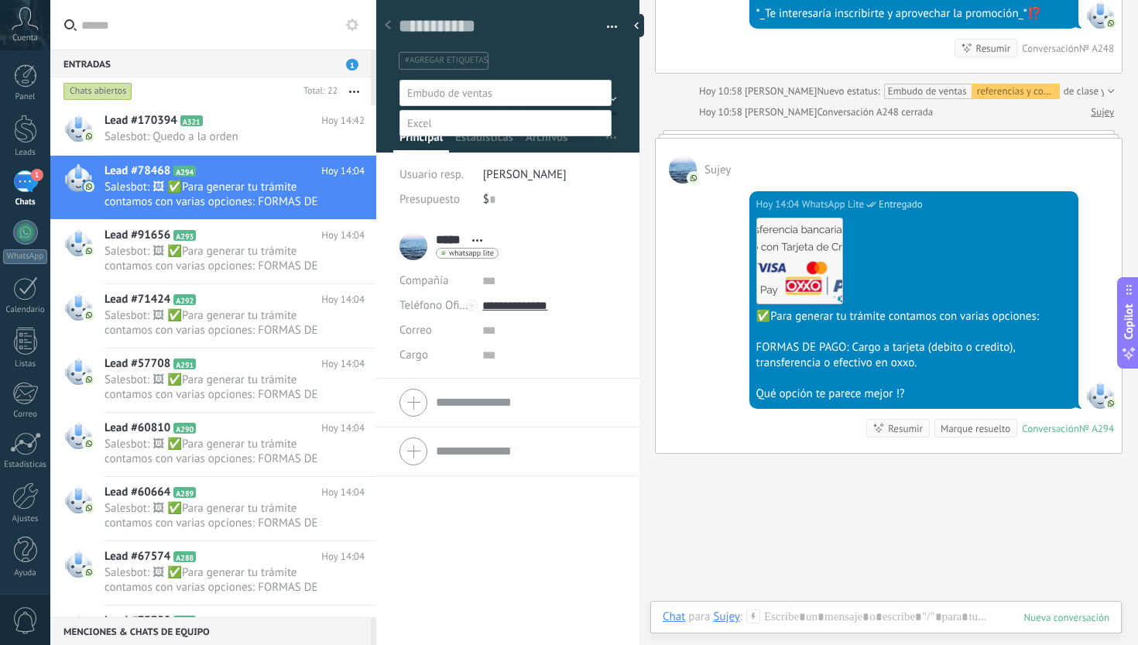
click at [0, 0] on label "Formas de pago" at bounding box center [0, 0] width 0 height 0
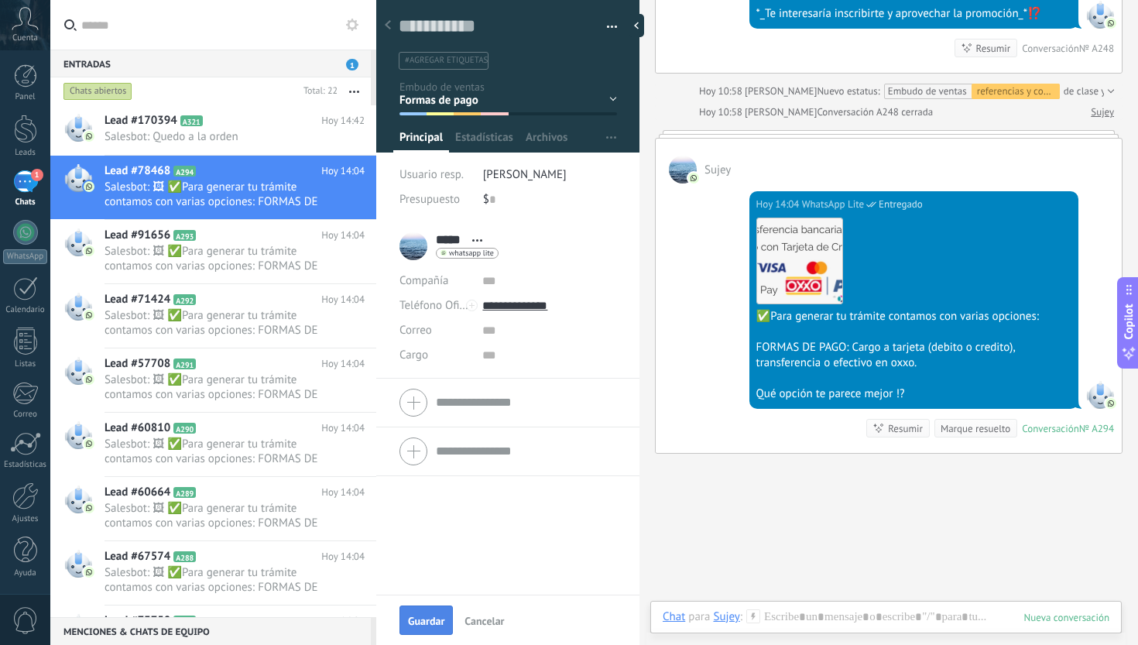
click at [423, 624] on span "Guardar" at bounding box center [426, 621] width 36 height 11
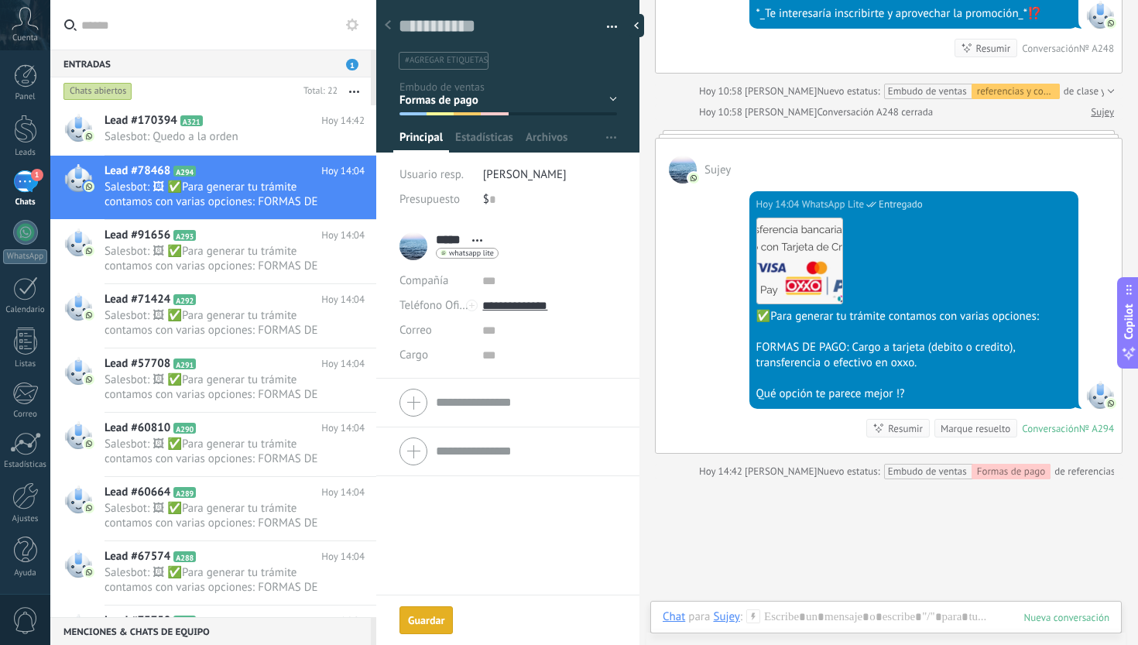
scroll to position [2755, 0]
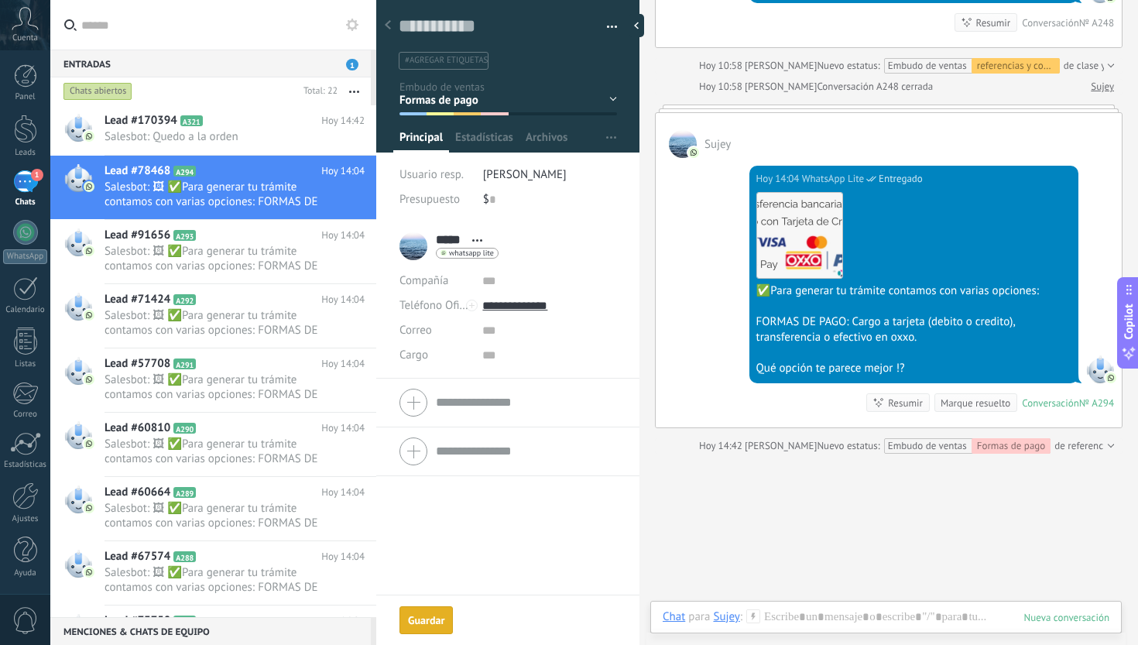
click at [955, 410] on div "Marque resuelto" at bounding box center [976, 403] width 70 height 15
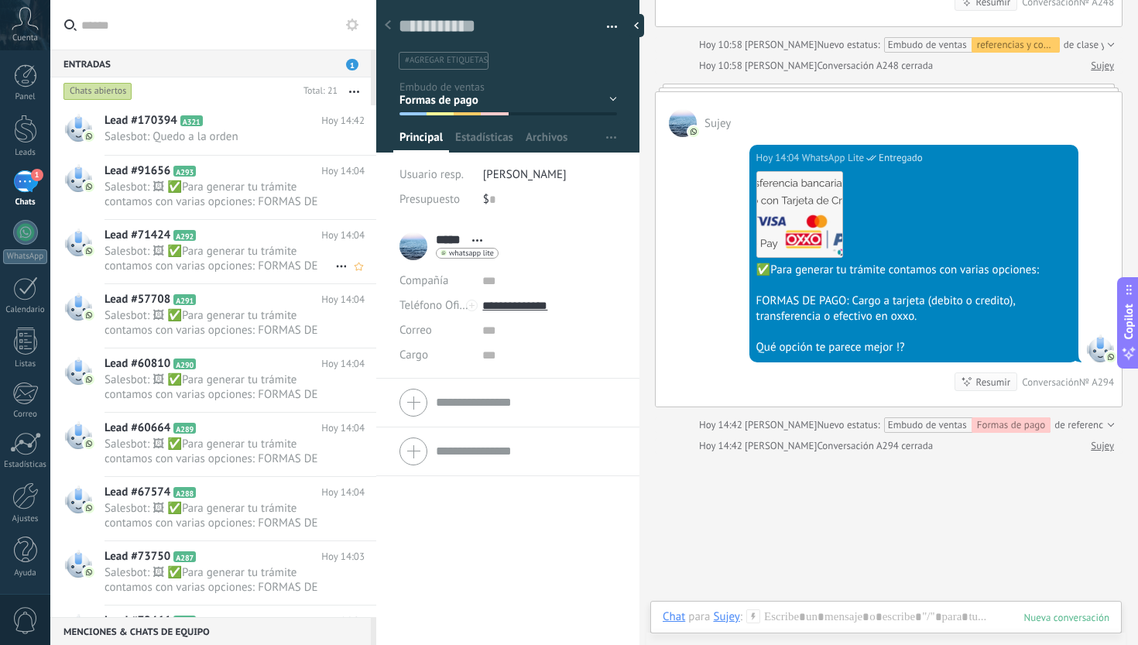
click at [303, 234] on h2 "Lead #71424 A292" at bounding box center [213, 235] width 217 height 15
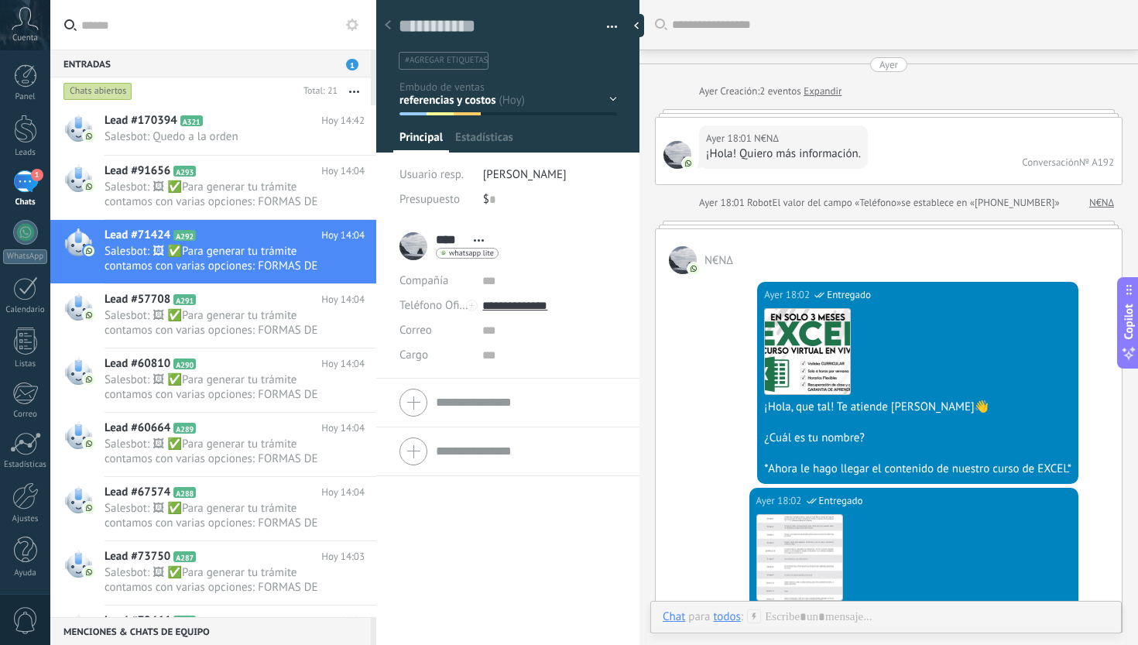
scroll to position [1816, 0]
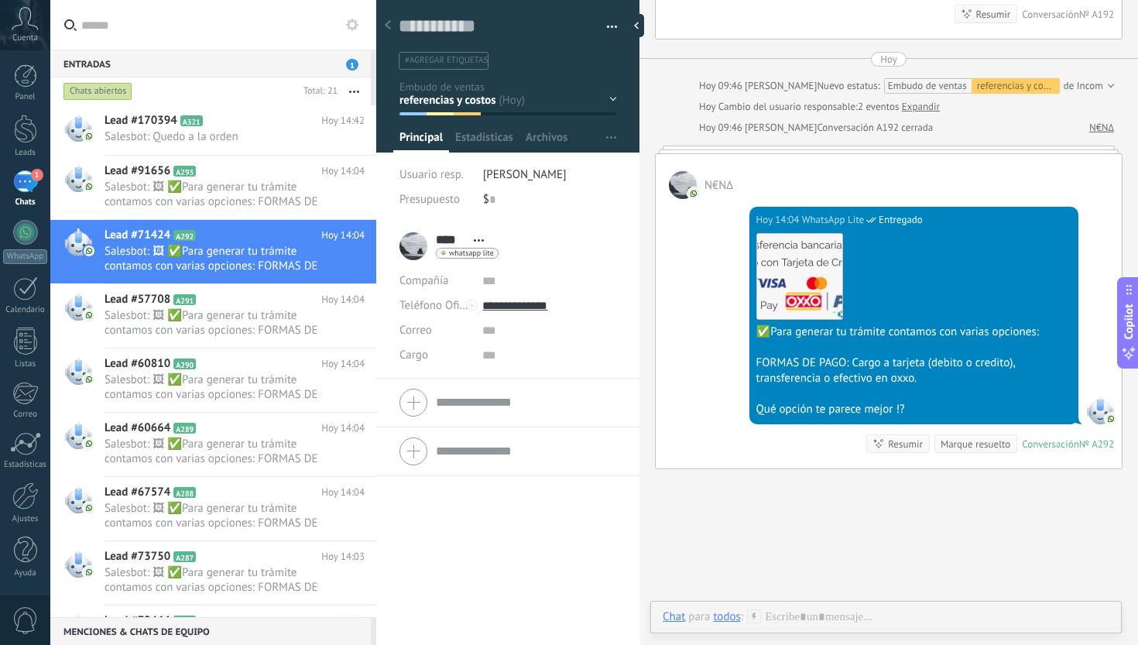
click at [0, 0] on div "Inicio y temario clase y horarios referencias y costos Formas de pago Rec Diari…" at bounding box center [0, 0] width 0 height 0
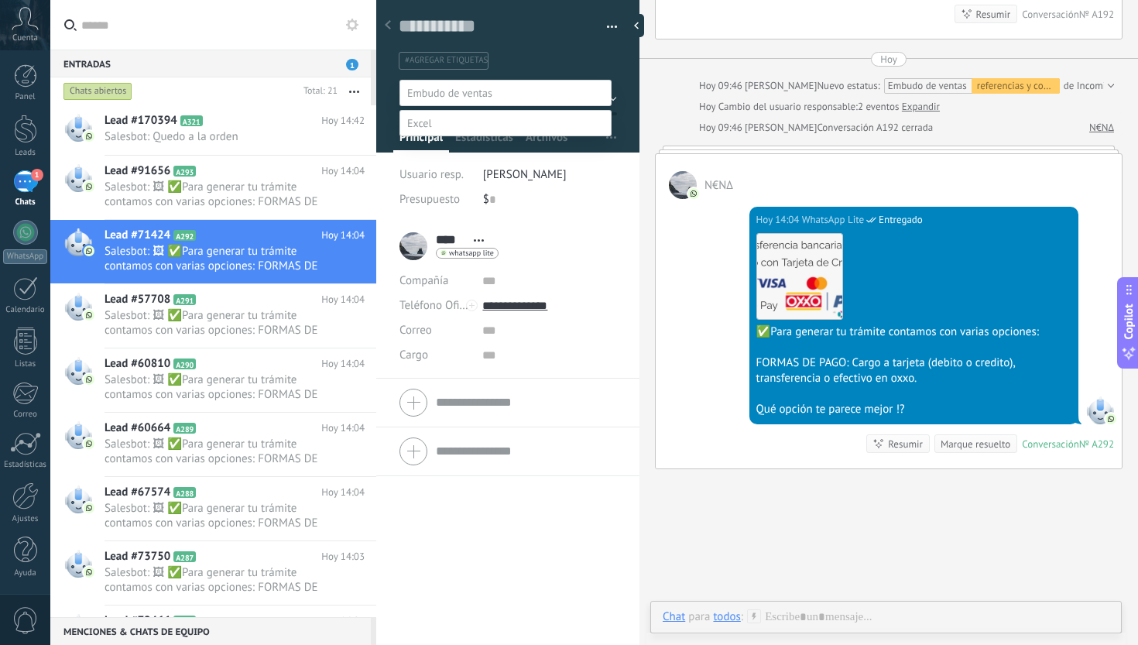
click at [0, 0] on label "Formas de pago" at bounding box center [0, 0] width 0 height 0
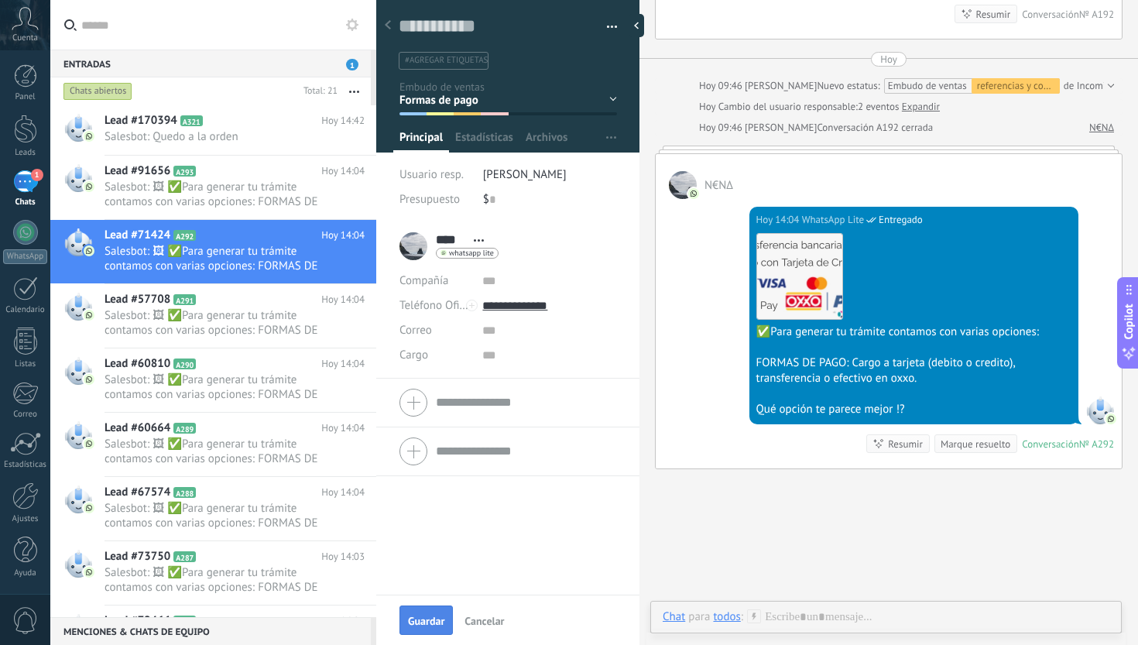
click at [420, 606] on button "Guardar" at bounding box center [426, 619] width 53 height 29
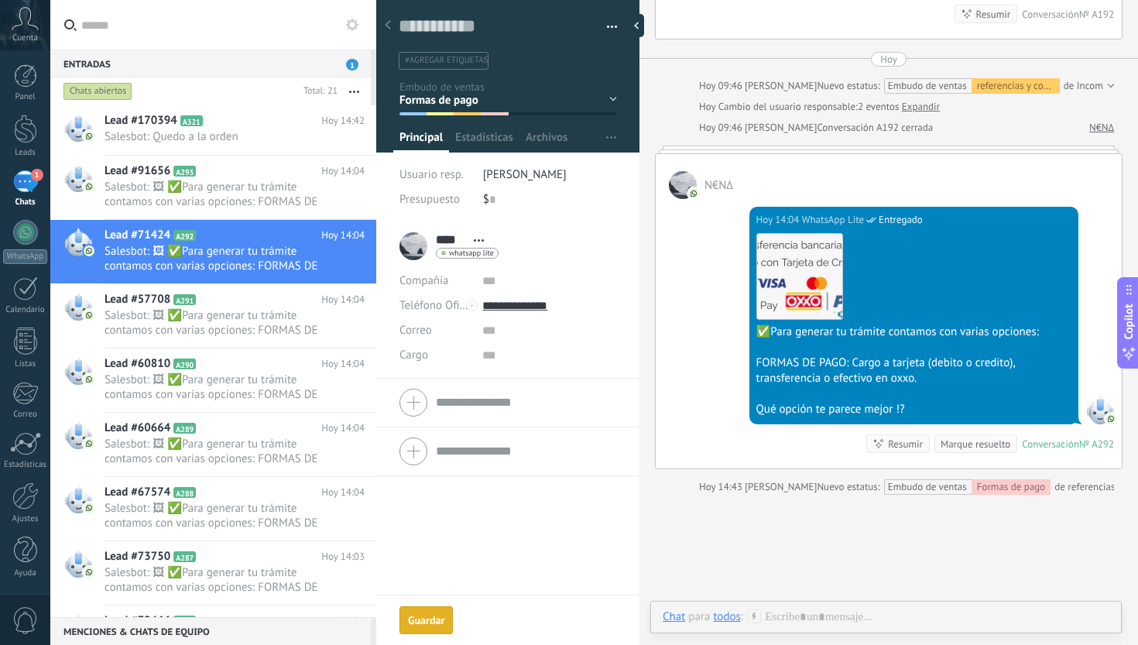
scroll to position [1842, 0]
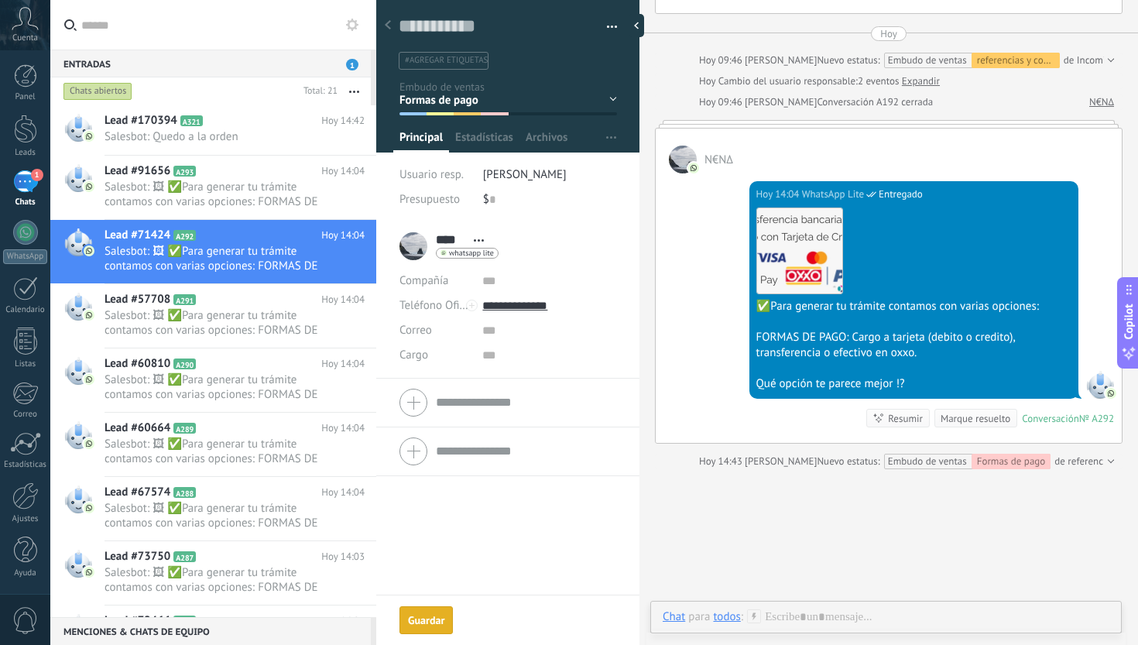
click at [962, 426] on div "Marque resuelto" at bounding box center [976, 418] width 70 height 15
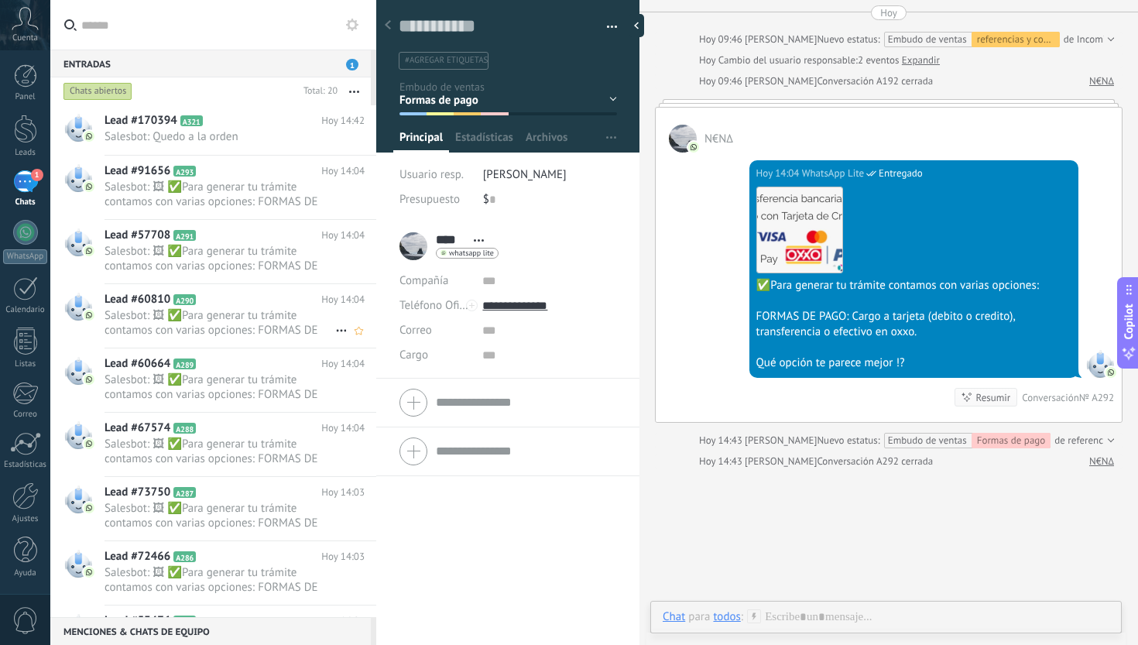
click at [180, 341] on div "Lead #60810 A290 [DATE] 14:04 Salesbot: 🖼 ✅Para generar tu trámite contamos con…" at bounding box center [241, 315] width 272 height 63
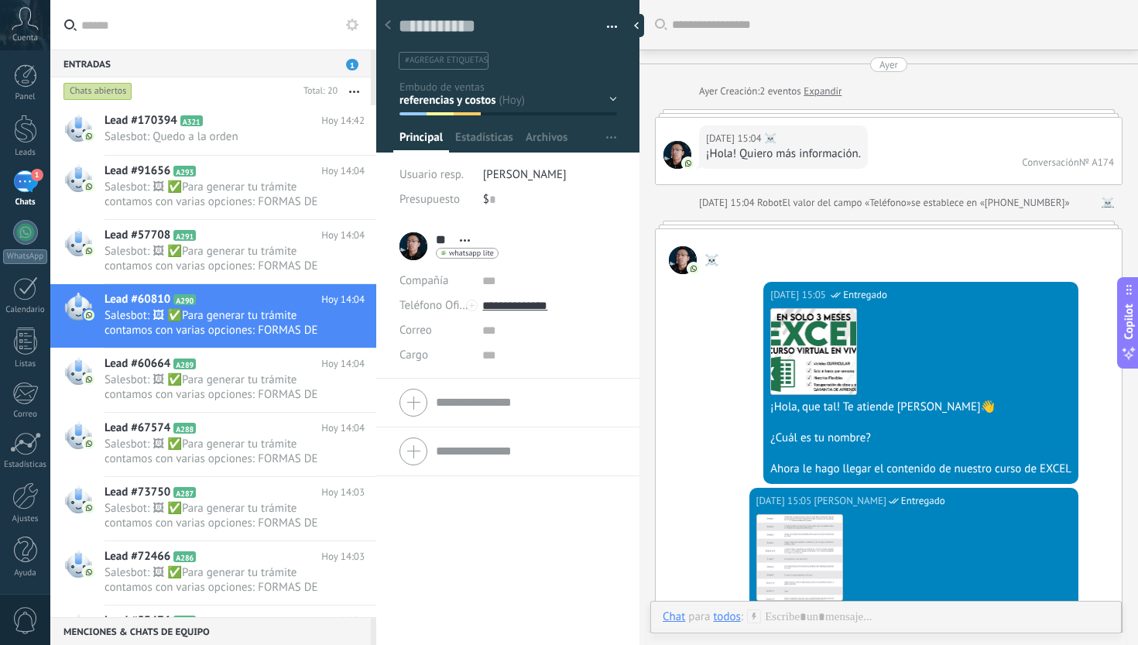
scroll to position [1975, 0]
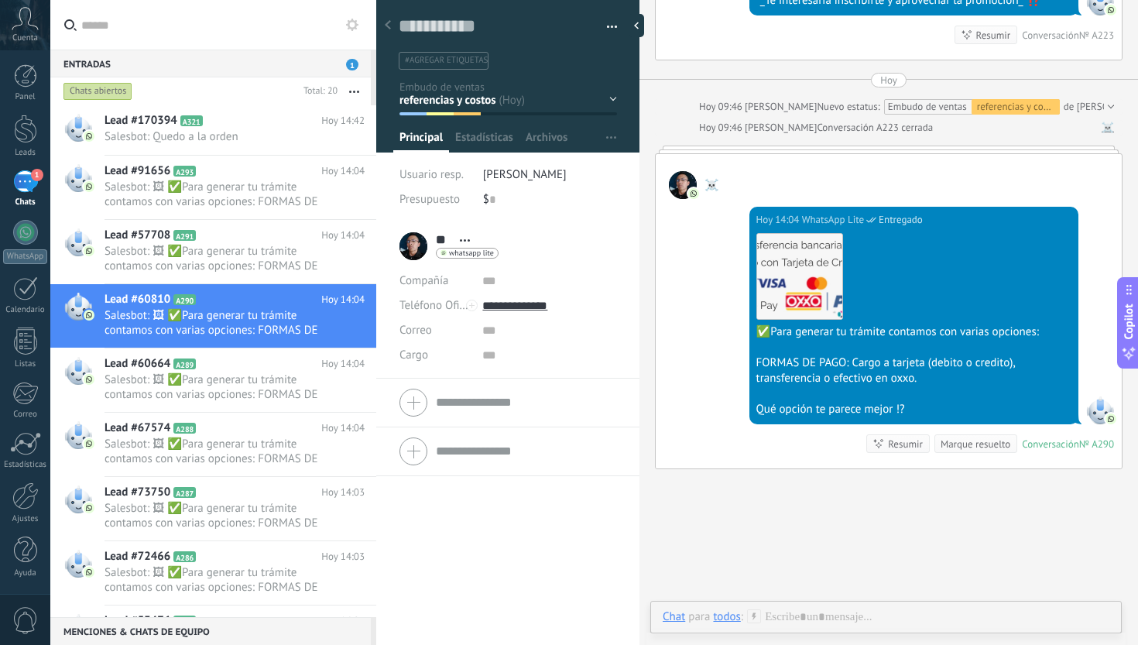
click at [0, 0] on div "Inicio y temario clase y horarios referencias y costos Formas de pago Rec Diari…" at bounding box center [0, 0] width 0 height 0
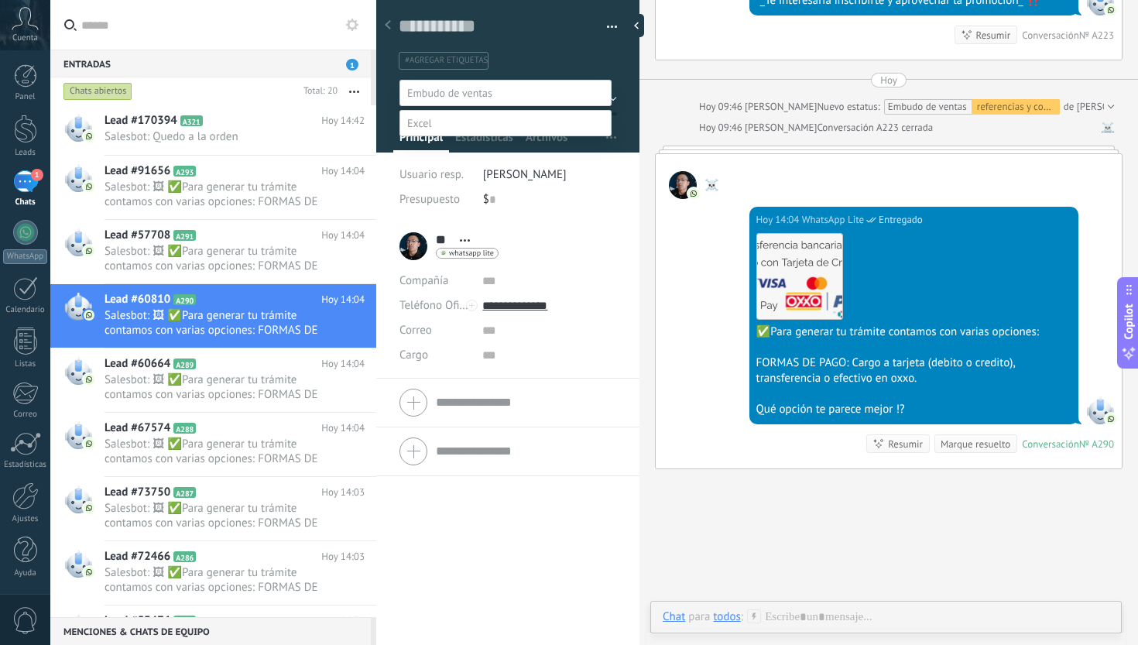
click at [0, 0] on label "Formas de pago" at bounding box center [0, 0] width 0 height 0
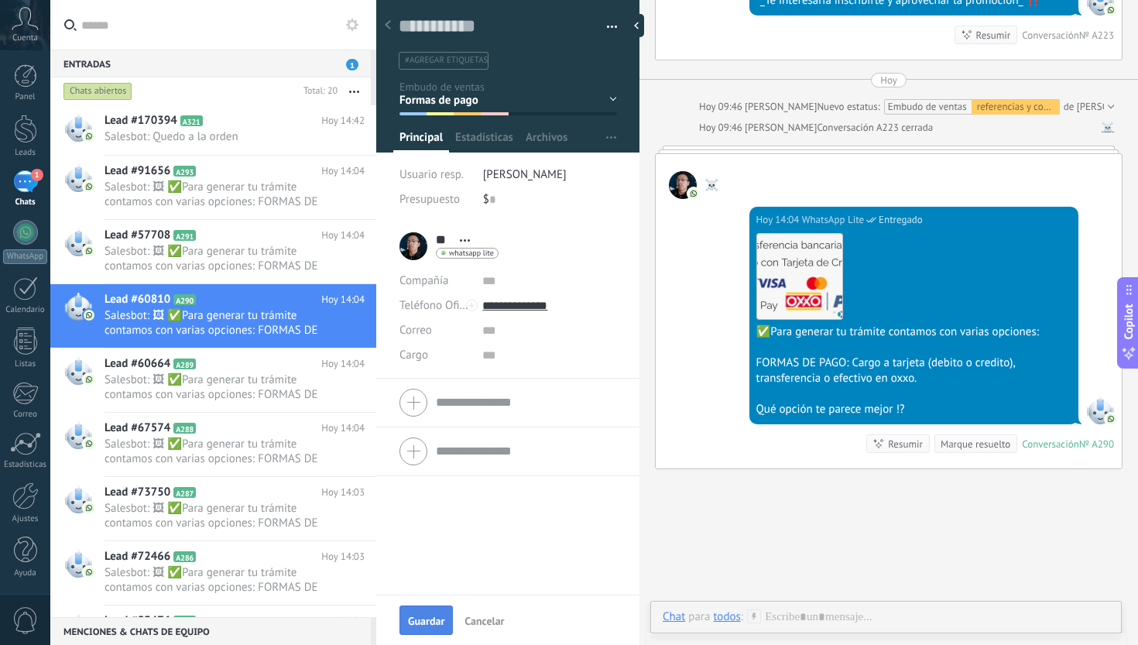
click at [427, 609] on button "Guardar" at bounding box center [426, 619] width 53 height 29
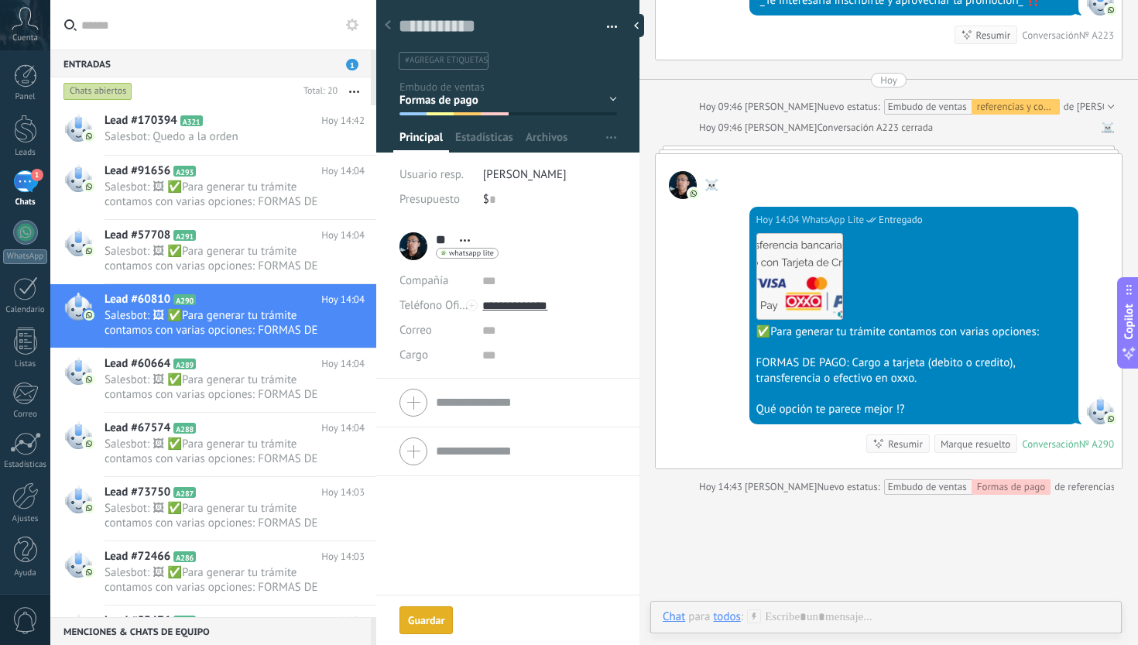
scroll to position [2001, 0]
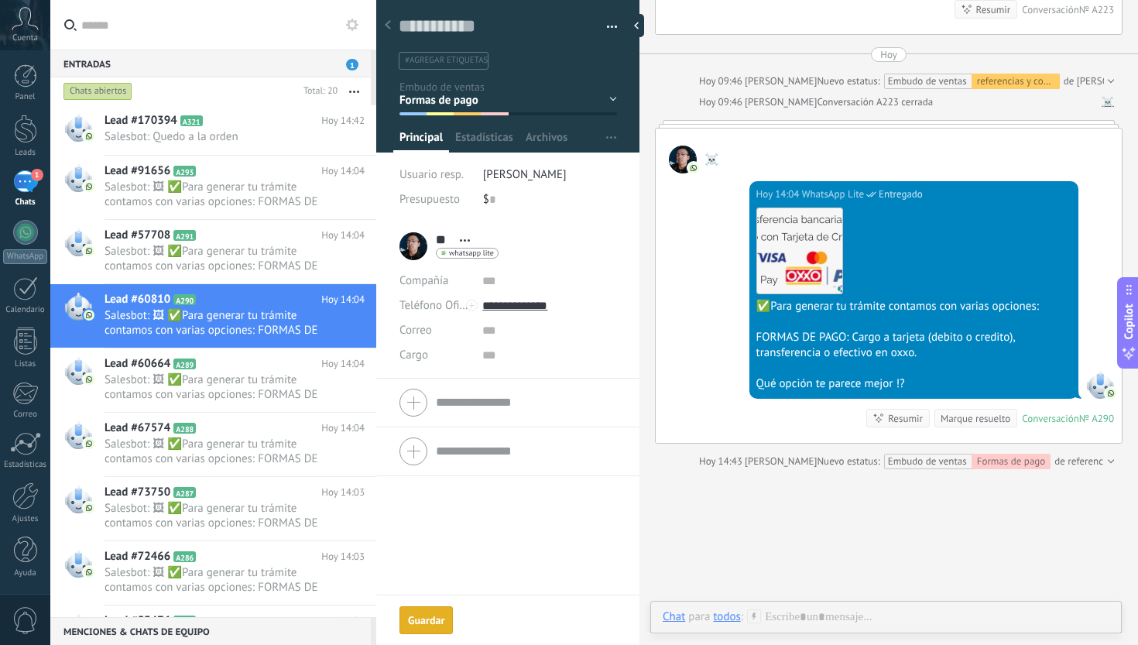
click at [979, 426] on div "Marque resuelto" at bounding box center [976, 418] width 70 height 15
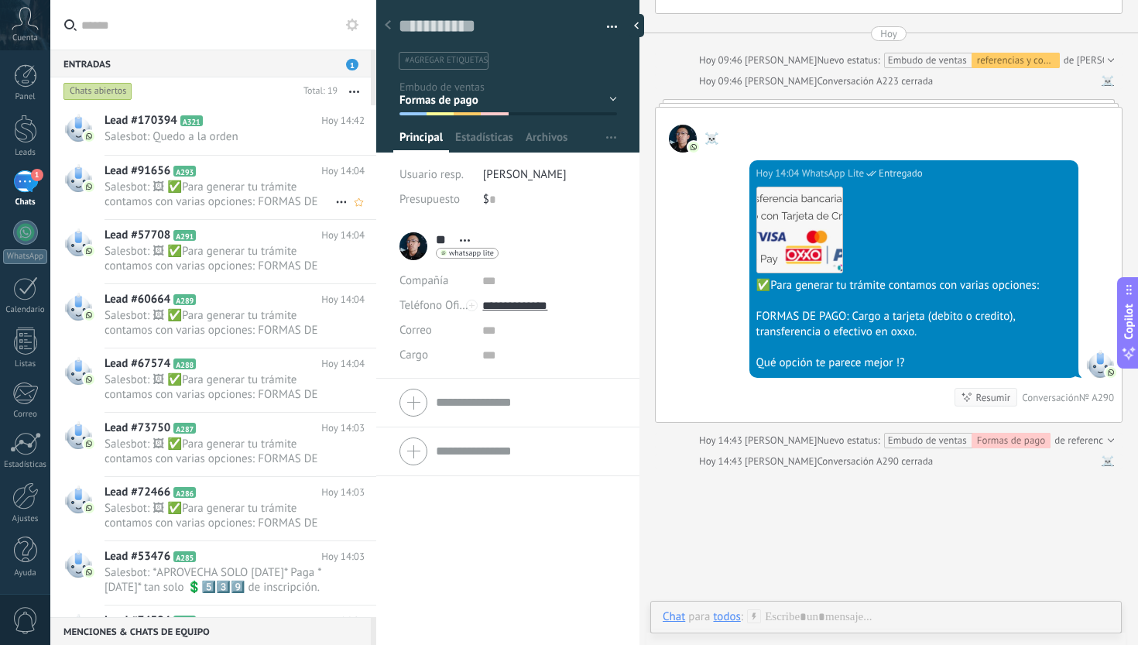
click at [247, 215] on div "Lead #91656 A293 [DATE] 14:04 Salesbot: 🖼 ✅Para generar tu trámite contamos con…" at bounding box center [241, 187] width 272 height 63
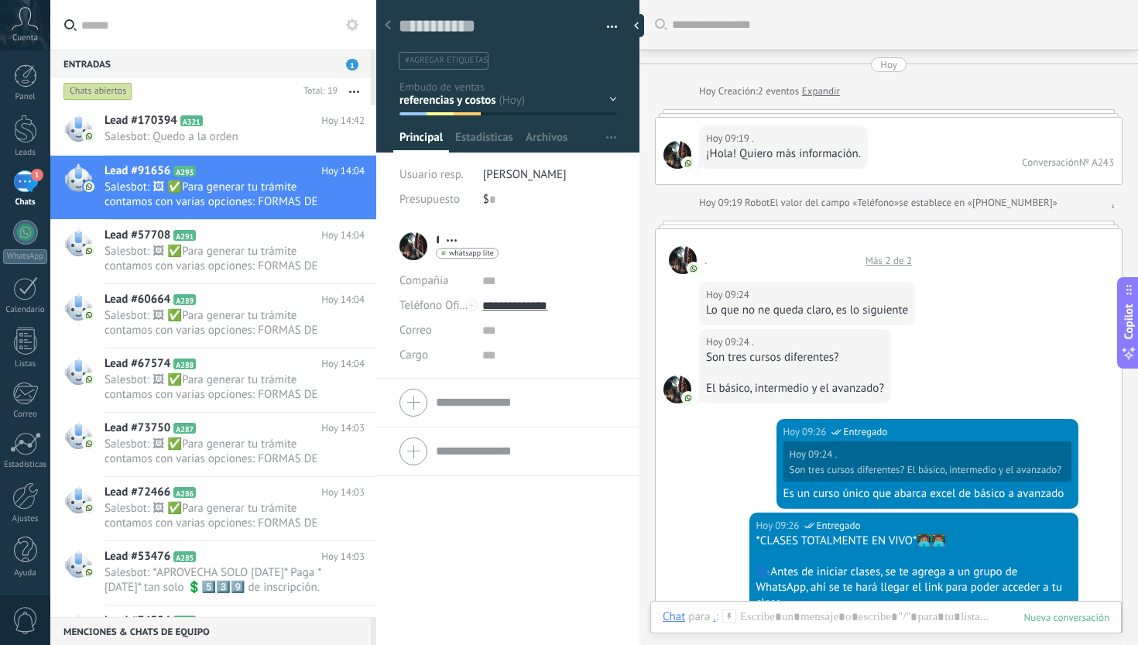
scroll to position [2434, 0]
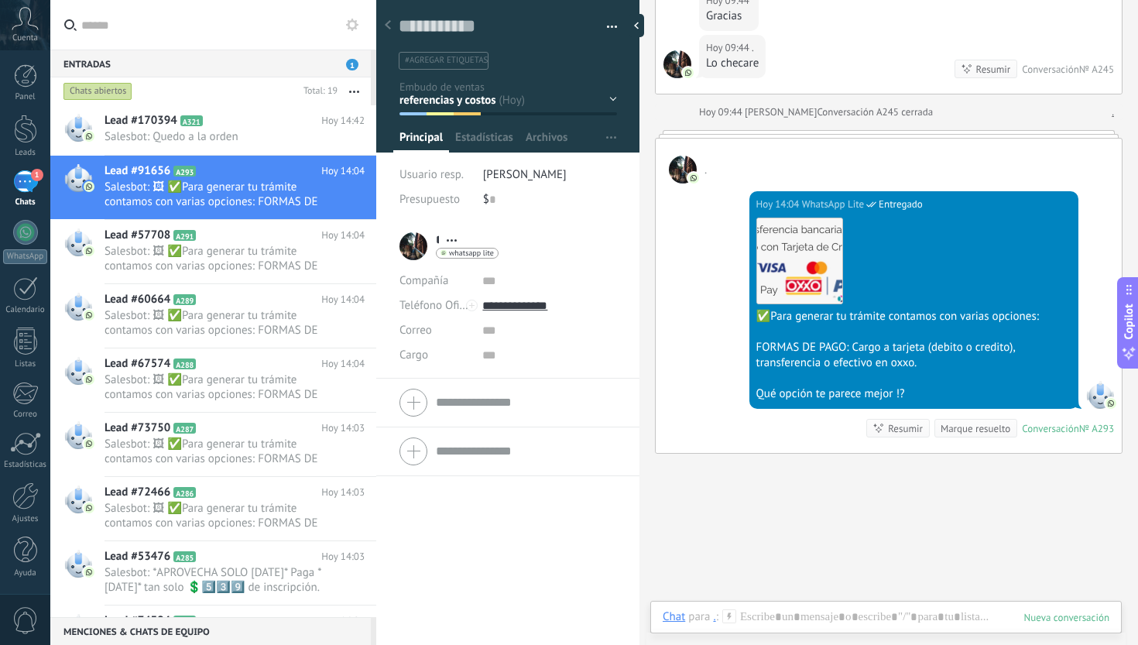
click at [0, 0] on div "Inicio y temario clase y horarios referencias y costos Formas de pago Rec Diari…" at bounding box center [0, 0] width 0 height 0
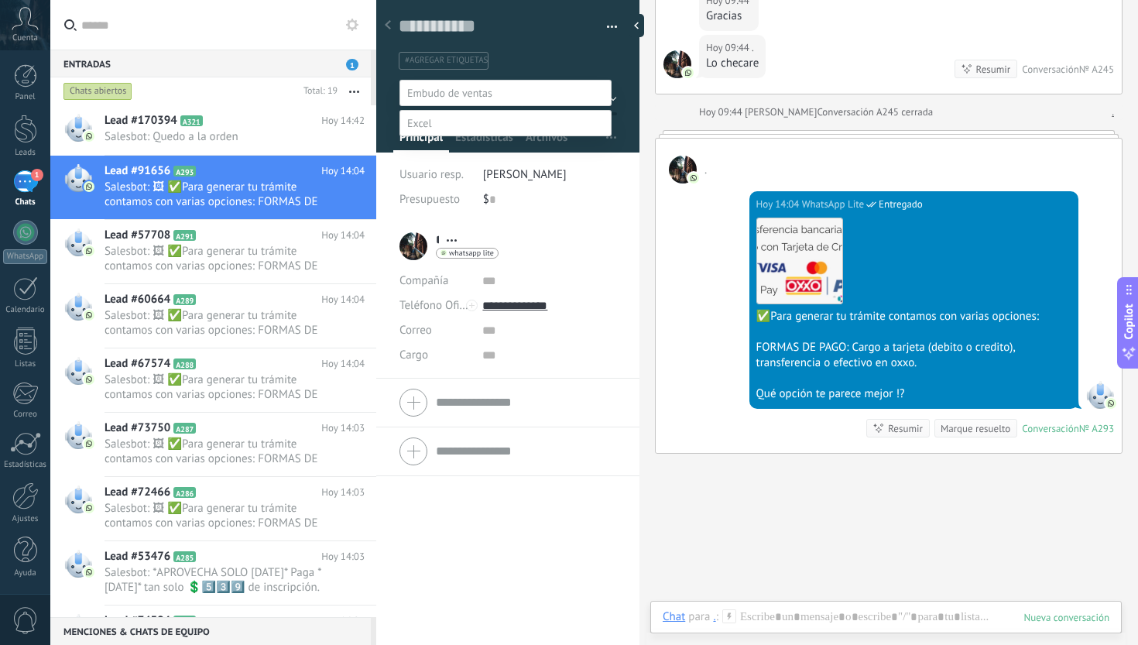
click at [0, 0] on label "Formas de pago" at bounding box center [0, 0] width 0 height 0
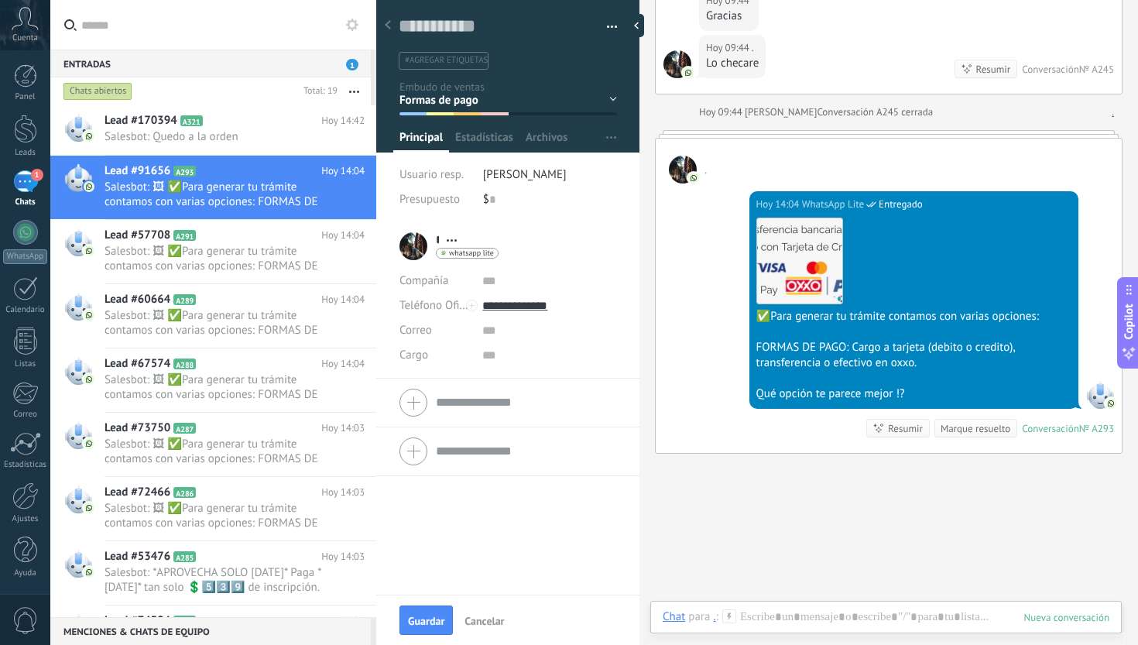
click at [422, 636] on div "Guardar Cancelar" at bounding box center [507, 620] width 263 height 50
click at [424, 626] on span "Guardar" at bounding box center [426, 621] width 36 height 11
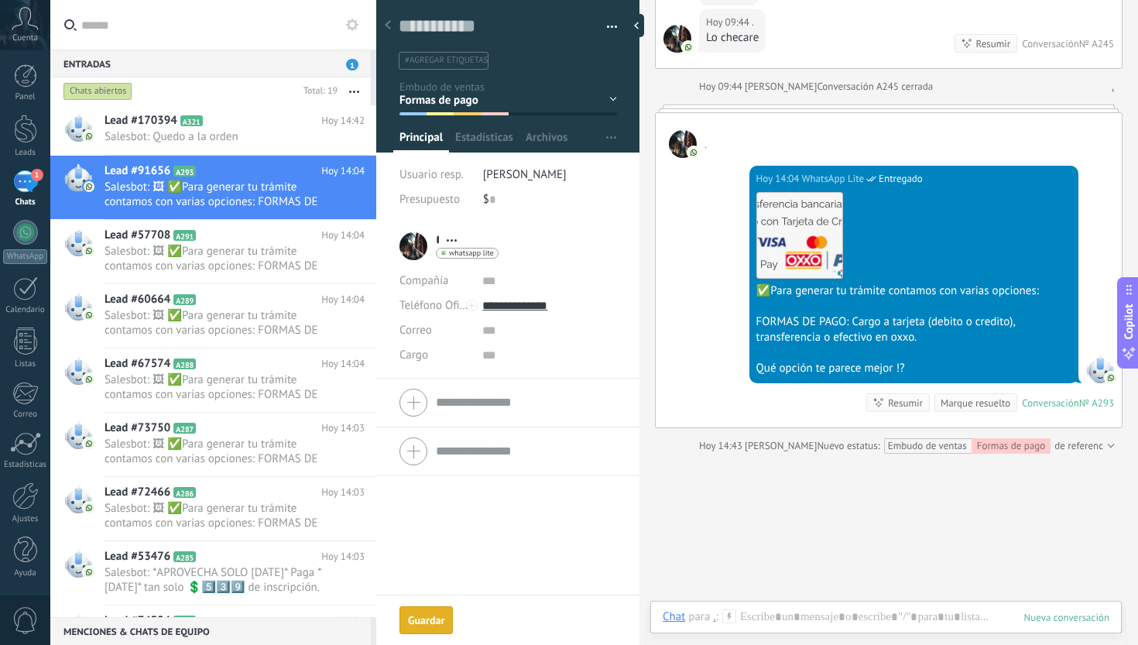
click at [979, 410] on div "Marque resuelto" at bounding box center [976, 403] width 70 height 15
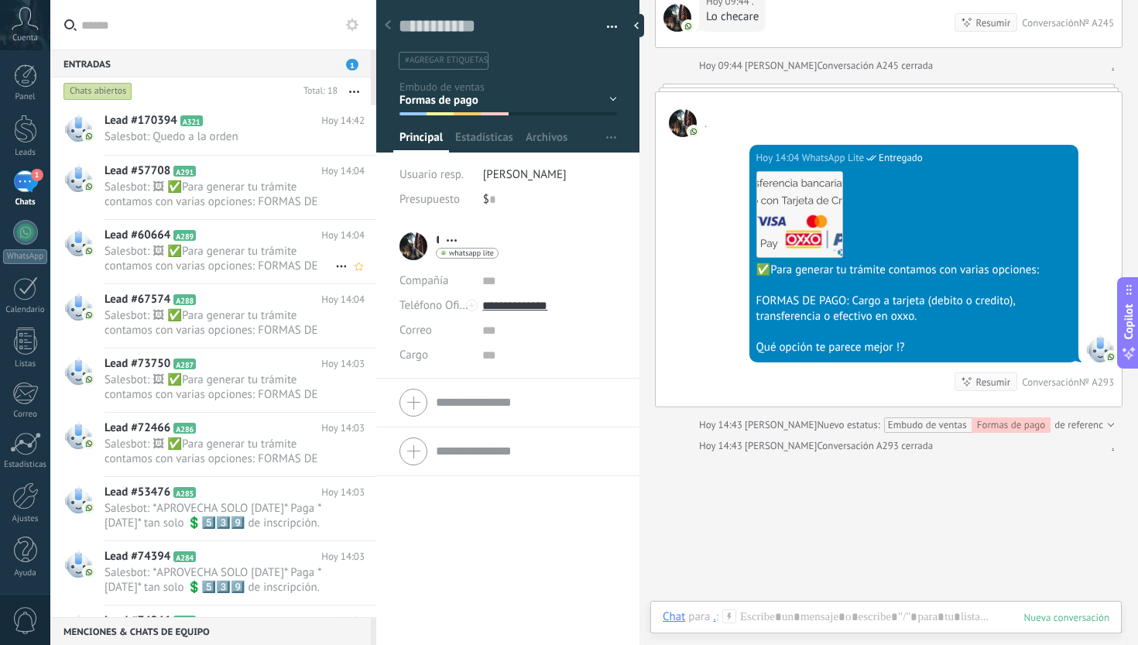
click at [273, 252] on span "Salesbot: 🖼 ✅Para generar tu trámite contamos con varias opciones: FORMAS DE PA…" at bounding box center [220, 258] width 231 height 29
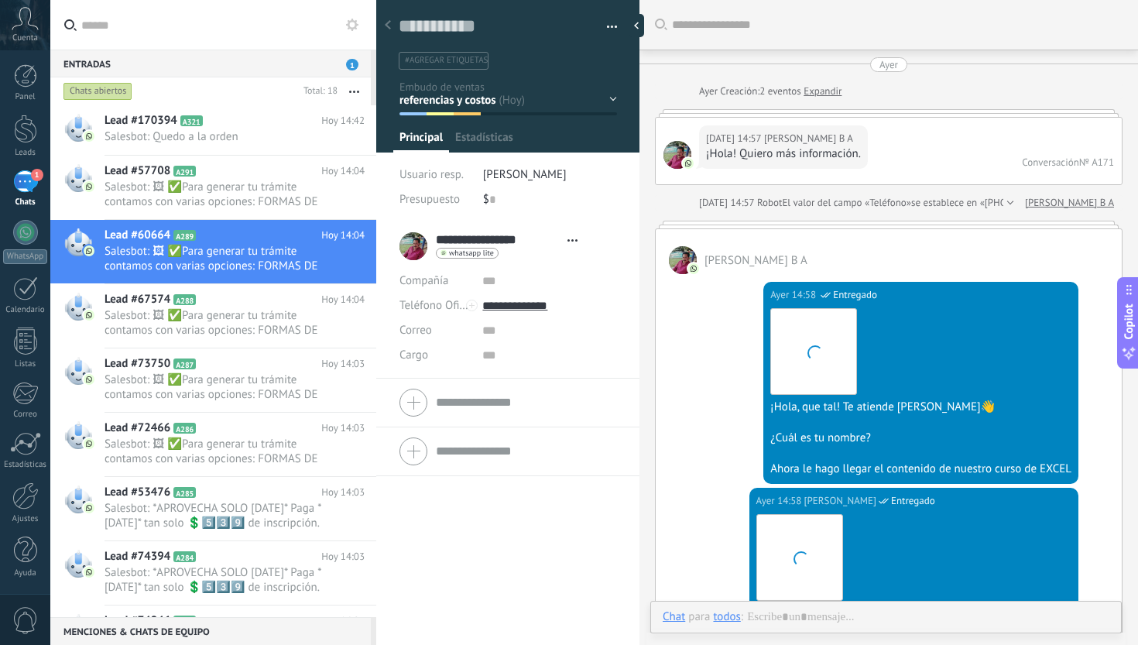
click at [0, 0] on div "Inicio y temario clase y horarios referencias y costos Formas de pago Rec Diari…" at bounding box center [0, 0] width 0 height 0
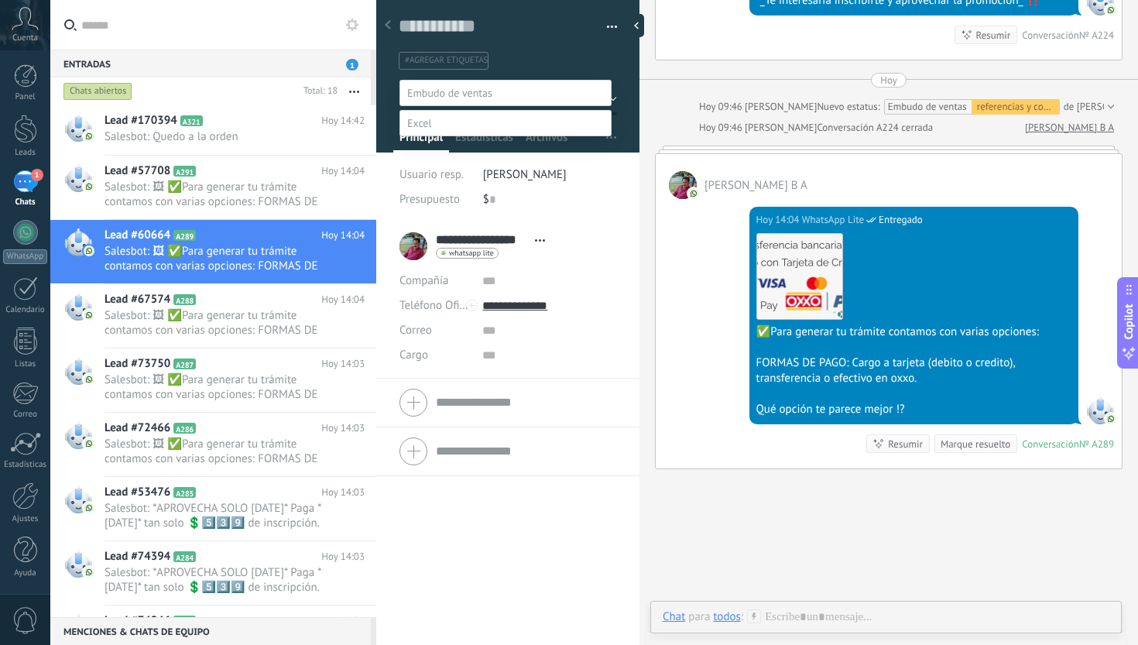
scroll to position [23, 0]
click at [0, 0] on label "Formas de pago" at bounding box center [0, 0] width 0 height 0
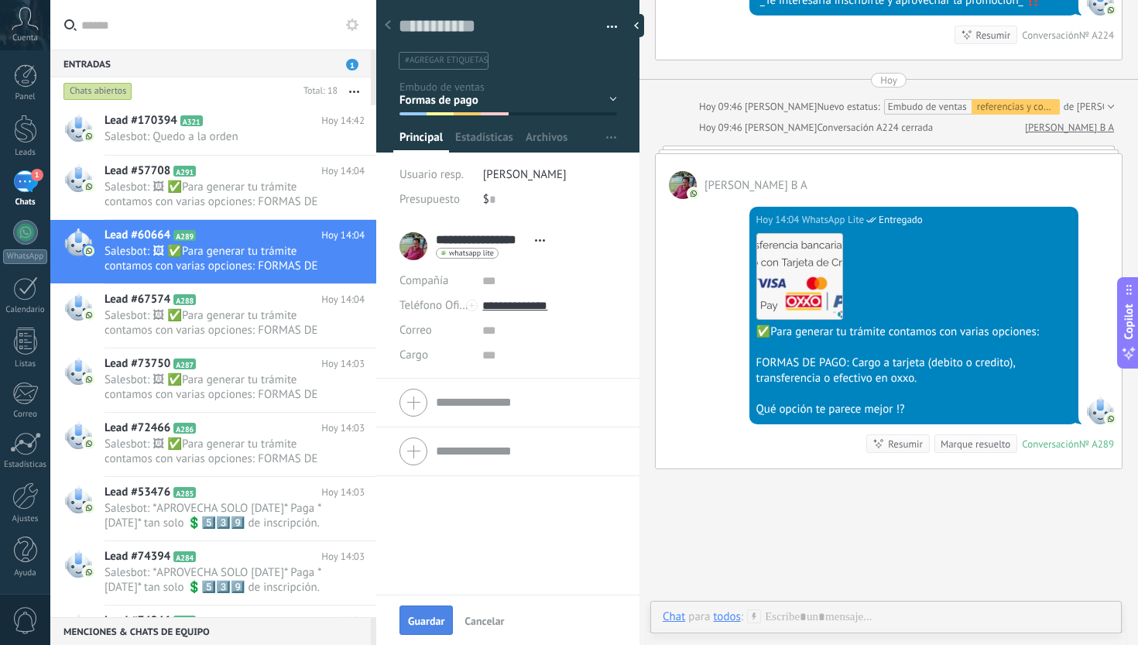
click at [428, 617] on span "Guardar" at bounding box center [426, 621] width 36 height 11
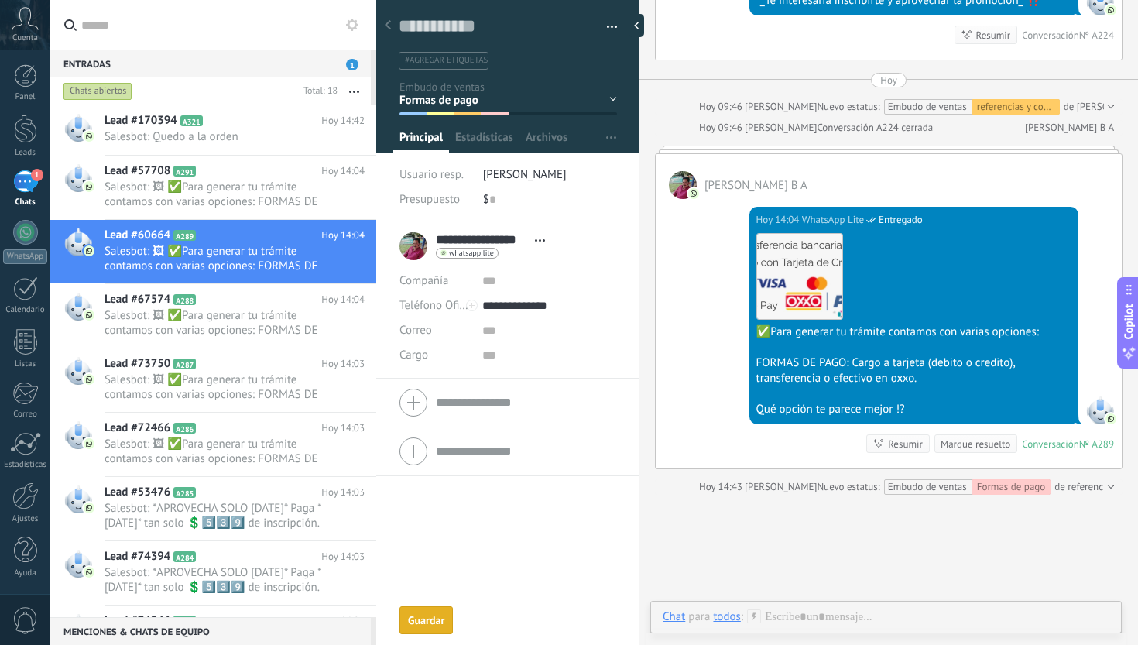
scroll to position [2001, 0]
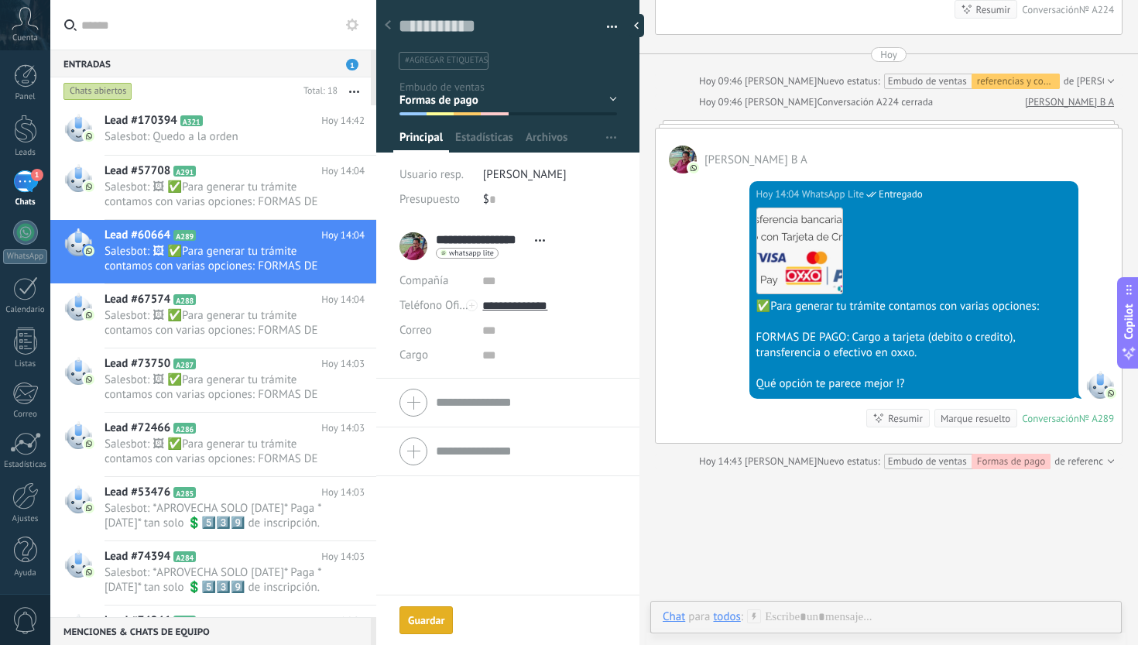
click at [981, 426] on div "Marque resuelto" at bounding box center [976, 418] width 70 height 15
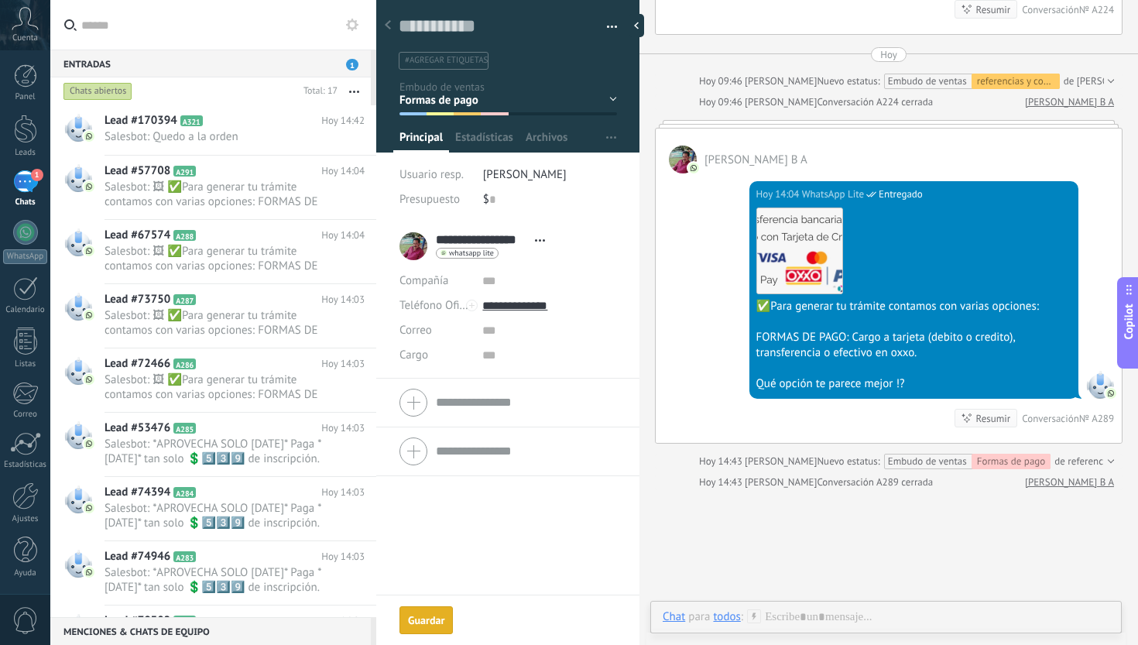
scroll to position [2022, 0]
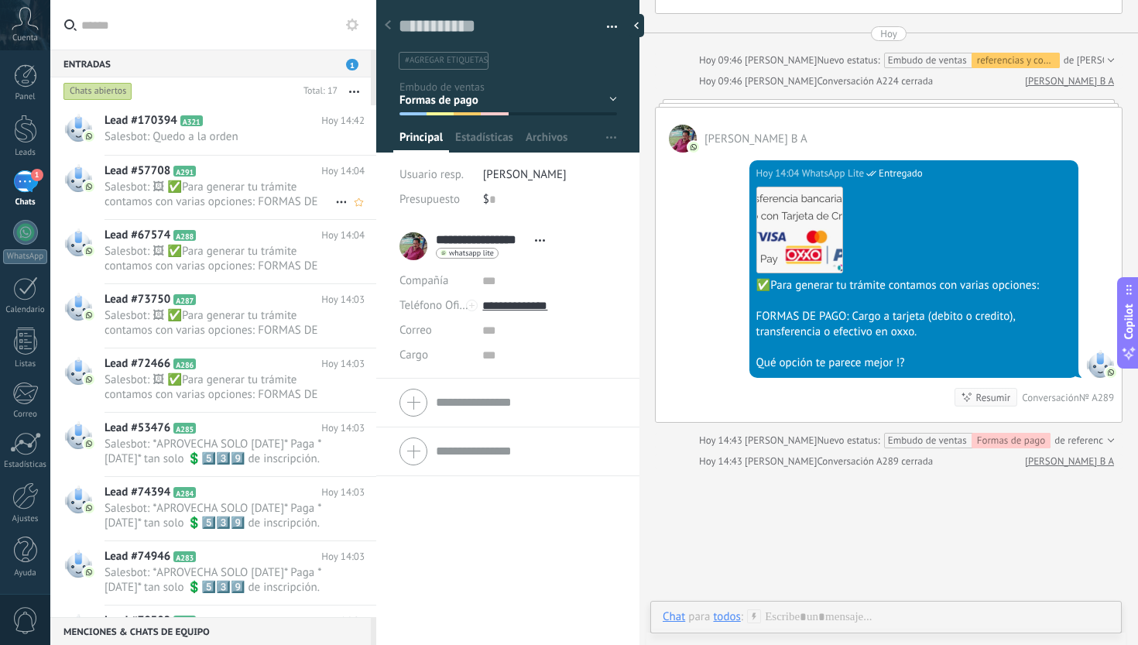
click at [254, 188] on span "Salesbot: 🖼 ✅Para generar tu trámite contamos con varias opciones: FORMAS DE PA…" at bounding box center [220, 194] width 231 height 29
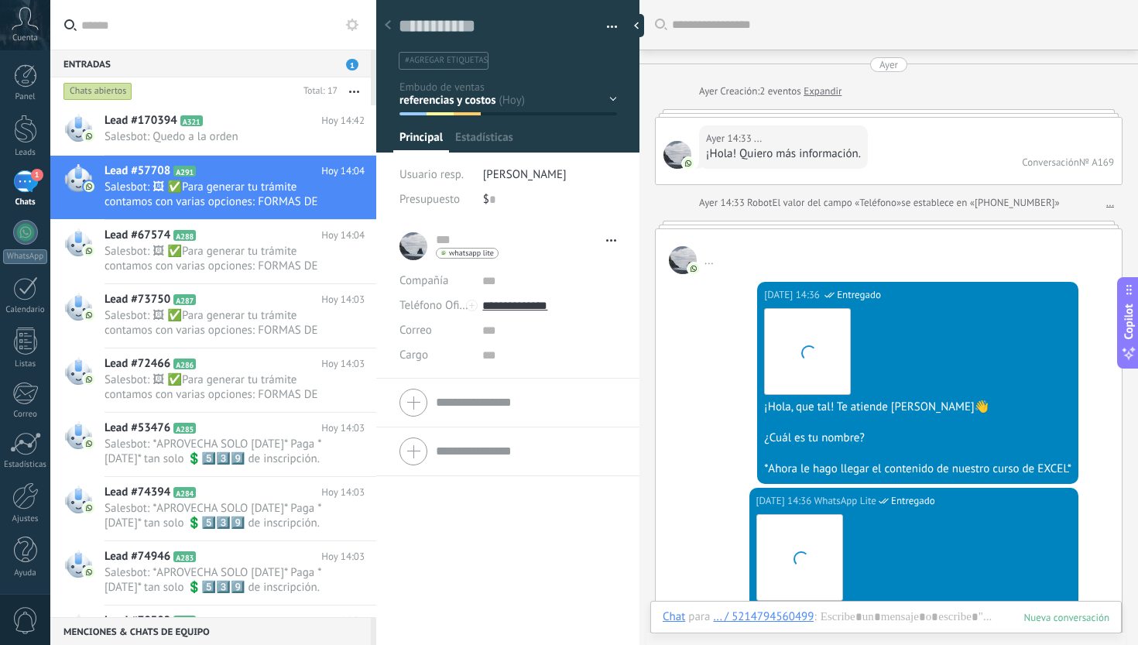
click at [0, 0] on div "Inicio y temario clase y horarios referencias y costos Formas de pago Rec Diari…" at bounding box center [0, 0] width 0 height 0
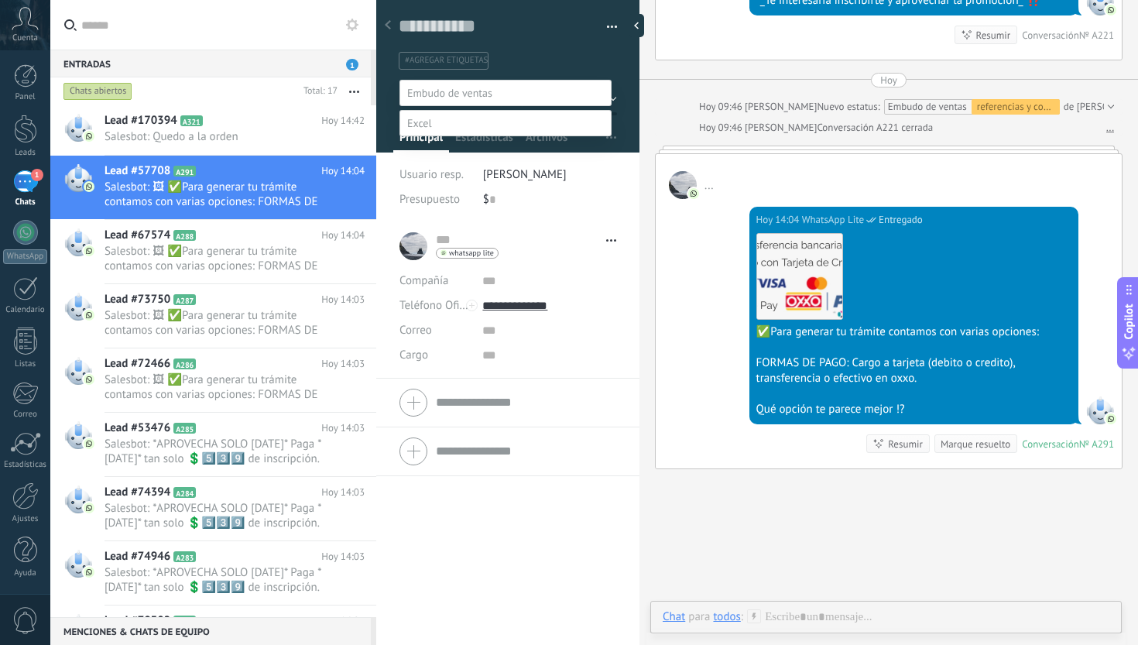
scroll to position [23, 0]
click at [608, 98] on label at bounding box center [506, 93] width 212 height 26
click at [0, 0] on label "Formas de pago" at bounding box center [0, 0] width 0 height 0
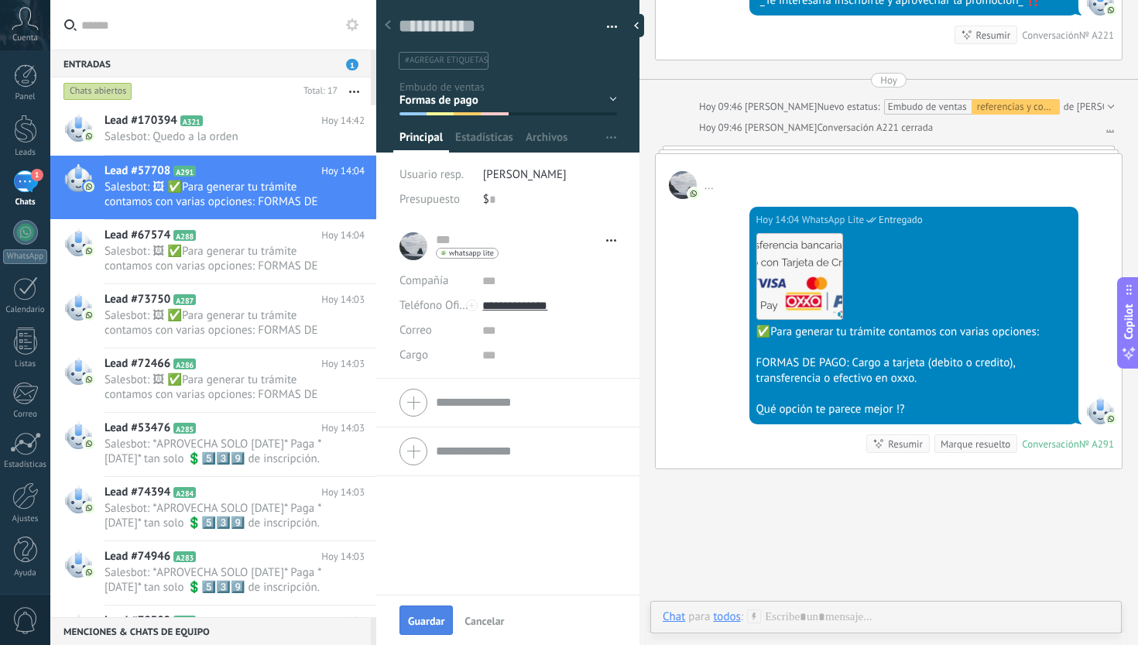
click at [447, 613] on button "Guardar" at bounding box center [426, 619] width 53 height 29
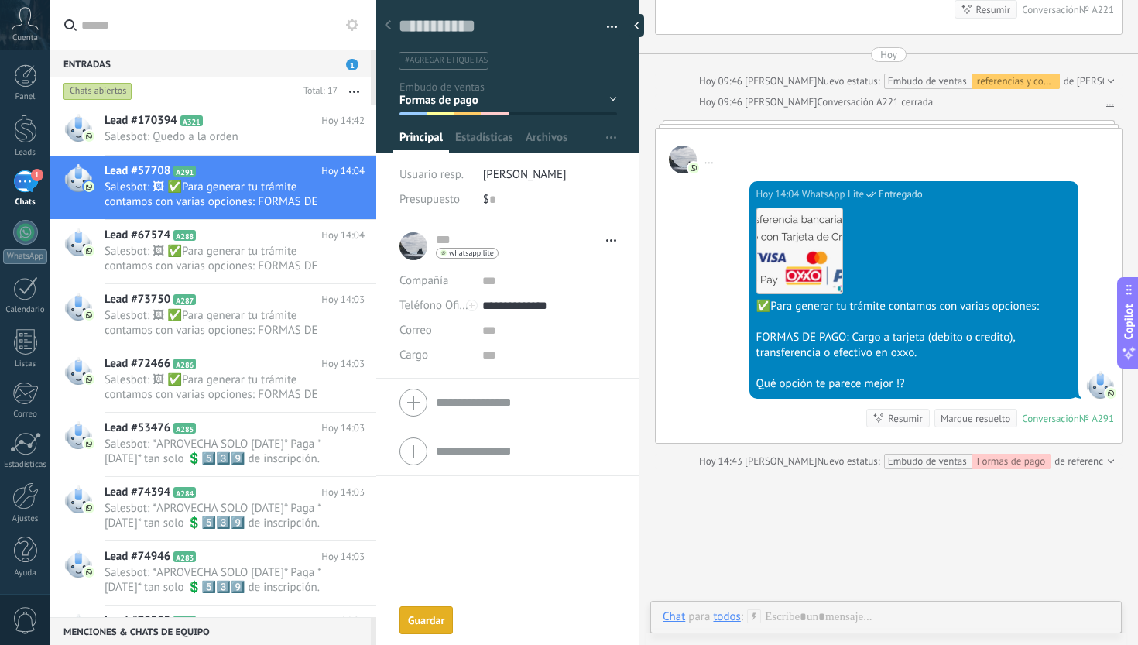
click at [983, 426] on div "Marque resuelto" at bounding box center [976, 418] width 70 height 15
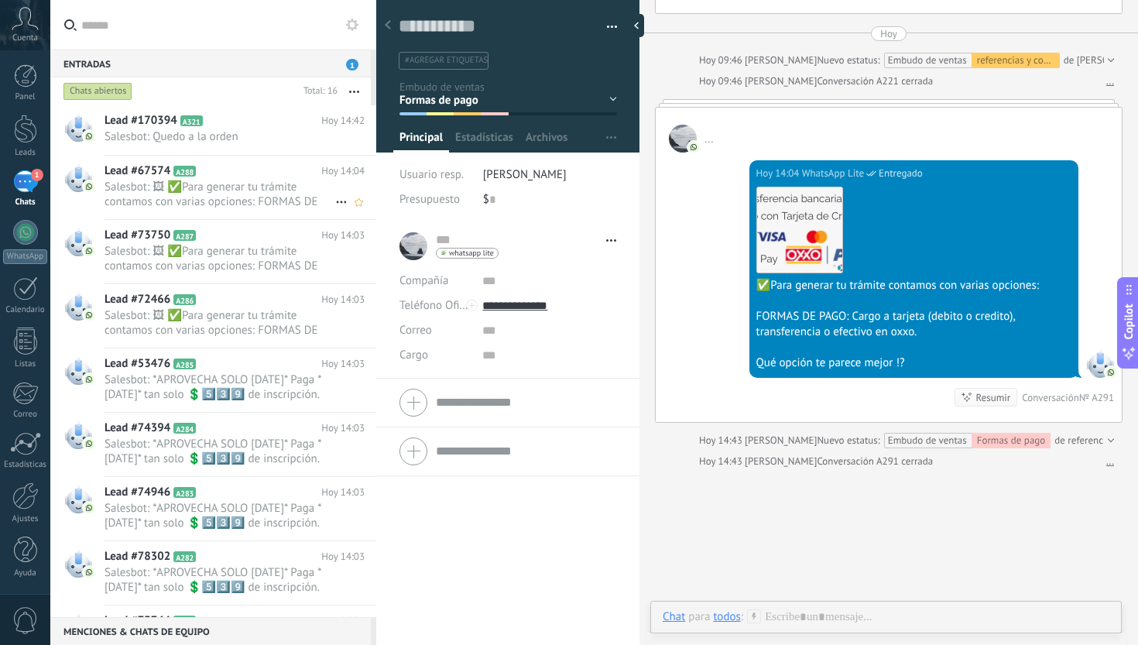
click at [256, 194] on span "Salesbot: 🖼 ✅Para generar tu trámite contamos con varias opciones: FORMAS DE PA…" at bounding box center [220, 194] width 231 height 29
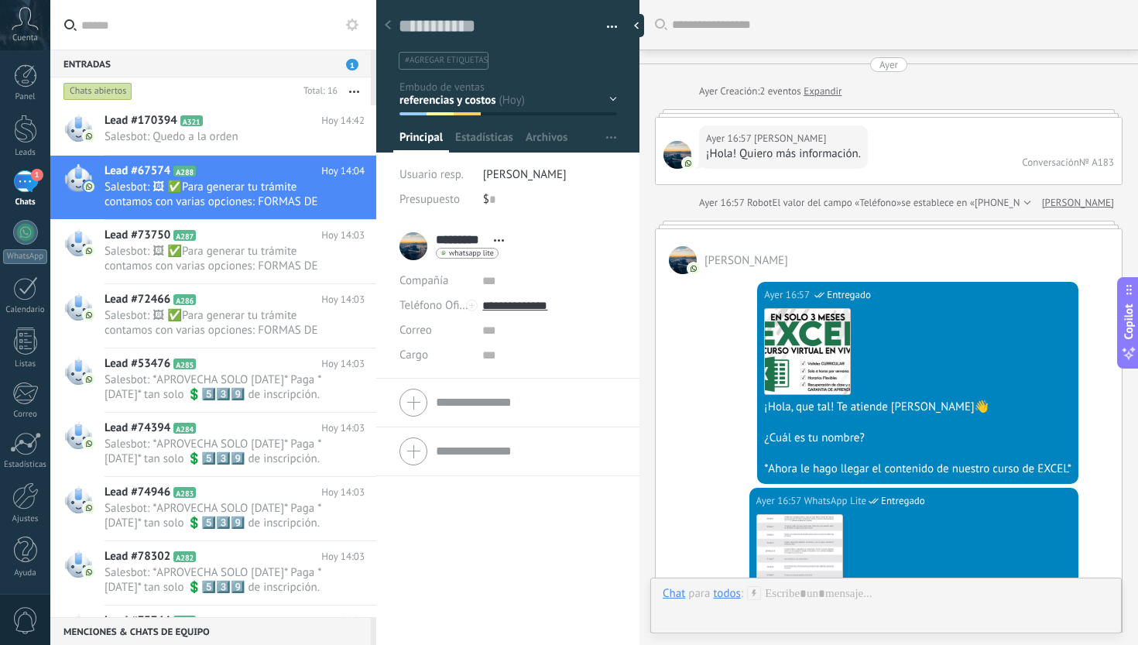
scroll to position [2085, 0]
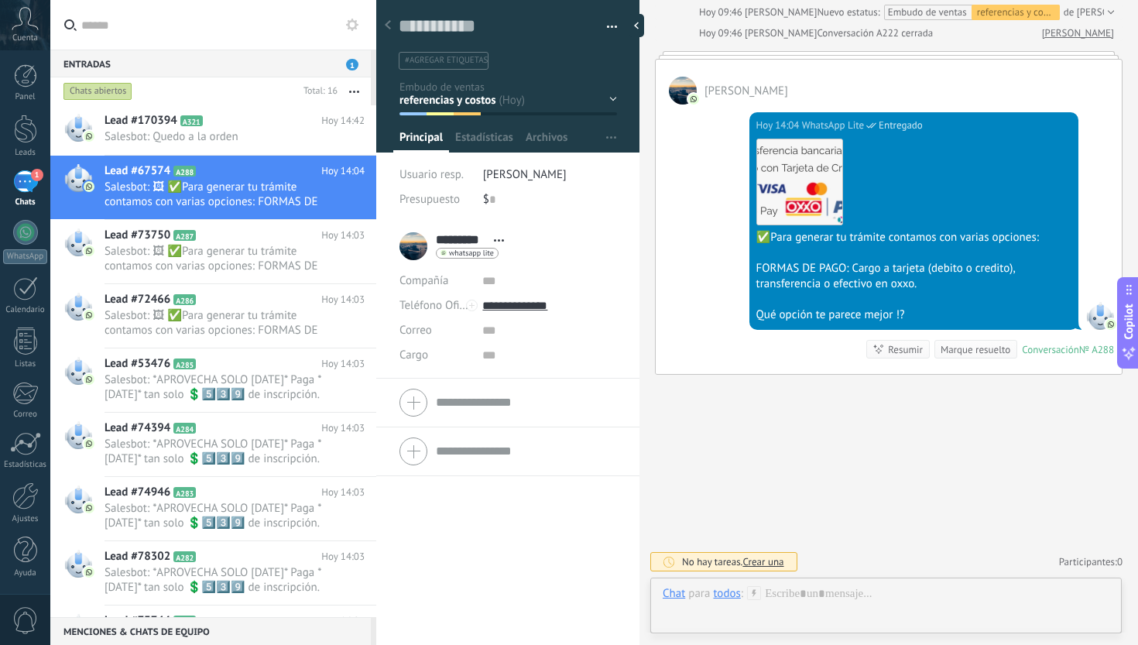
click at [0, 0] on div "Inicio y temario clase y horarios referencias y costos Formas de pago Rec Diari…" at bounding box center [0, 0] width 0 height 0
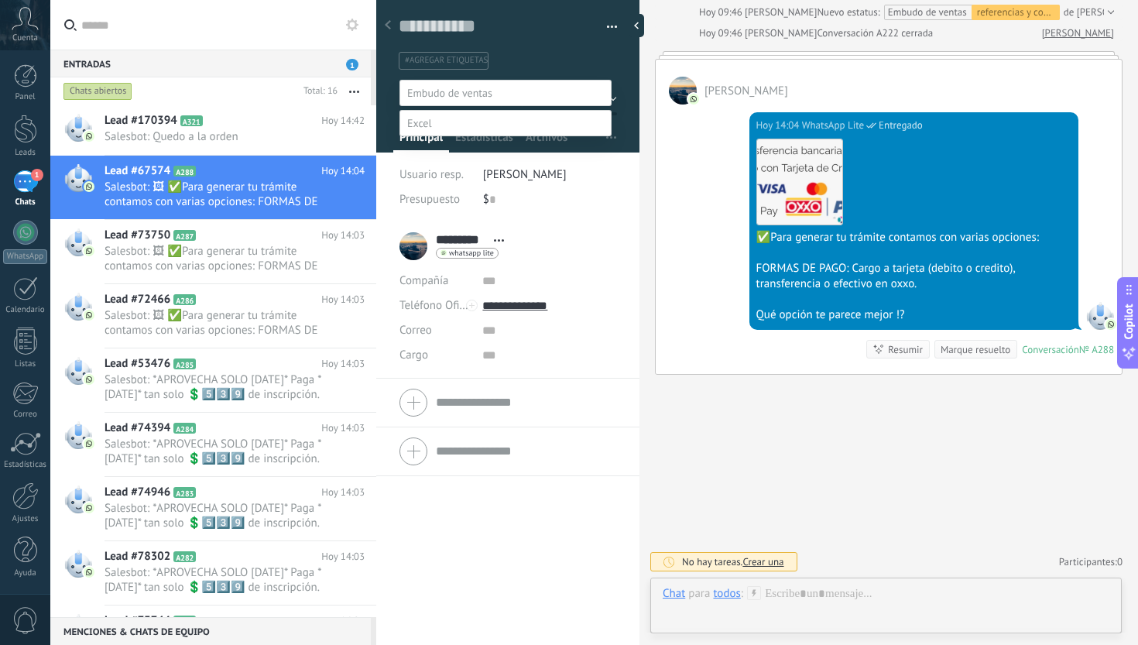
click at [0, 0] on label "Formas de pago" at bounding box center [0, 0] width 0 height 0
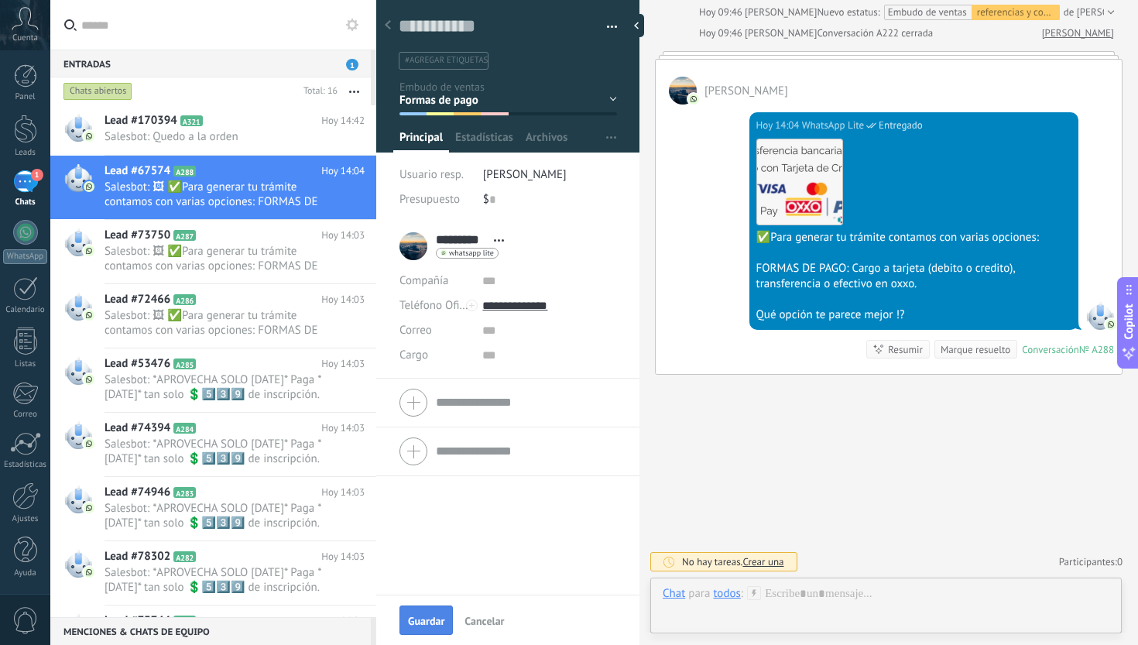
click at [428, 619] on span "Guardar" at bounding box center [426, 621] width 36 height 11
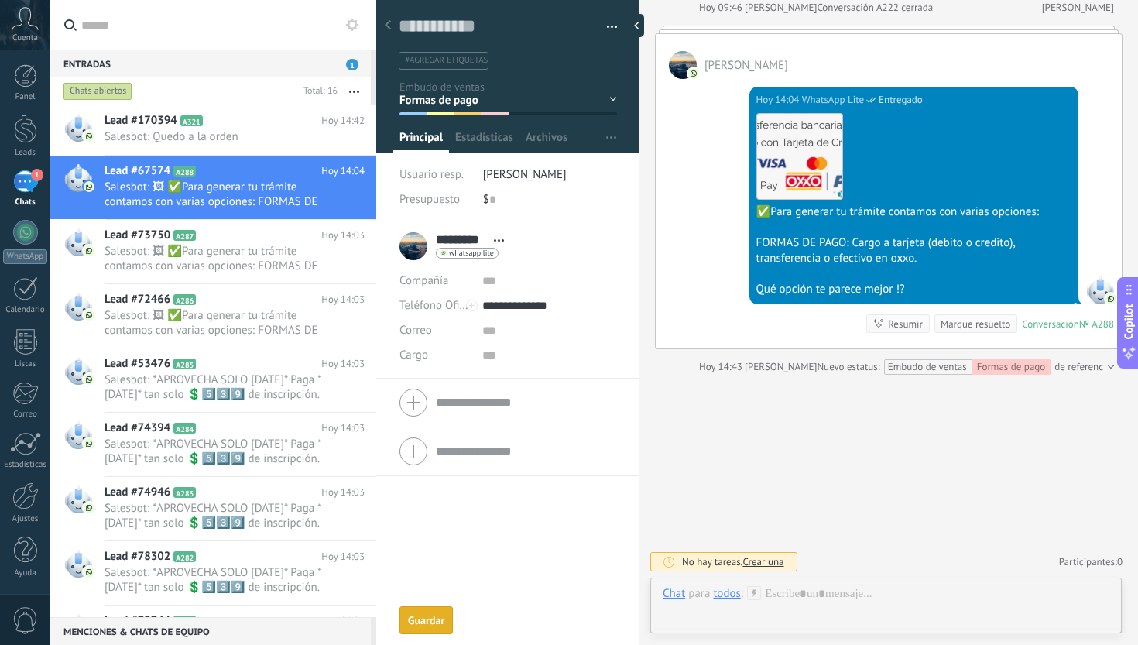
click at [981, 323] on div "Marque resuelto" at bounding box center [976, 324] width 70 height 15
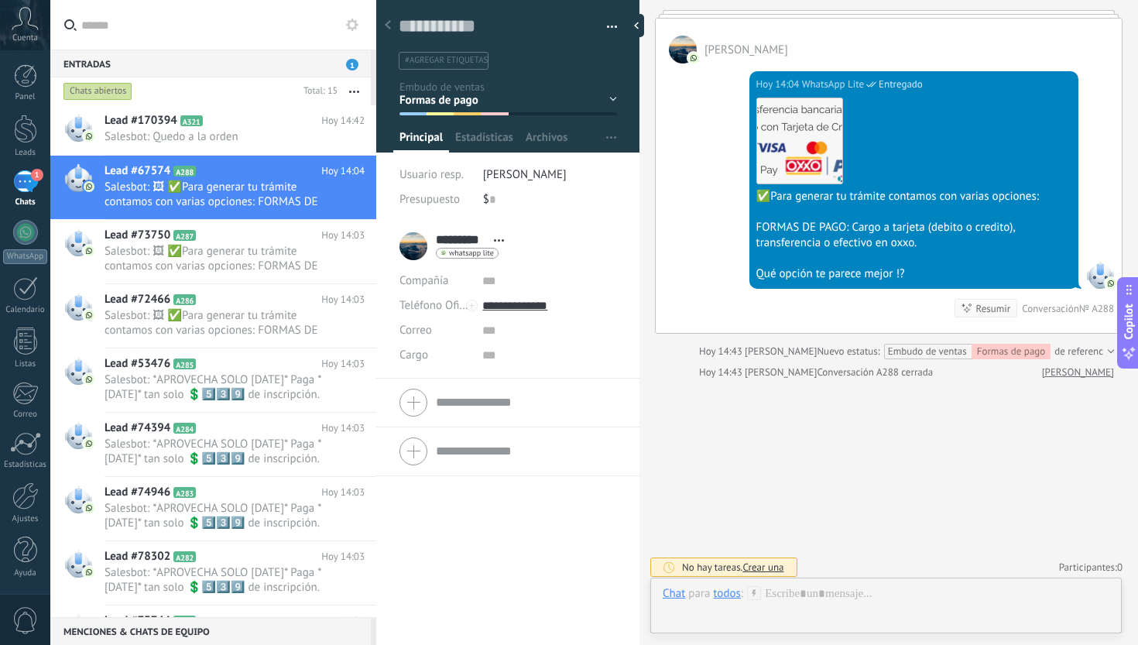
scroll to position [2132, 0]
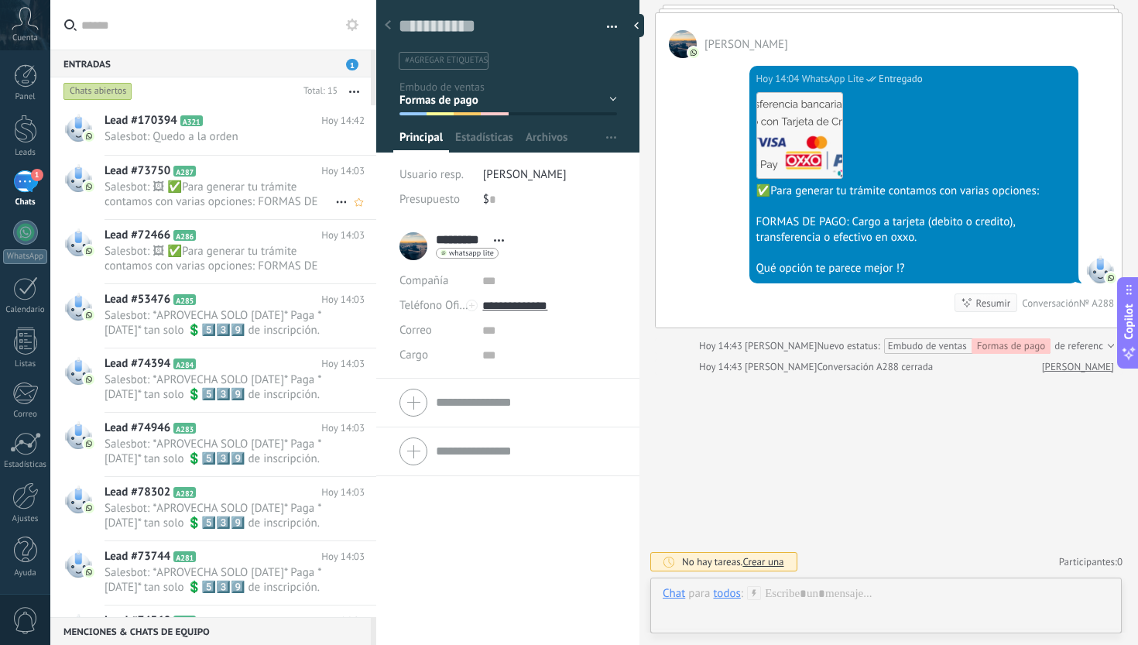
click at [261, 207] on span "Salesbot: 🖼 ✅Para generar tu trámite contamos con varias opciones: FORMAS DE PA…" at bounding box center [220, 194] width 231 height 29
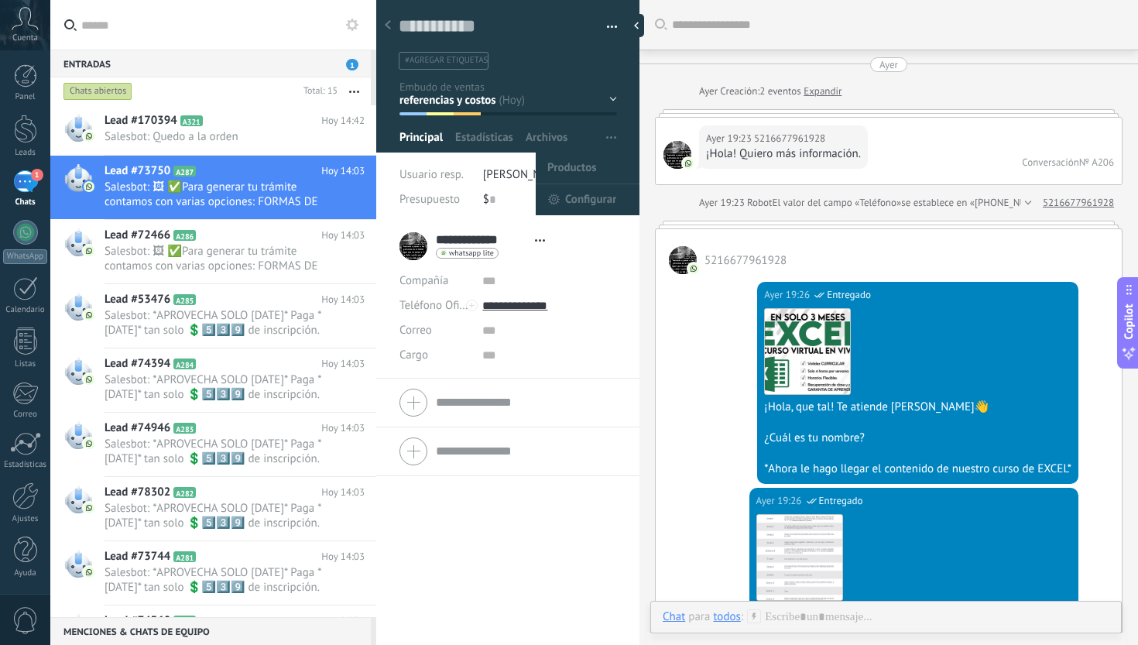
scroll to position [23, 0]
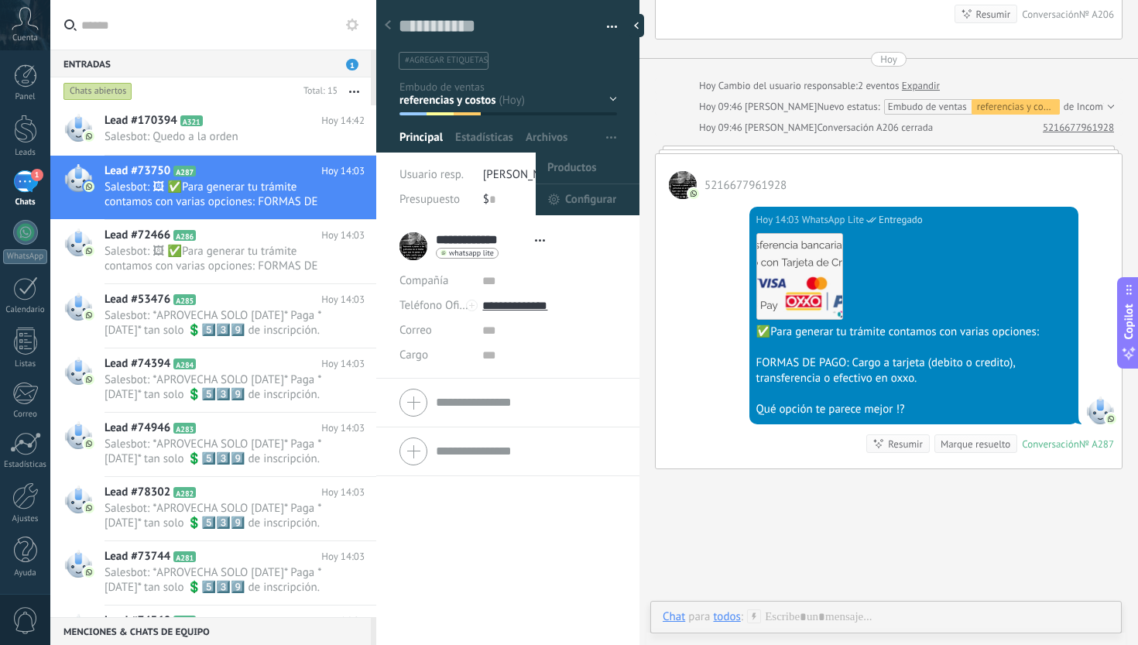
click at [612, 97] on div at bounding box center [508, 71] width 264 height 163
click at [0, 0] on div "Inicio y temario clase y horarios referencias y costos Formas de pago Rec Diari…" at bounding box center [0, 0] width 0 height 0
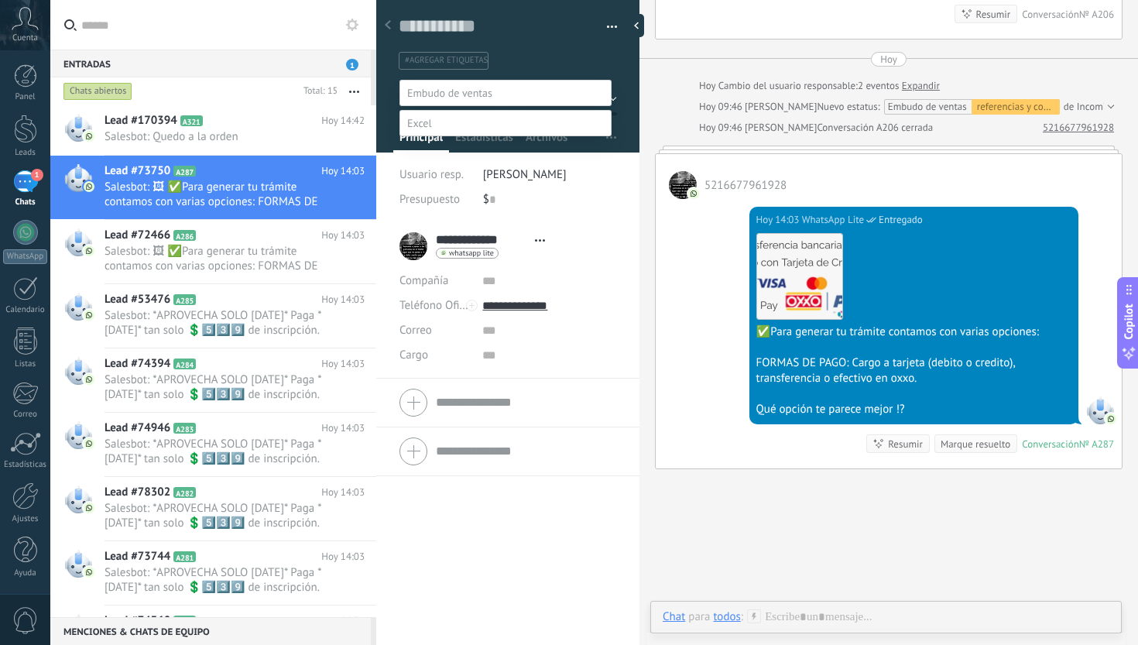
click at [0, 0] on label "Formas de pago" at bounding box center [0, 0] width 0 height 0
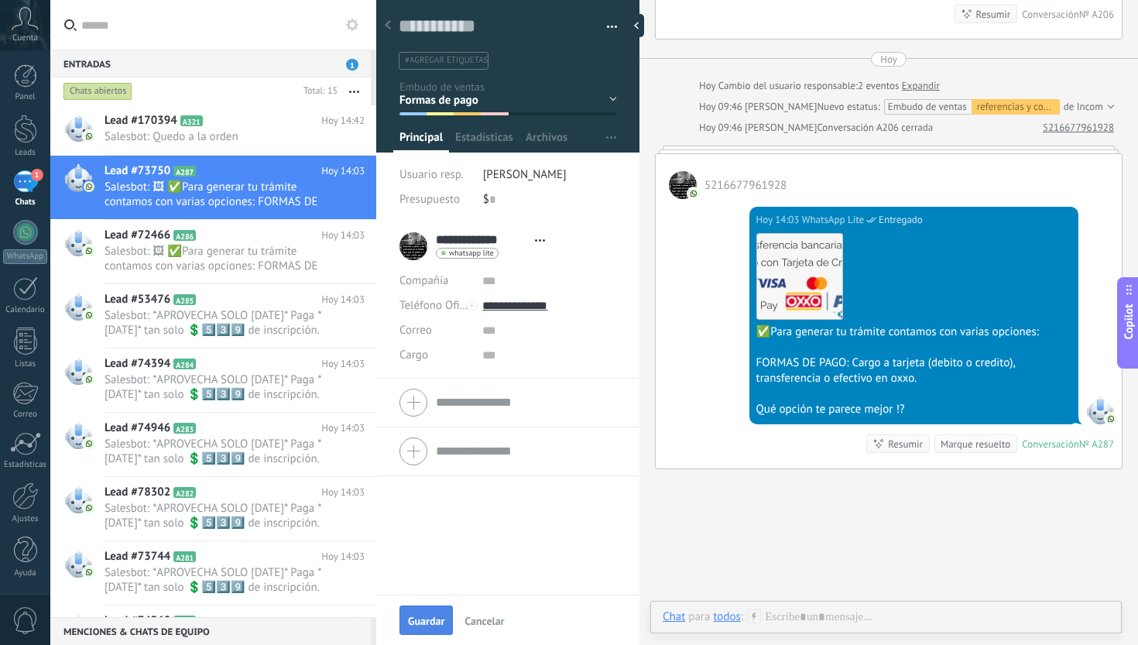
click at [434, 613] on button "Guardar" at bounding box center [426, 619] width 53 height 29
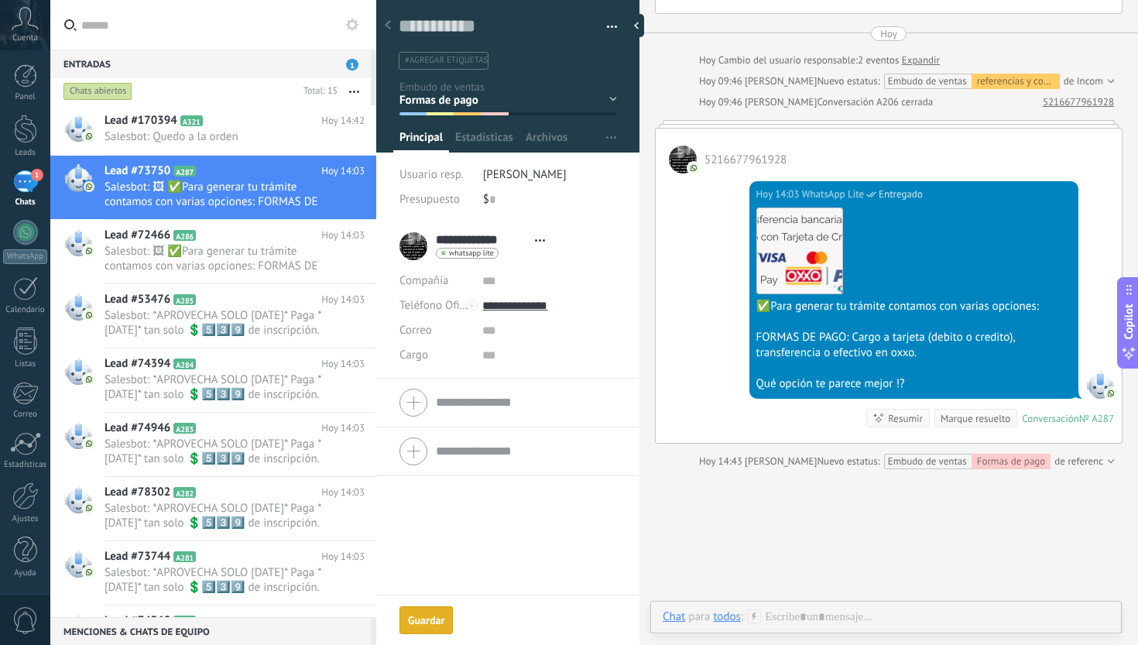
click at [969, 426] on div "Marque resuelto" at bounding box center [976, 418] width 70 height 15
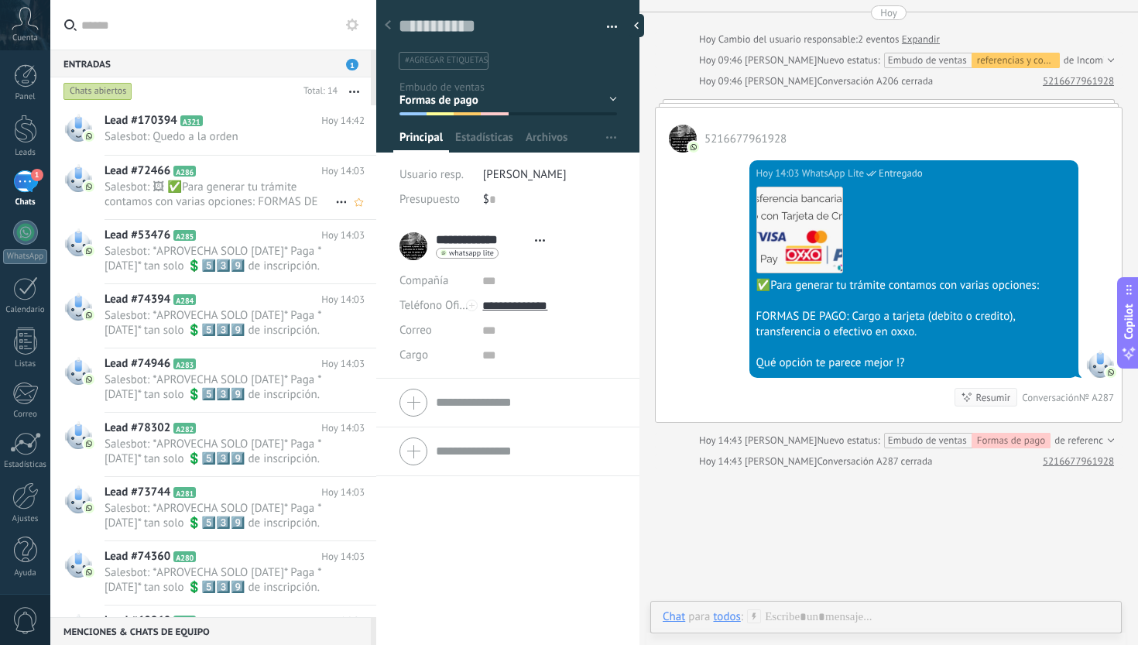
click at [242, 201] on span "Salesbot: 🖼 ✅Para generar tu trámite contamos con varias opciones: FORMAS DE PA…" at bounding box center [220, 194] width 231 height 29
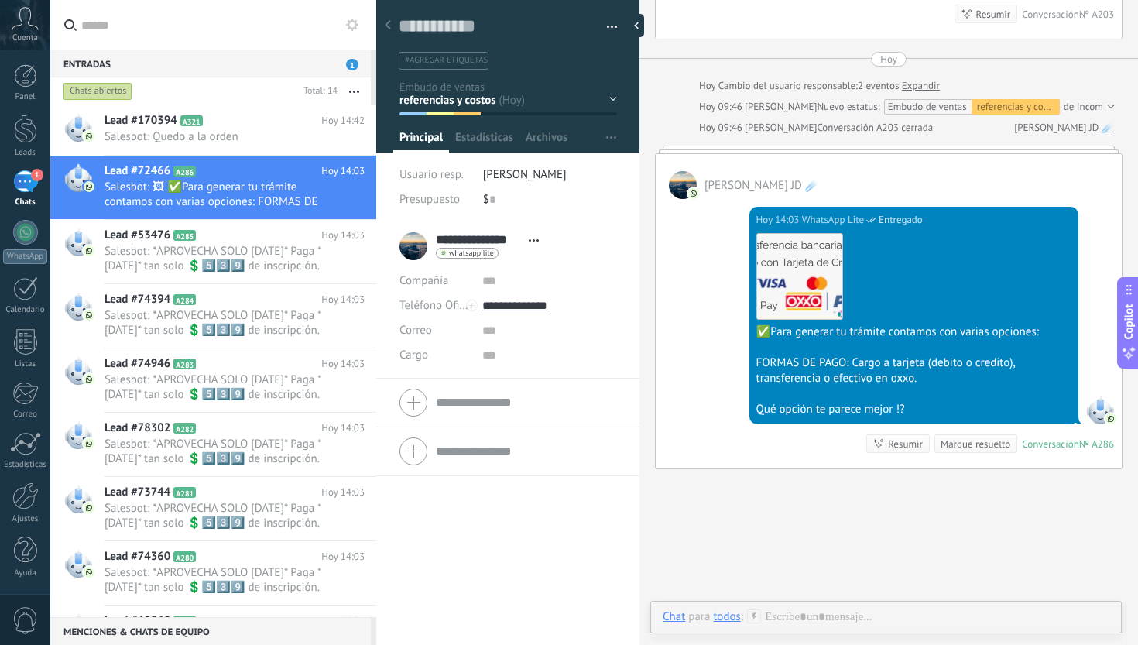
click at [0, 0] on div "Inicio y temario clase y horarios referencias y costos Formas de pago Rec Diari…" at bounding box center [0, 0] width 0 height 0
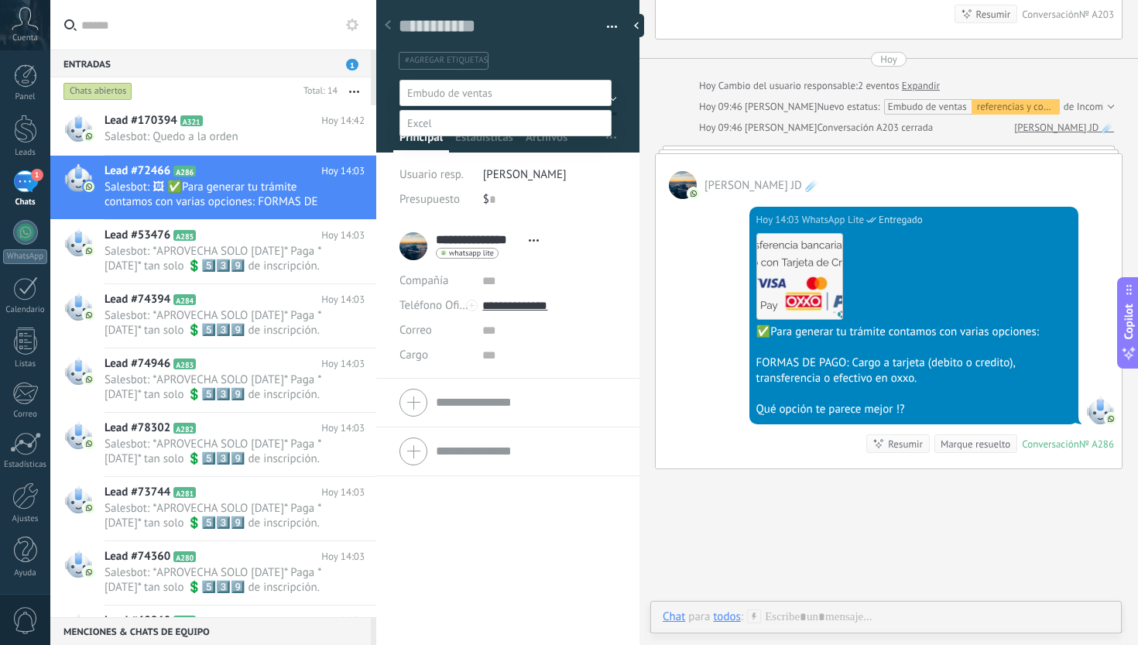
click at [0, 0] on label "Formas de pago" at bounding box center [0, 0] width 0 height 0
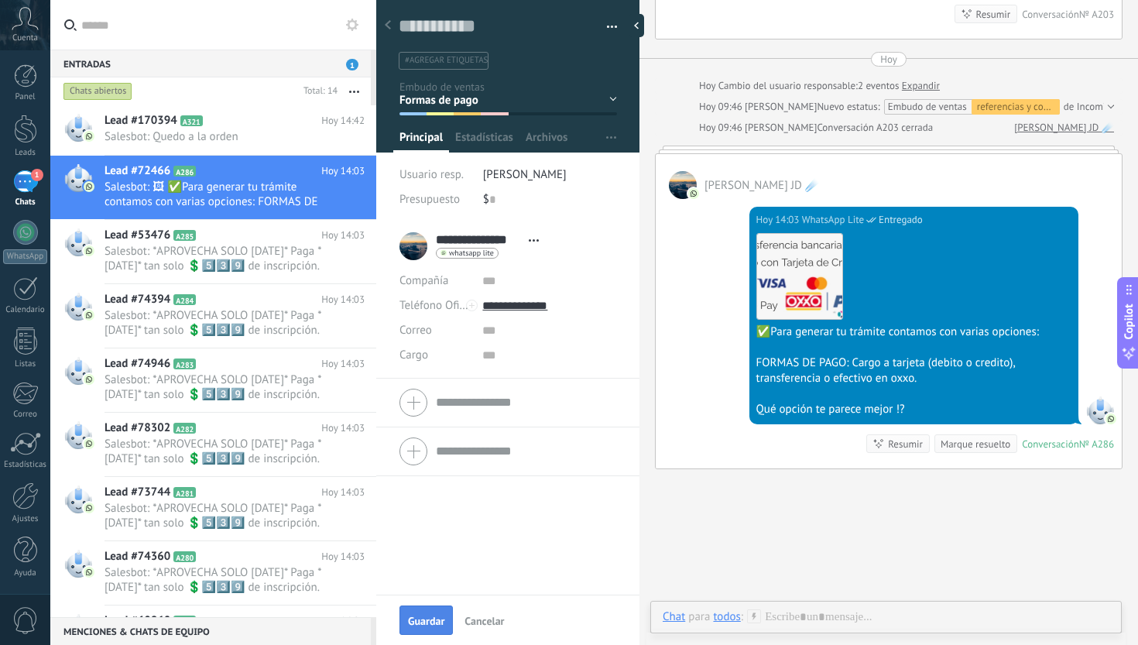
click at [424, 608] on button "Guardar" at bounding box center [426, 619] width 53 height 29
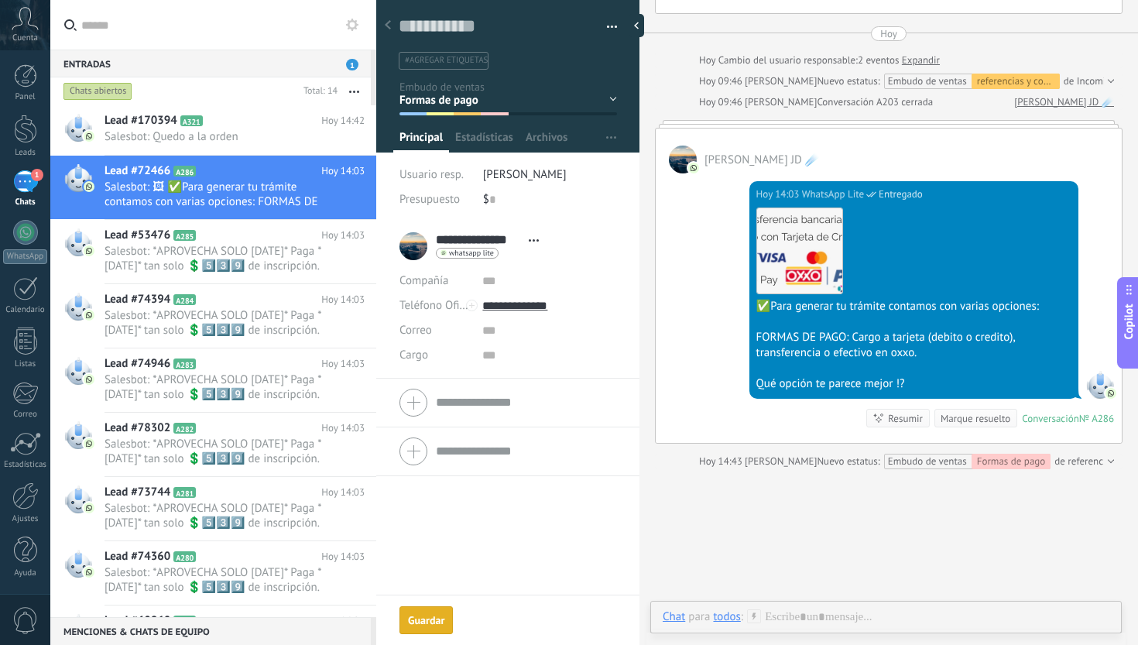
click at [968, 426] on div "Marque resuelto" at bounding box center [976, 418] width 70 height 15
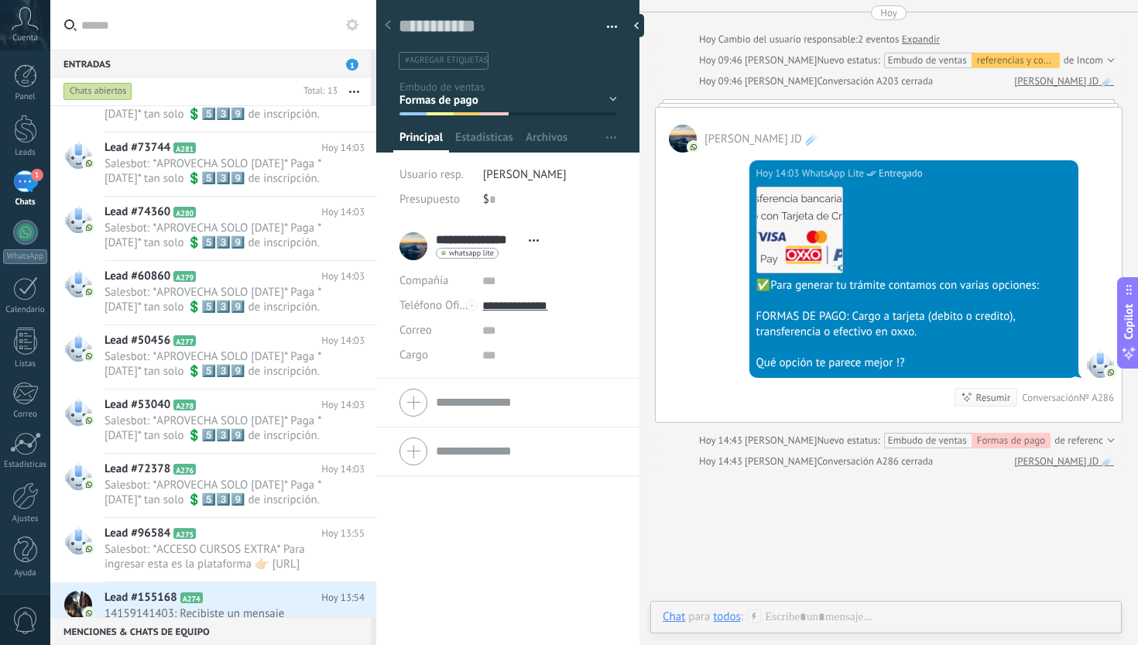
click at [262, 598] on h2 "Lead #155168 A274" at bounding box center [213, 597] width 217 height 15
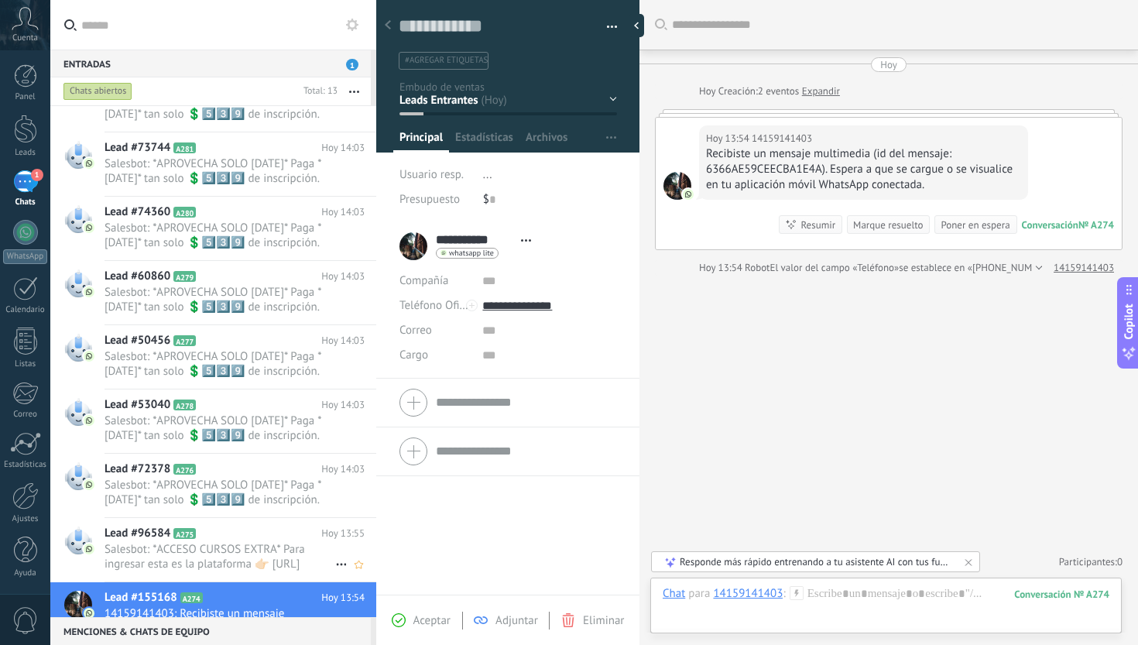
click at [266, 541] on div "Lead #96584 A275 [DATE] 13:55 Salesbot: *ACCESO CURSOS EXTRA* Para ingresar est…" at bounding box center [241, 549] width 272 height 63
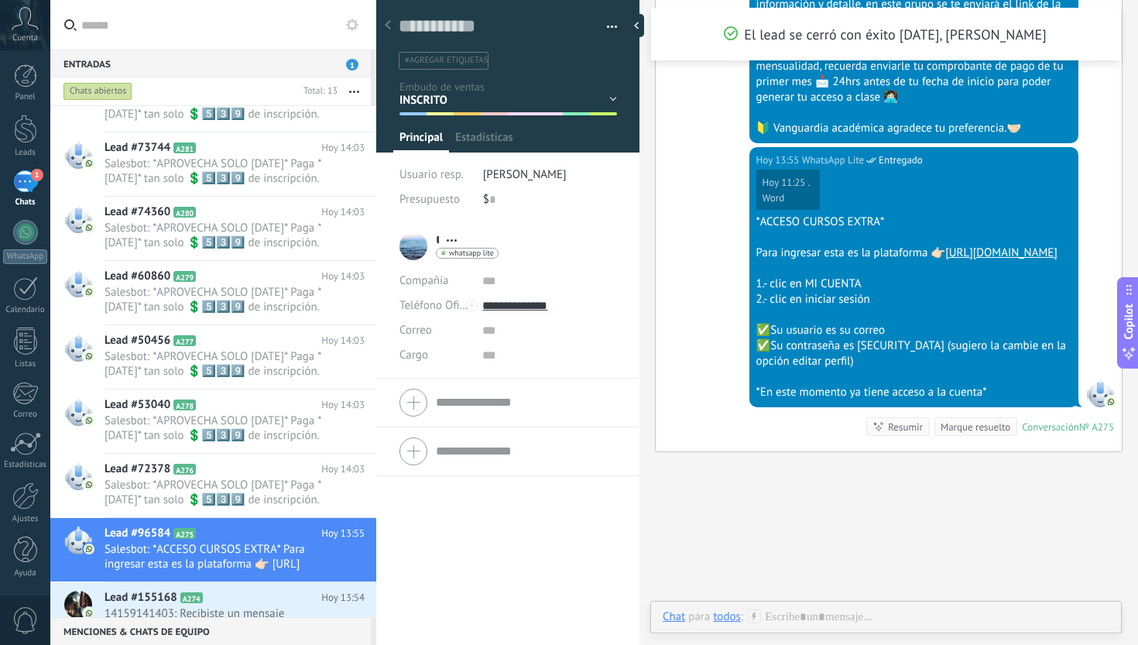
scroll to position [3449, 0]
click at [982, 434] on div "Marque resuelto" at bounding box center [976, 427] width 70 height 15
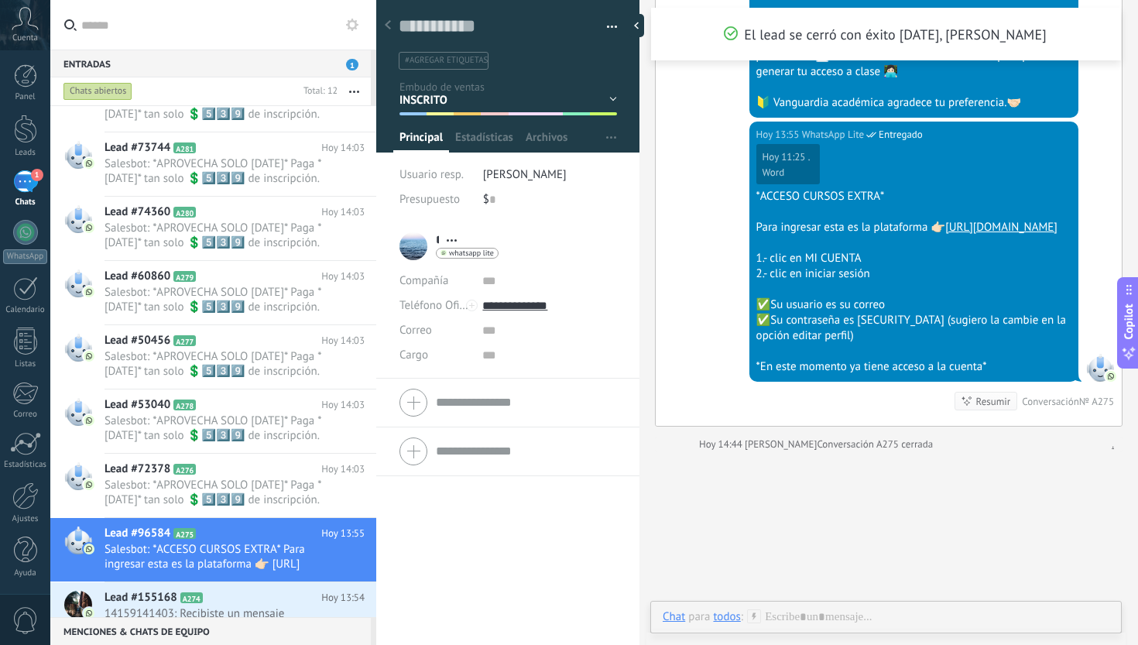
scroll to position [260, 0]
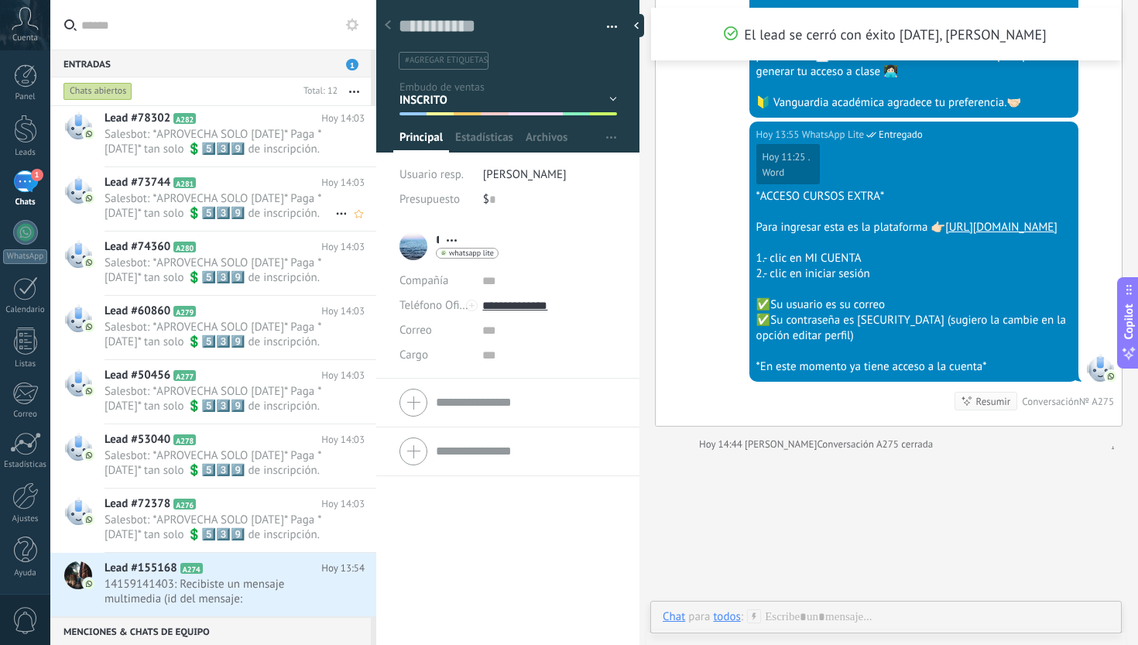
click at [273, 211] on span "Salesbot: *APROVECHA SOLO [DATE]* Paga *[DATE]* tan solo 💲5️⃣3️⃣9️⃣ de inscripc…" at bounding box center [220, 205] width 231 height 29
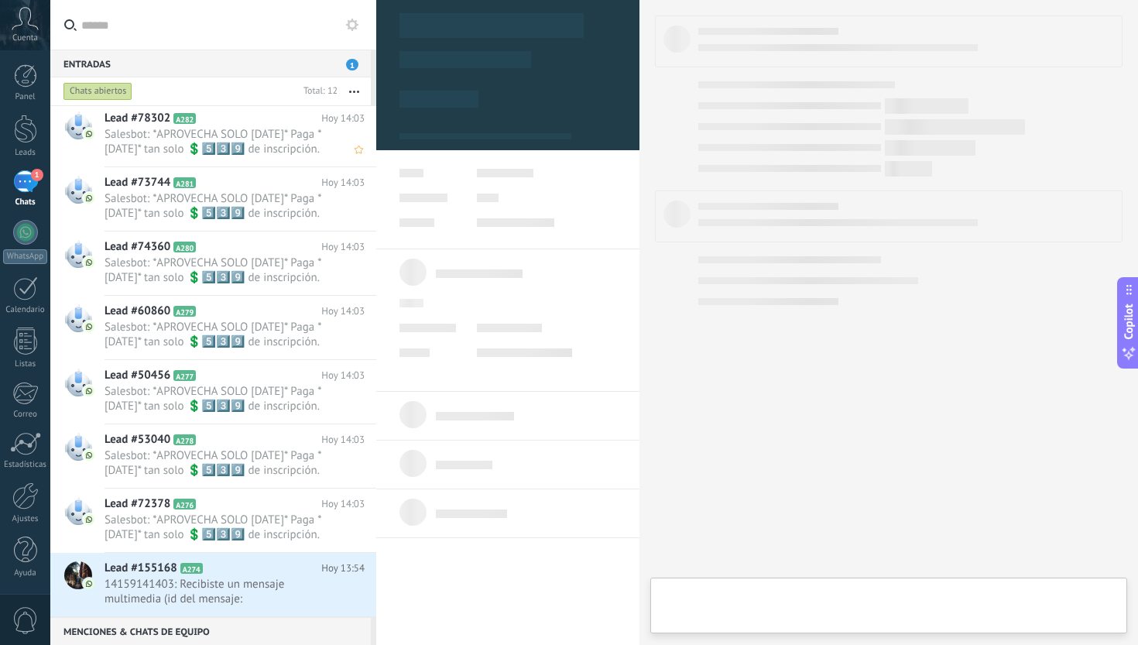
click at [276, 139] on span "Salesbot: *APROVECHA SOLO [DATE]* Paga *[DATE]* tan solo 💲5️⃣3️⃣9️⃣ de inscripc…" at bounding box center [220, 141] width 231 height 29
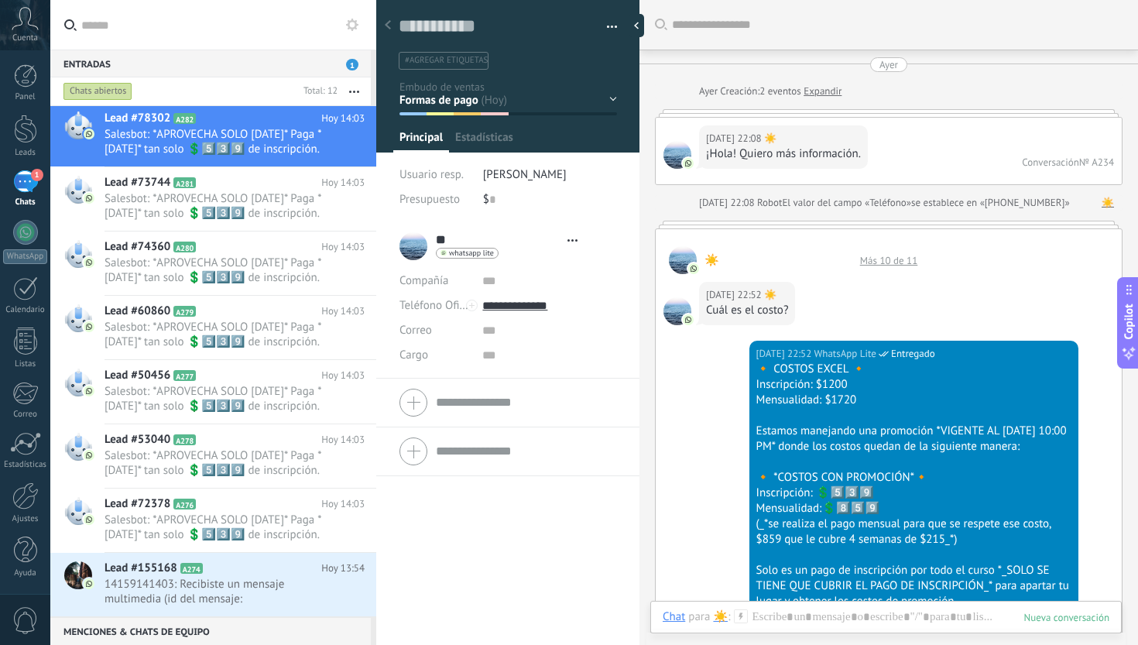
click at [0, 0] on div "Inicio y temario clase y horarios referencias y costos Formas de pago Rec Diari…" at bounding box center [0, 0] width 0 height 0
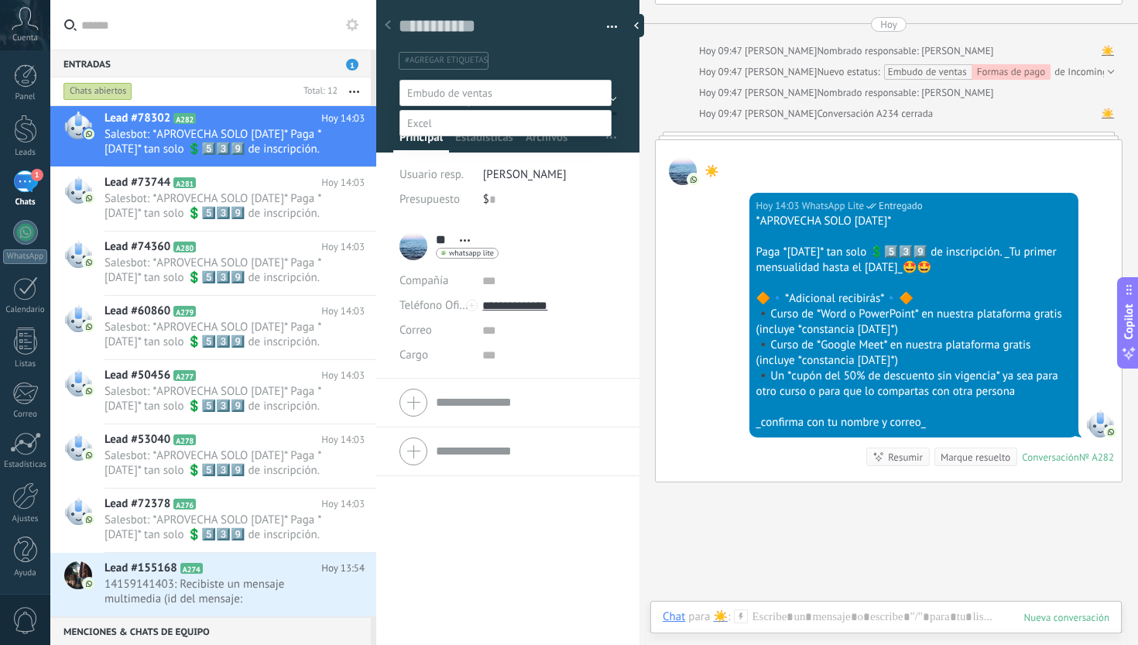
scroll to position [23, 0]
click at [0, 0] on label "Rec Diario" at bounding box center [0, 0] width 0 height 0
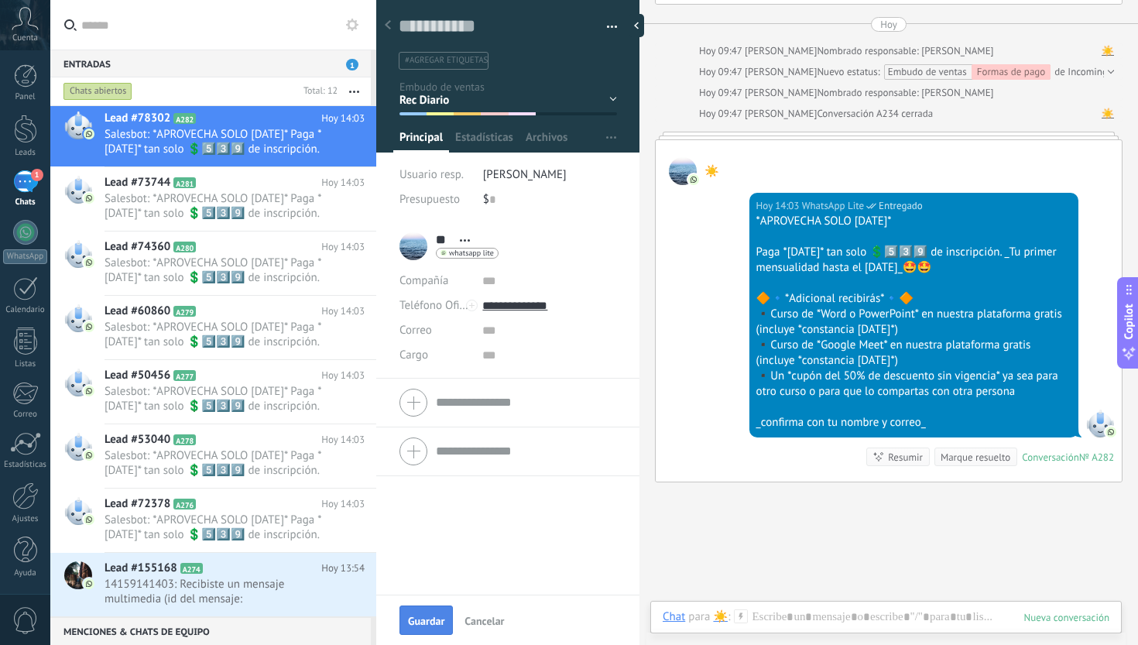
click at [439, 616] on span "Guardar" at bounding box center [426, 621] width 36 height 11
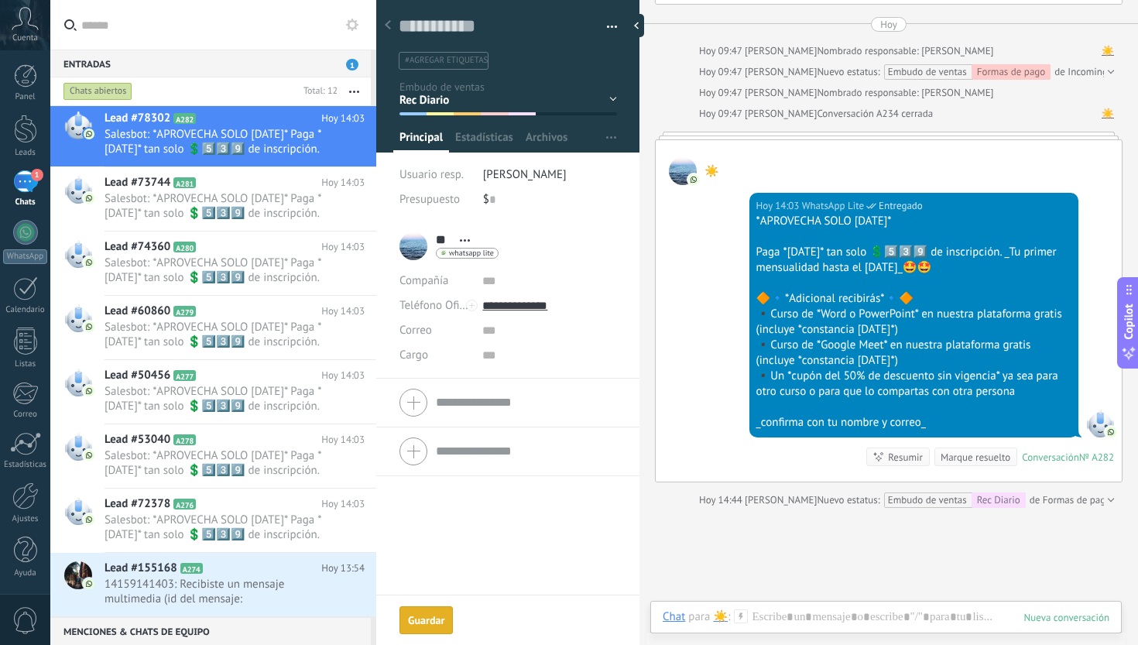
scroll to position [1505, 0]
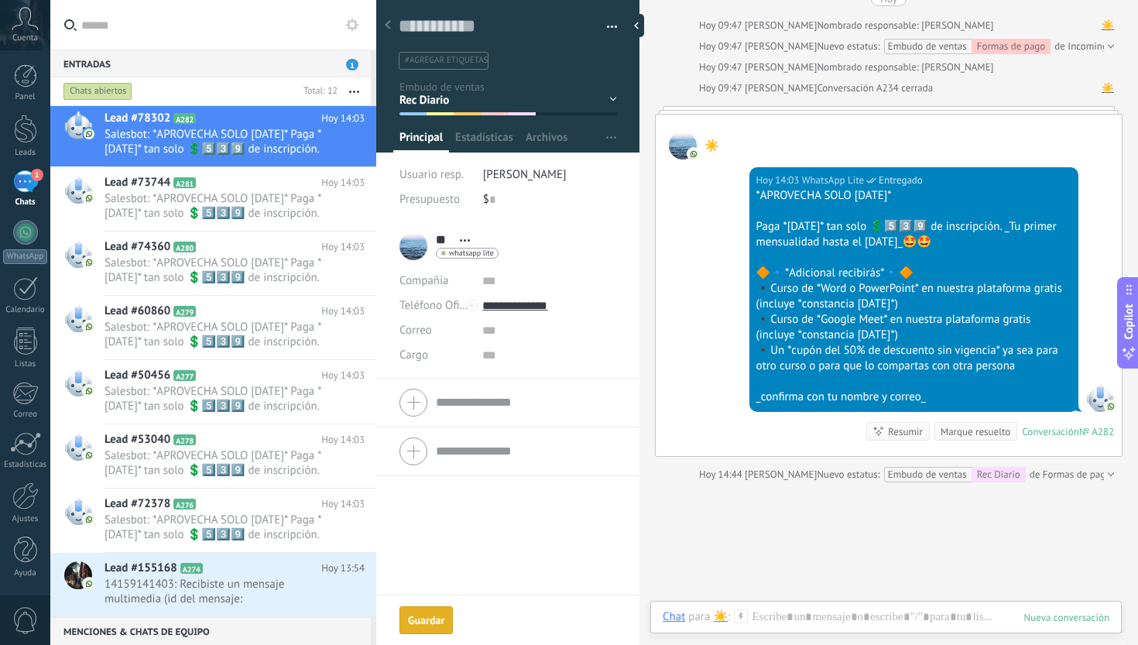
click at [972, 439] on div "Marque resuelto" at bounding box center [976, 431] width 70 height 15
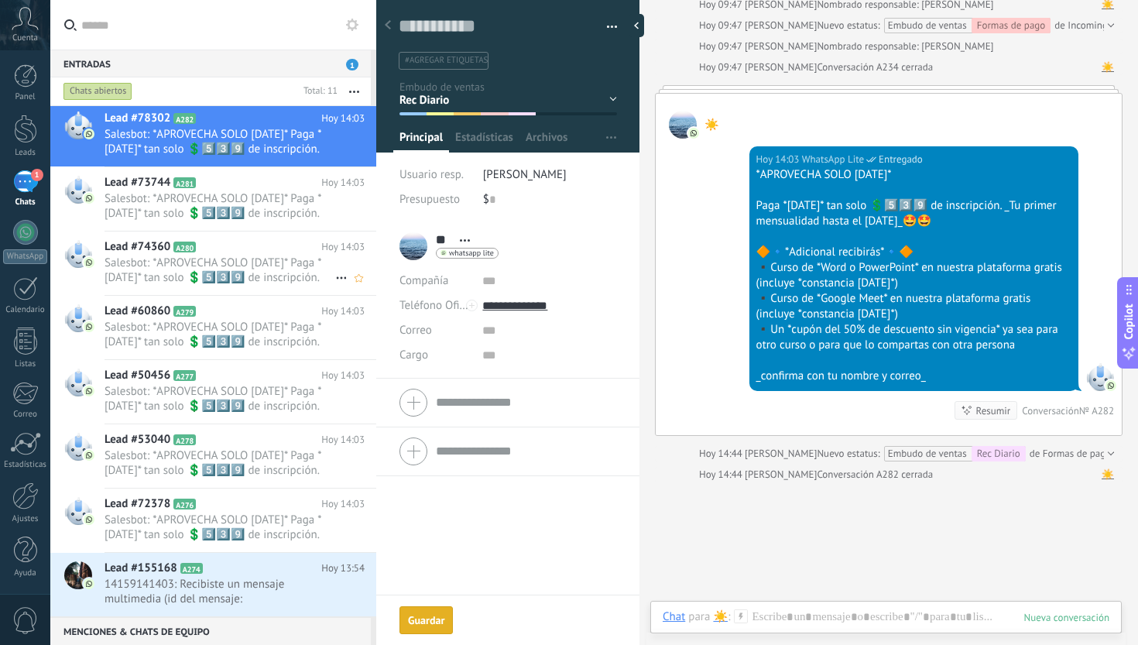
scroll to position [196, 0]
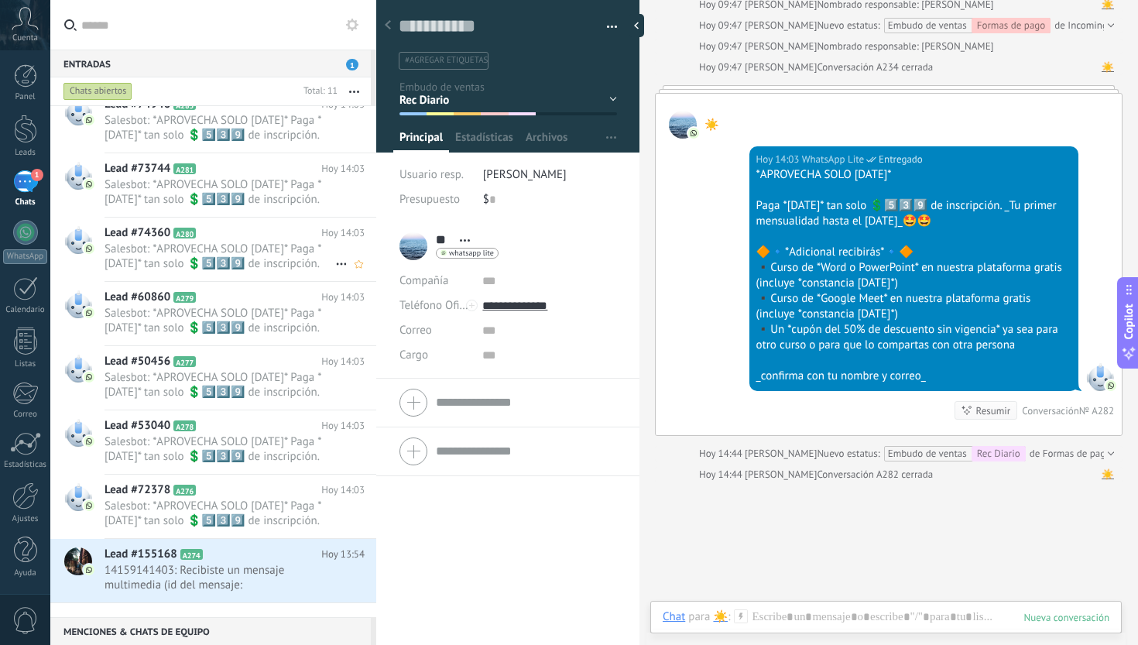
click at [242, 267] on span "Salesbot: *APROVECHA SOLO [DATE]* Paga *[DATE]* tan solo 💲5️⃣3️⃣9️⃣ de inscripc…" at bounding box center [220, 256] width 231 height 29
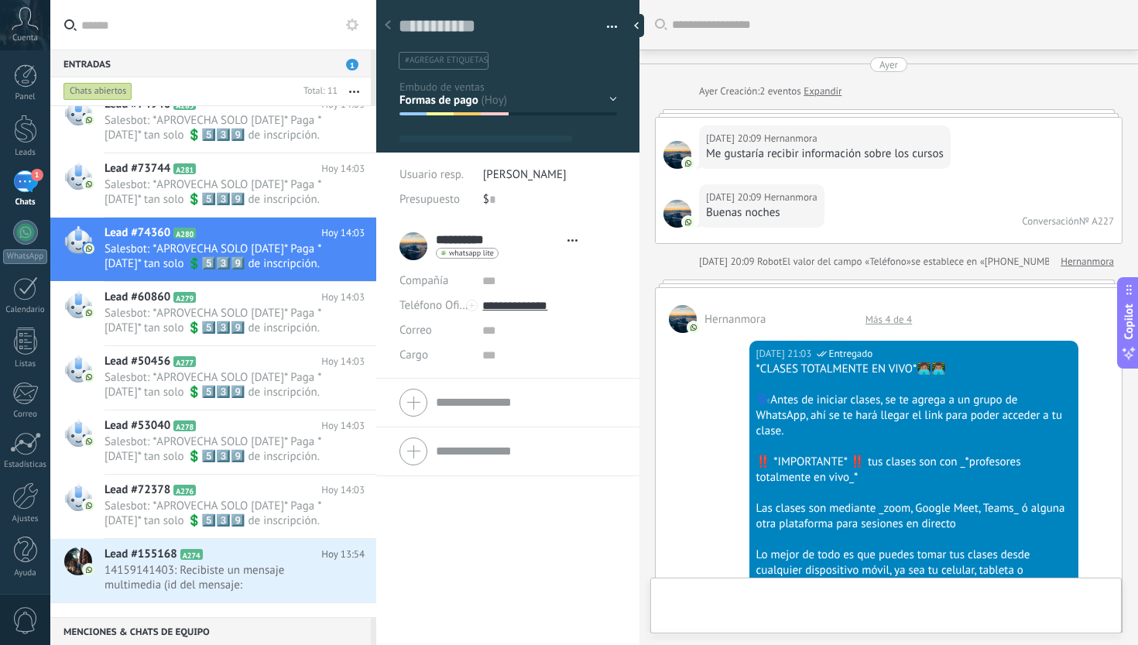
type textarea "**********"
click at [0, 0] on div "Inicio y temario clase y horarios referencias y costos Formas de pago Rec Diari…" at bounding box center [0, 0] width 0 height 0
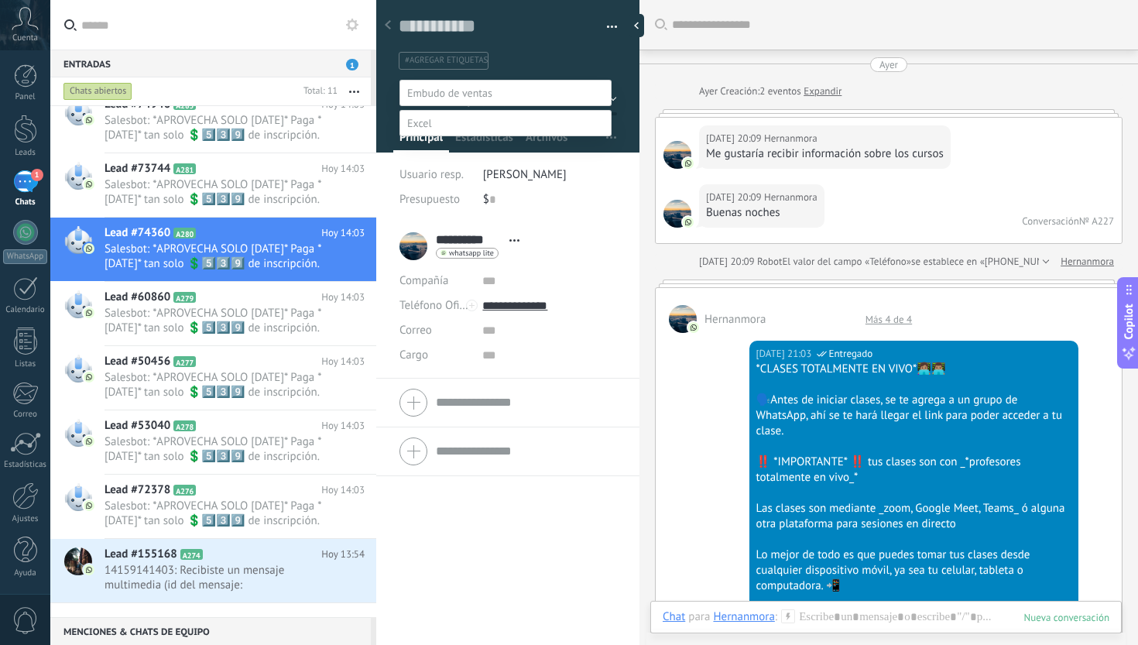
scroll to position [2462, 0]
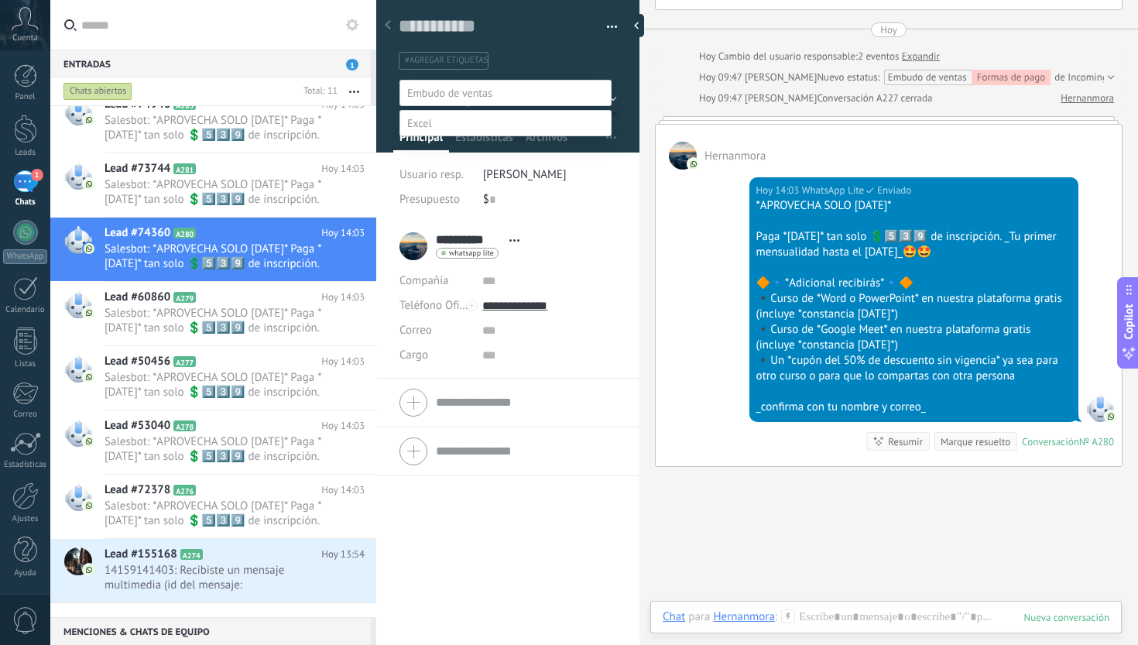
click at [0, 0] on label "Rec Diario" at bounding box center [0, 0] width 0 height 0
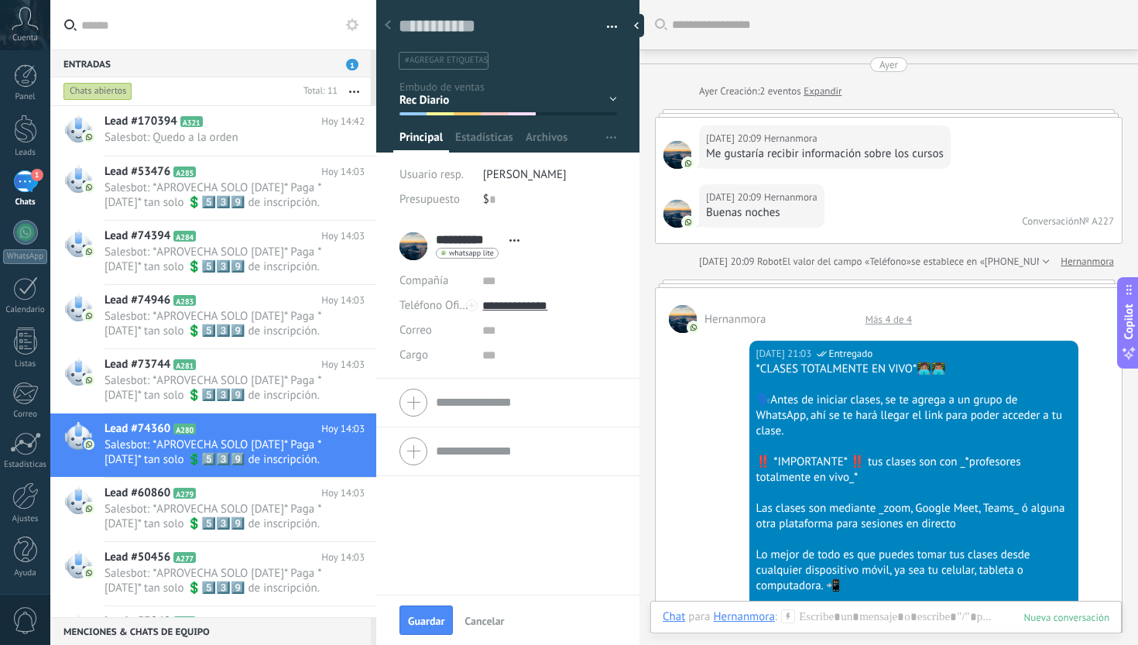
scroll to position [23, 0]
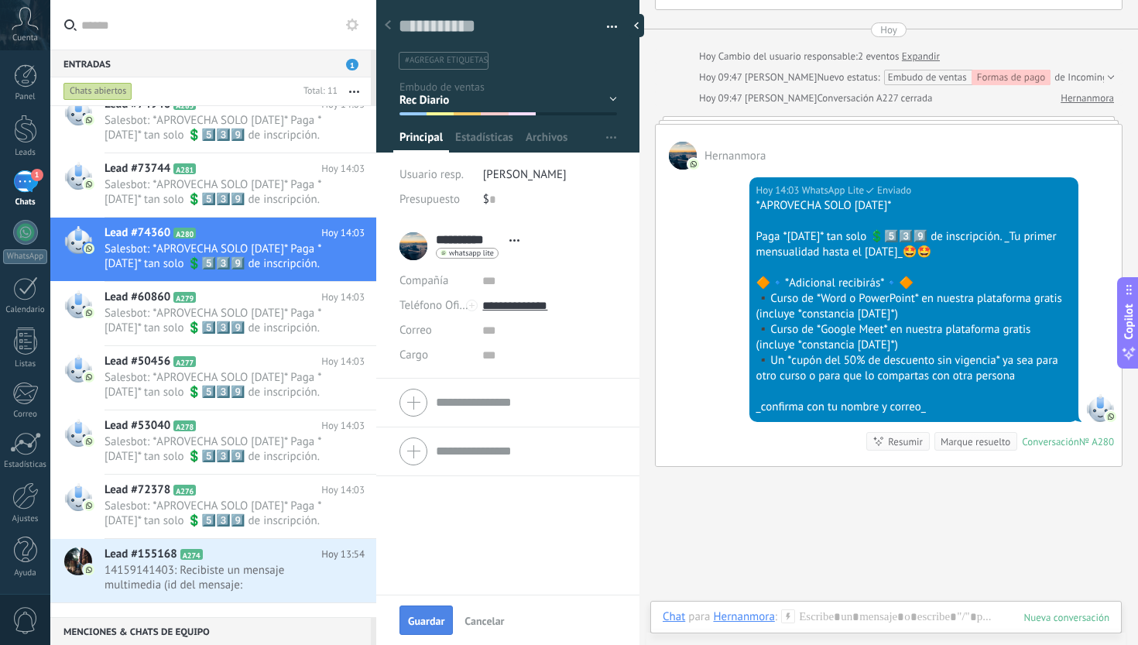
click at [417, 622] on span "Guardar" at bounding box center [426, 621] width 36 height 11
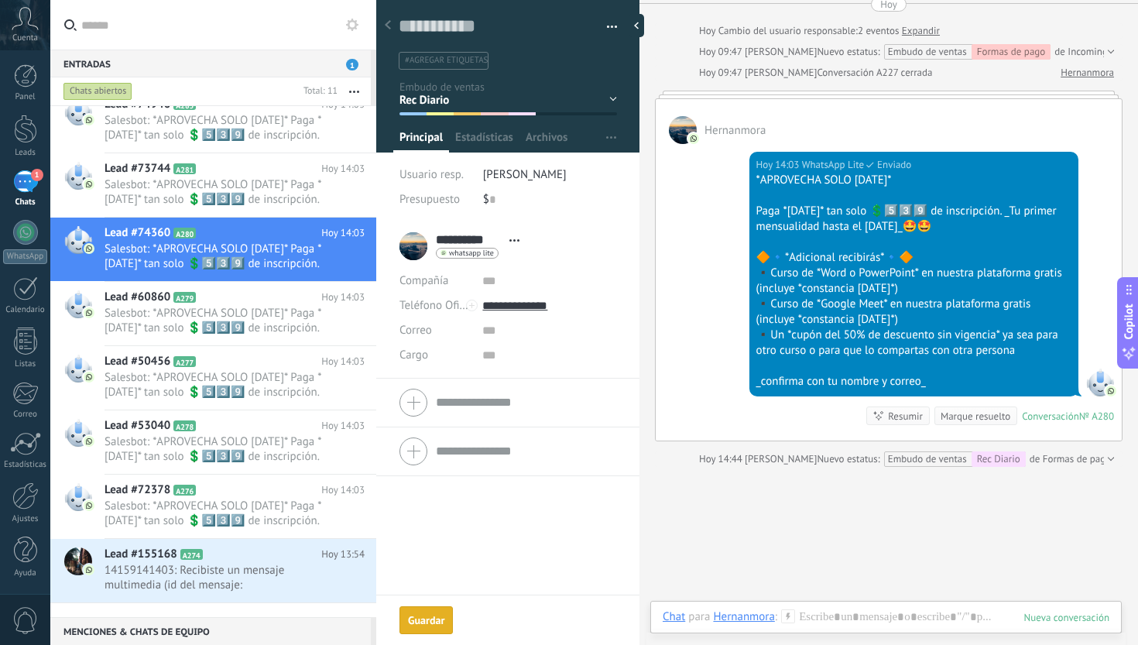
click at [979, 424] on div "Marque resuelto" at bounding box center [976, 416] width 70 height 15
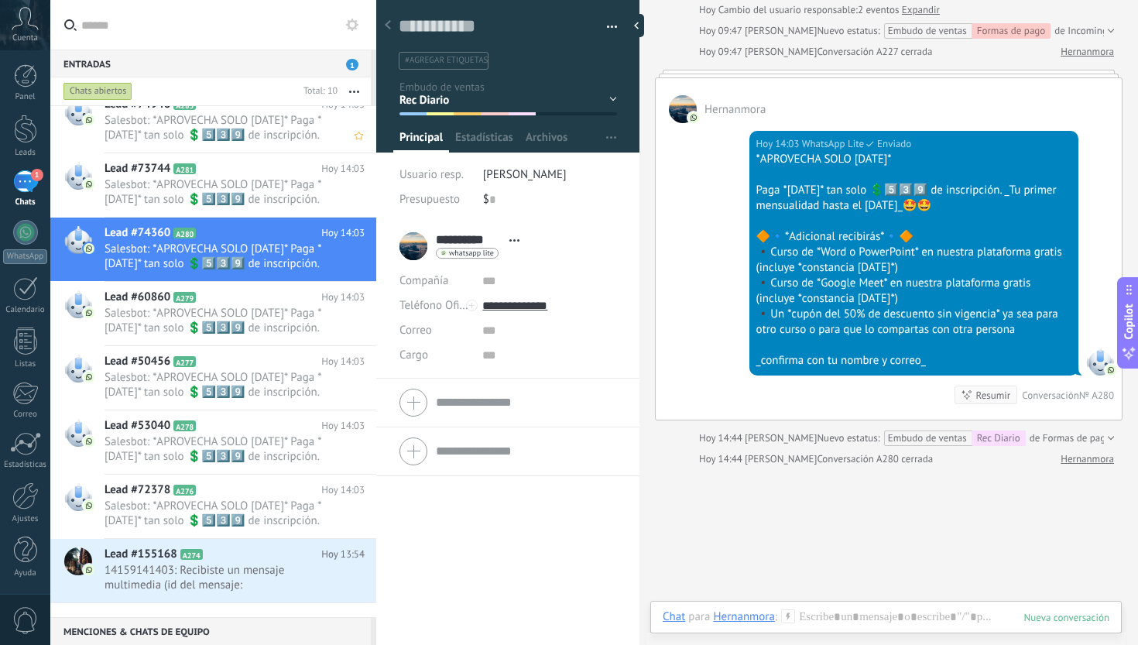
scroll to position [132, 0]
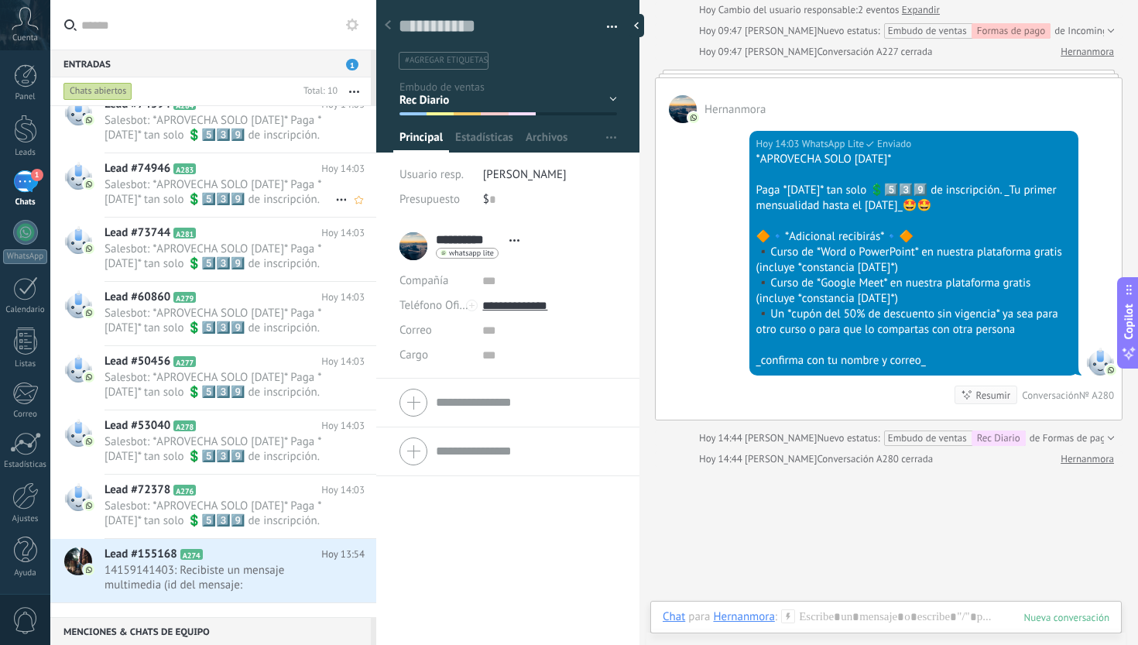
click at [225, 192] on span "Salesbot: *APROVECHA SOLO [DATE]* Paga *[DATE]* tan solo 💲5️⃣3️⃣9️⃣ de inscripc…" at bounding box center [220, 191] width 231 height 29
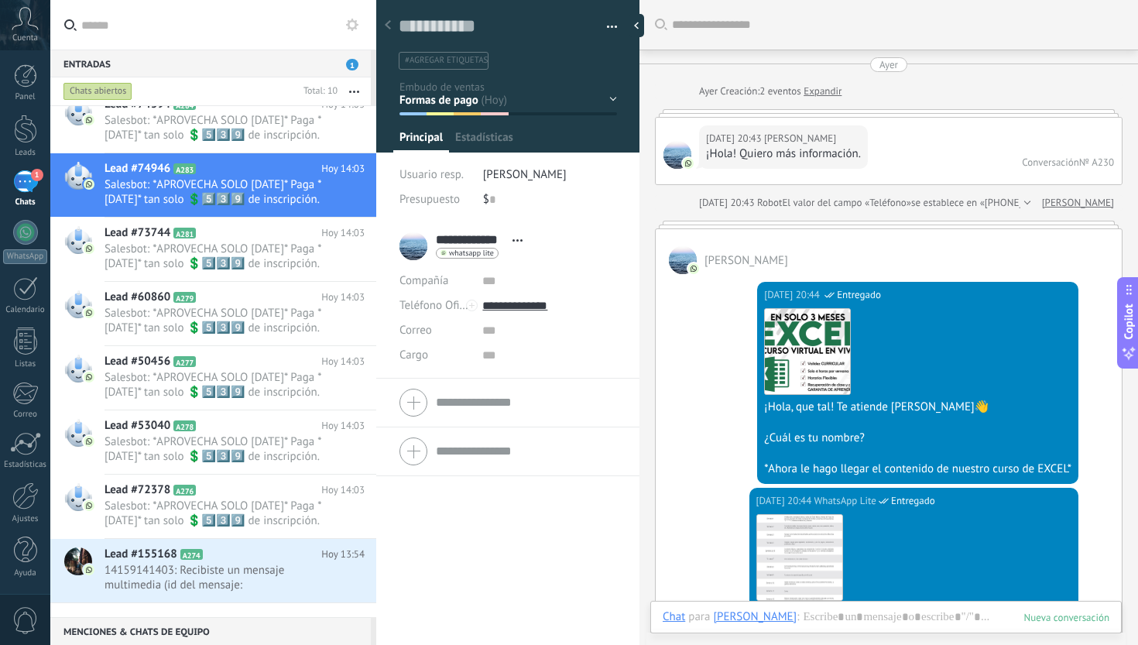
scroll to position [2286, 0]
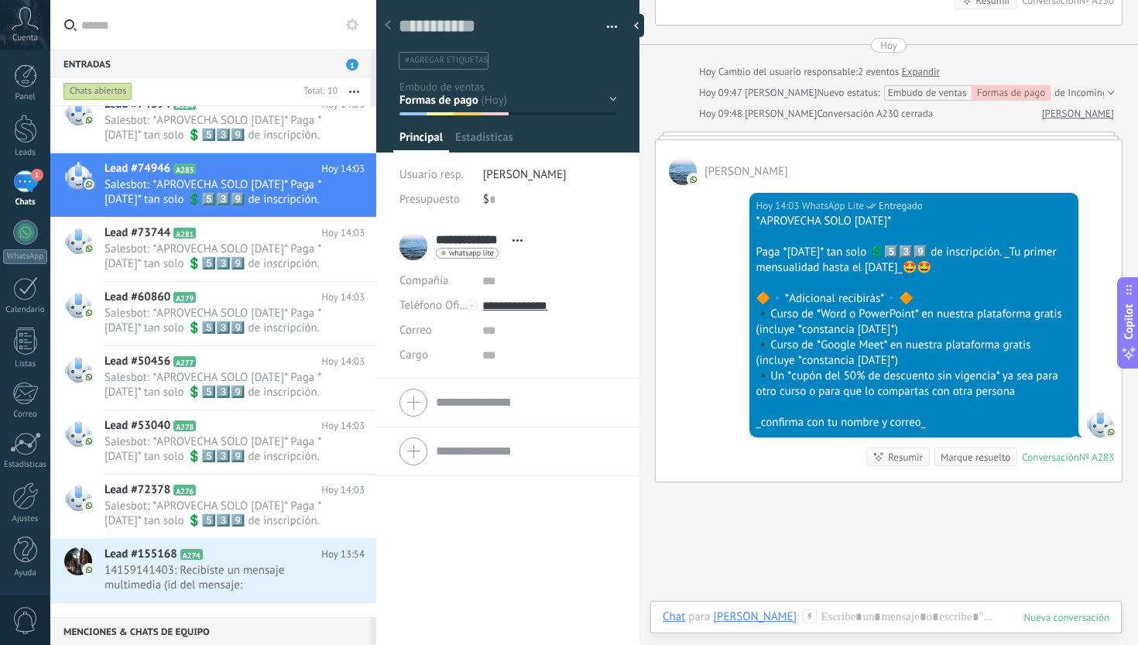
click at [0, 0] on div "Inicio y temario clase y horarios referencias y costos Formas de pago Rec Diari…" at bounding box center [0, 0] width 0 height 0
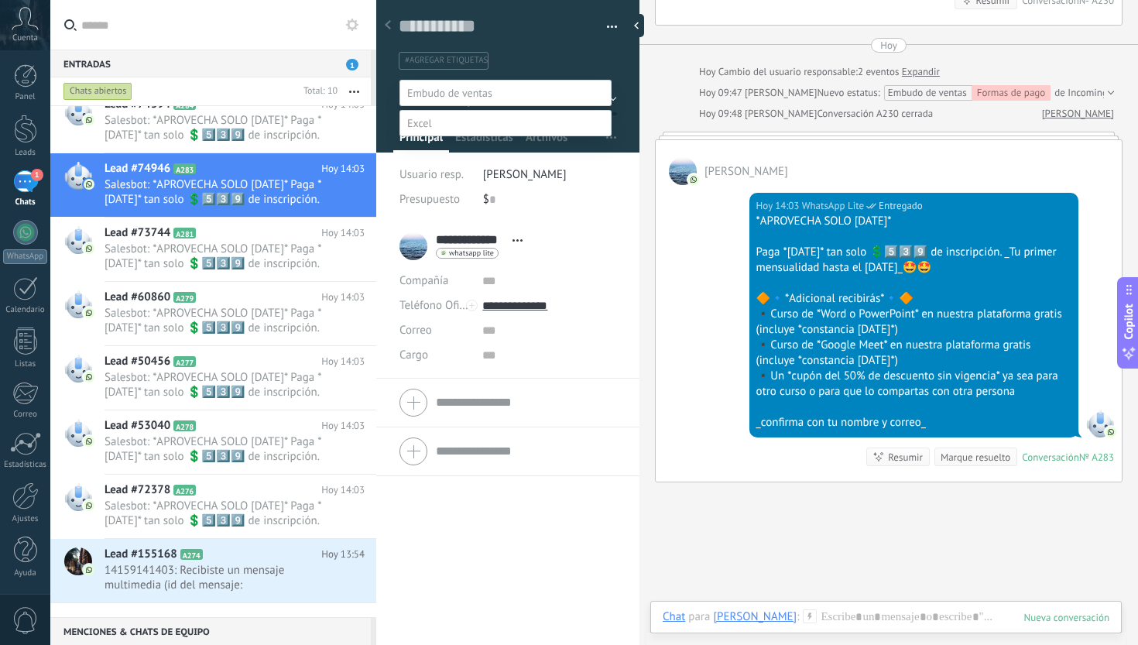
click at [0, 0] on label "Rec Diario" at bounding box center [0, 0] width 0 height 0
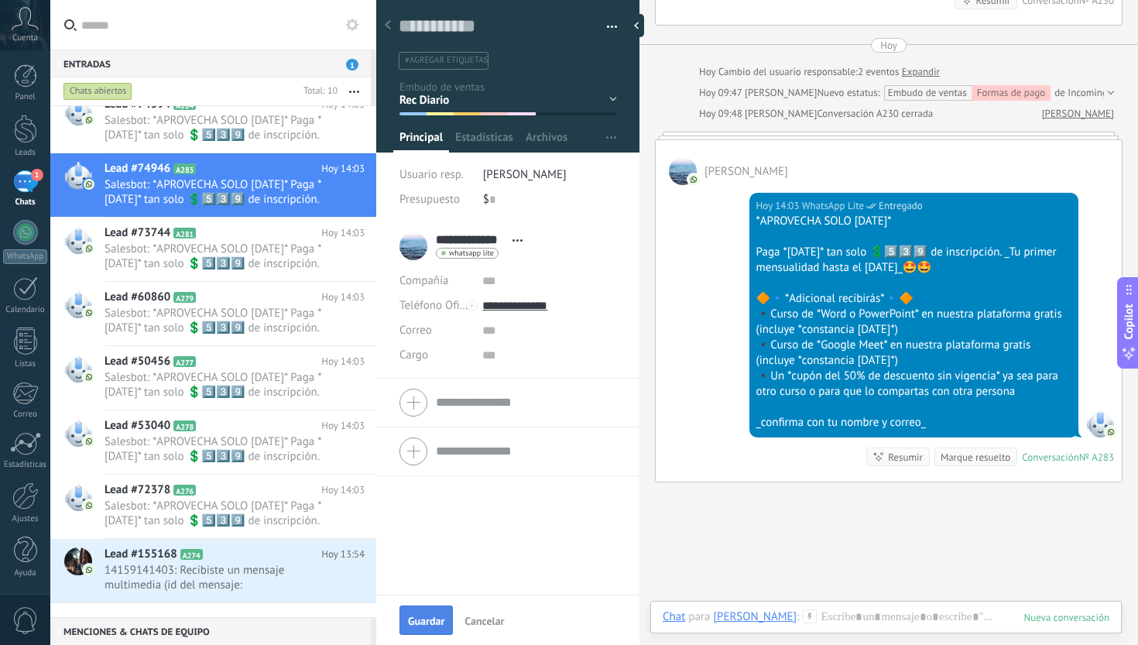
click at [415, 626] on span "Guardar" at bounding box center [426, 621] width 36 height 11
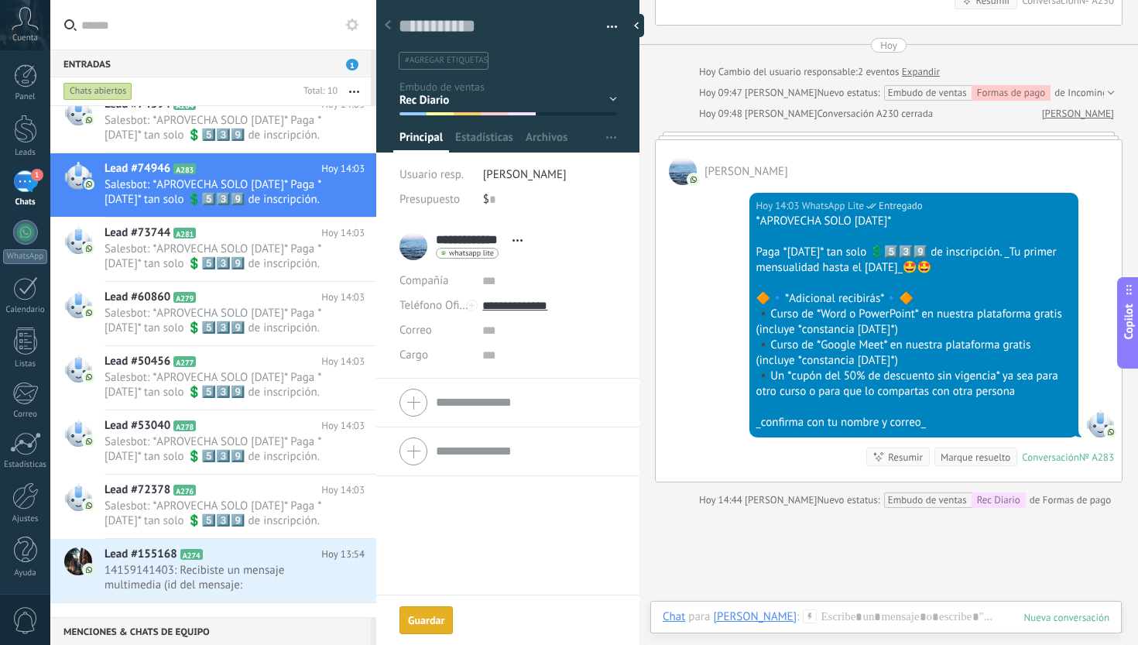
scroll to position [2312, 0]
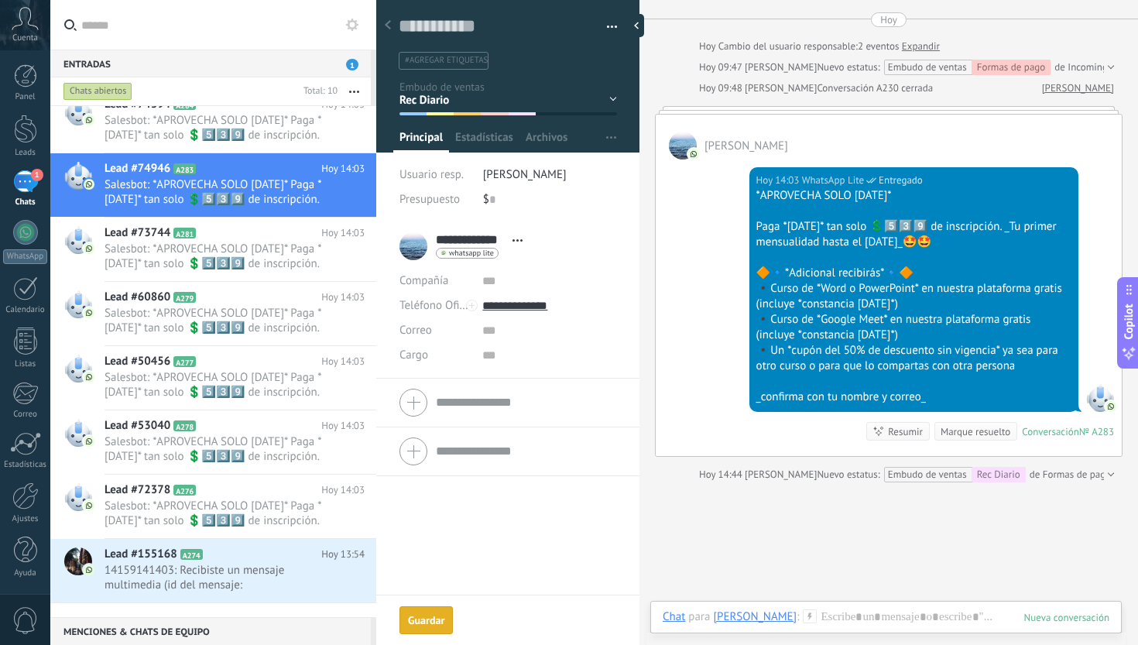
click at [976, 439] on div "Marque resuelto" at bounding box center [976, 431] width 70 height 15
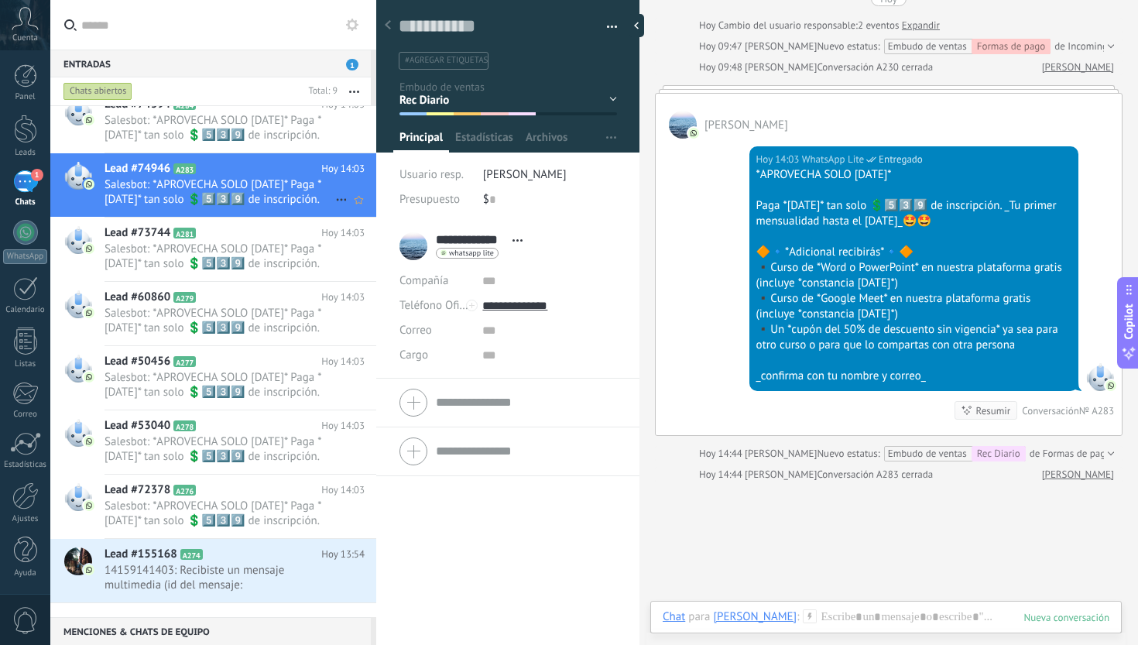
scroll to position [67, 0]
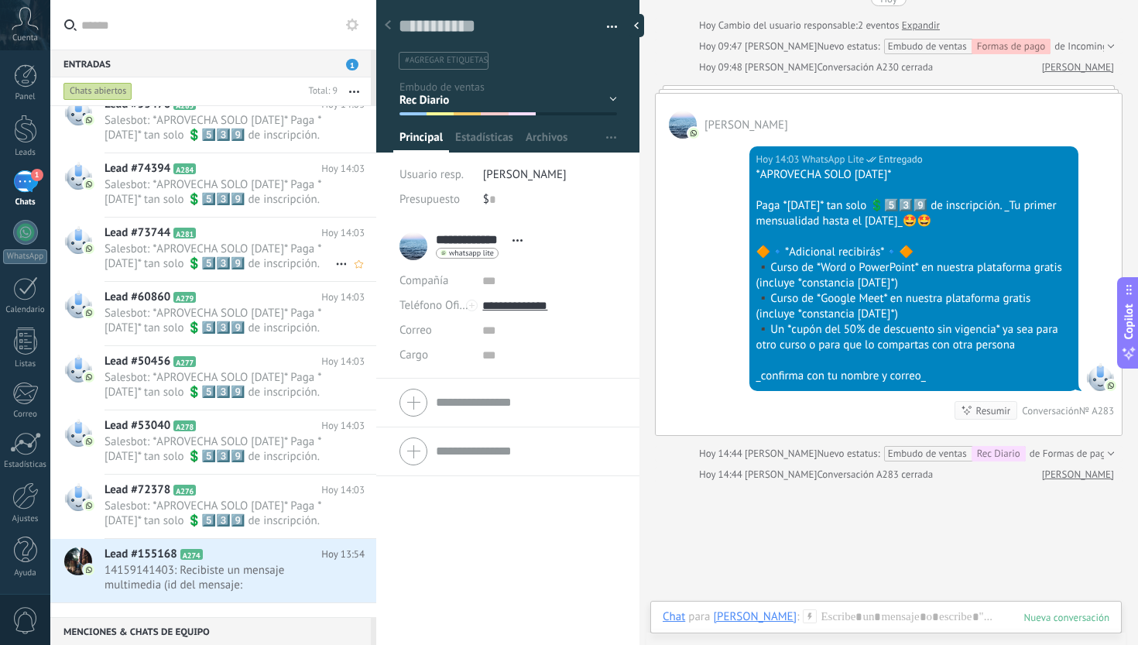
click at [260, 259] on span "Salesbot: *APROVECHA SOLO [DATE]* Paga *[DATE]* tan solo 💲5️⃣3️⃣9️⃣ de inscripc…" at bounding box center [220, 256] width 231 height 29
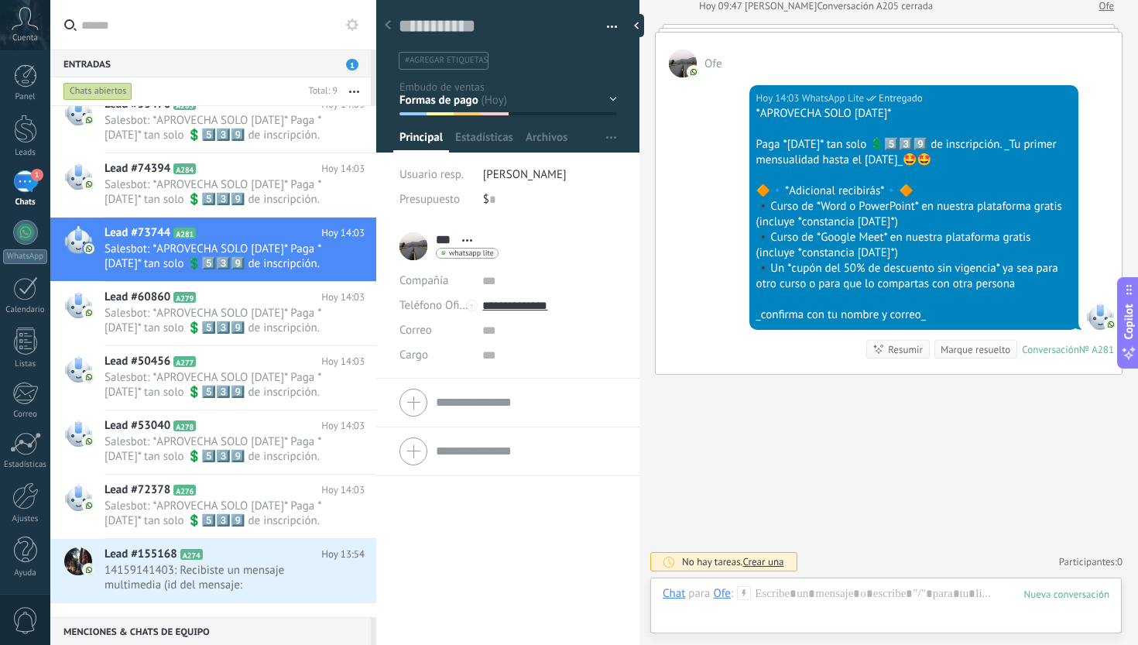
scroll to position [23, 0]
click at [0, 0] on div "Inicio y temario clase y horarios referencias y costos Formas de pago Rec Diari…" at bounding box center [0, 0] width 0 height 0
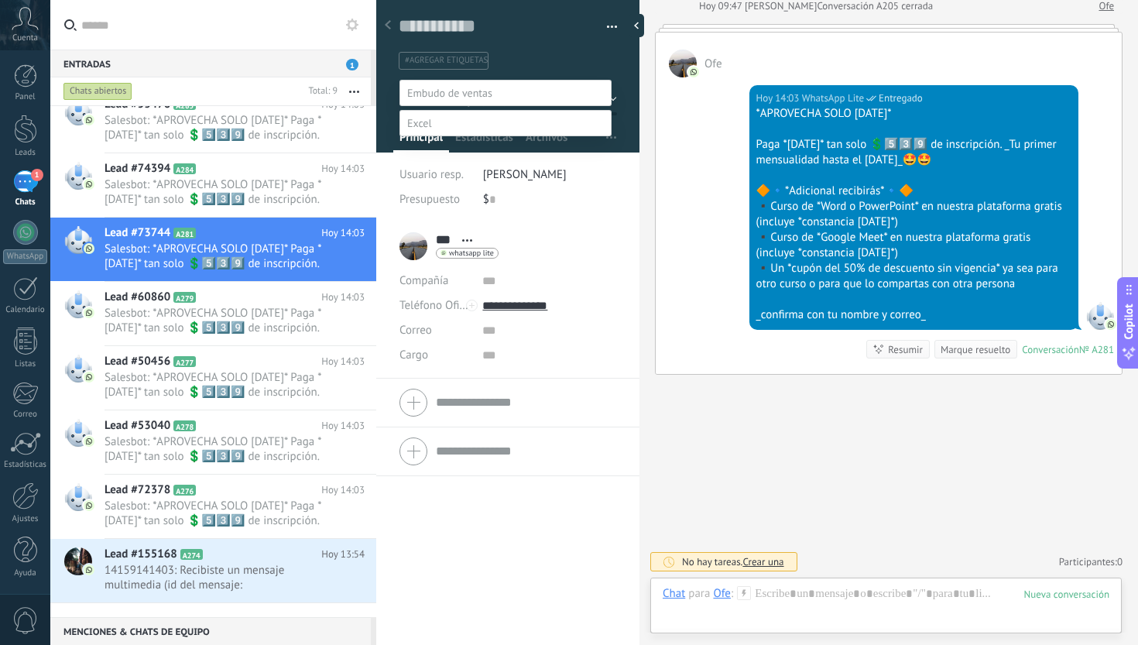
click at [0, 0] on label "Rec Diario" at bounding box center [0, 0] width 0 height 0
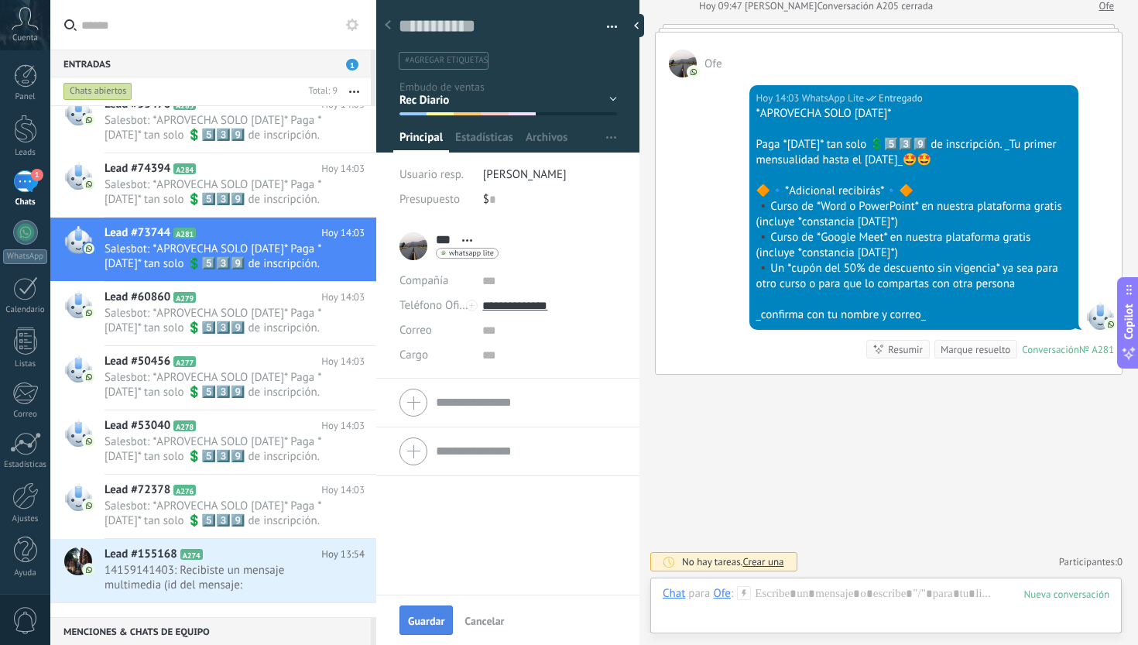
click at [433, 618] on span "Guardar" at bounding box center [426, 621] width 36 height 11
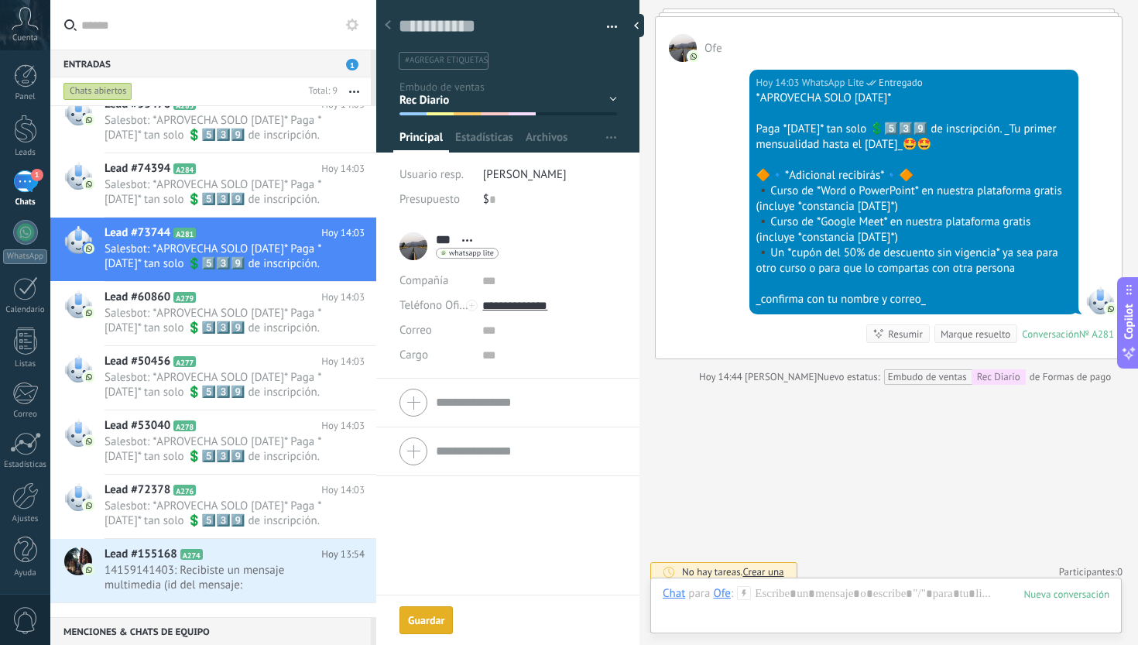
scroll to position [2505, 0]
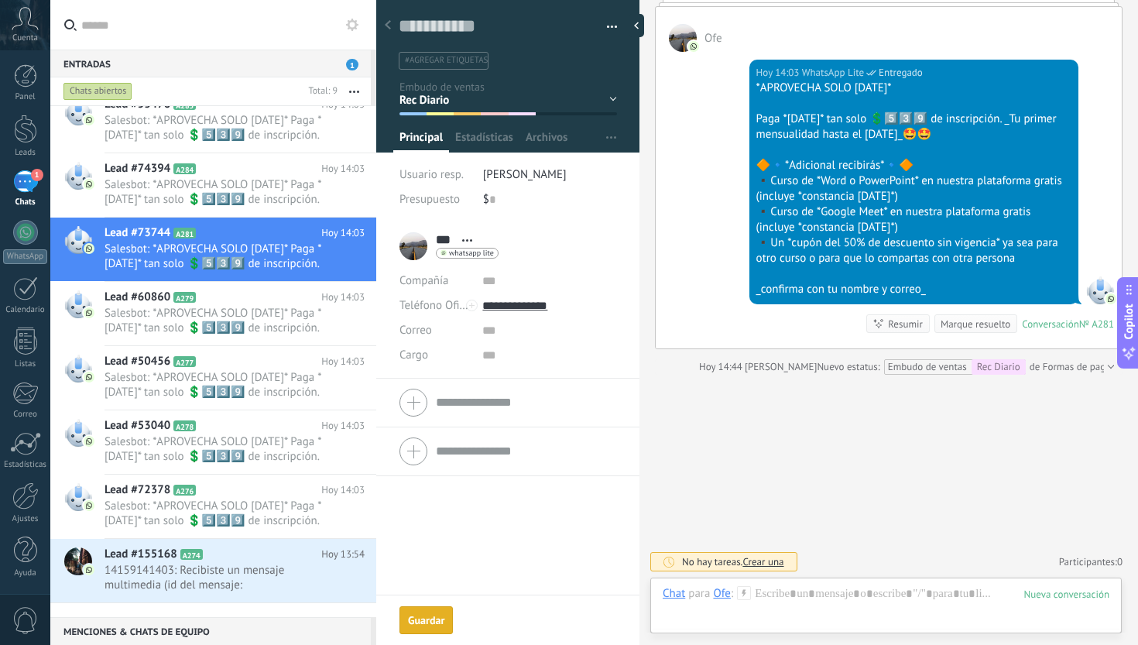
click at [952, 317] on div "Marque resuelto" at bounding box center [976, 324] width 70 height 15
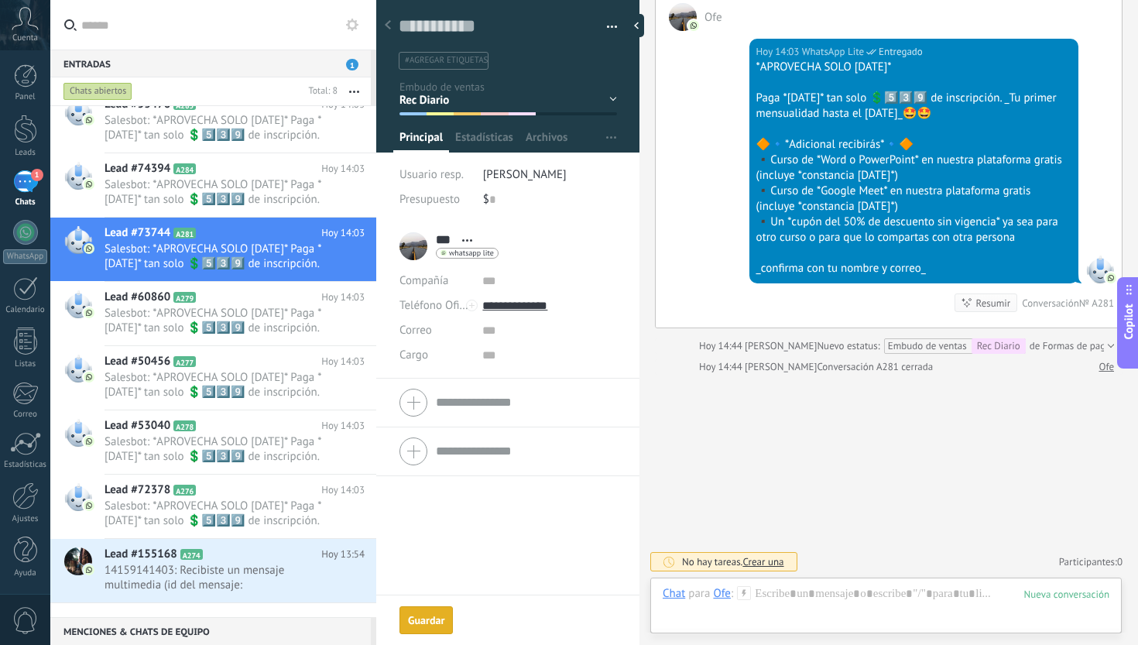
scroll to position [3, 0]
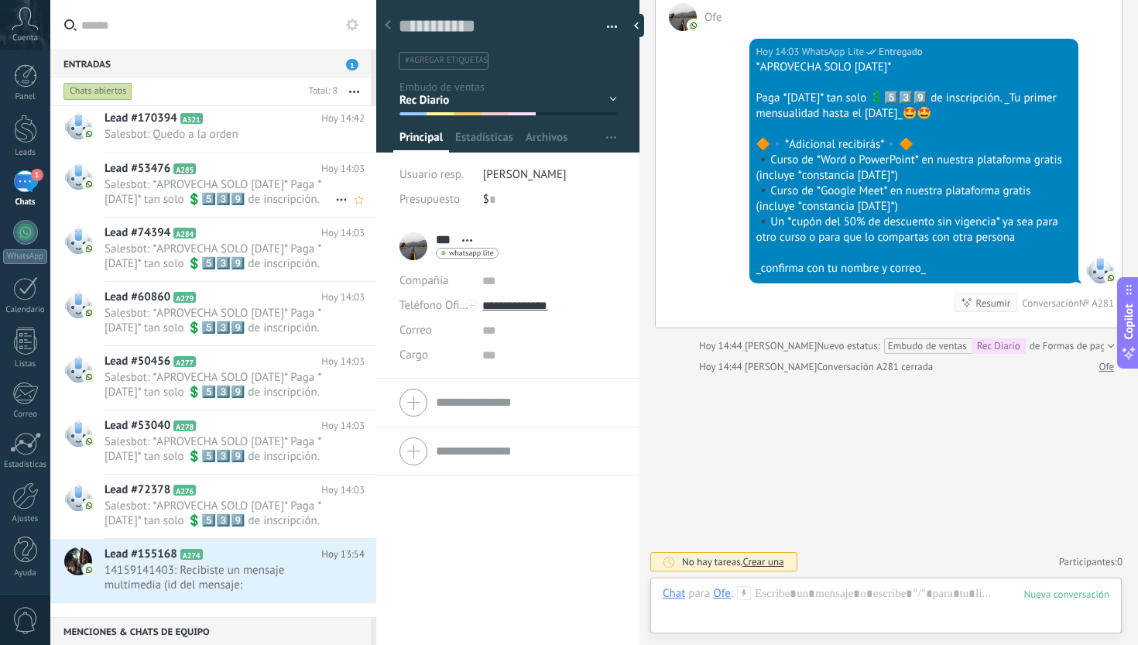
click at [287, 214] on div "Lead #53476 A285 Hoy 14:03 Salesbot: *APROVECHA SOLO HOY* Paga *HOY* tan solo 💲…" at bounding box center [241, 184] width 272 height 63
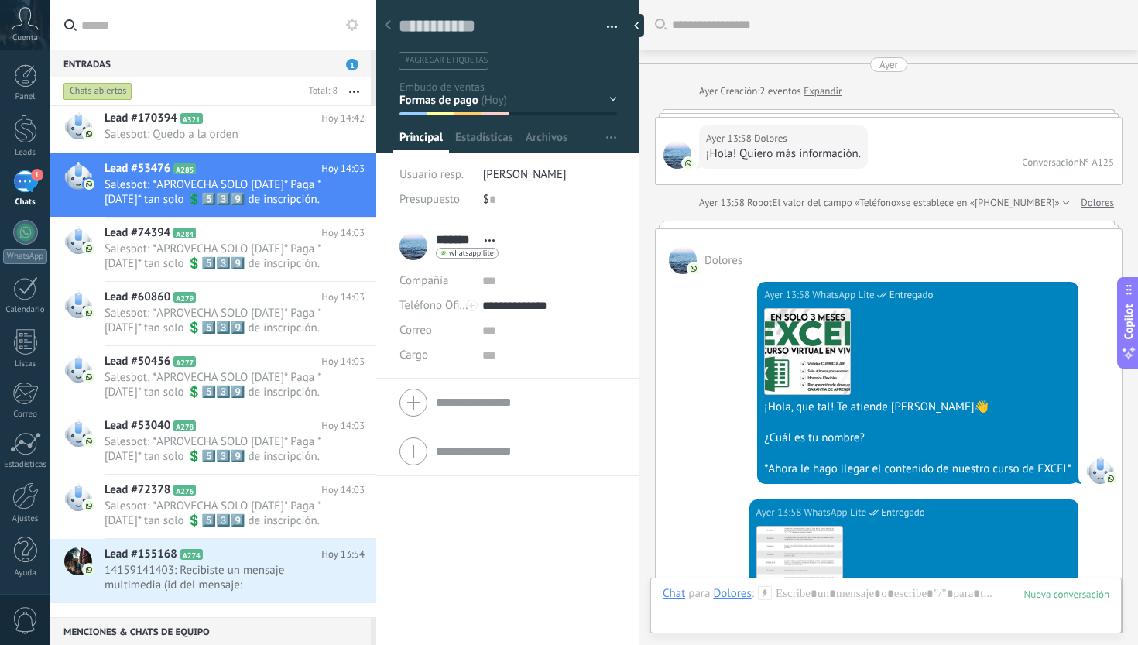
scroll to position [2462, 0]
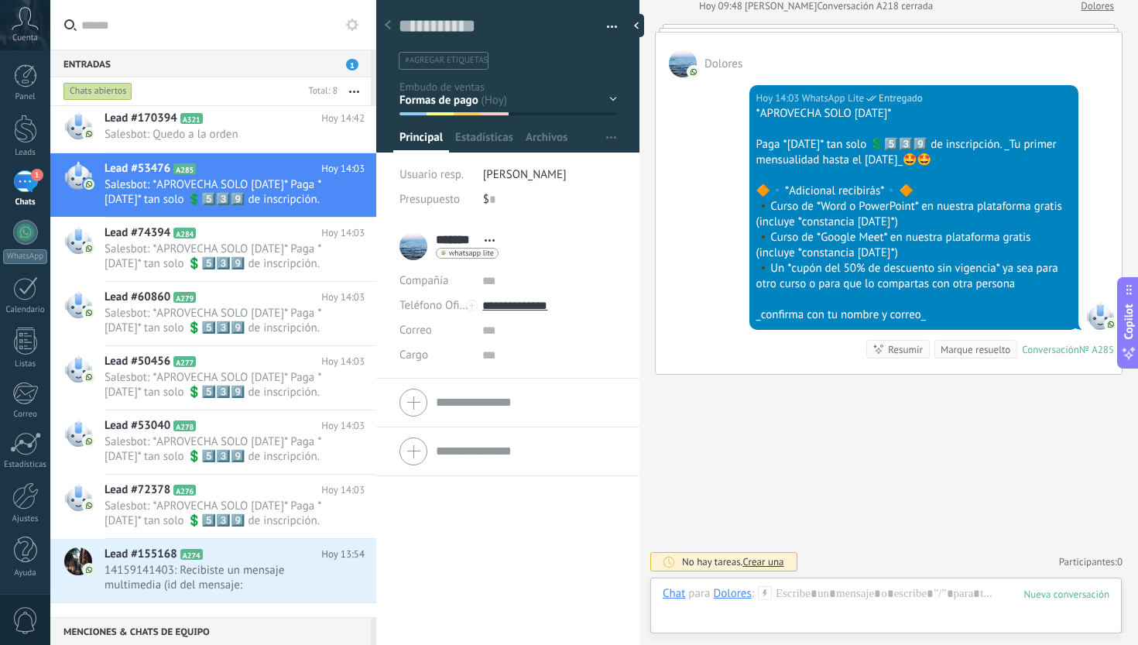
click at [0, 0] on div "Inicio y temario clase y horarios referencias y costos Formas de pago Rec Diari…" at bounding box center [0, 0] width 0 height 0
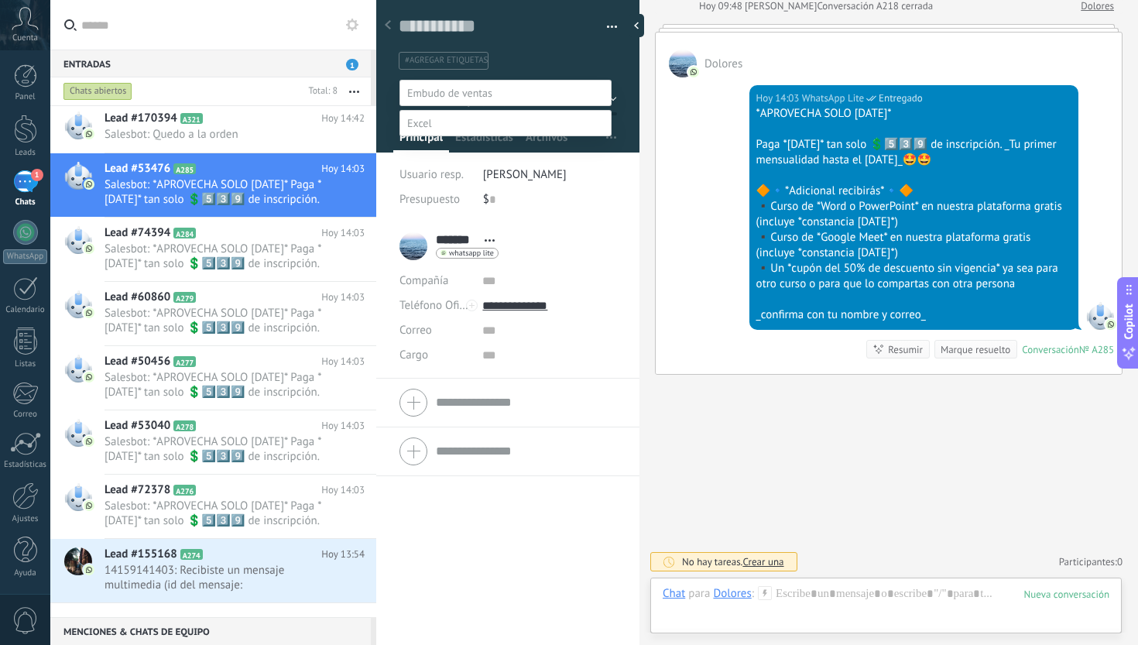
click at [0, 0] on label "Rec Diario" at bounding box center [0, 0] width 0 height 0
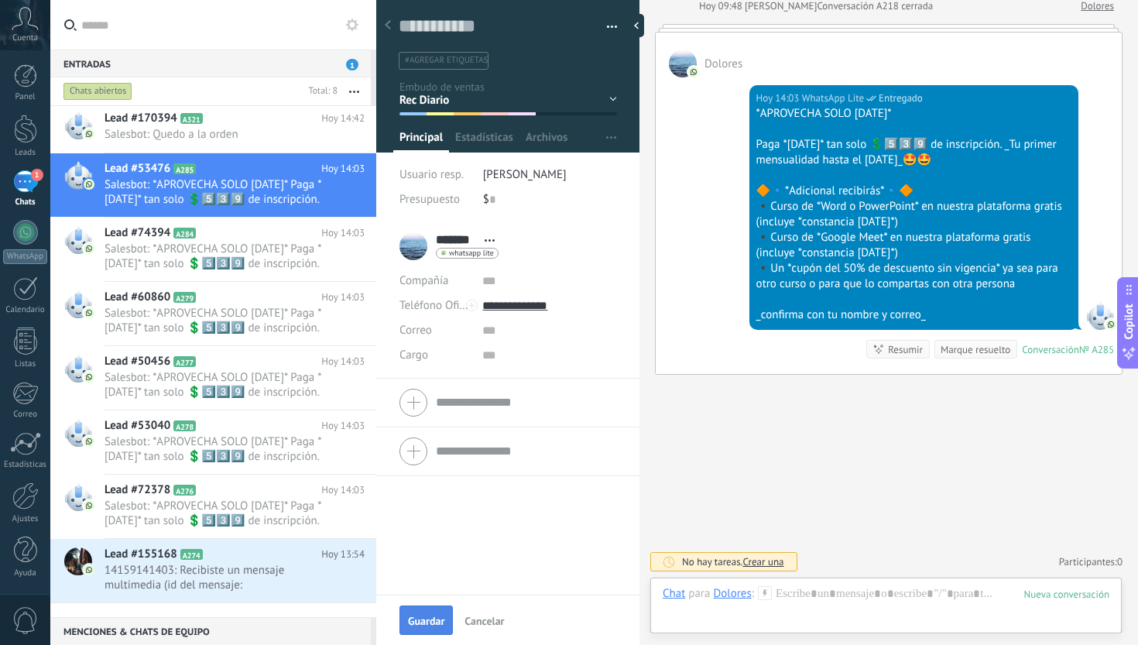
click at [440, 605] on div "Guardar Cancelar" at bounding box center [507, 620] width 263 height 50
click at [972, 346] on div "Marque resuelto" at bounding box center [976, 349] width 70 height 15
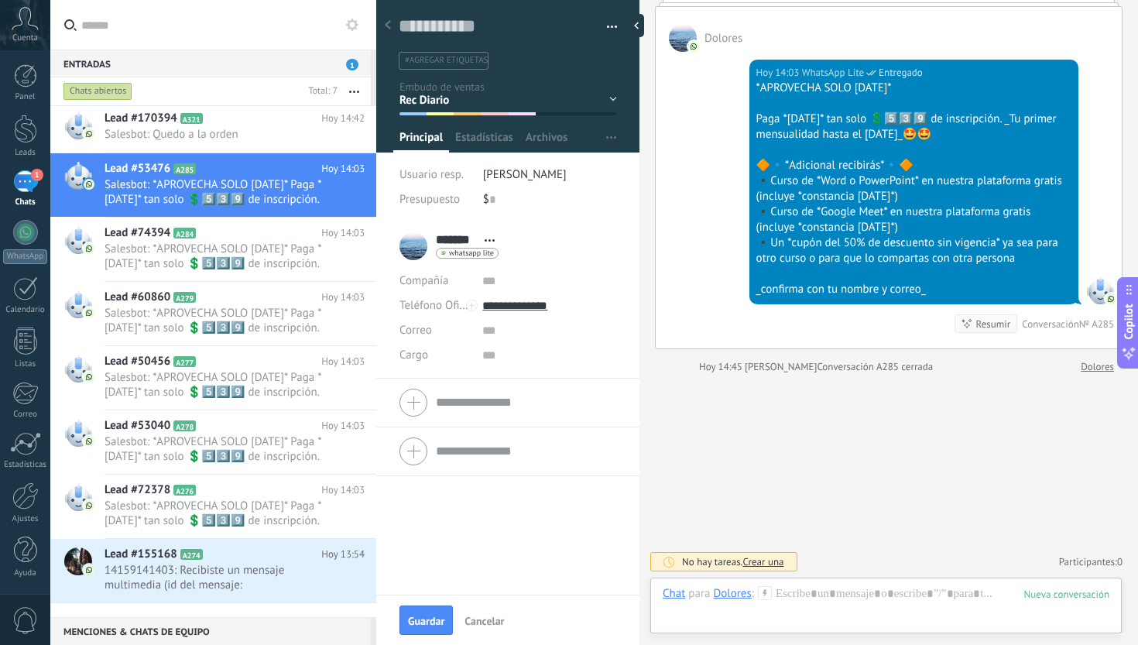
scroll to position [0, 0]
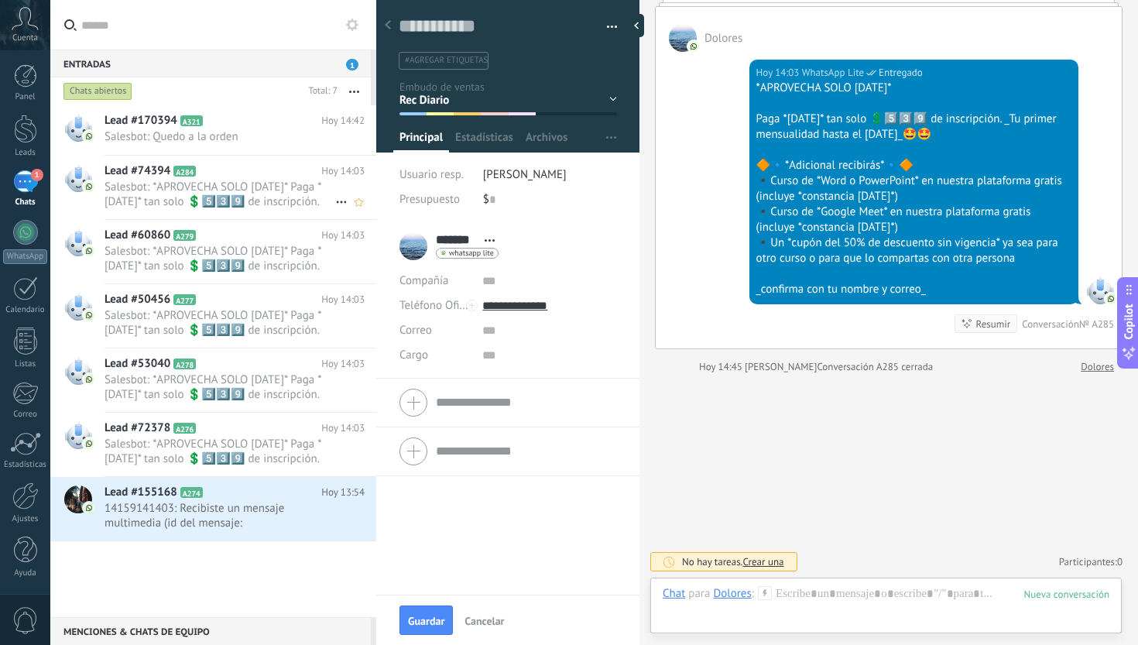
click at [260, 168] on h2 "Lead #74394 A284" at bounding box center [213, 170] width 217 height 15
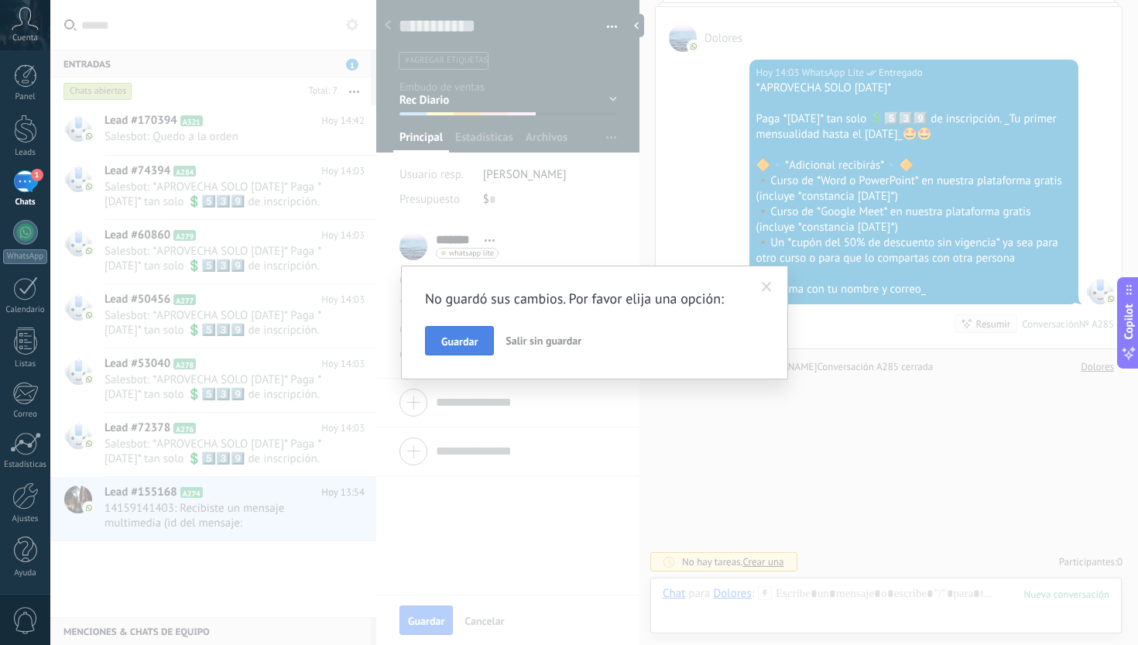
click at [470, 345] on span "Guardar" at bounding box center [459, 341] width 36 height 11
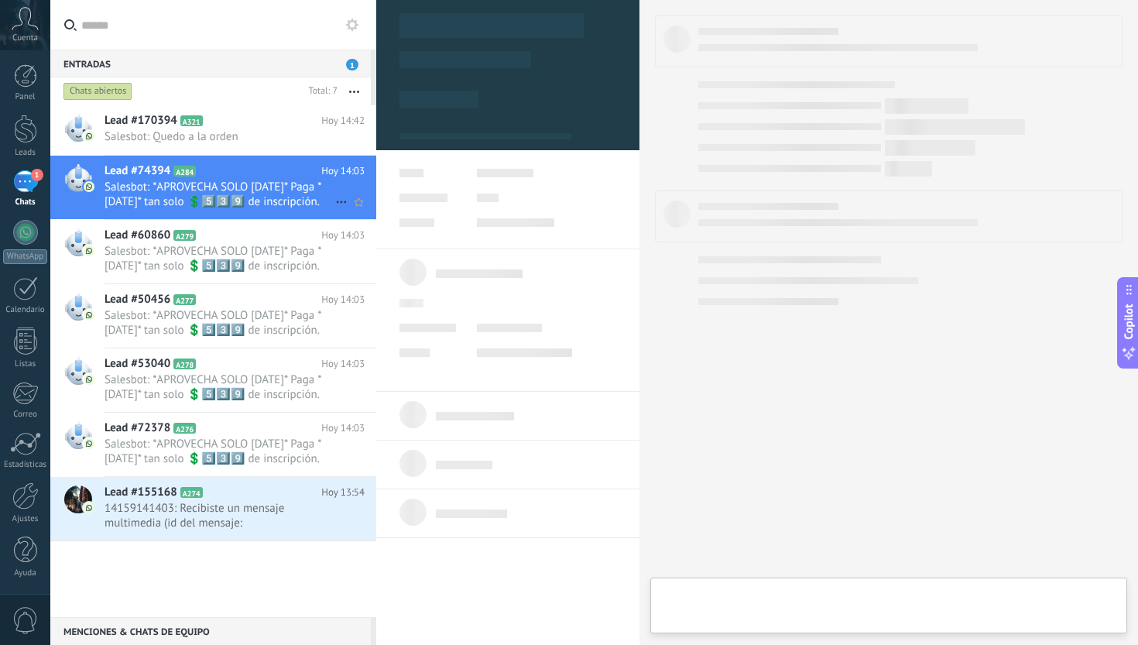
click at [289, 166] on h2 "Lead #74394 A284" at bounding box center [213, 170] width 217 height 15
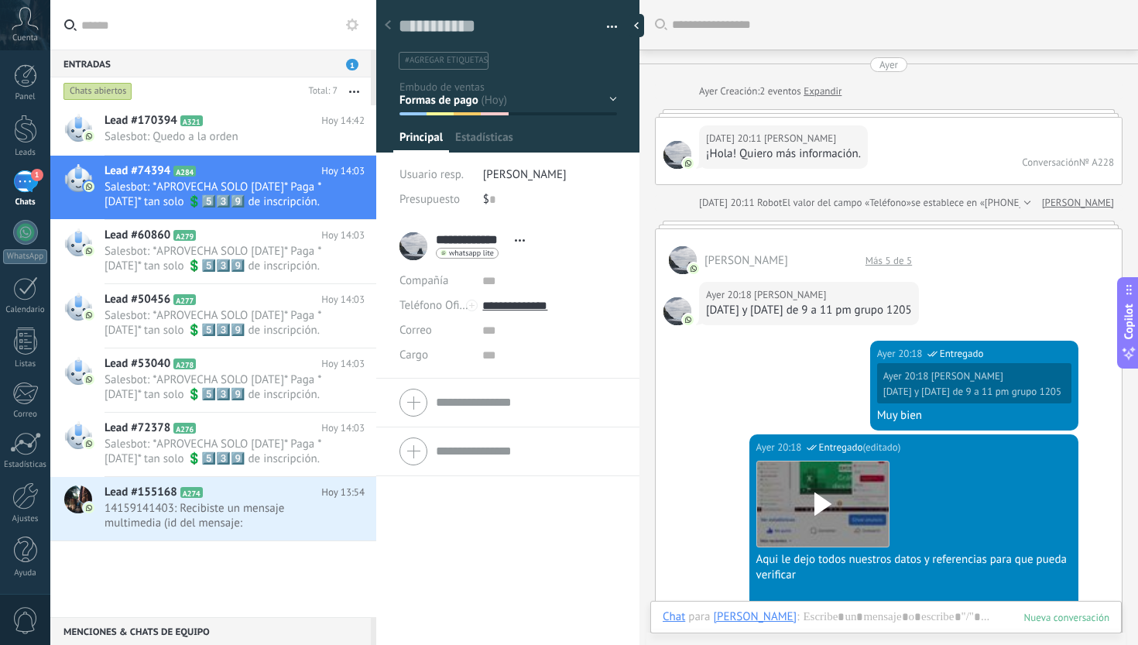
scroll to position [23, 0]
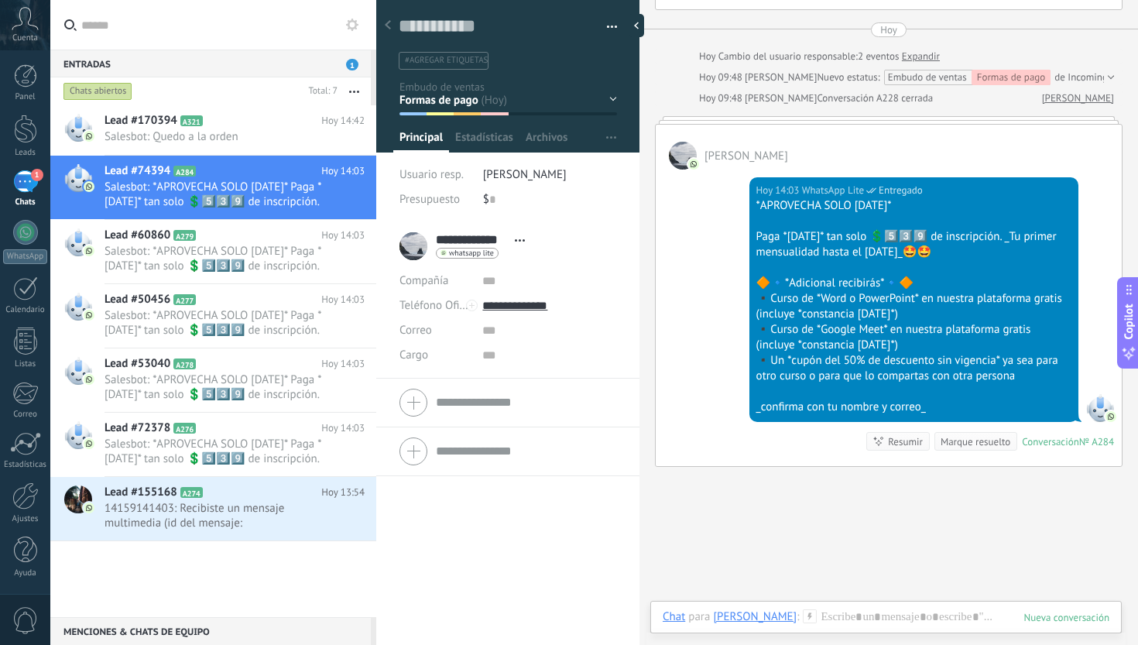
click at [0, 0] on div "Inicio y temario clase y horarios referencias y costos Formas de pago Rec Diari…" at bounding box center [0, 0] width 0 height 0
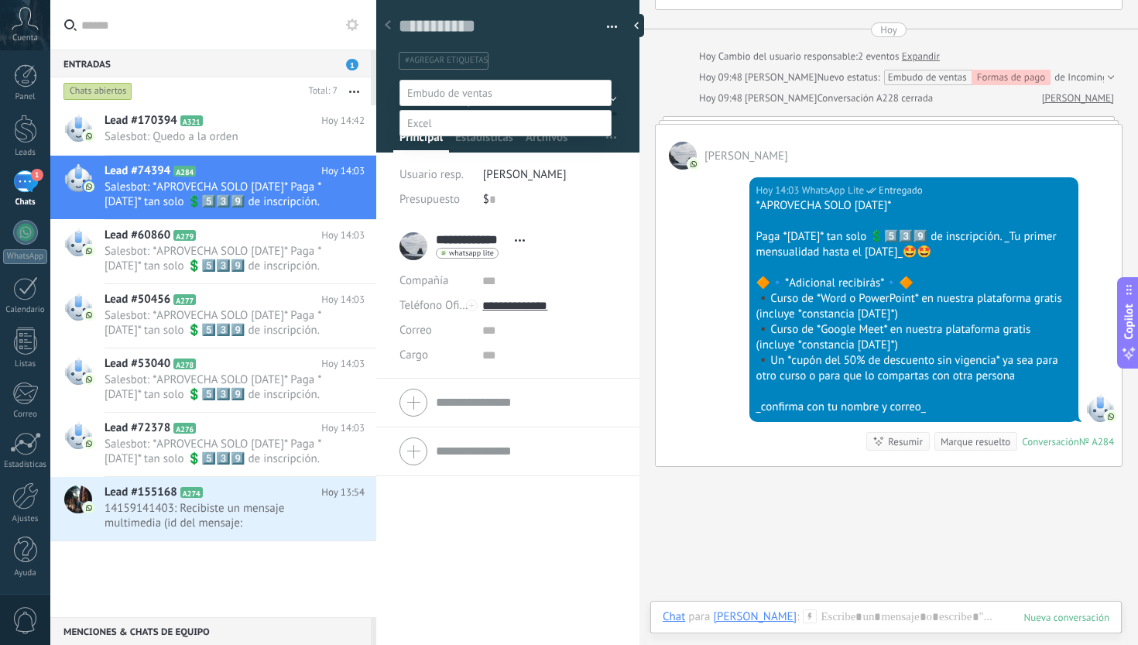
click at [0, 0] on label "Rec Diario" at bounding box center [0, 0] width 0 height 0
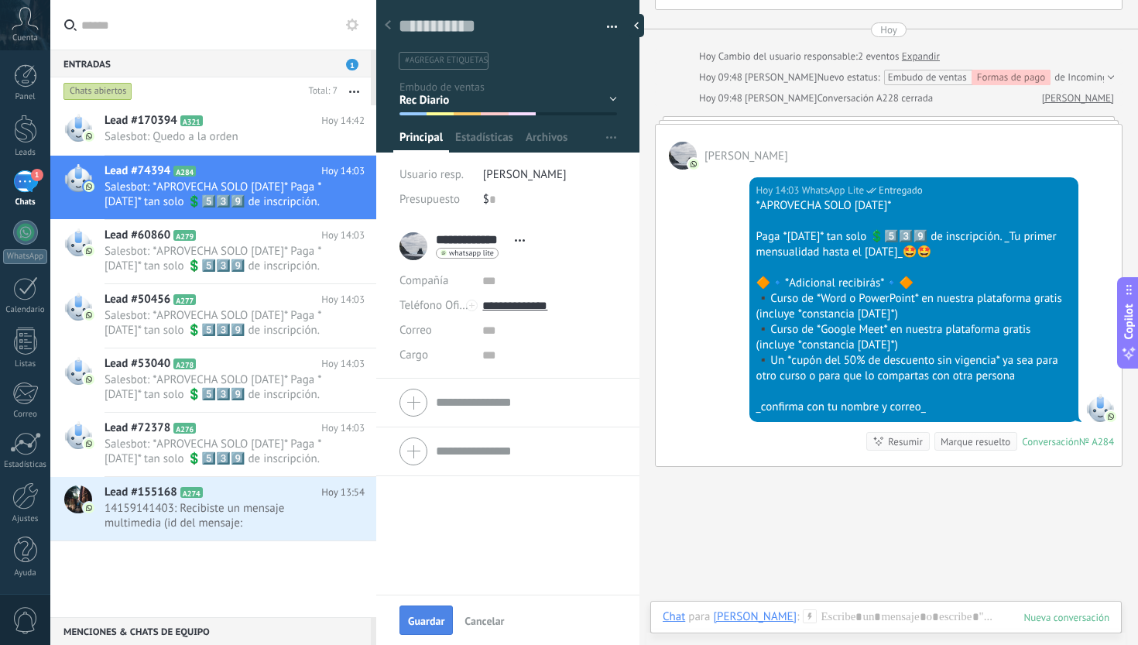
click at [425, 609] on button "Guardar" at bounding box center [426, 619] width 53 height 29
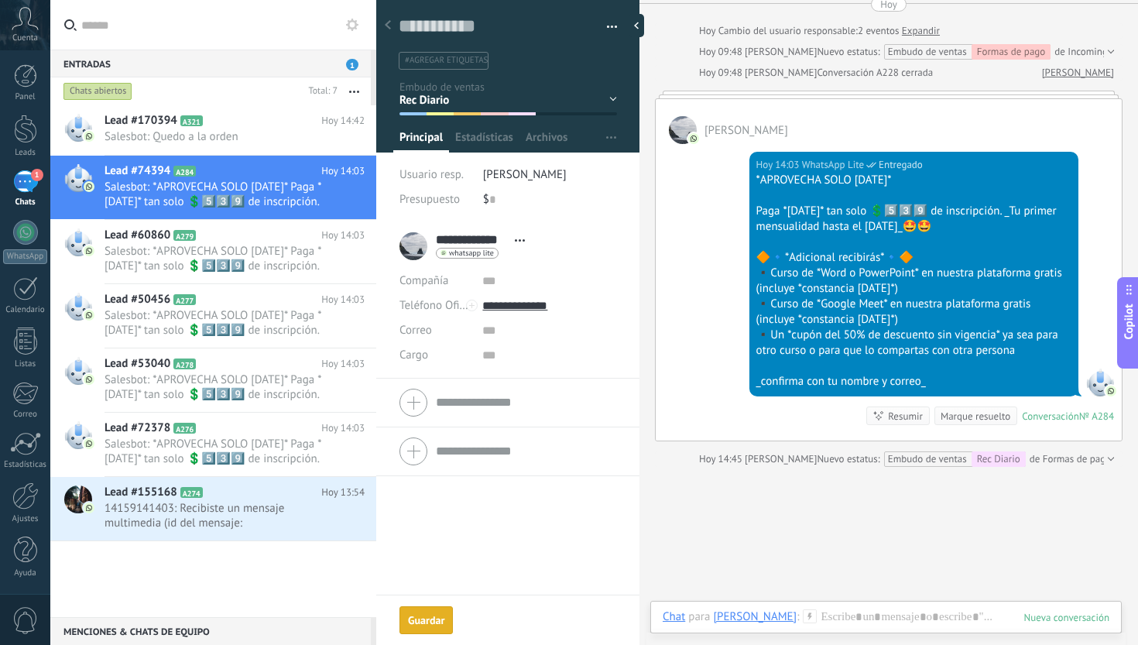
click at [984, 424] on div "Marque resuelto" at bounding box center [976, 416] width 70 height 15
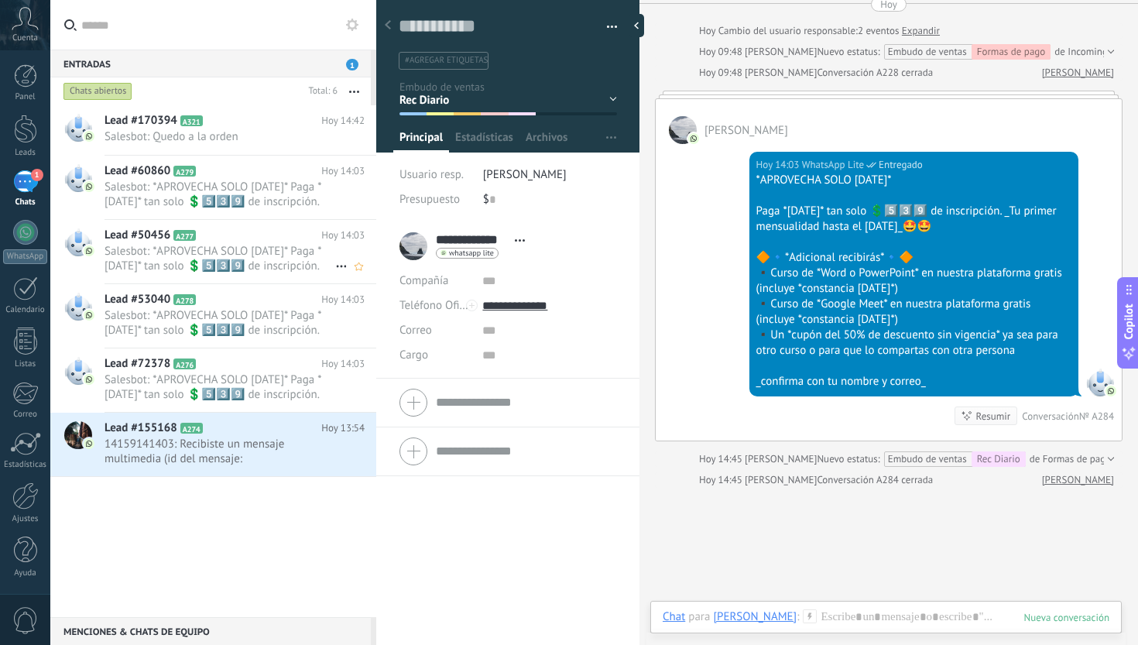
scroll to position [2252, 0]
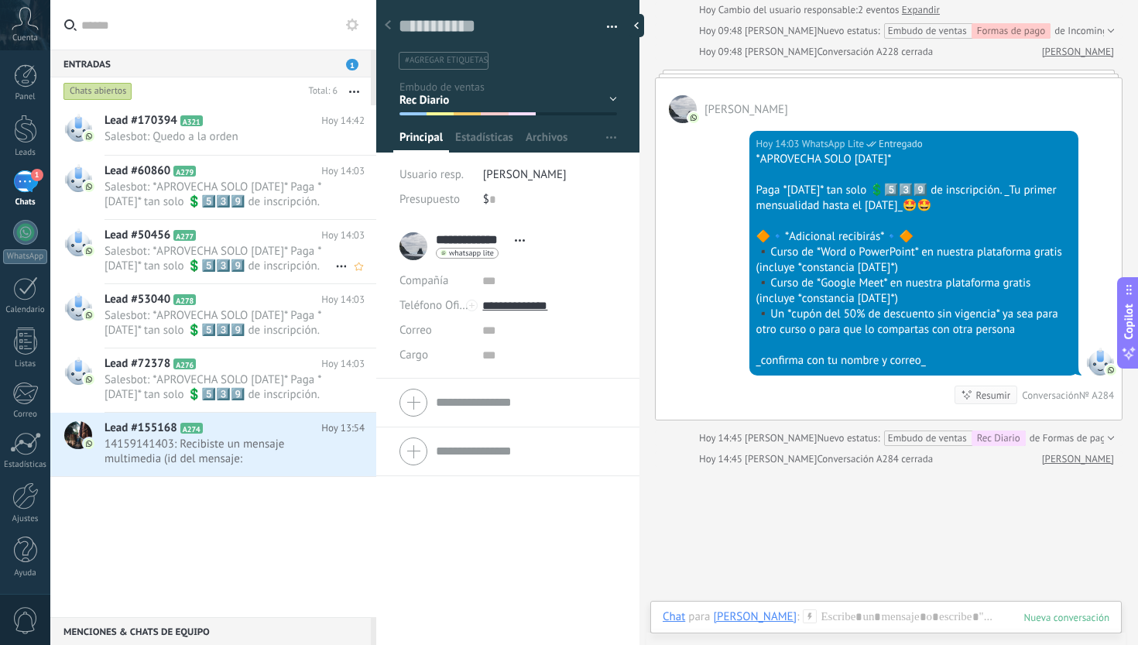
click at [263, 244] on span "Salesbot: *APROVECHA SOLO [DATE]* Paga *[DATE]* tan solo 💲5️⃣3️⃣9️⃣ de inscripc…" at bounding box center [220, 258] width 231 height 29
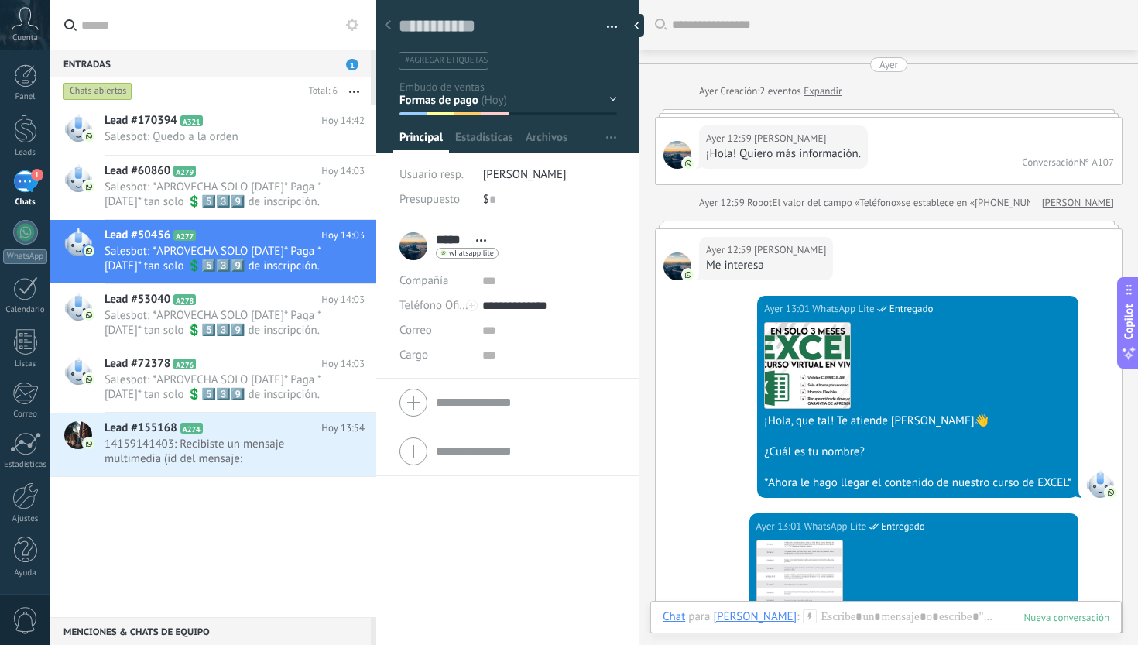
scroll to position [2353, 0]
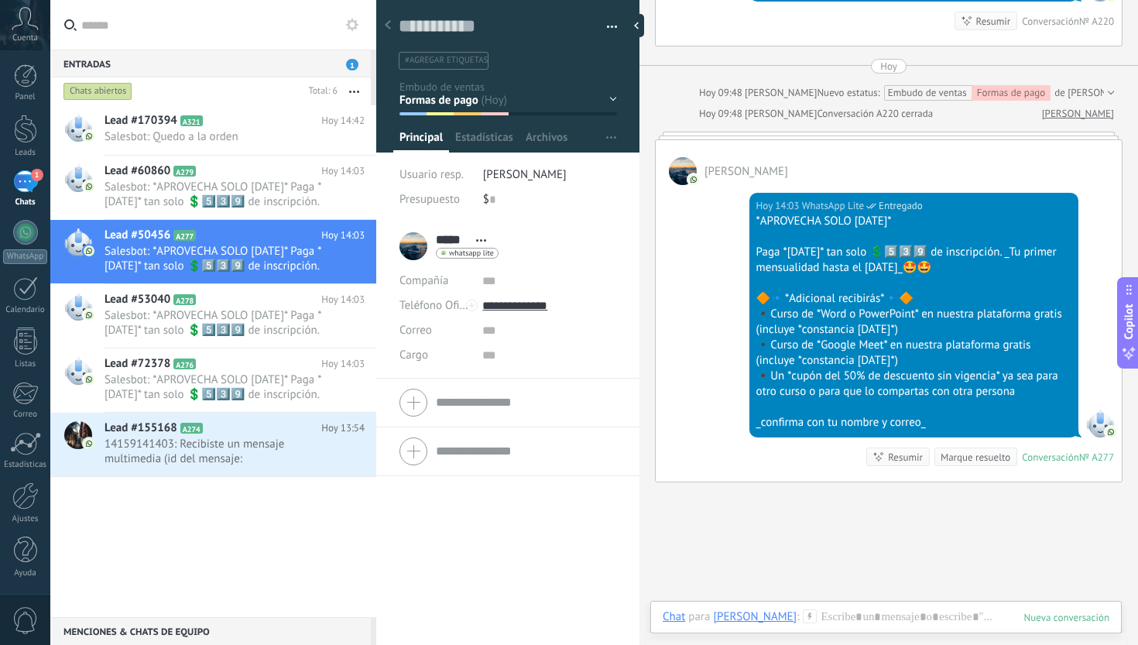
click at [0, 0] on div "Inicio y temario clase y horarios referencias y costos Formas de pago Rec Diari…" at bounding box center [0, 0] width 0 height 0
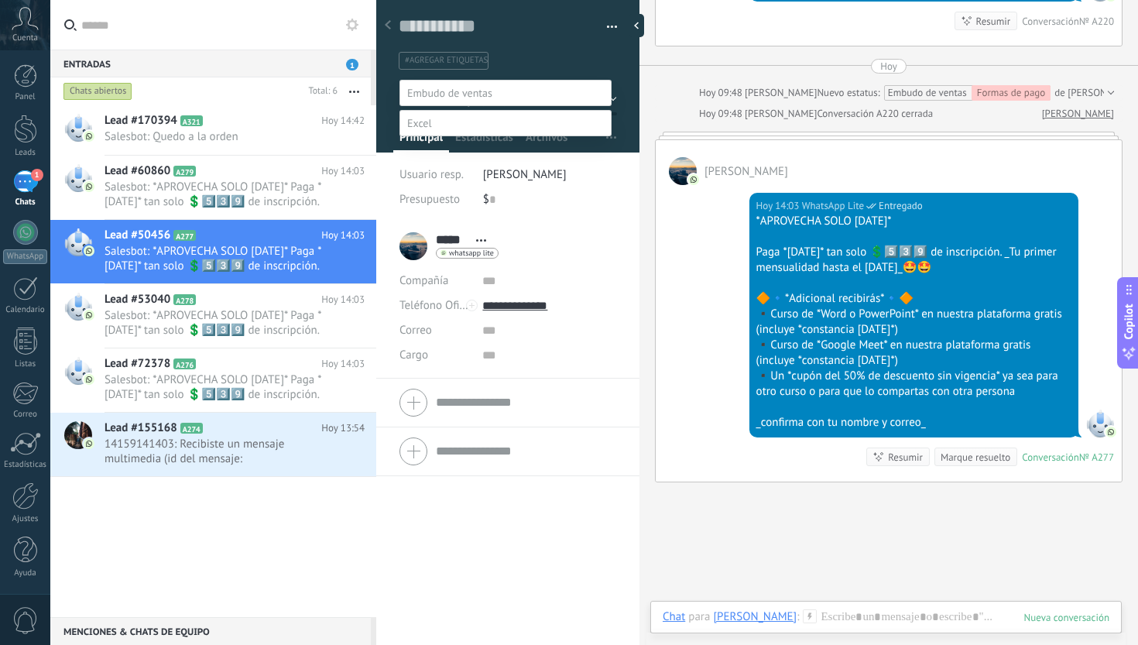
click at [0, 0] on label "Rec Diario" at bounding box center [0, 0] width 0 height 0
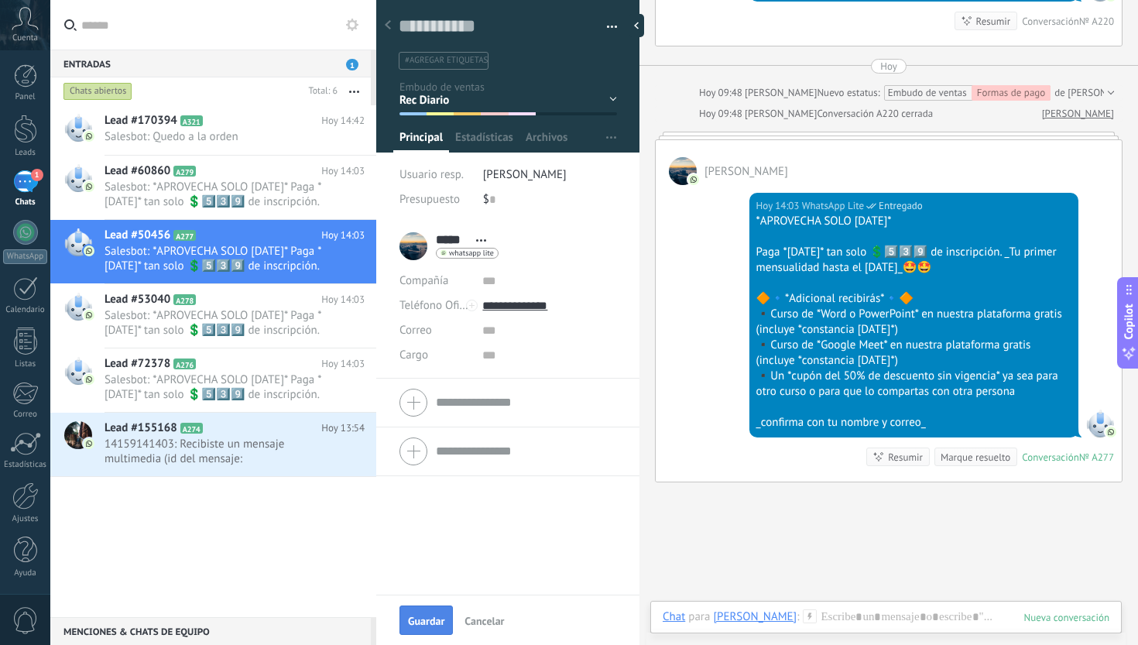
click at [431, 608] on button "Guardar" at bounding box center [426, 619] width 53 height 29
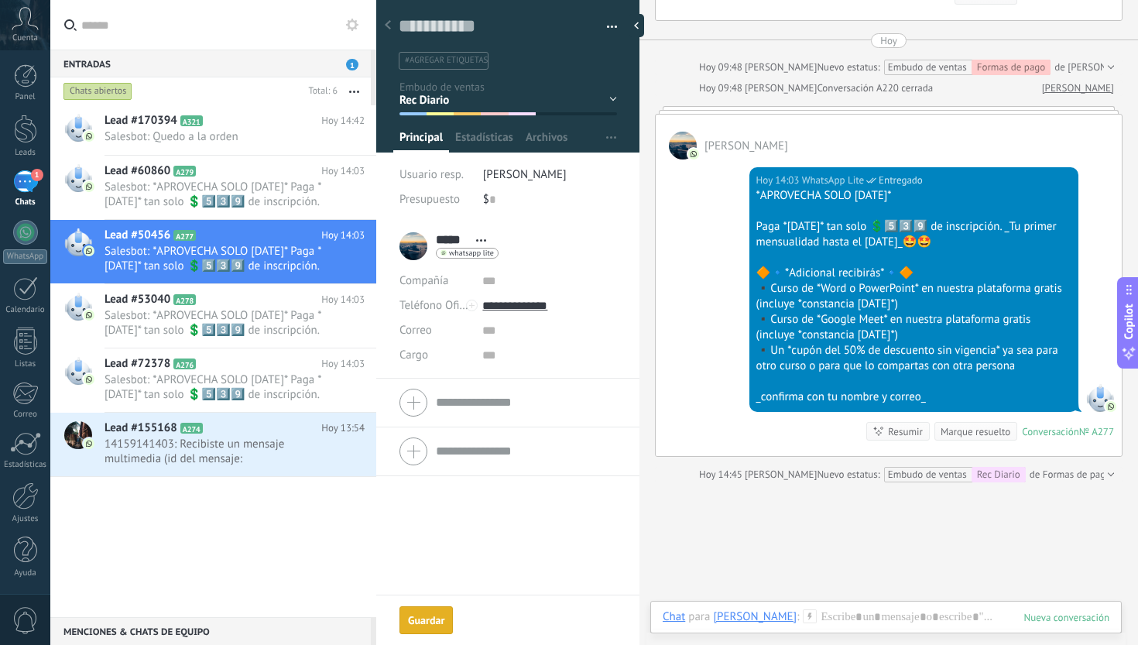
click at [972, 439] on div "Marque resuelto" at bounding box center [976, 431] width 70 height 15
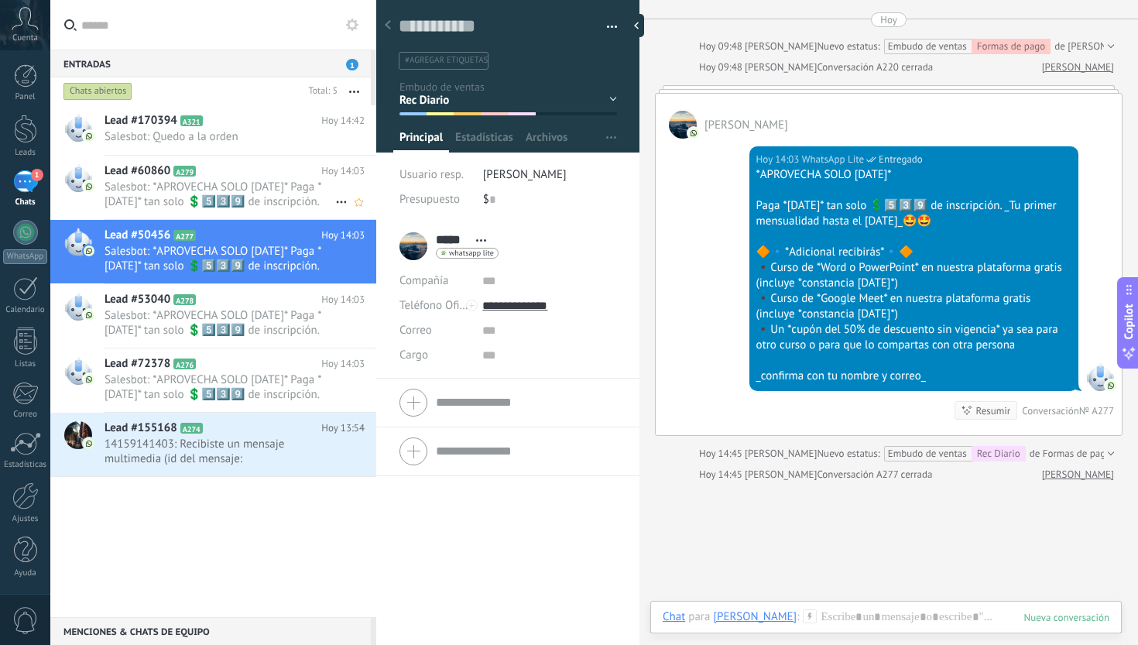
click at [303, 207] on span "Salesbot: *APROVECHA SOLO [DATE]* Paga *[DATE]* tan solo 💲5️⃣3️⃣9️⃣ de inscripc…" at bounding box center [220, 194] width 231 height 29
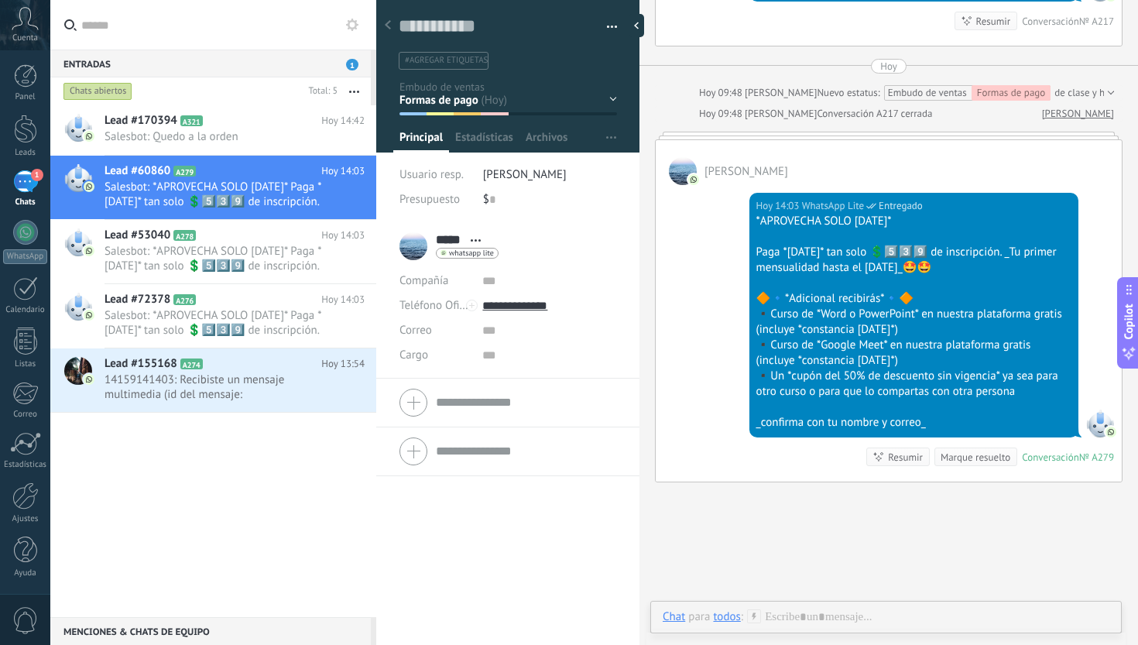
click at [0, 0] on div "Inicio y temario clase y horarios referencias y costos Formas de pago Rec Diari…" at bounding box center [0, 0] width 0 height 0
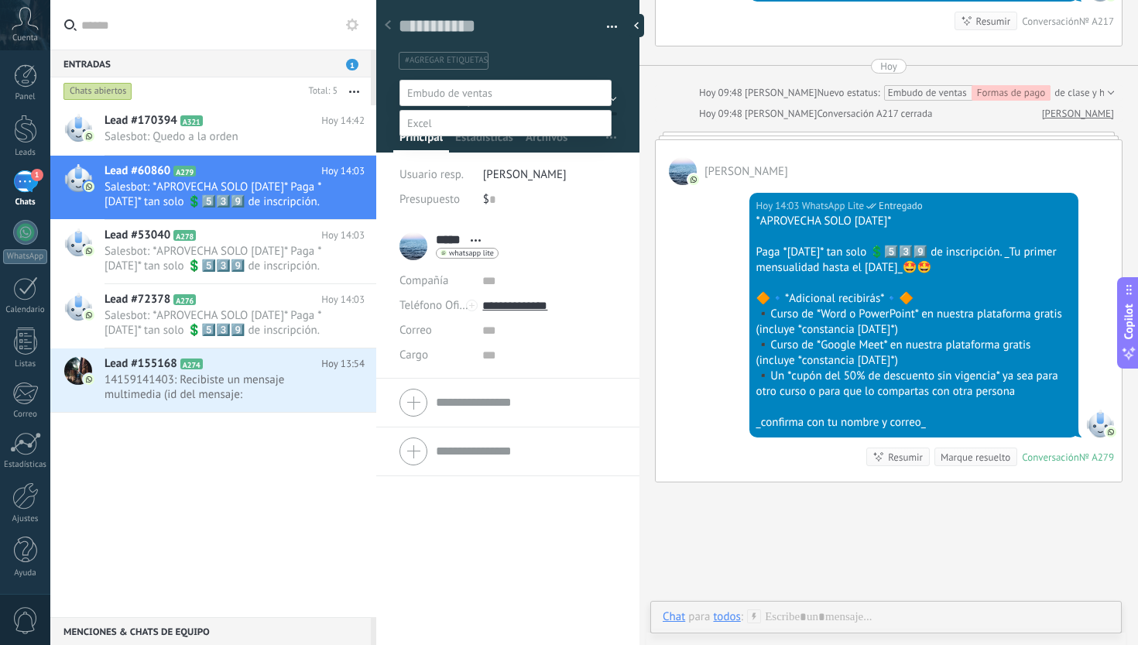
click at [0, 0] on label "Rec Diario" at bounding box center [0, 0] width 0 height 0
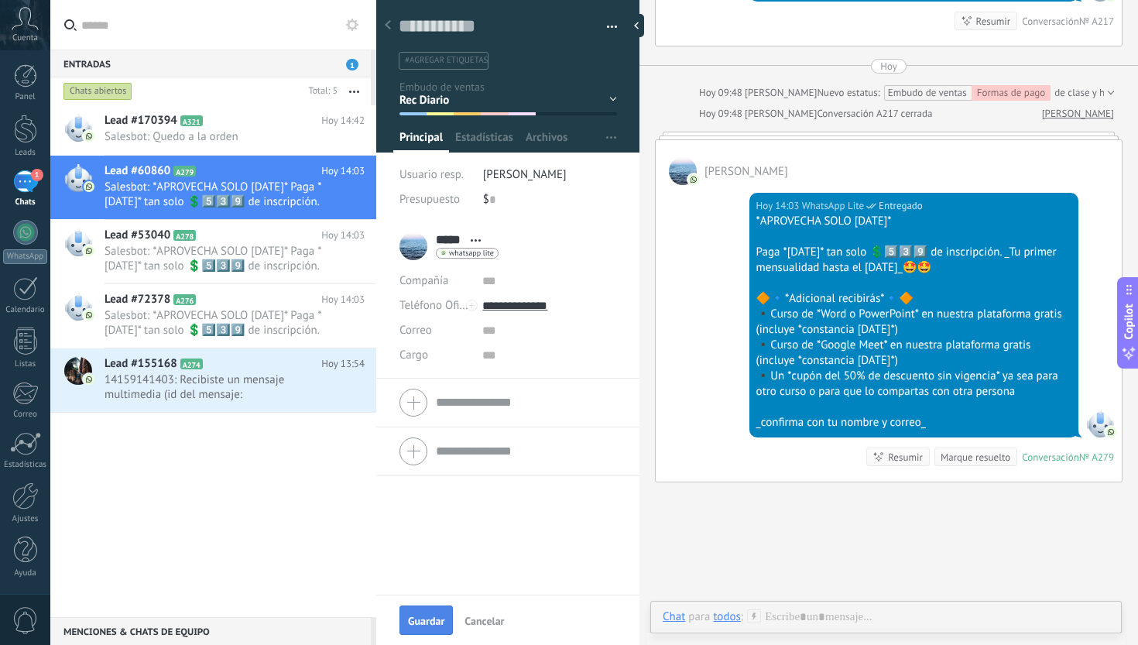
click at [437, 612] on button "Guardar" at bounding box center [426, 619] width 53 height 29
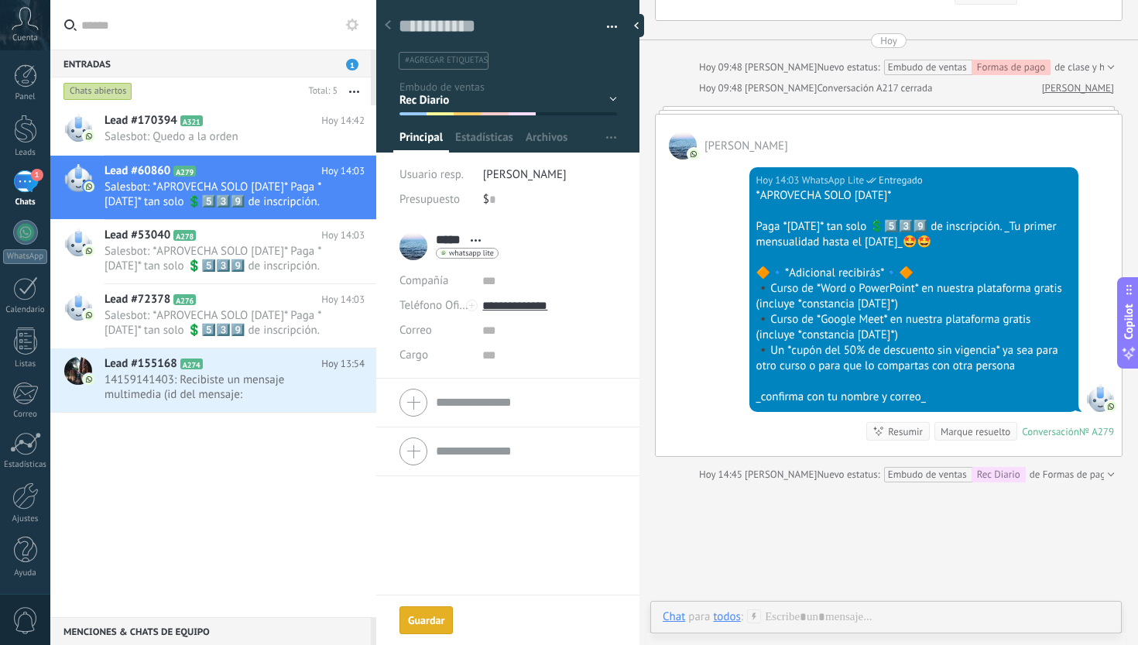
click at [965, 439] on div "Marque resuelto" at bounding box center [976, 431] width 70 height 15
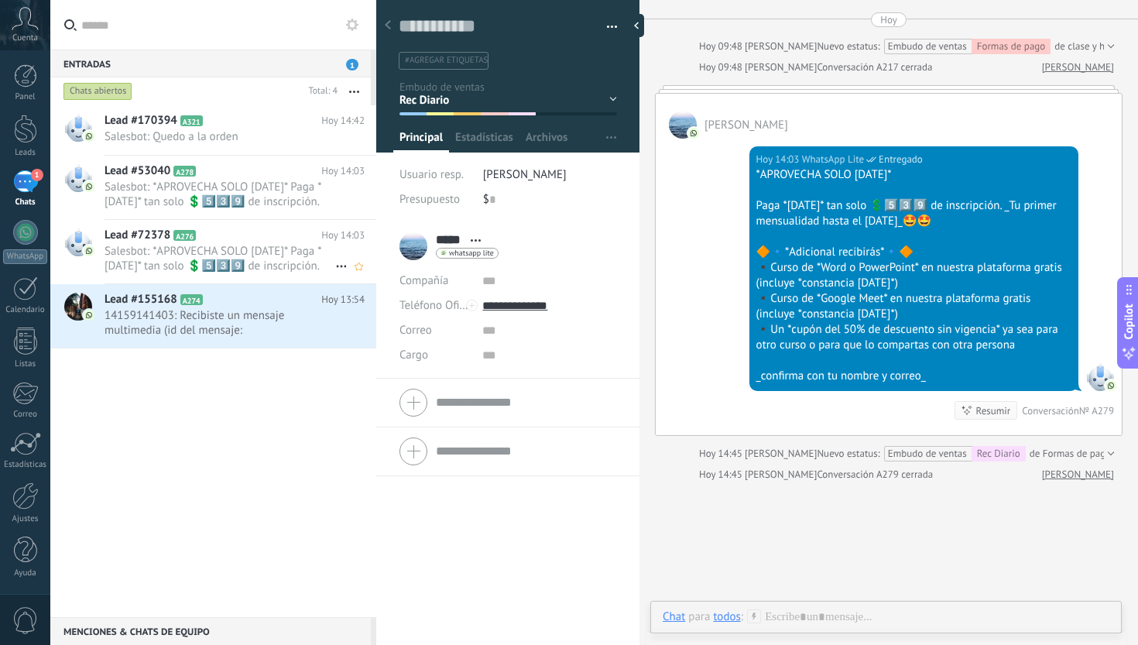
click at [281, 245] on span "Salesbot: *APROVECHA SOLO [DATE]* Paga *[DATE]* tan solo 💲5️⃣3️⃣9️⃣ de inscripc…" at bounding box center [220, 258] width 231 height 29
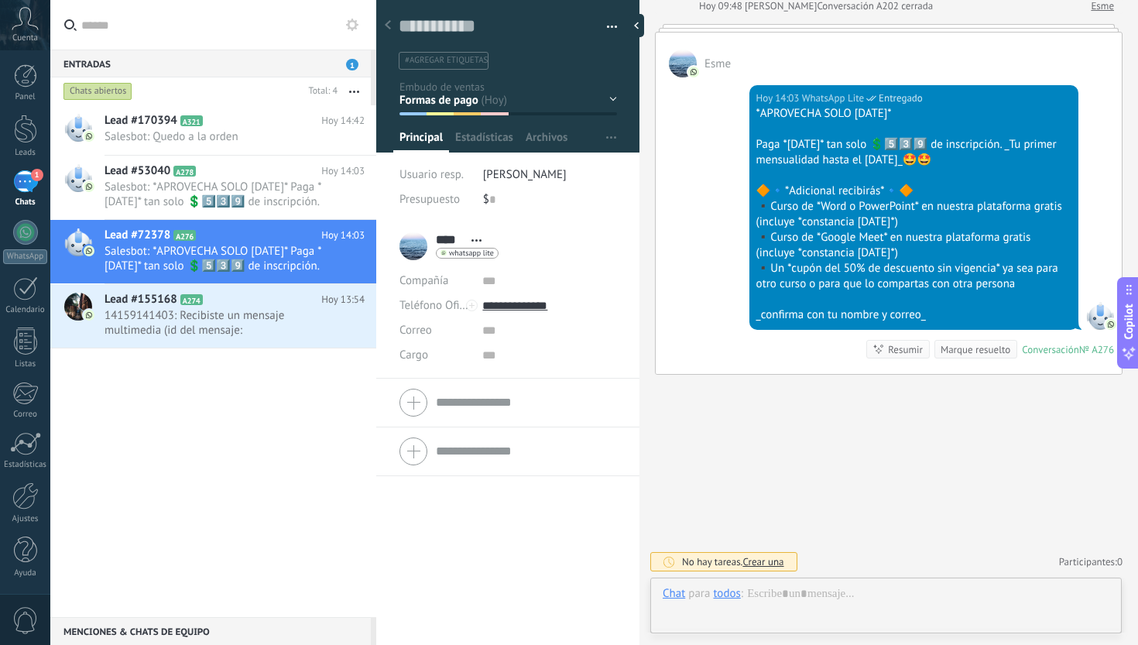
click at [0, 0] on div "Inicio y temario clase y horarios referencias y costos Formas de pago Rec Diari…" at bounding box center [0, 0] width 0 height 0
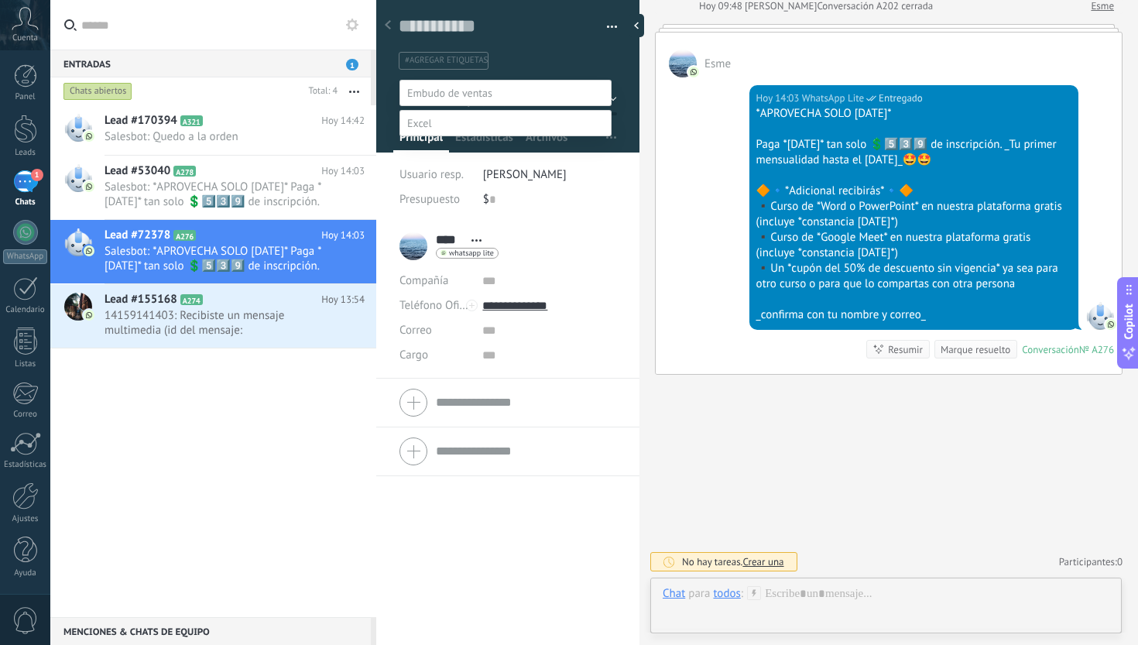
click at [0, 0] on label "Rec Diario" at bounding box center [0, 0] width 0 height 0
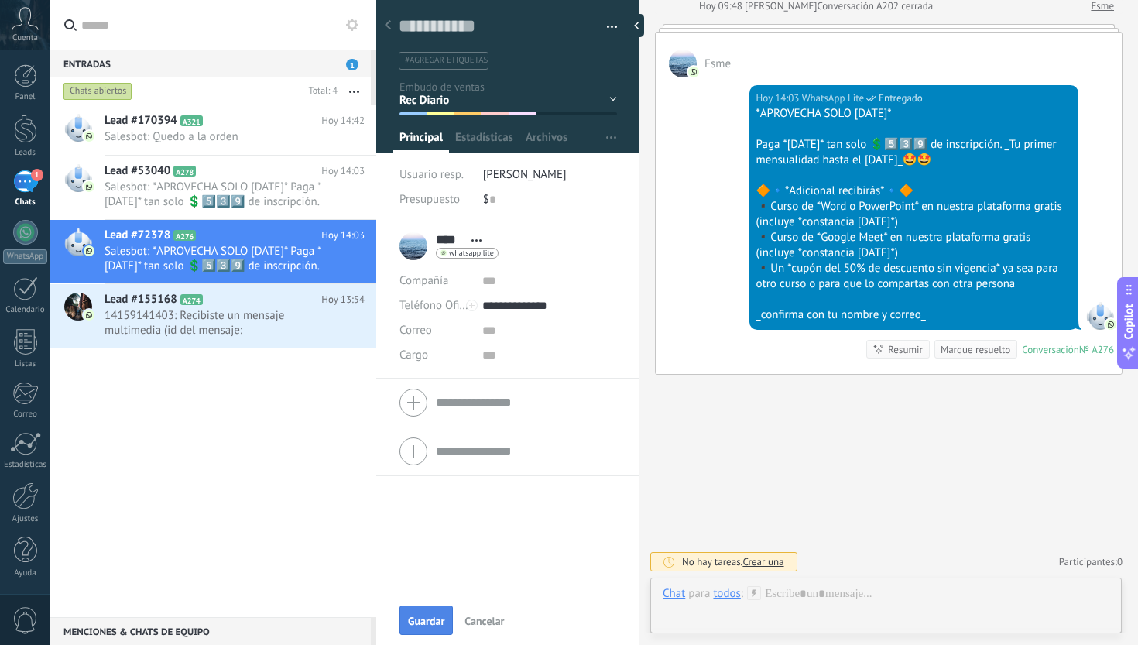
click at [419, 620] on span "Guardar" at bounding box center [426, 621] width 36 height 11
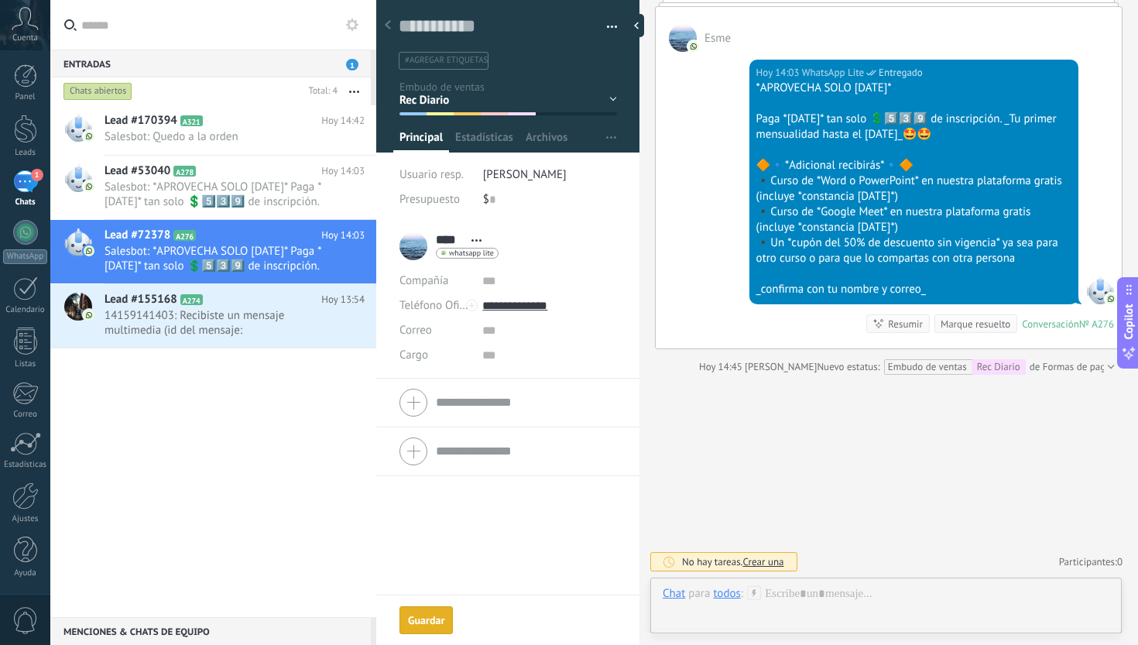
click at [993, 323] on div "Marque resuelto" at bounding box center [976, 324] width 70 height 15
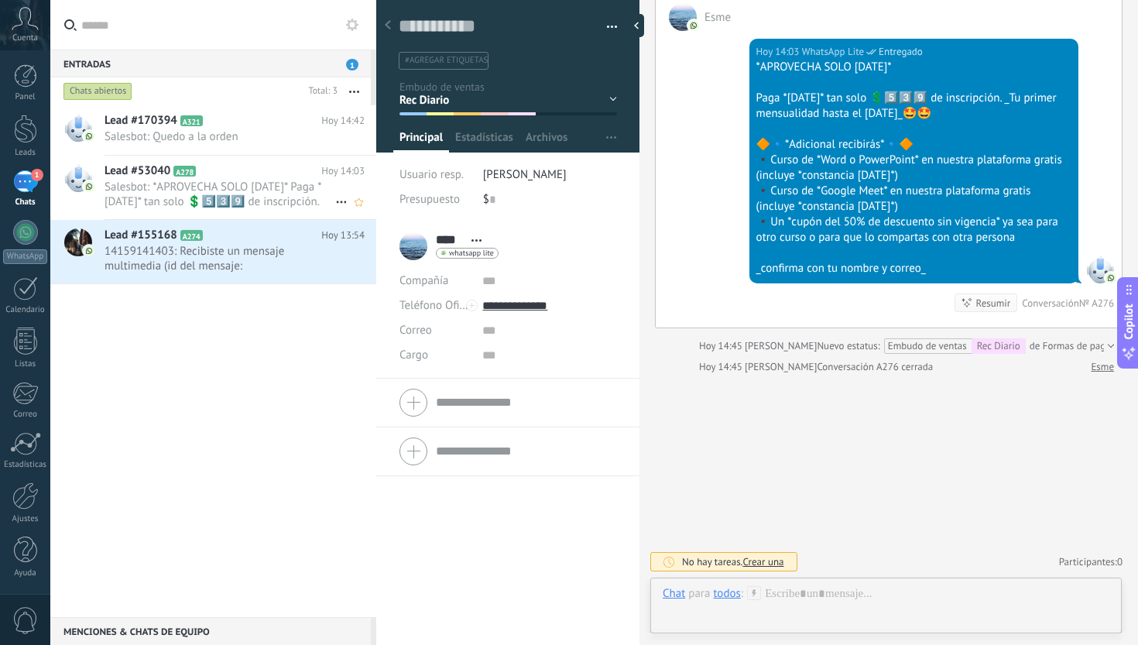
click at [295, 195] on span "Salesbot: *APROVECHA SOLO [DATE]* Paga *[DATE]* tan solo 💲5️⃣3️⃣9️⃣ de inscripc…" at bounding box center [220, 194] width 231 height 29
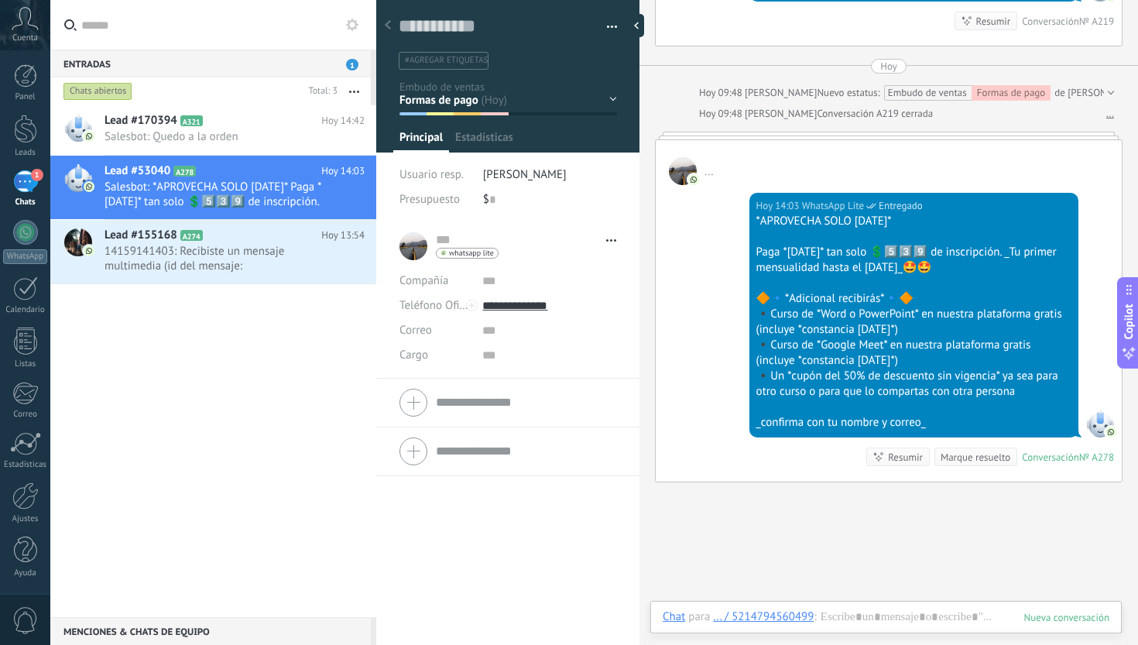
click at [0, 0] on div "Inicio y temario clase y horarios referencias y costos Formas de pago Rec Diari…" at bounding box center [0, 0] width 0 height 0
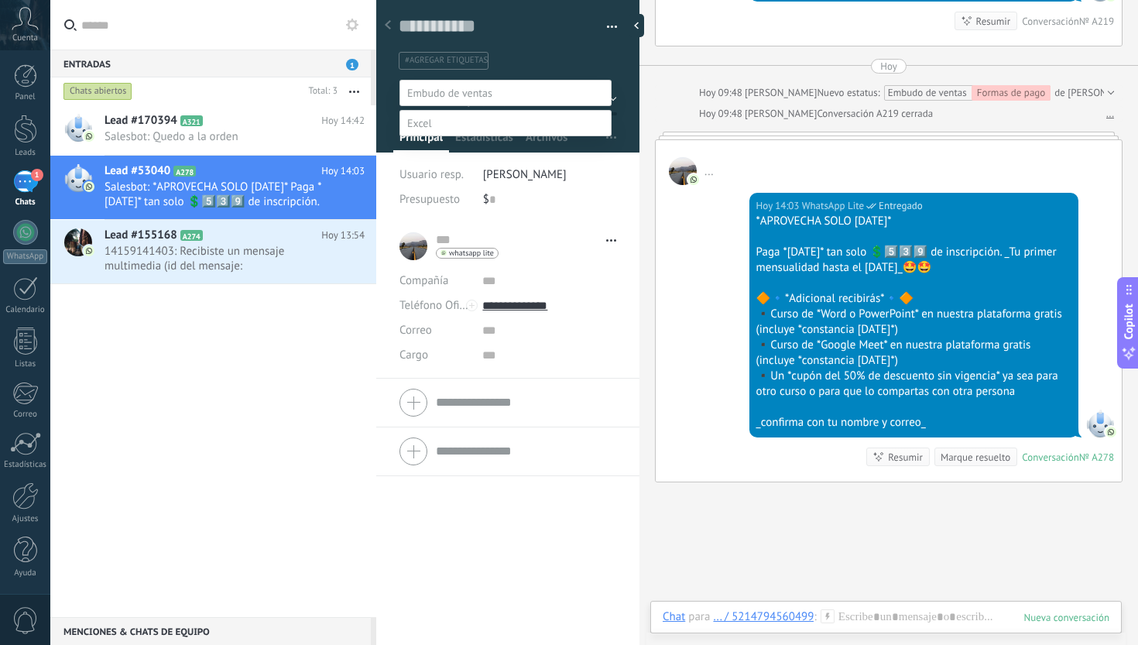
click at [0, 0] on label "Rec Diario" at bounding box center [0, 0] width 0 height 0
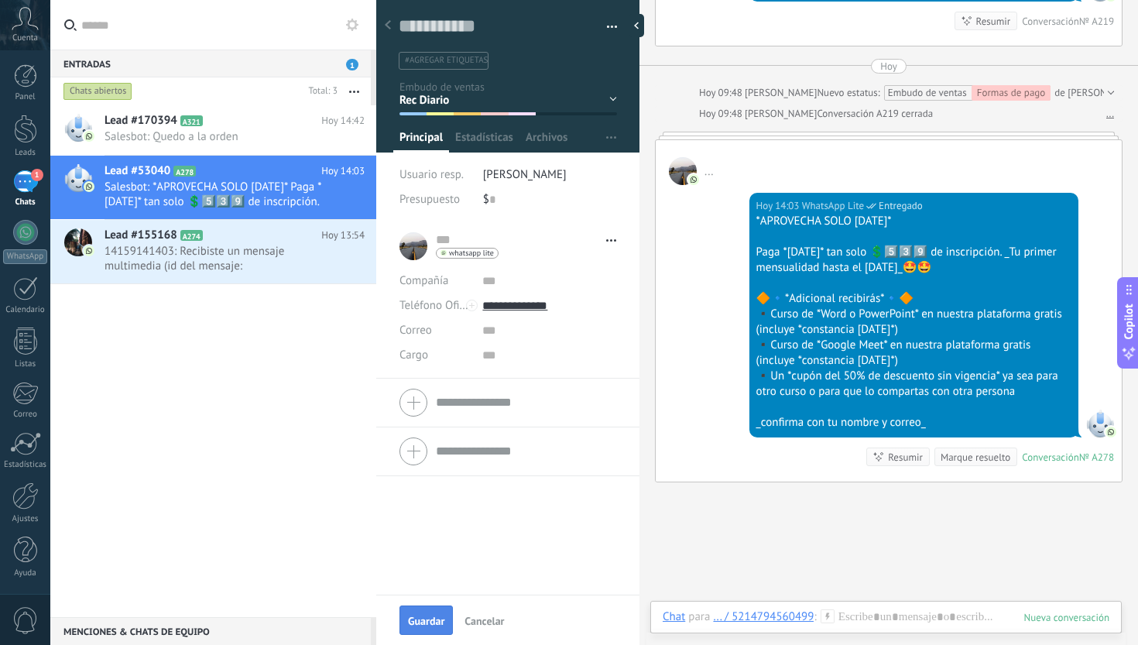
click at [435, 622] on span "Guardar" at bounding box center [426, 621] width 36 height 11
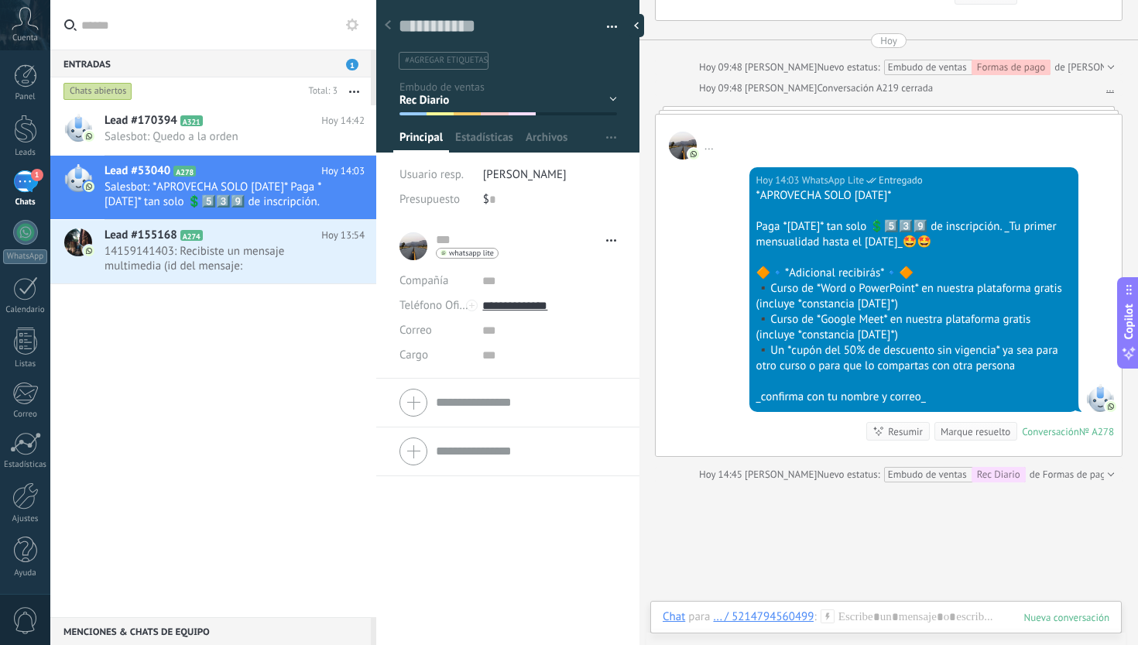
click at [962, 439] on div "Marque resuelto" at bounding box center [976, 431] width 70 height 15
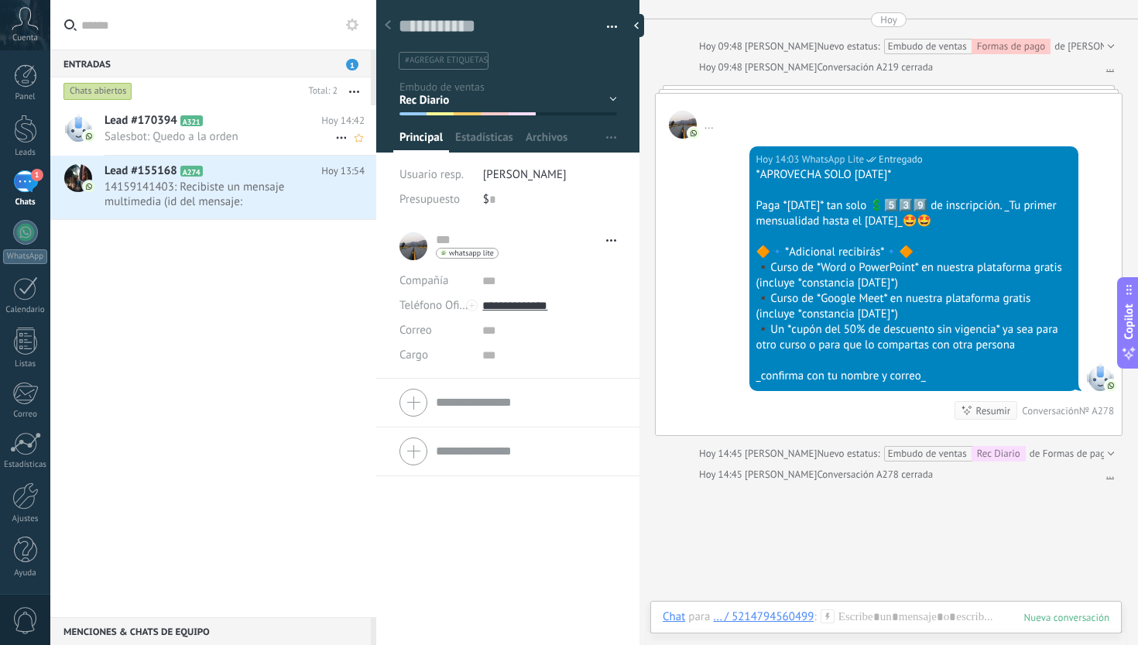
click at [250, 128] on h2 "Lead #170394 A321" at bounding box center [213, 120] width 217 height 15
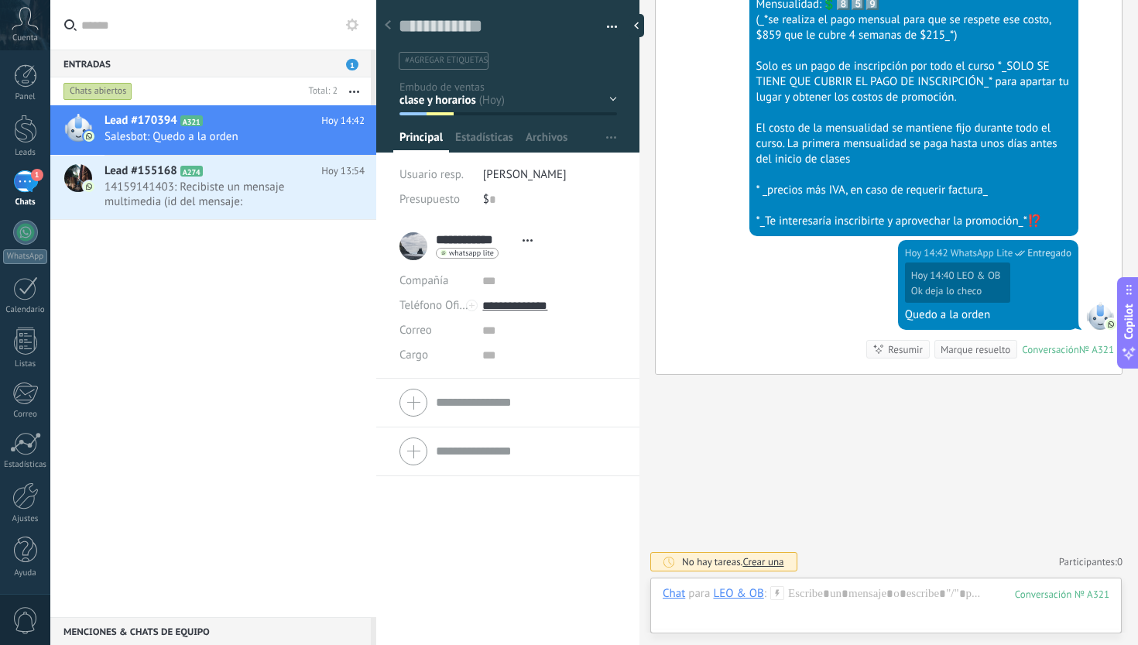
click at [613, 99] on div at bounding box center [508, 71] width 264 height 163
click at [0, 0] on div "Inicio y temario clase y horarios referencias y costos Formas de pago Rec Diari…" at bounding box center [0, 0] width 0 height 0
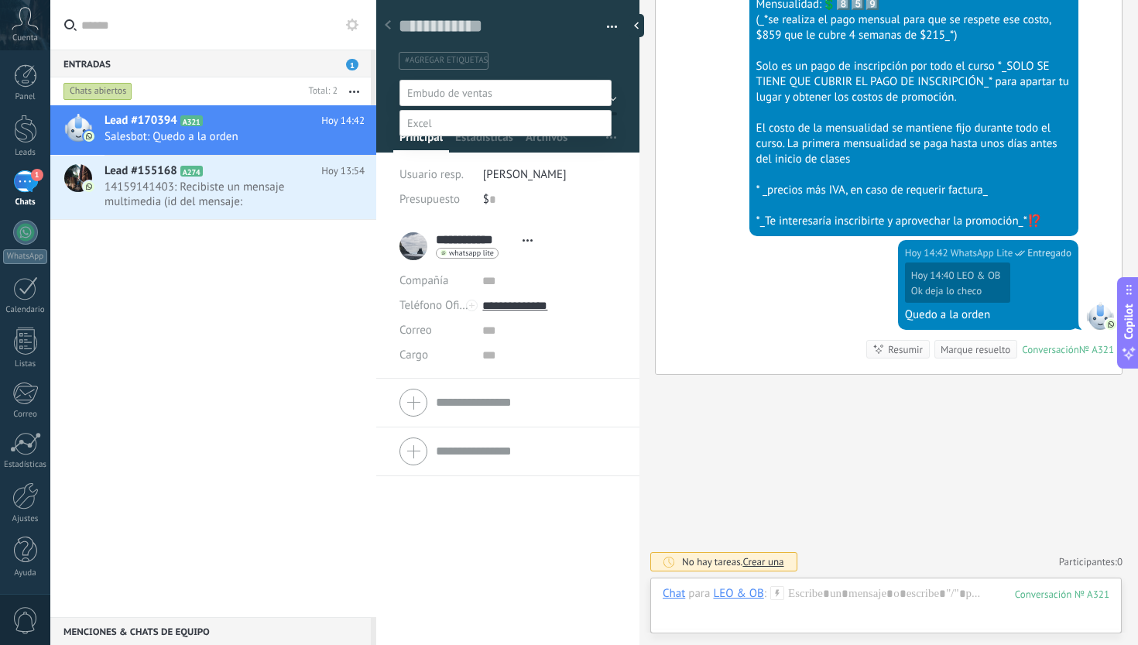
click at [0, 0] on label "referencias y costos" at bounding box center [0, 0] width 0 height 0
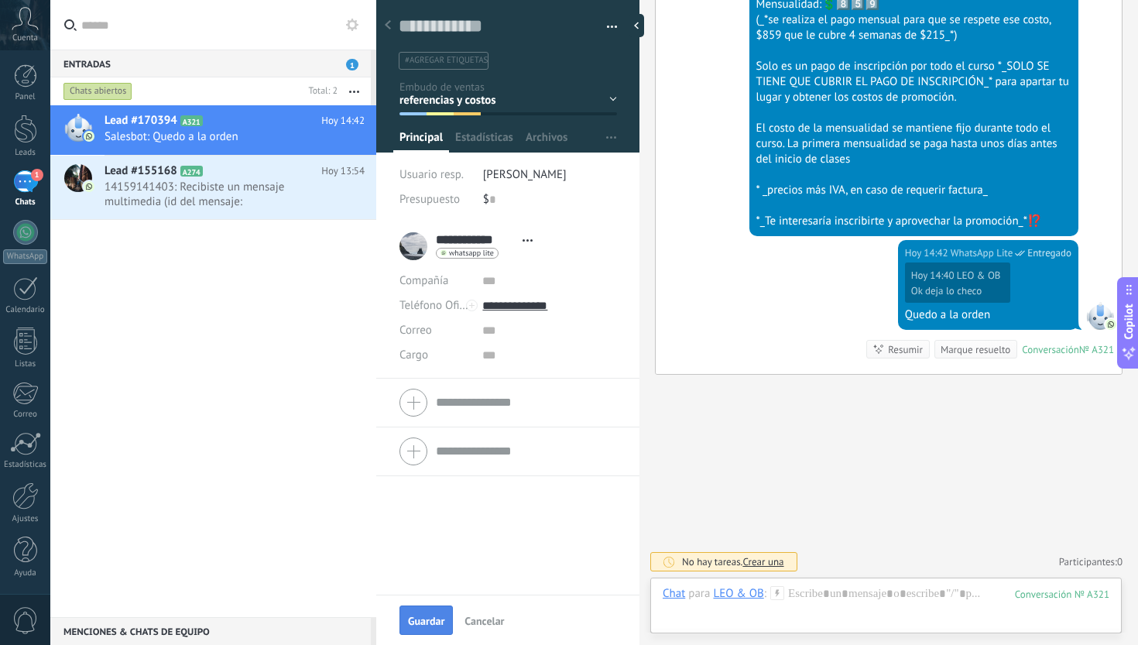
click at [430, 619] on span "Guardar" at bounding box center [426, 621] width 36 height 11
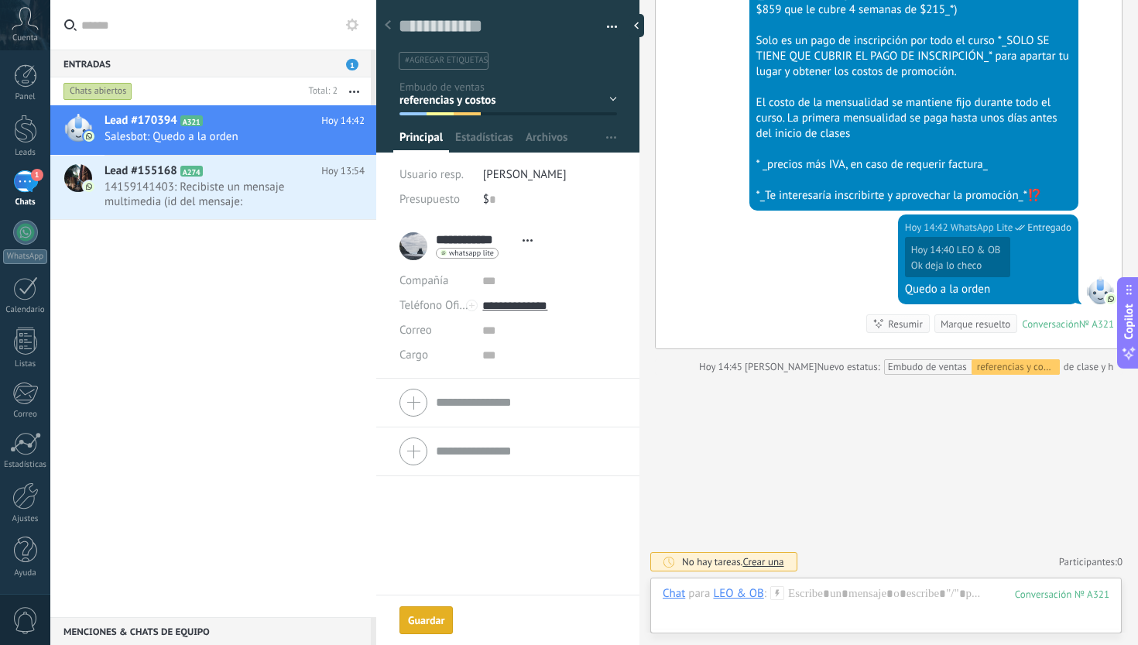
scroll to position [2660, 0]
click at [976, 321] on div "Marque resuelto" at bounding box center [976, 324] width 70 height 15
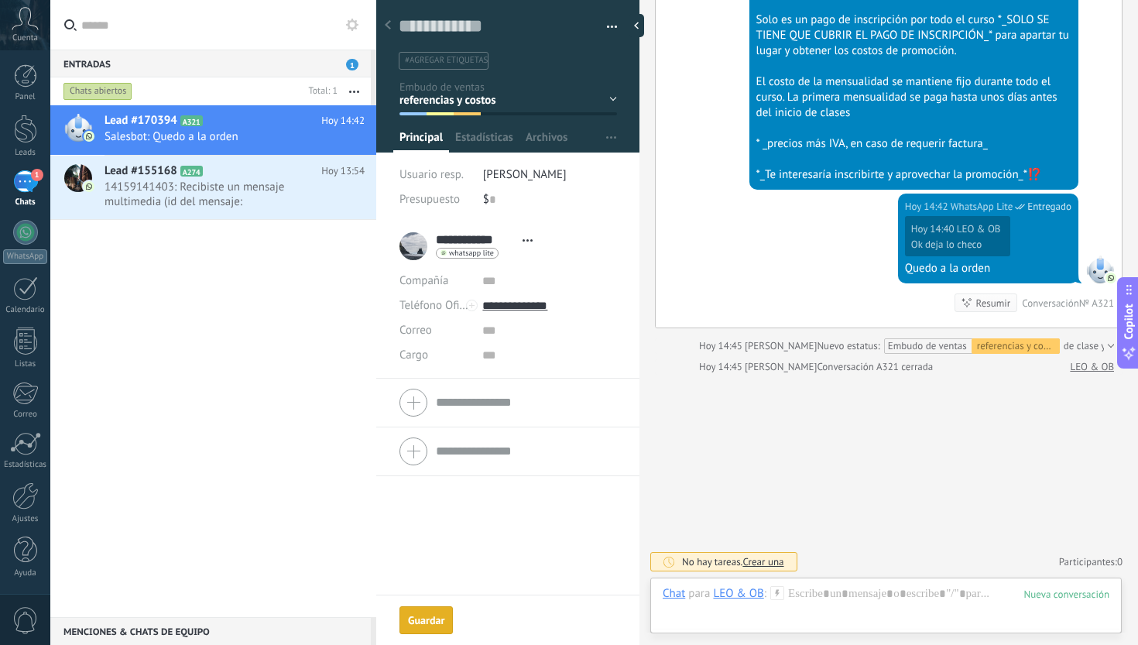
scroll to position [2681, 0]
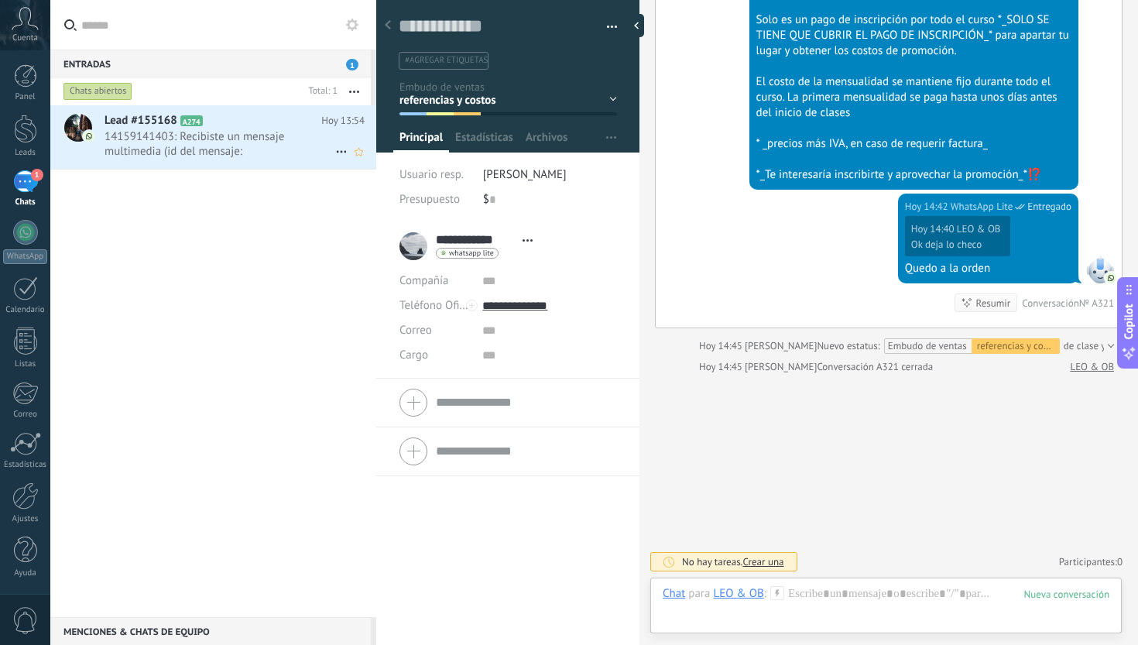
click at [271, 162] on div "Lead #155168 A274 Hoy 13:54 14159141403: Recibiste un mensaje multimedia (id de…" at bounding box center [241, 136] width 272 height 63
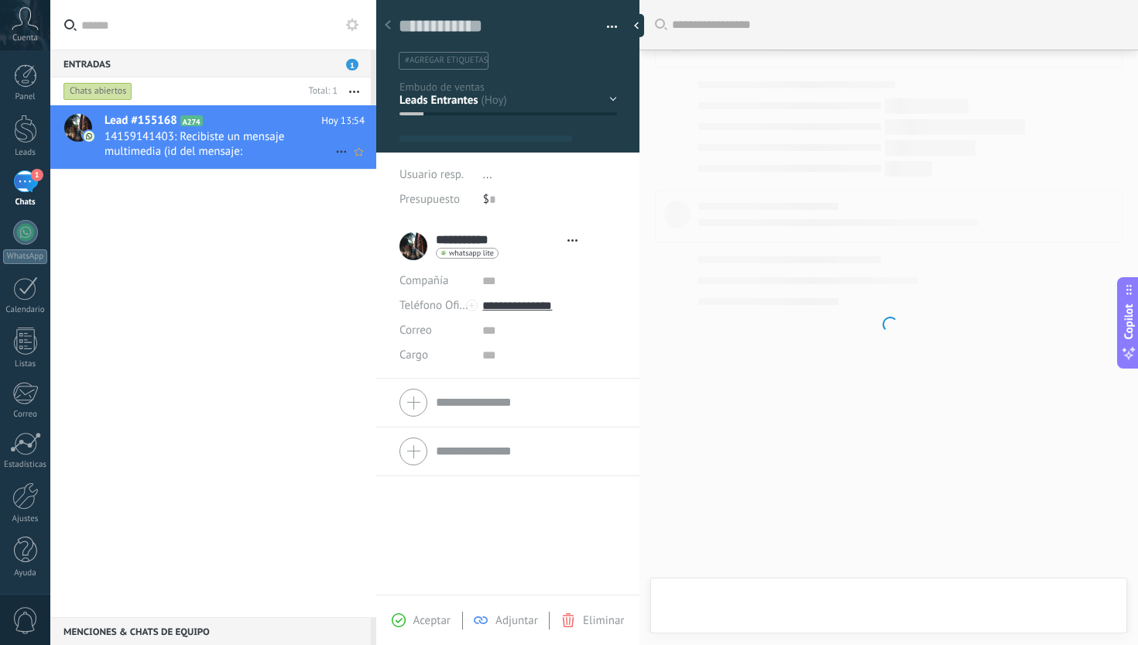
type textarea "**********"
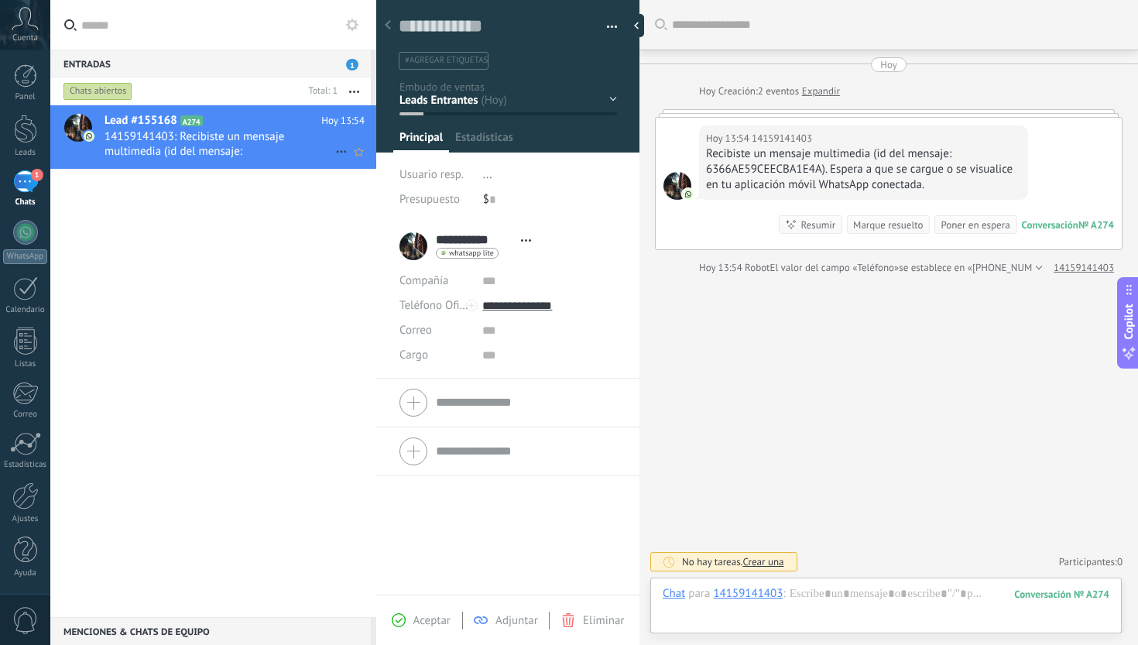
scroll to position [23, 0]
